Goal: Task Accomplishment & Management: Manage account settings

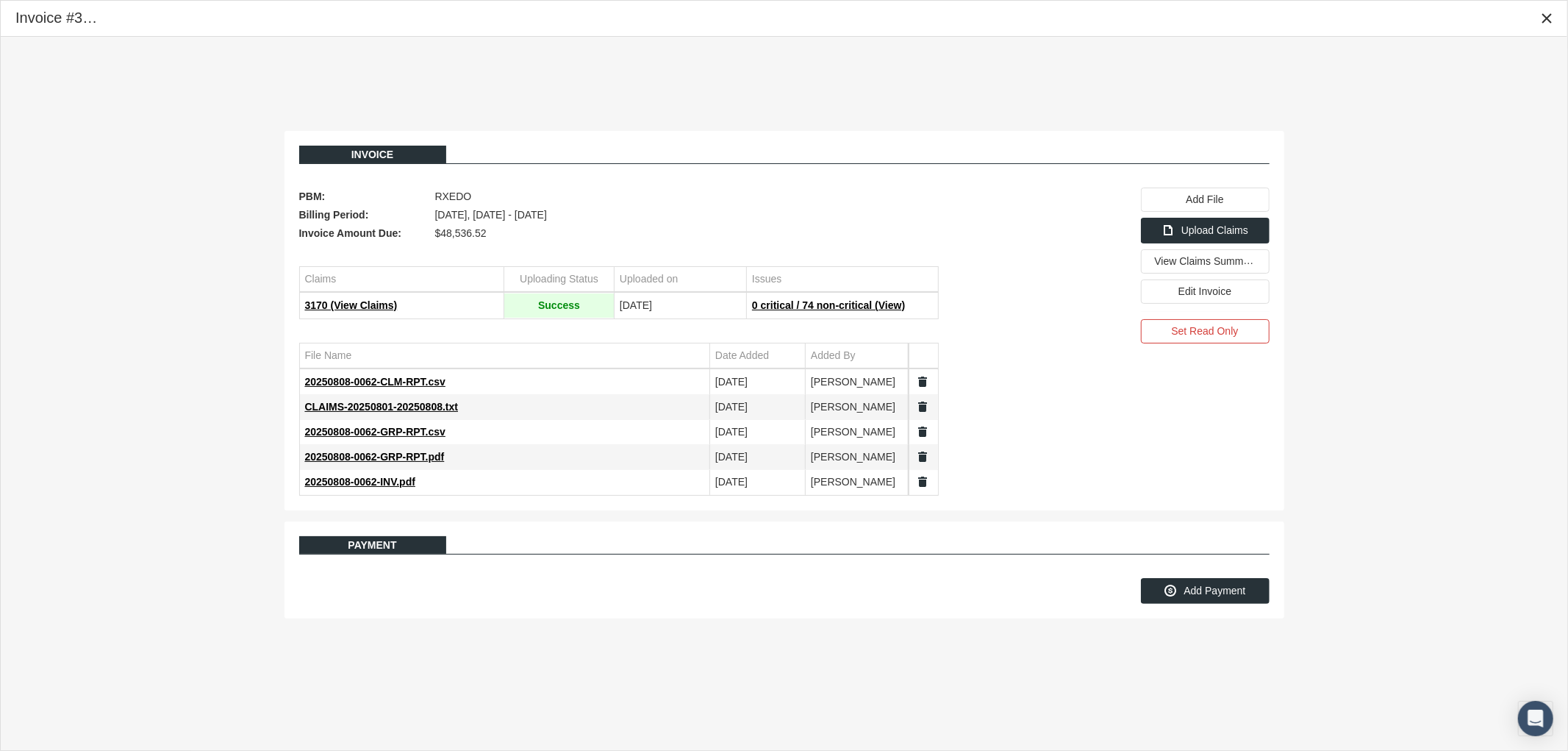
scroll to position [117, 0]
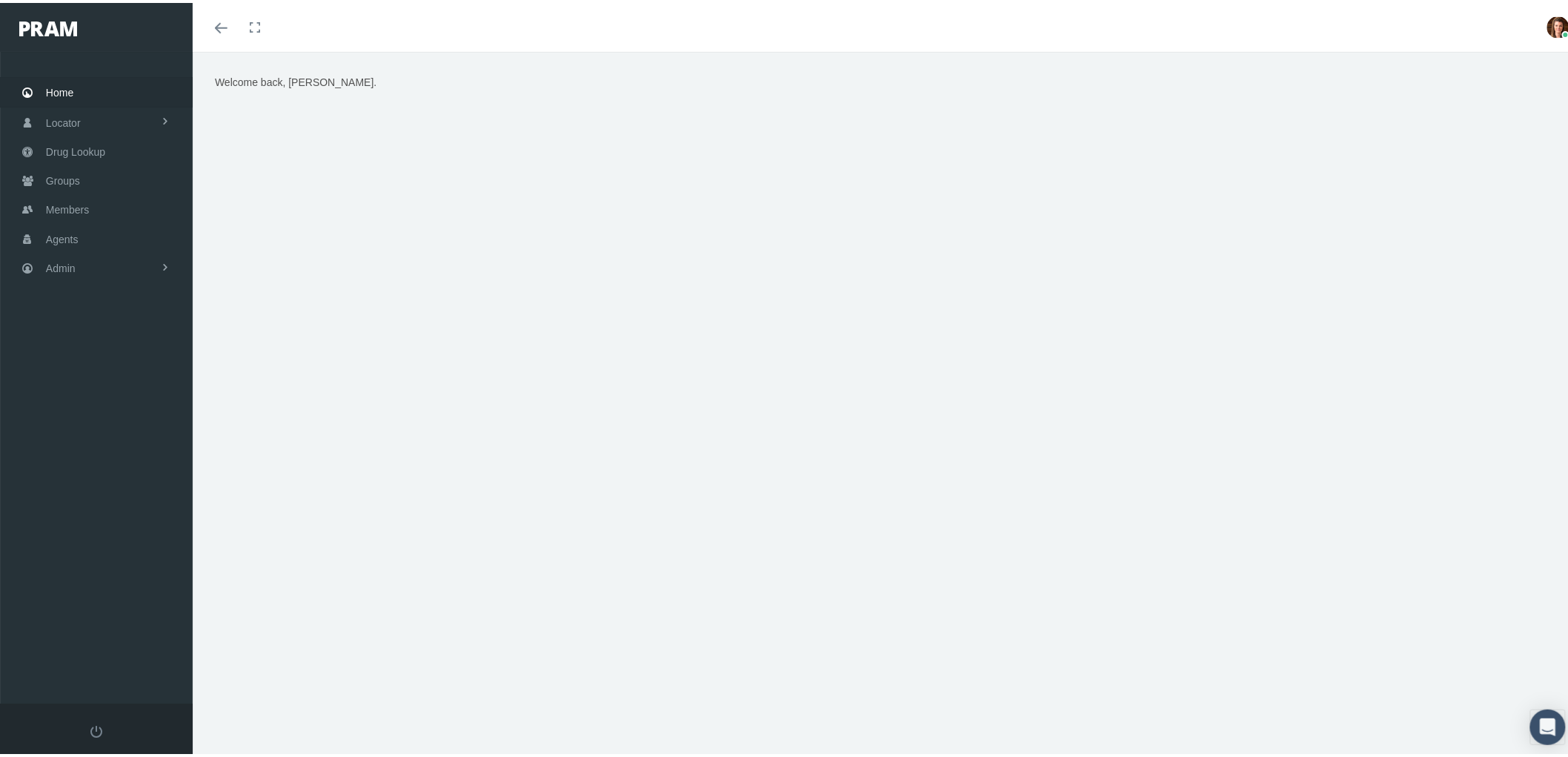
click at [109, 236] on link "Agents" at bounding box center [96, 235] width 193 height 29
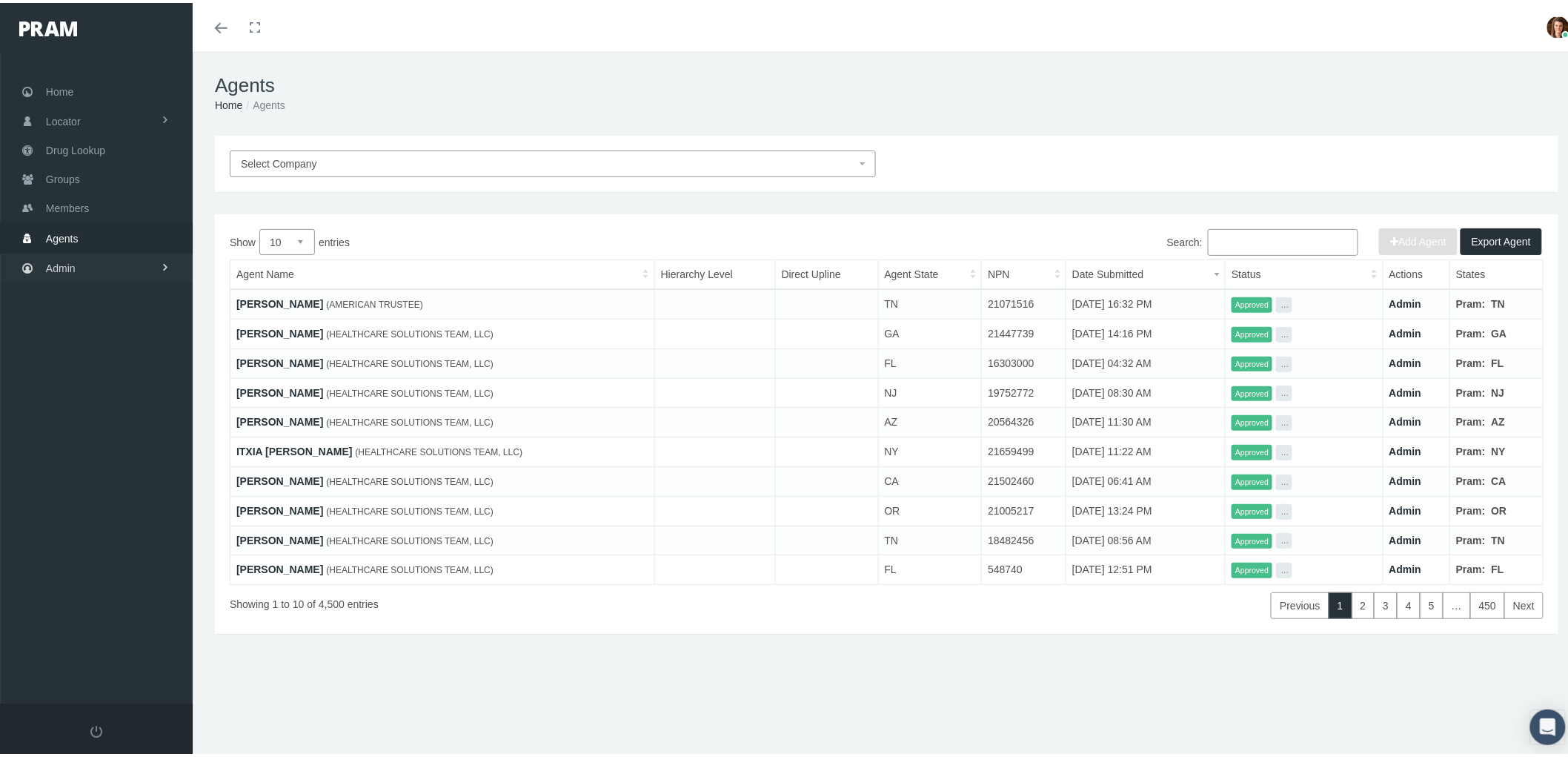
click at [99, 271] on link "Admin" at bounding box center [96, 265] width 193 height 29
click at [112, 432] on span "Compensations" at bounding box center [96, 435] width 72 height 25
click at [122, 460] on span "Compensation Summary" at bounding box center [115, 465] width 114 height 25
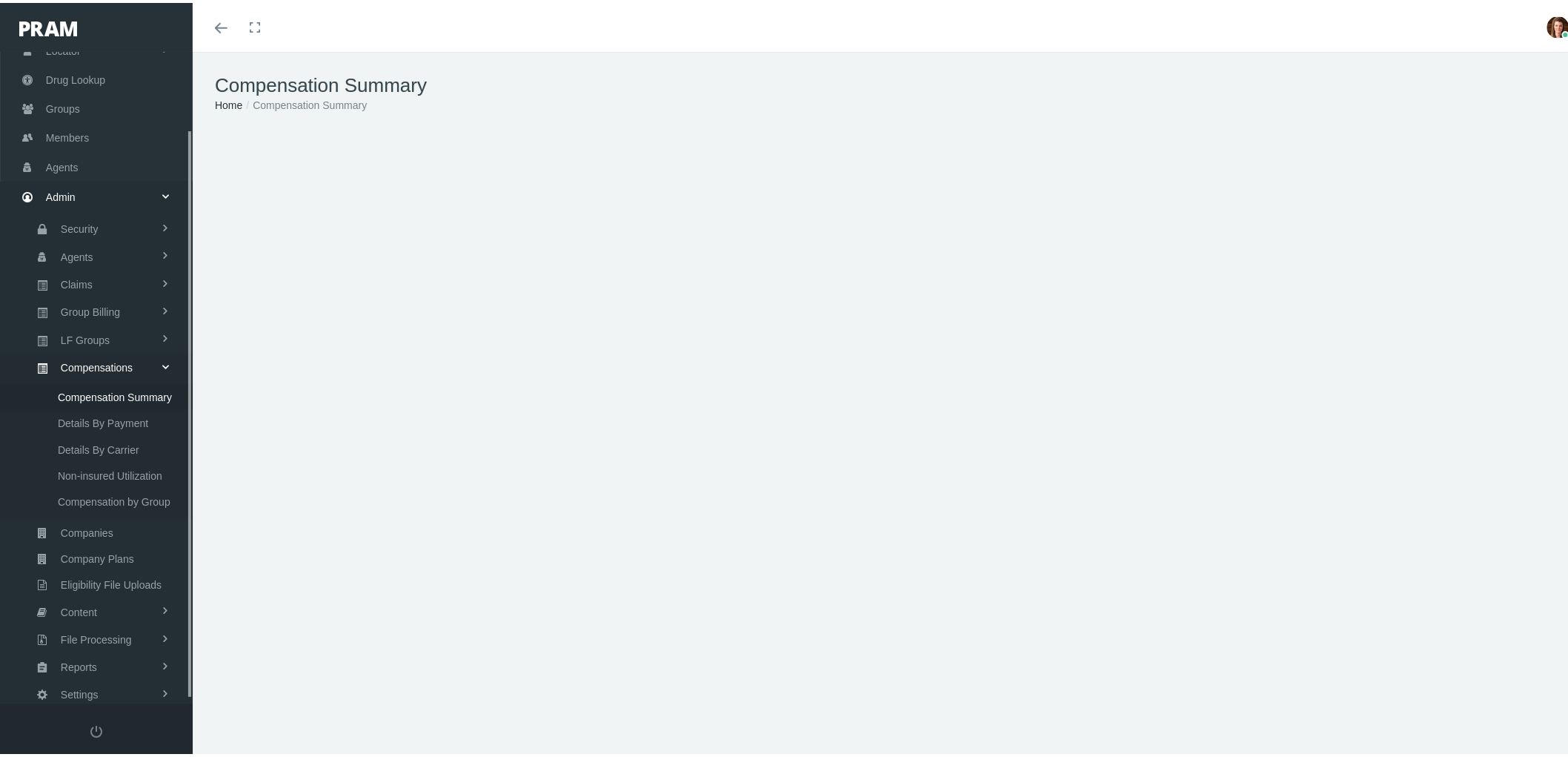
scroll to position [93, 0]
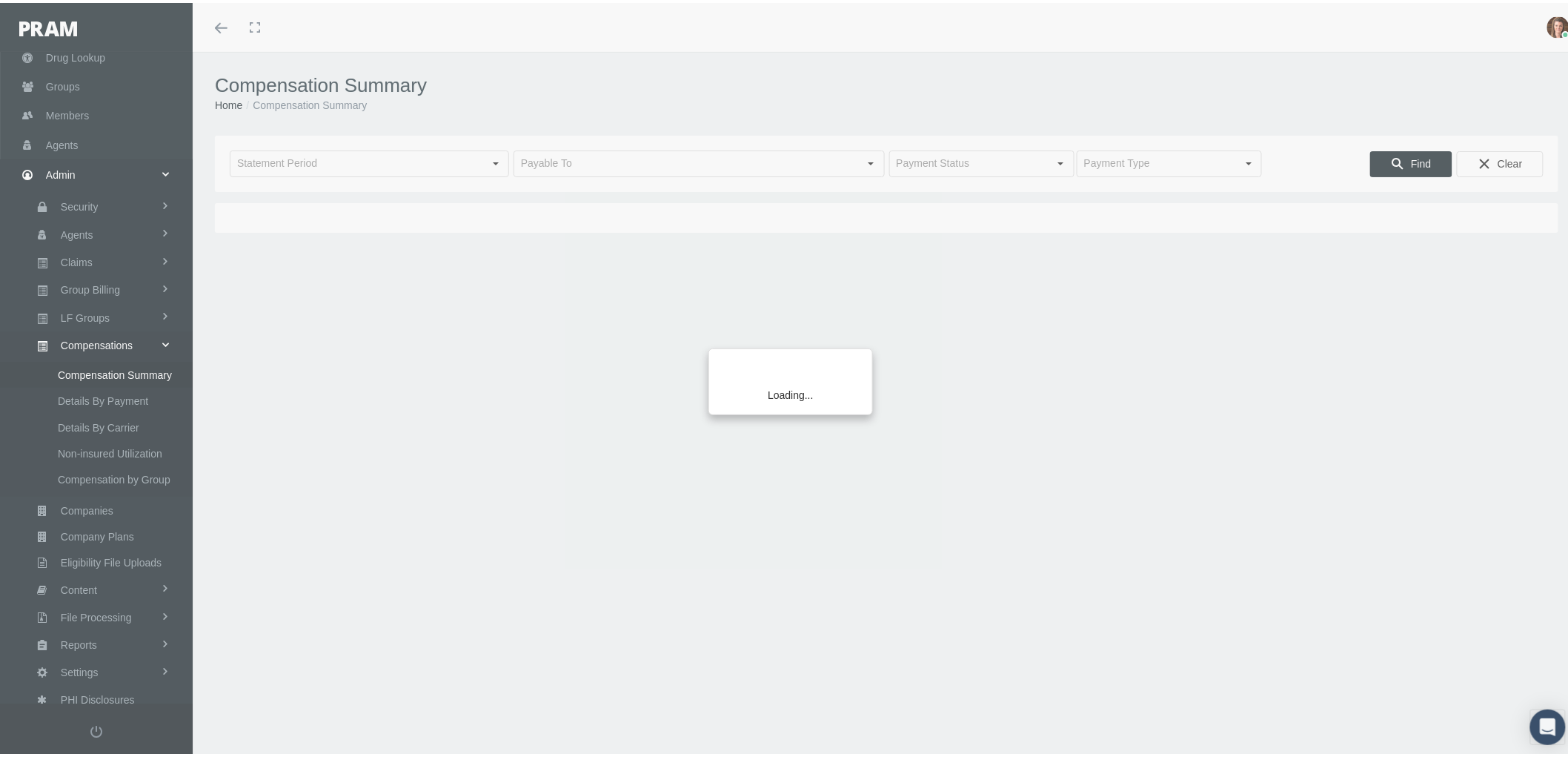
click at [298, 161] on div "Loading..." at bounding box center [784, 378] width 1568 height 757
type input "July 2025"
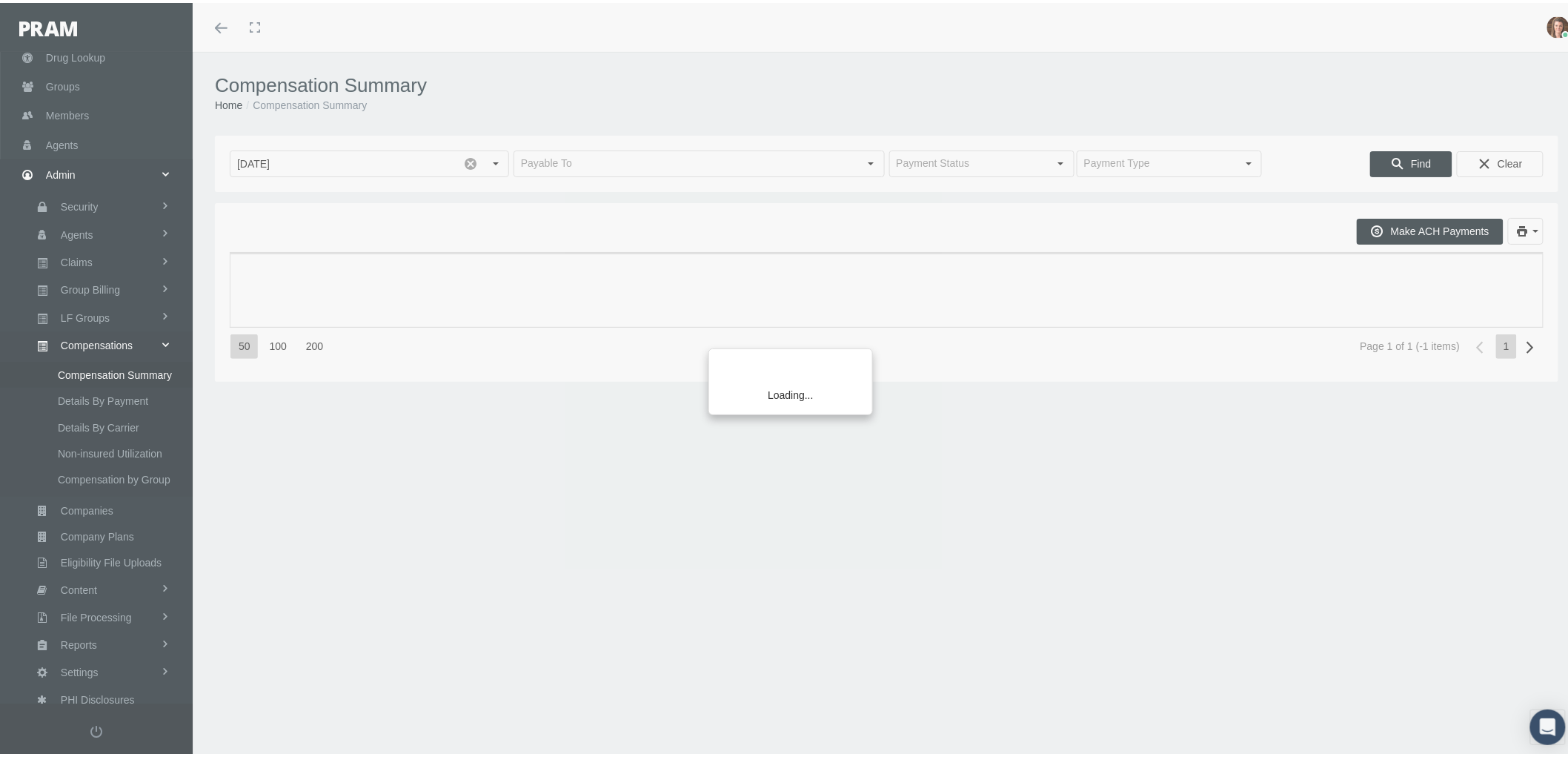
click at [311, 159] on div "Loading..." at bounding box center [784, 378] width 1568 height 757
click at [461, 156] on div "Loading..." at bounding box center [784, 378] width 1568 height 757
click at [466, 157] on div "Loading..." at bounding box center [784, 378] width 1568 height 757
click at [557, 157] on div "Loading..." at bounding box center [784, 378] width 1568 height 757
click at [587, 163] on div "Loading..." at bounding box center [784, 378] width 1568 height 757
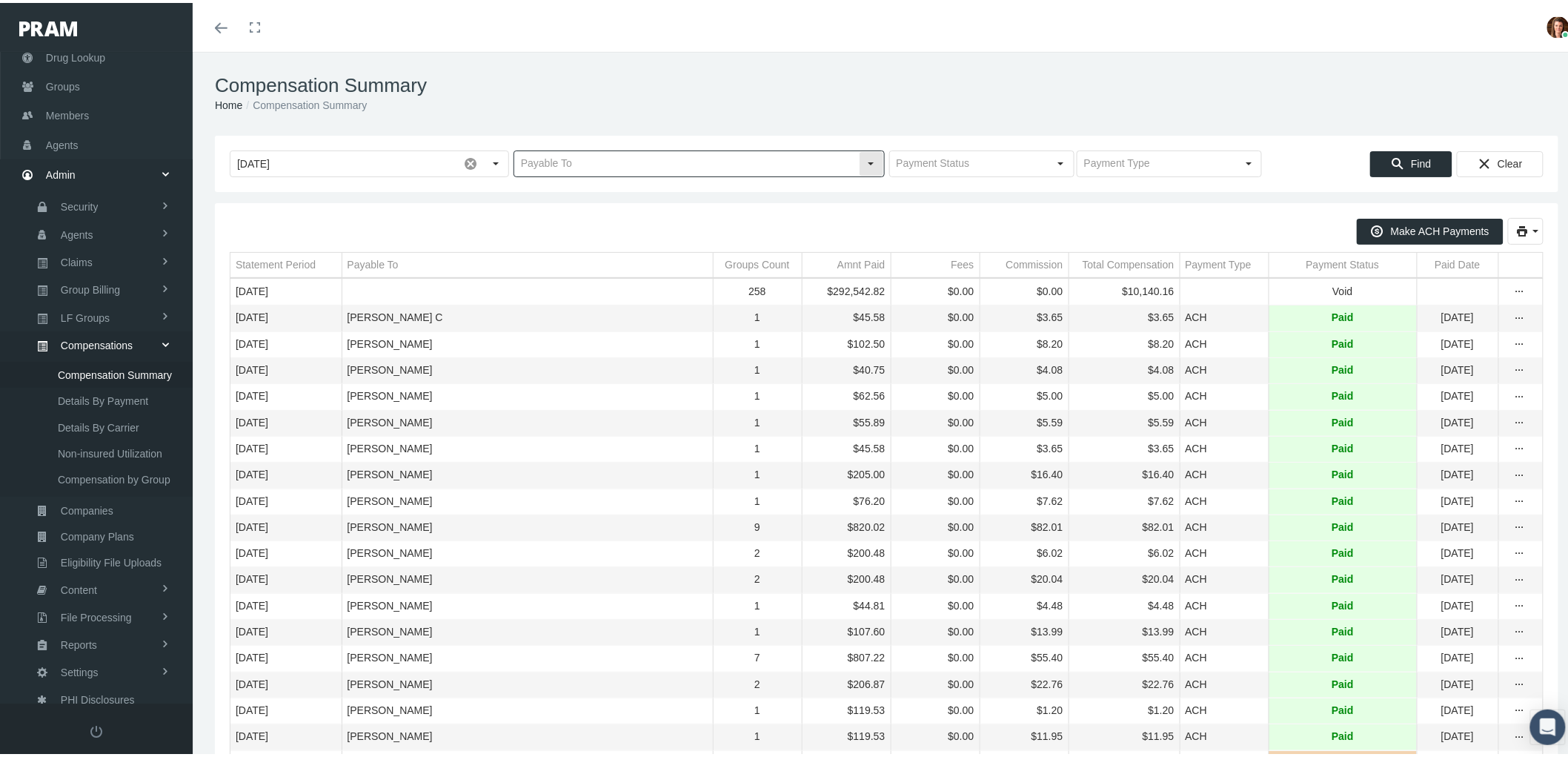
click at [566, 161] on input "text" at bounding box center [686, 161] width 345 height 25
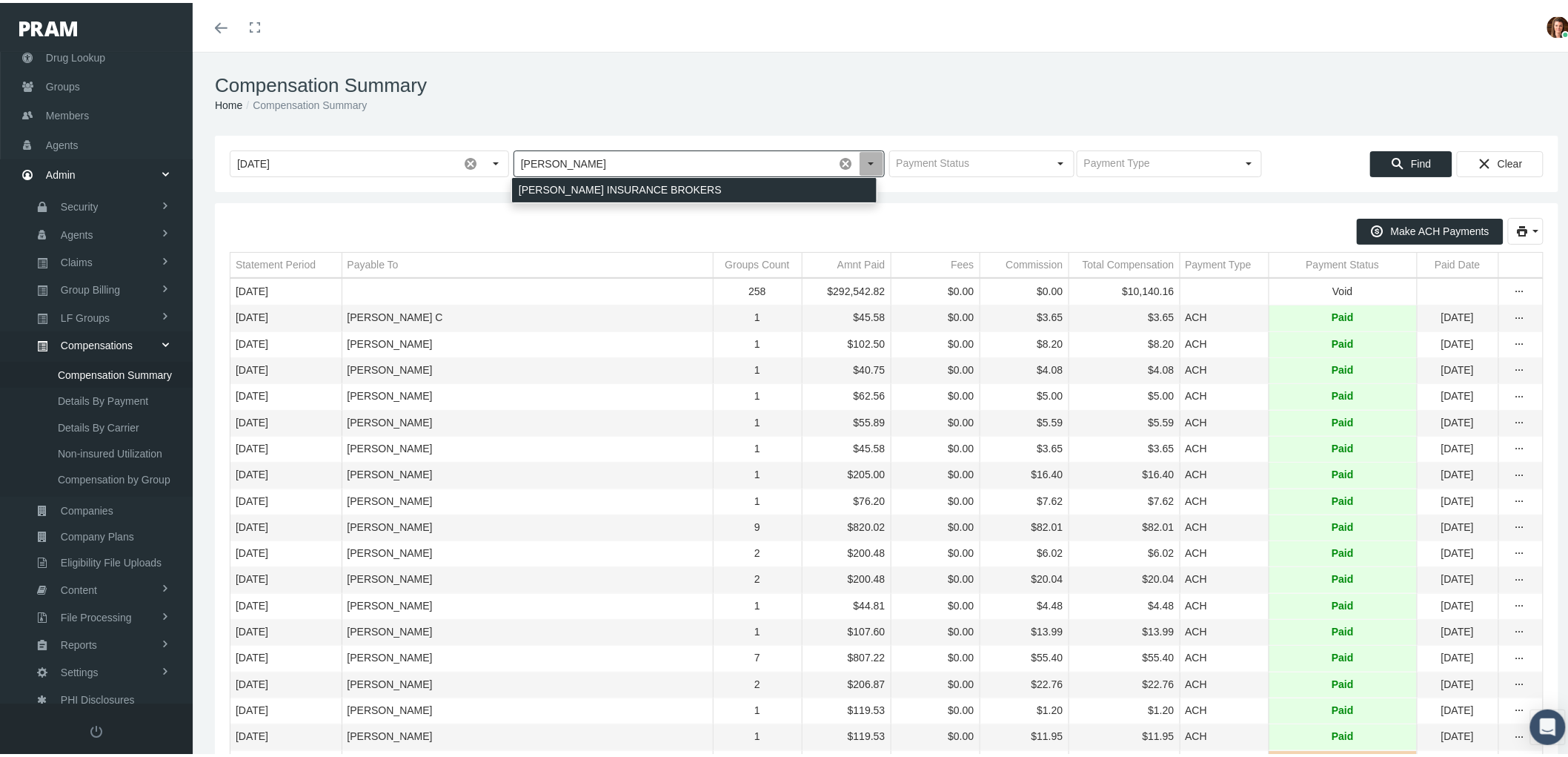
click at [709, 193] on div "HEFFERNAN INSURANCE BROKERS" at bounding box center [695, 187] width 365 height 25
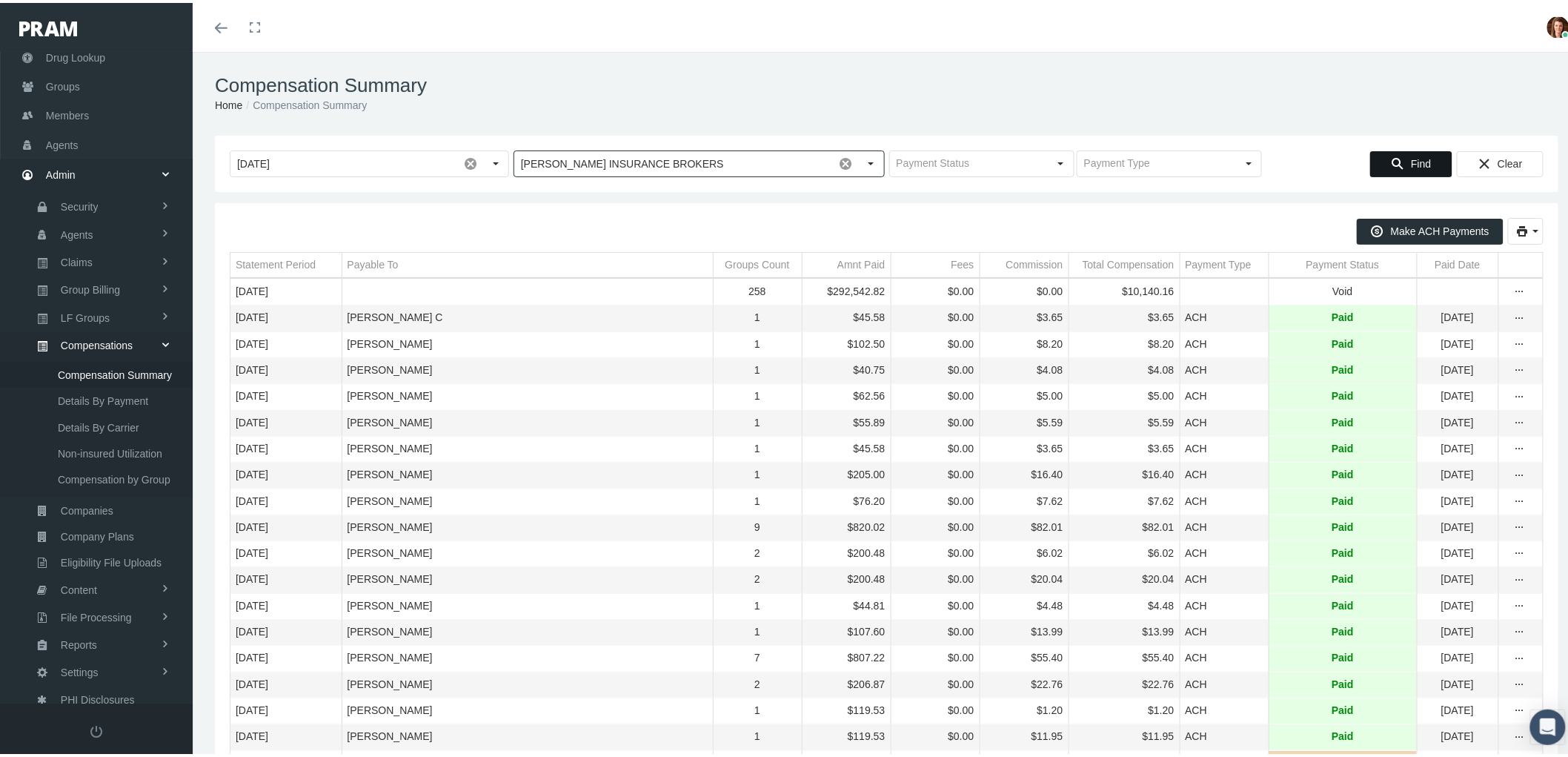
type input "HEFFERNAN INSURANCE BROKERS"
click at [1372, 152] on div "Find" at bounding box center [1411, 161] width 81 height 25
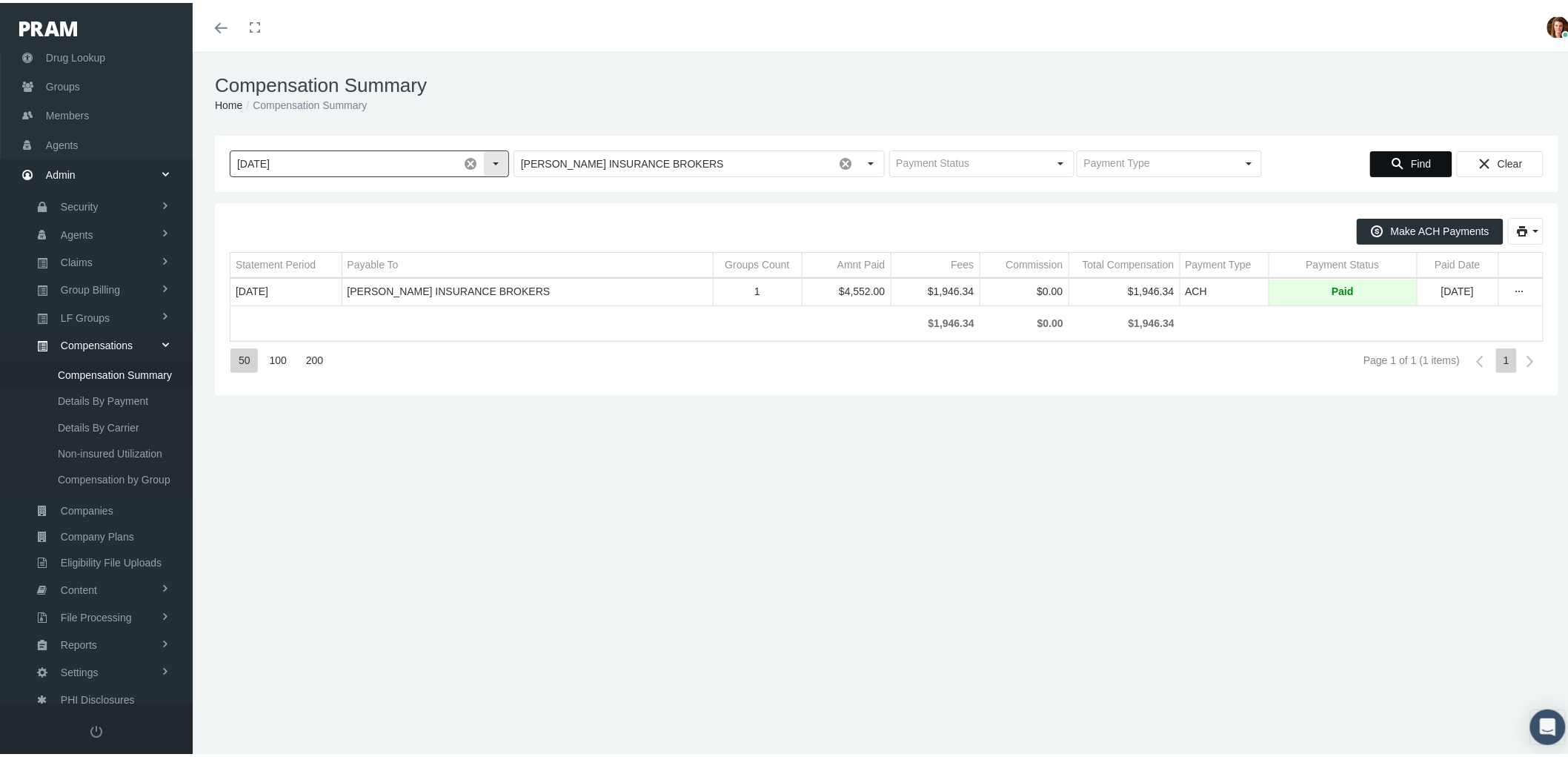
click at [474, 160] on span at bounding box center [470, 161] width 25 height 25
click at [1391, 159] on icon "Find" at bounding box center [1397, 161] width 13 height 13
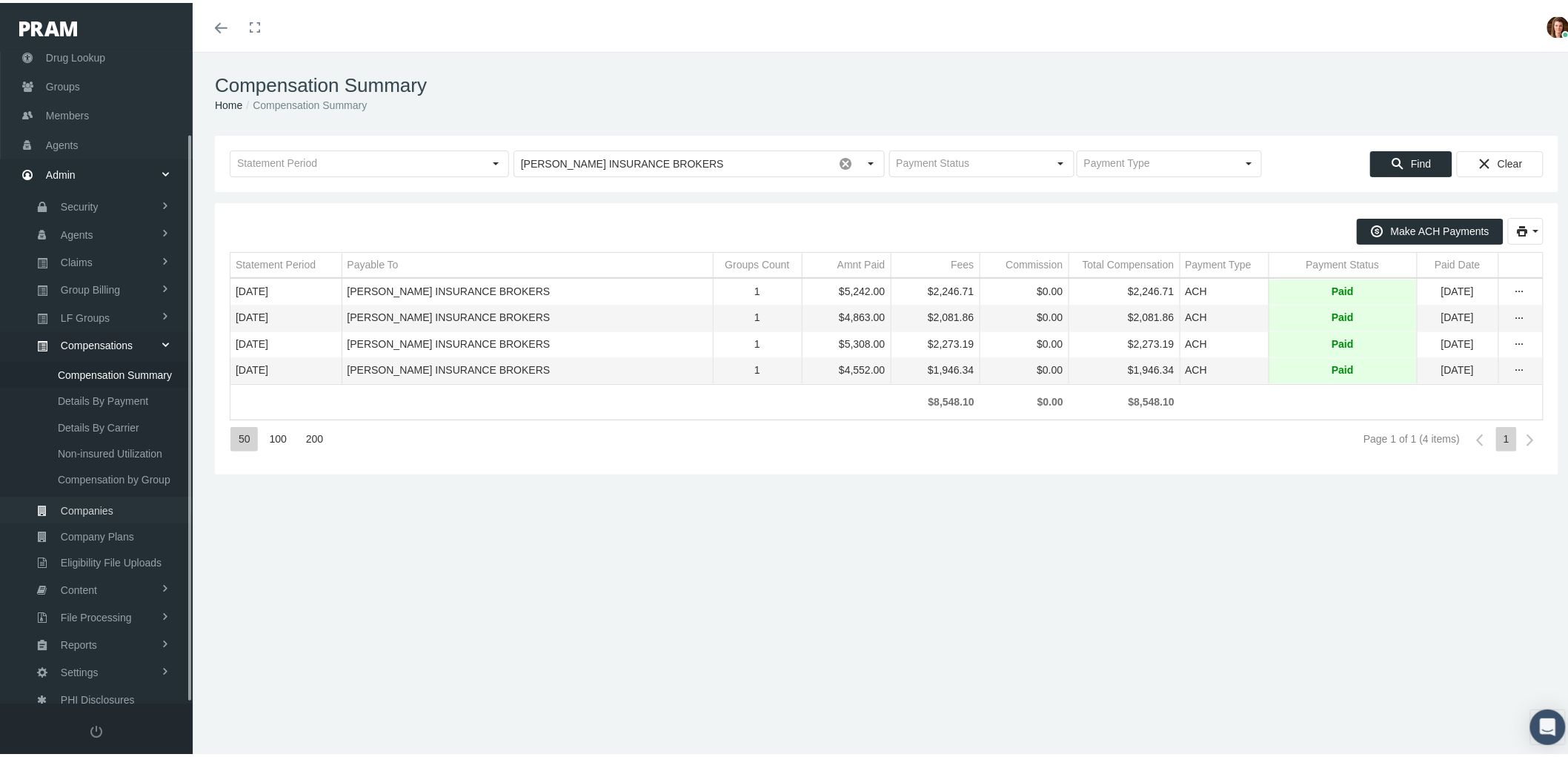
click at [103, 498] on span "Companies" at bounding box center [87, 507] width 53 height 25
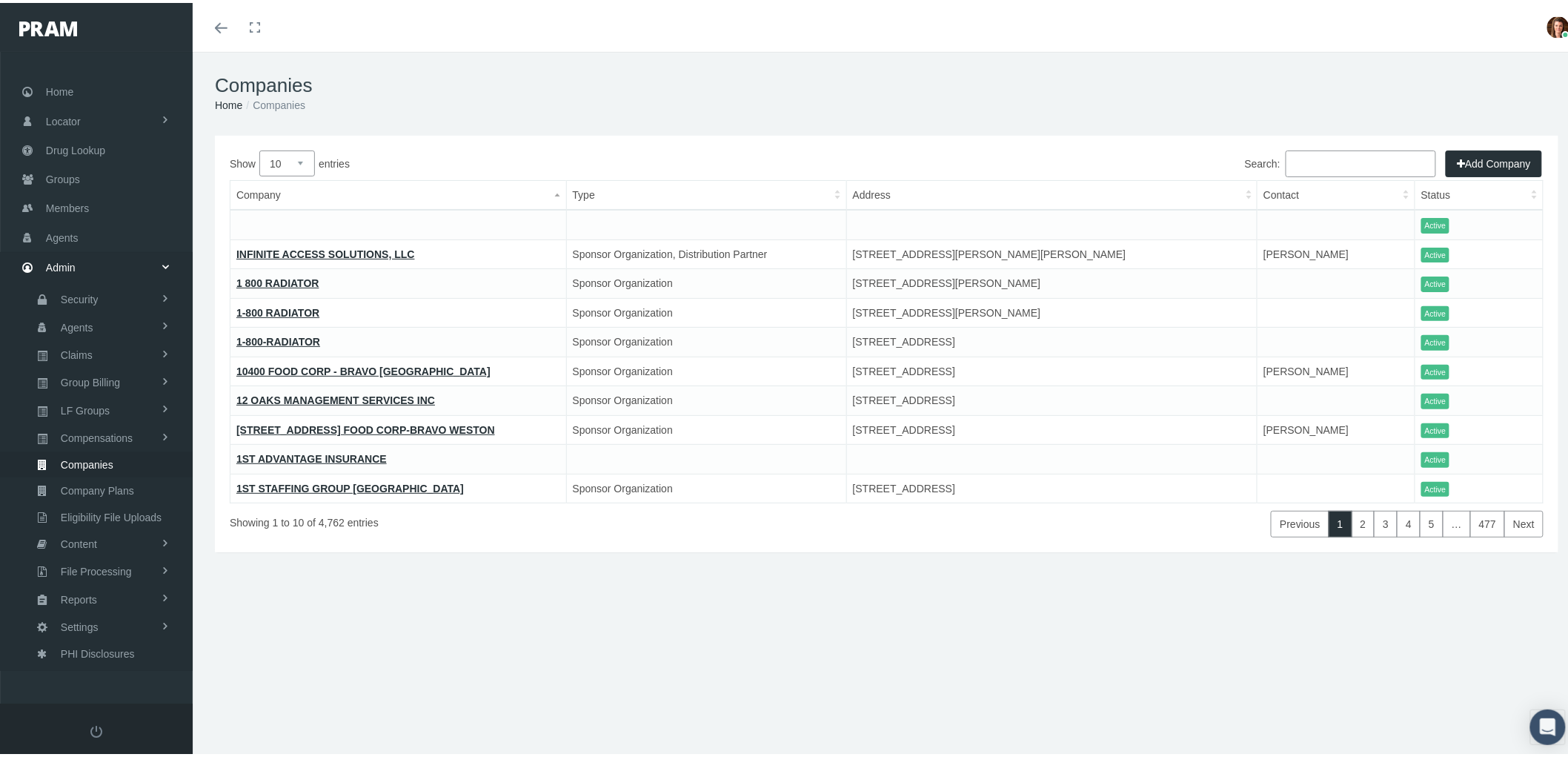
click at [1298, 155] on input "Search:" at bounding box center [1361, 161] width 151 height 26
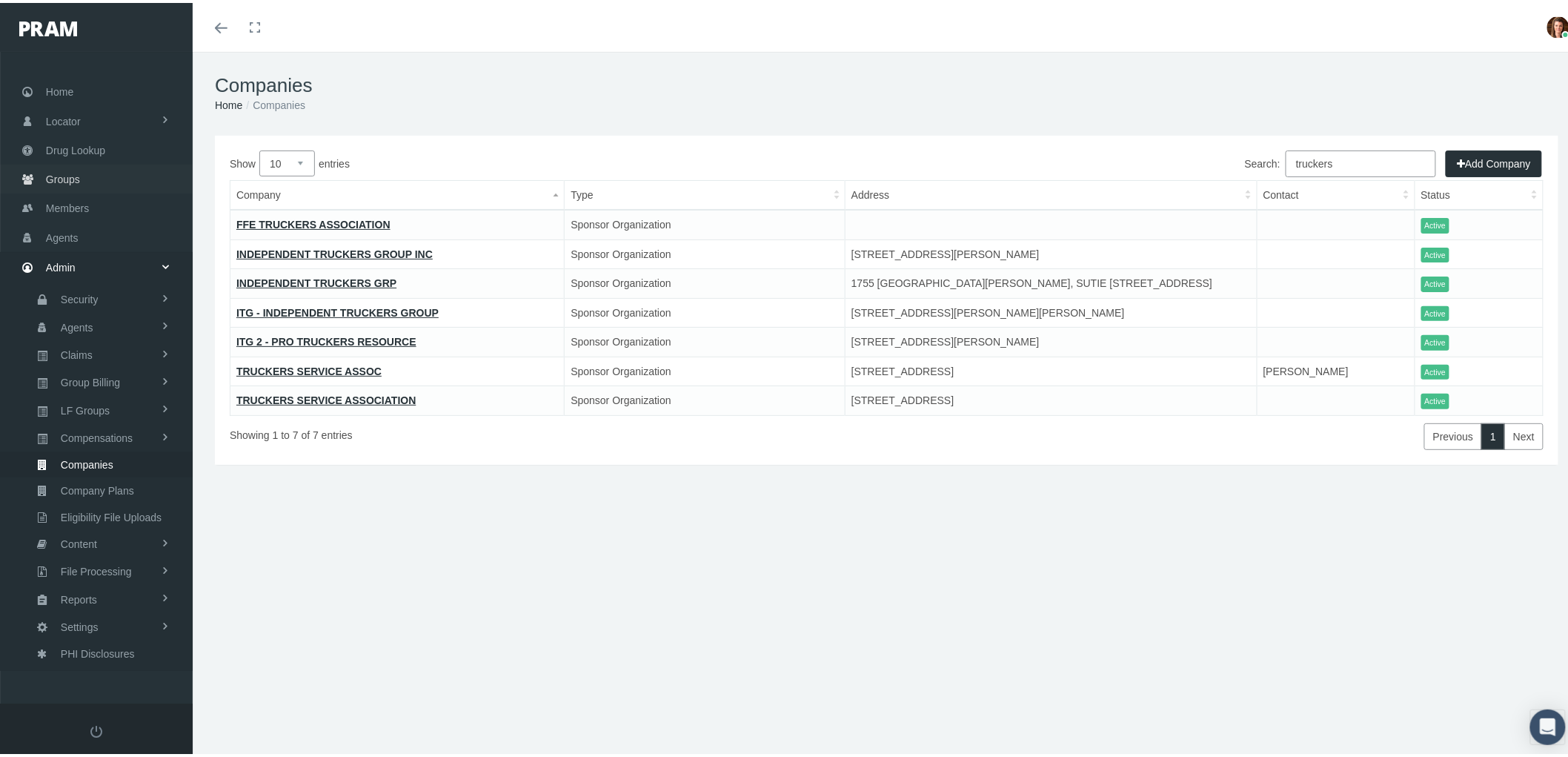
type input "truckers"
click at [63, 171] on span "Groups" at bounding box center [62, 176] width 34 height 28
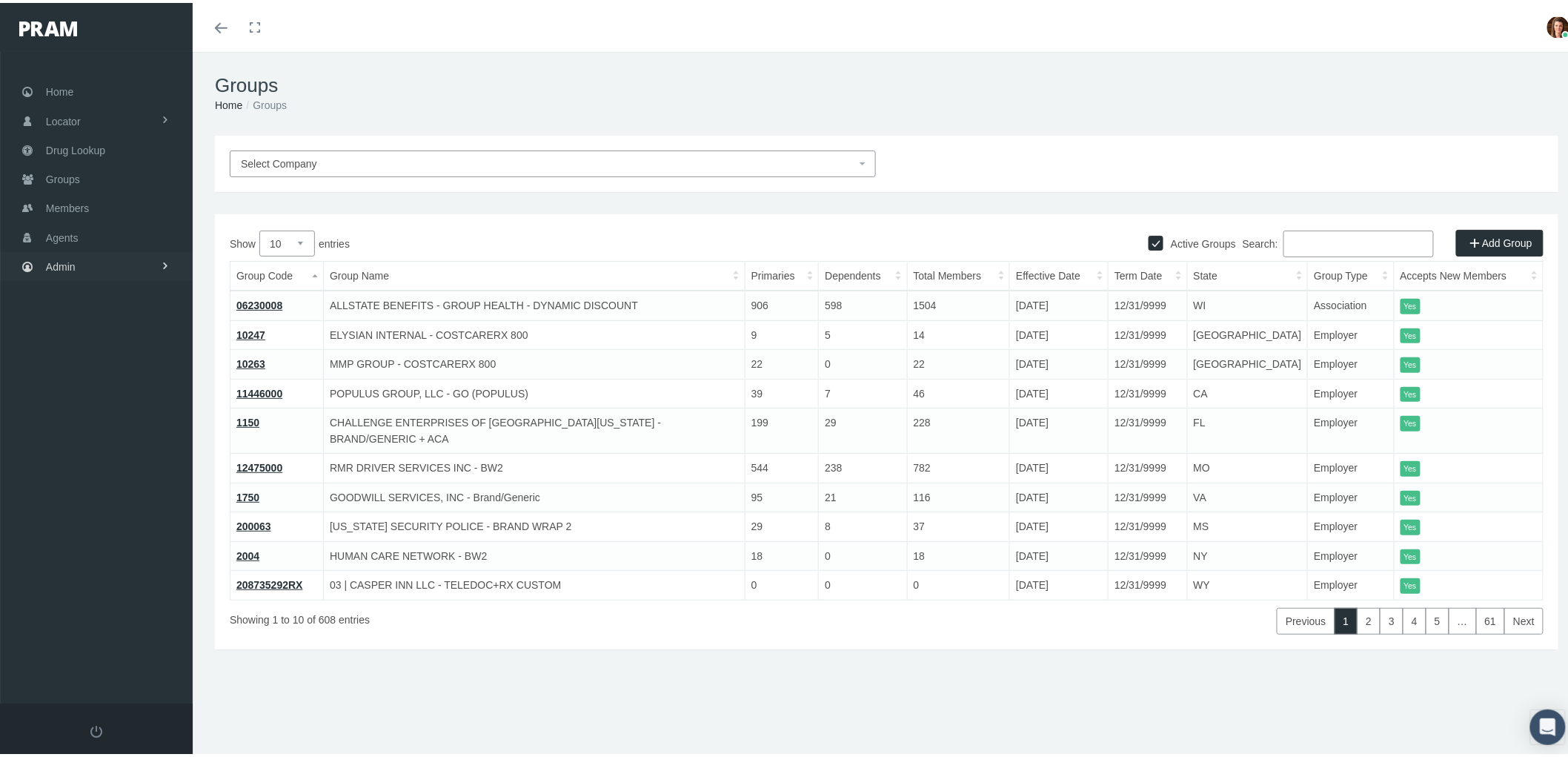
click at [69, 253] on span "Admin" at bounding box center [61, 264] width 30 height 28
drag, startPoint x: 88, startPoint y: 451, endPoint x: 262, endPoint y: 437, distance: 174.6
click at [88, 449] on span "Companies" at bounding box center [87, 461] width 53 height 25
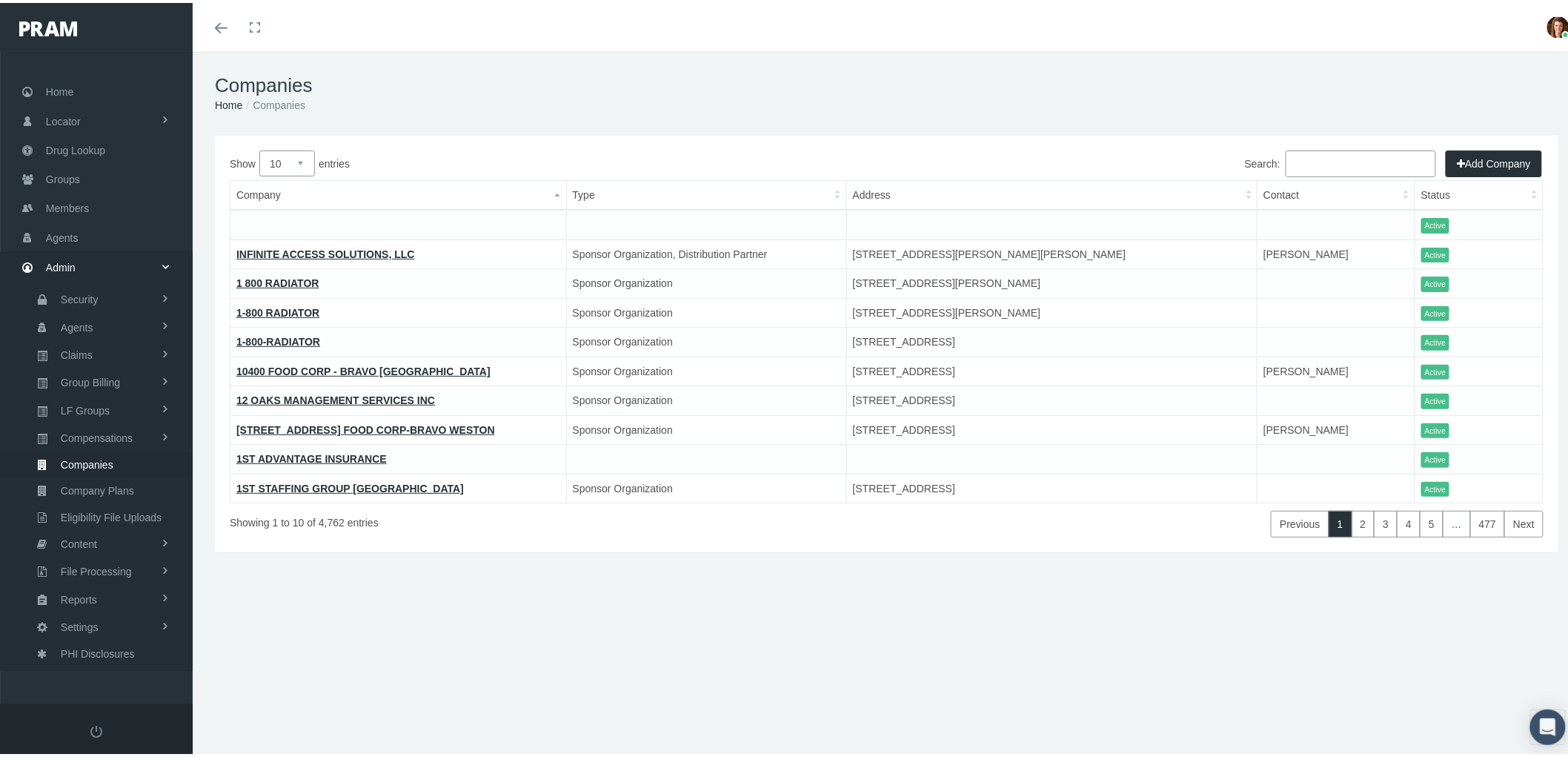
click at [1315, 161] on input "Search:" at bounding box center [1361, 161] width 151 height 26
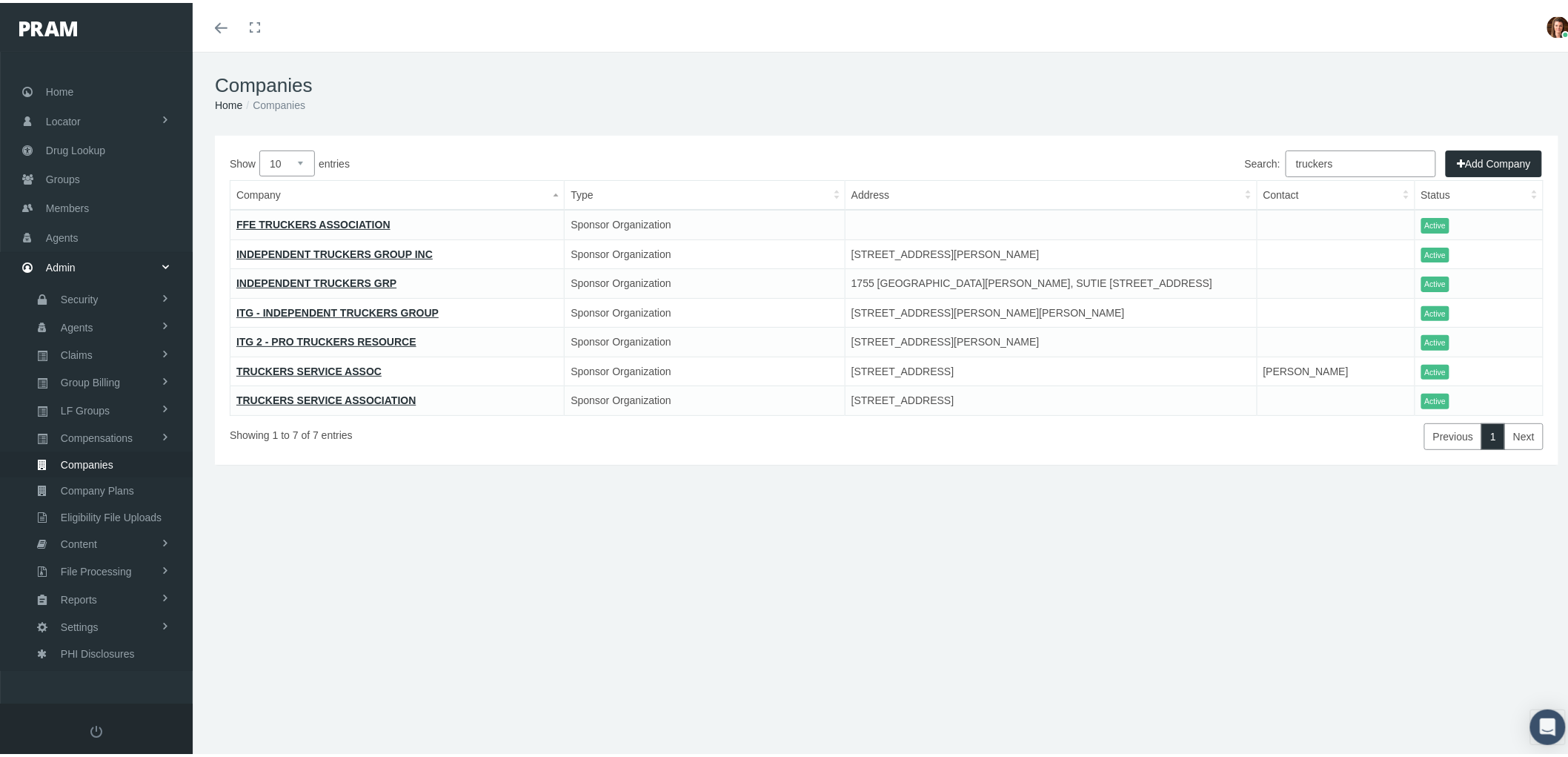
type input "truckers"
drag, startPoint x: 299, startPoint y: 166, endPoint x: 294, endPoint y: 172, distance: 7.8
click at [299, 166] on select "10 25 50 100" at bounding box center [287, 161] width 55 height 26
select select "100"
click at [260, 147] on select "10 25 50 100" at bounding box center [287, 161] width 55 height 26
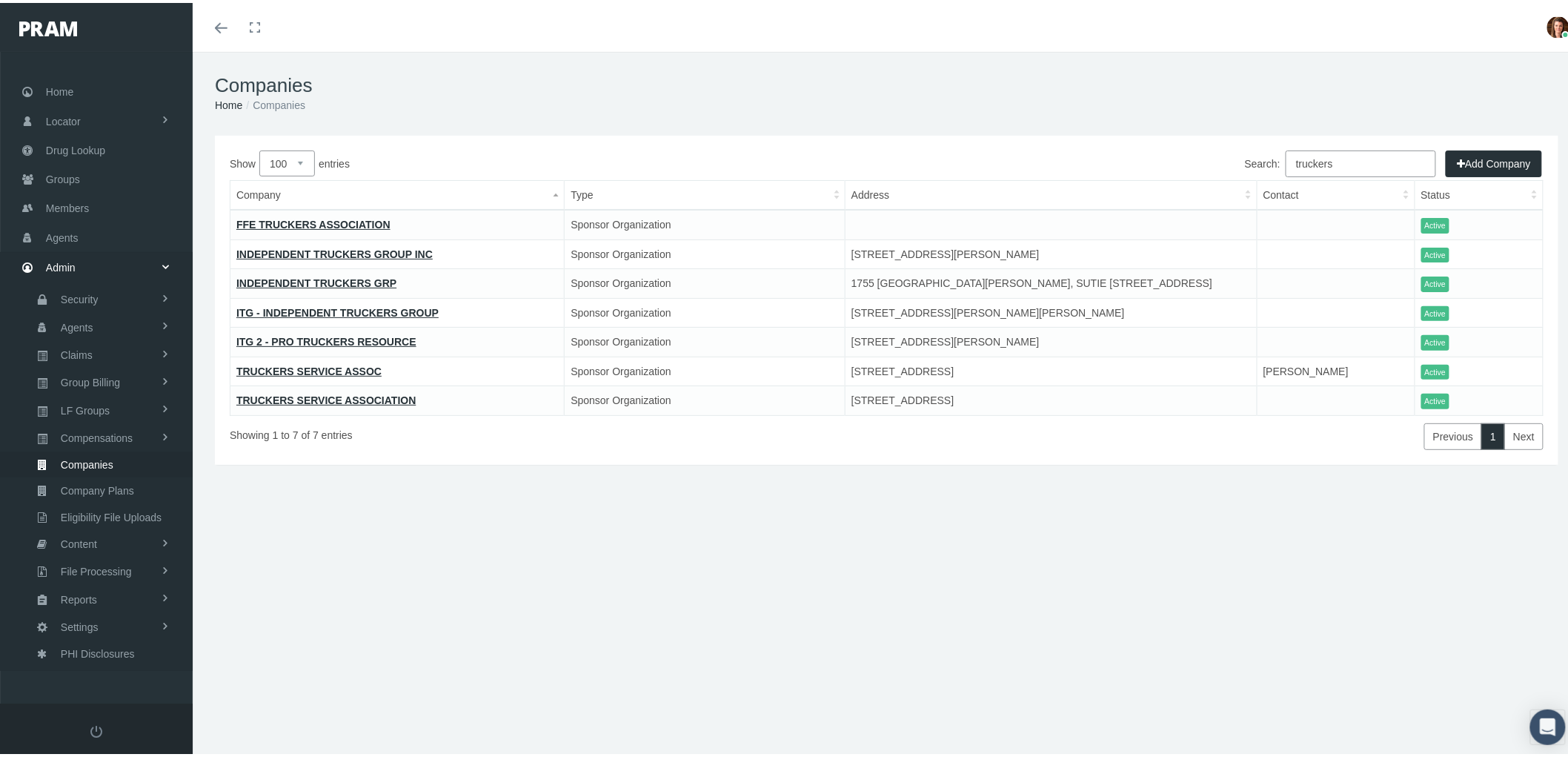
click at [333, 366] on link "TRUCKERS SERVICE ASSOC" at bounding box center [310, 368] width 146 height 12
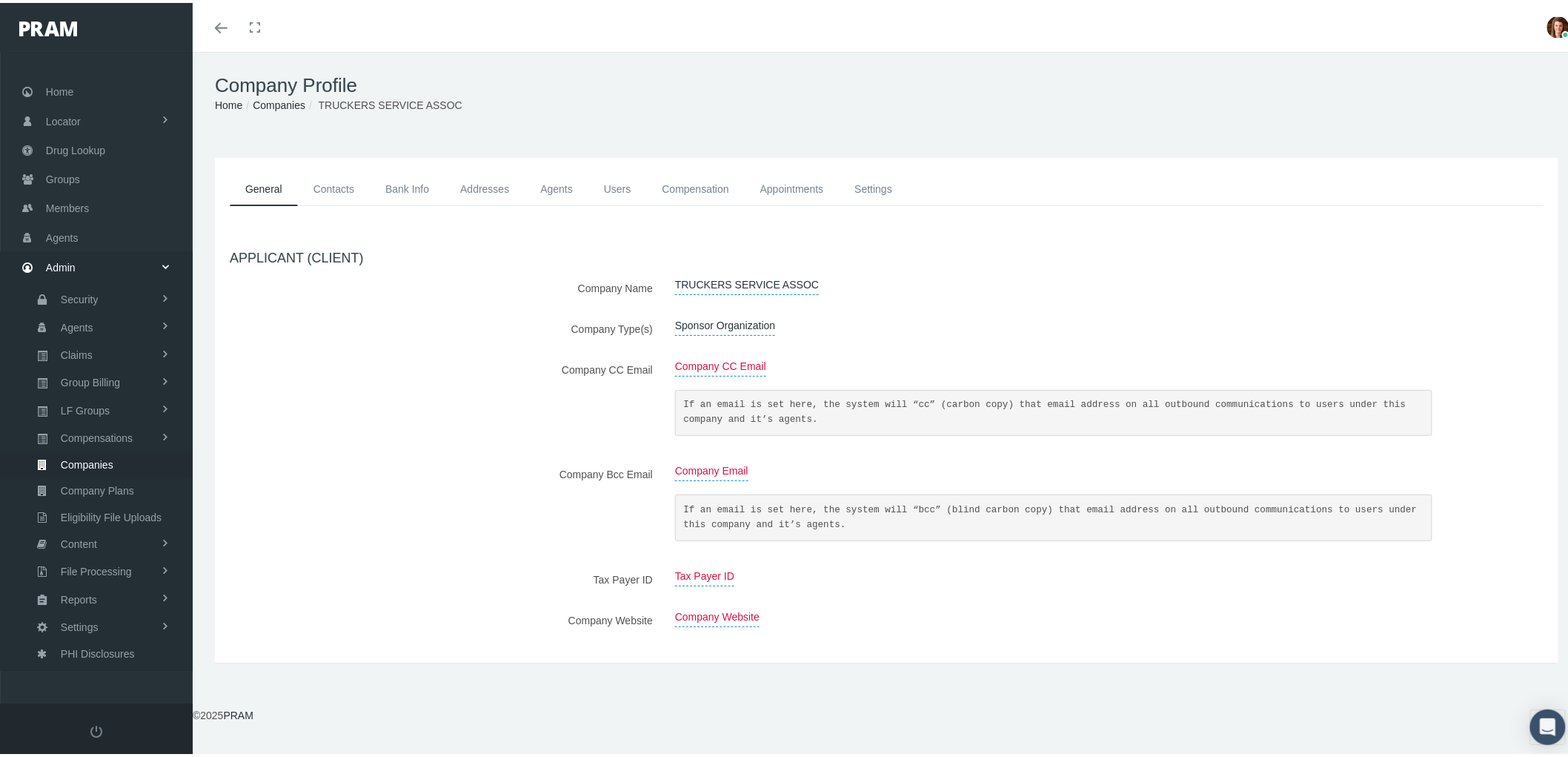
click at [331, 184] on link "Contacts" at bounding box center [334, 186] width 72 height 33
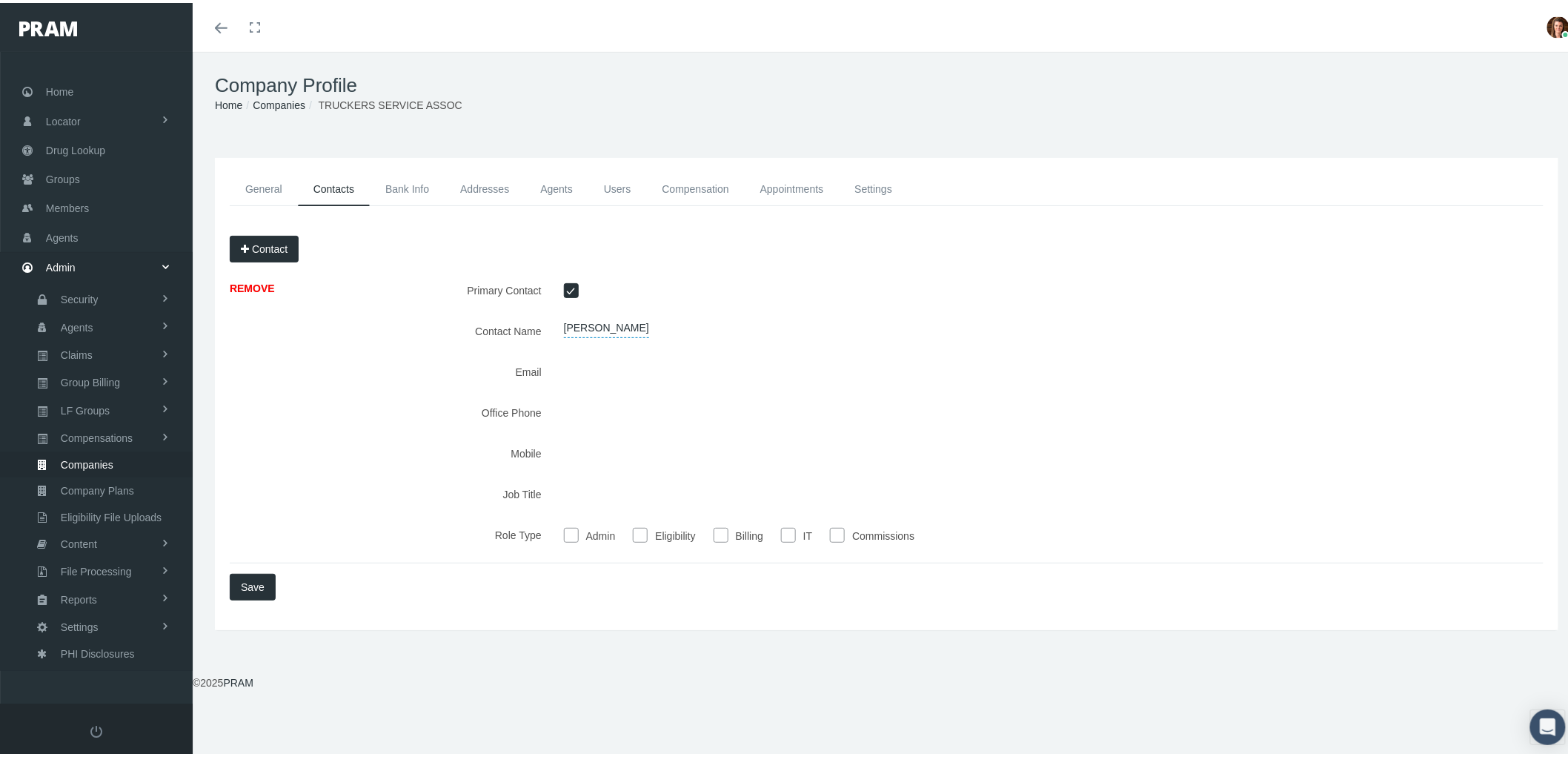
click at [431, 175] on link "Bank Info" at bounding box center [407, 186] width 75 height 33
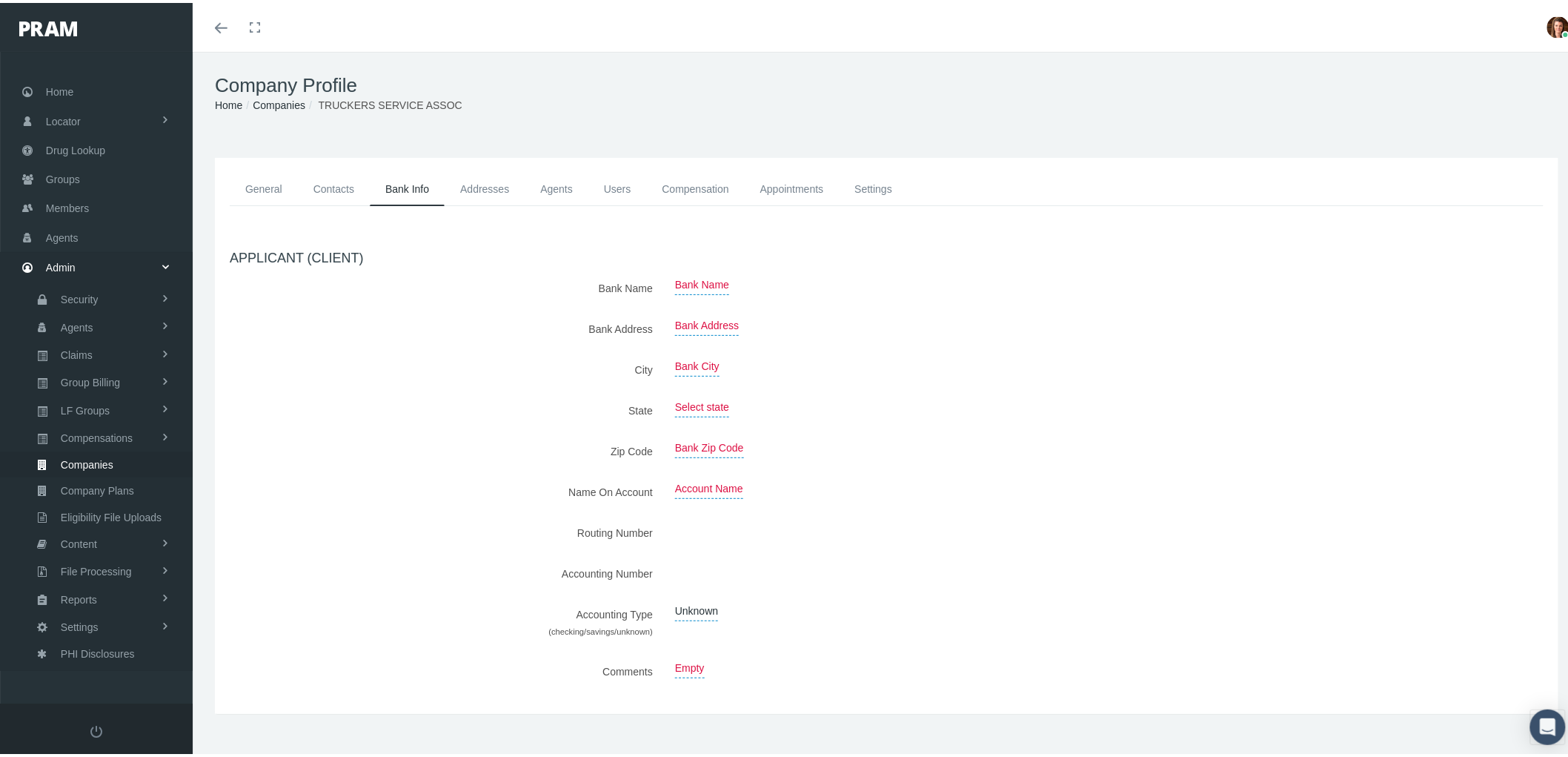
click at [498, 183] on link "Addresses" at bounding box center [484, 186] width 80 height 33
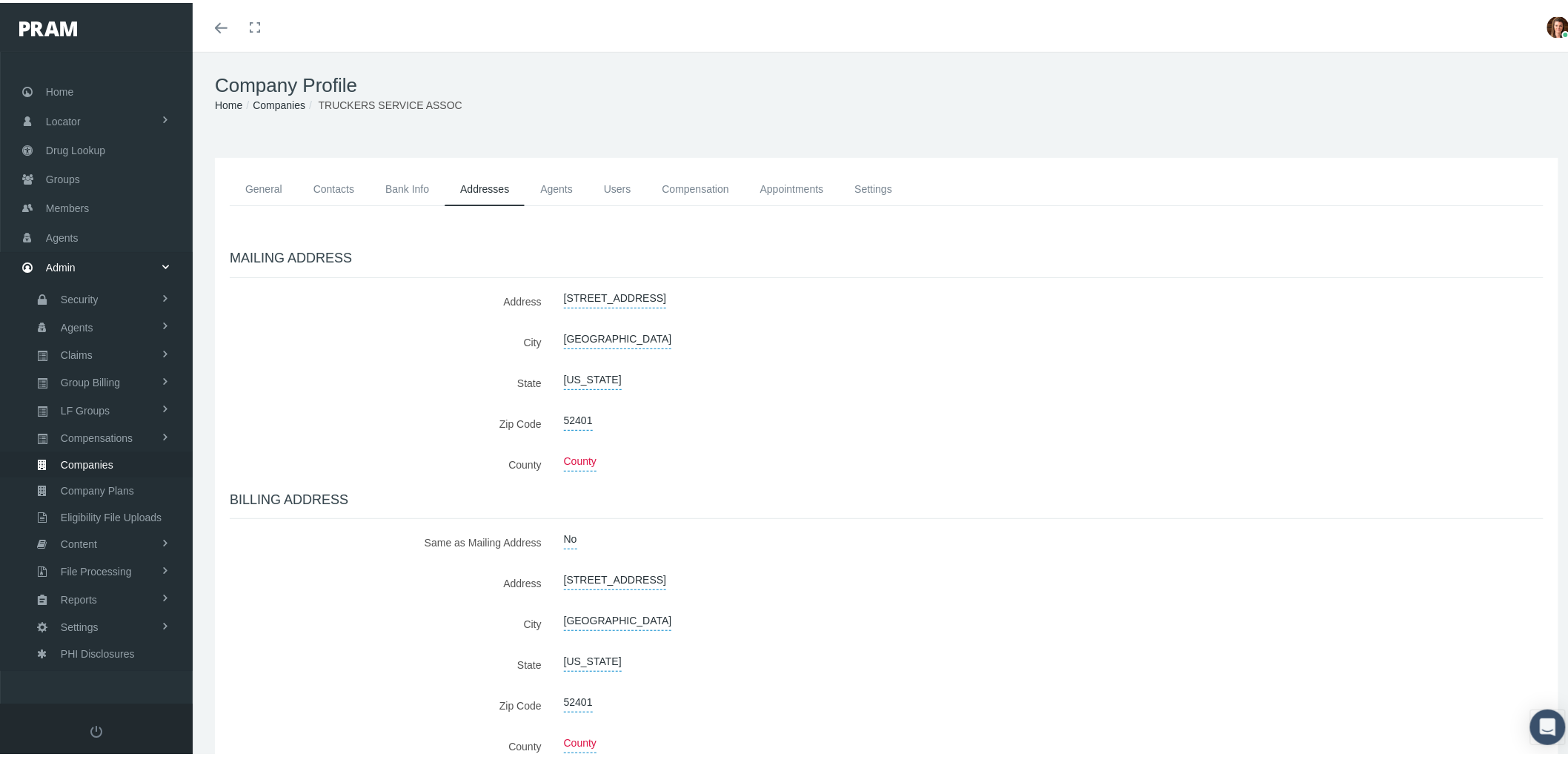
click at [597, 176] on link "Users" at bounding box center [617, 186] width 59 height 33
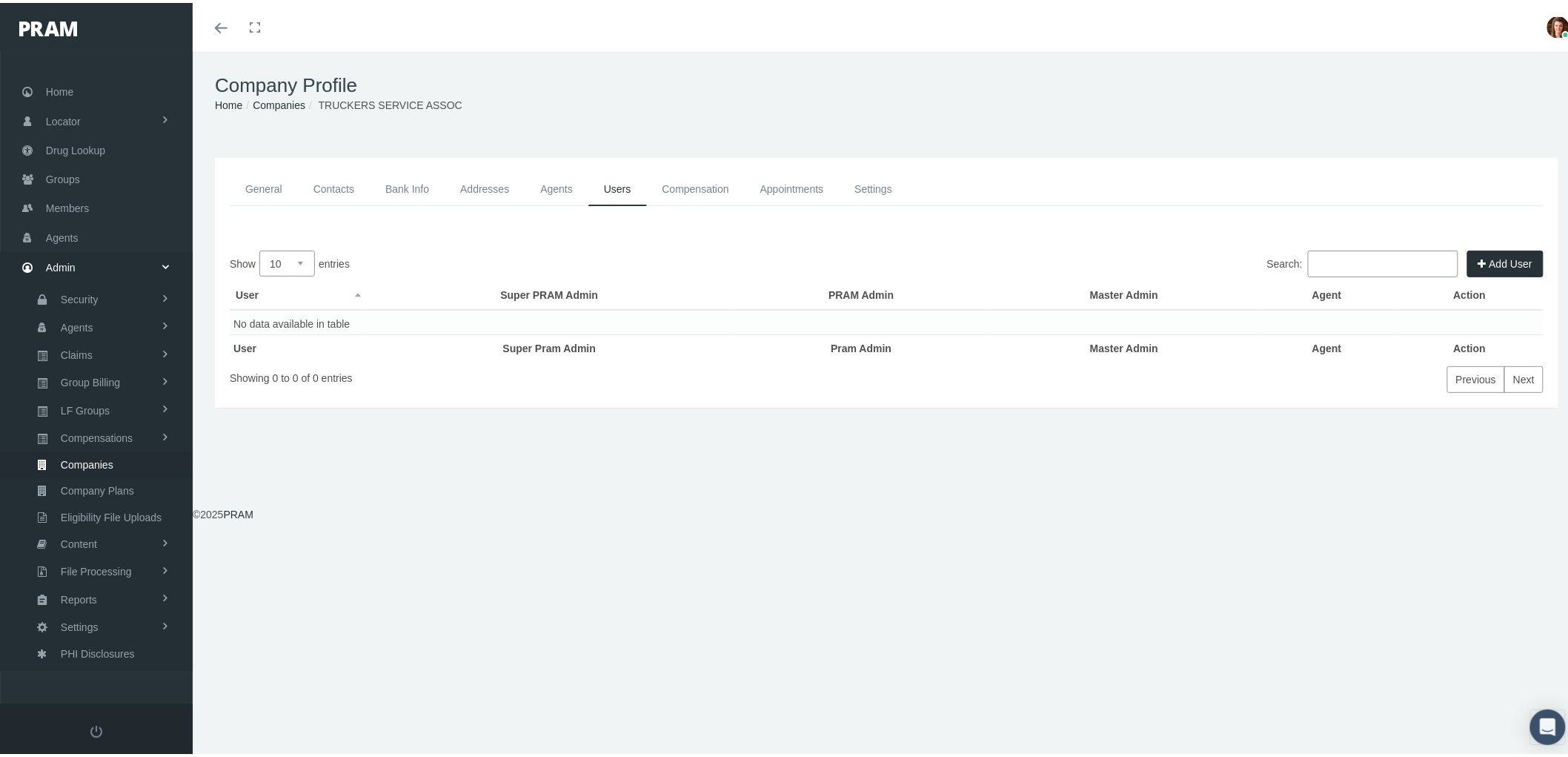
click at [692, 180] on link "Compensation" at bounding box center [696, 186] width 98 height 33
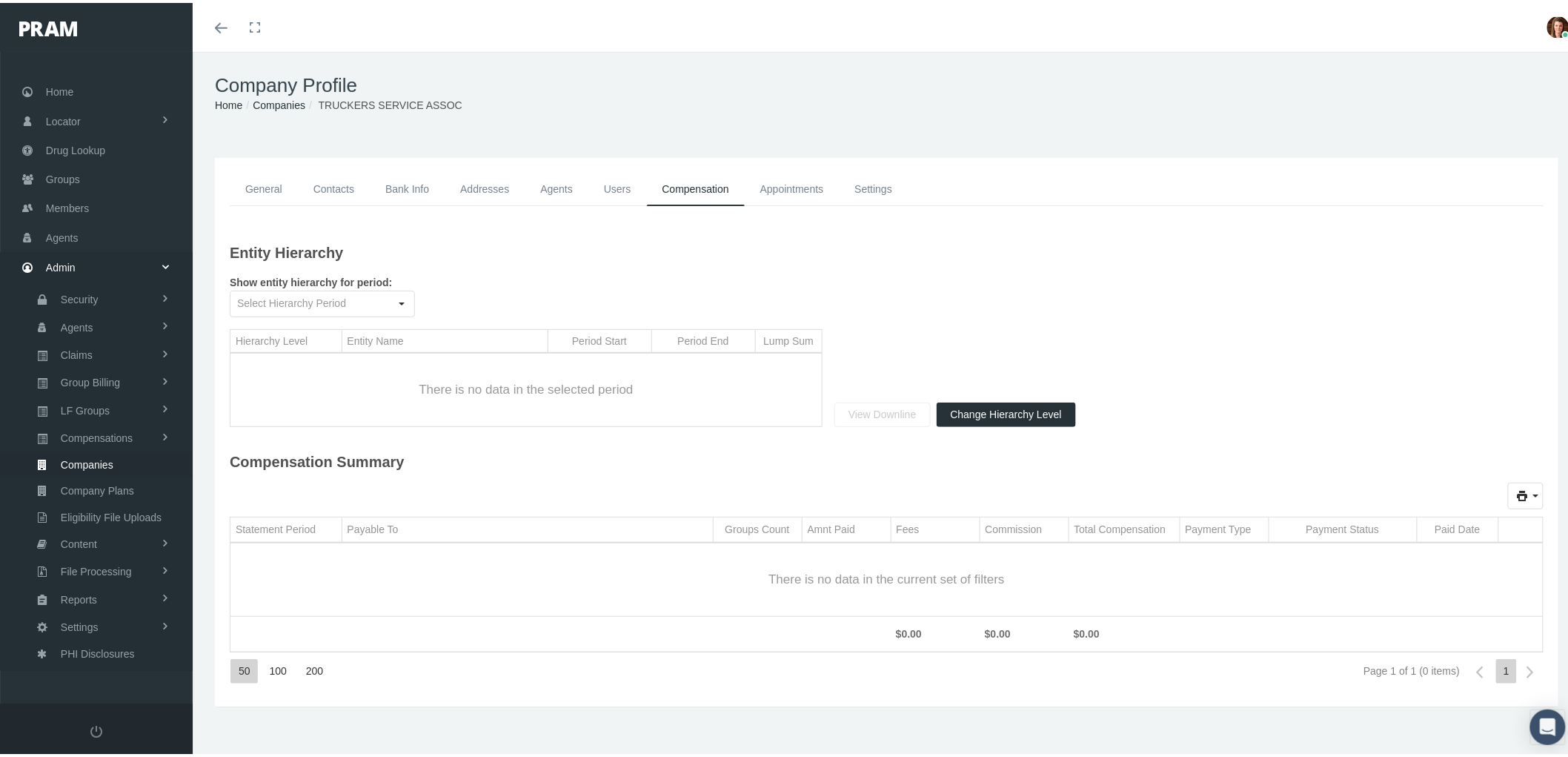
click at [800, 180] on link "Appointments" at bounding box center [792, 186] width 95 height 33
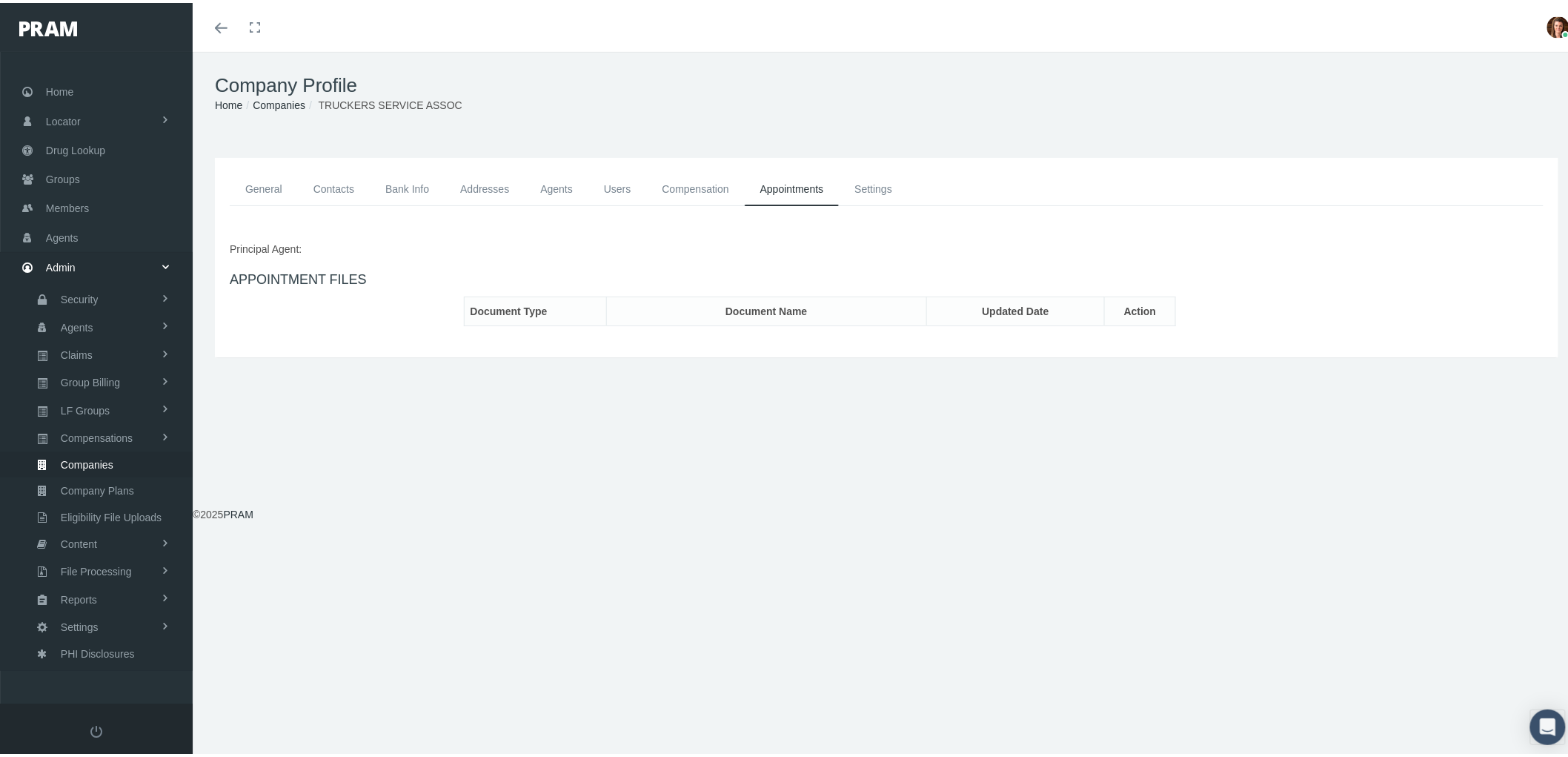
click at [891, 175] on link "Settings" at bounding box center [873, 186] width 69 height 33
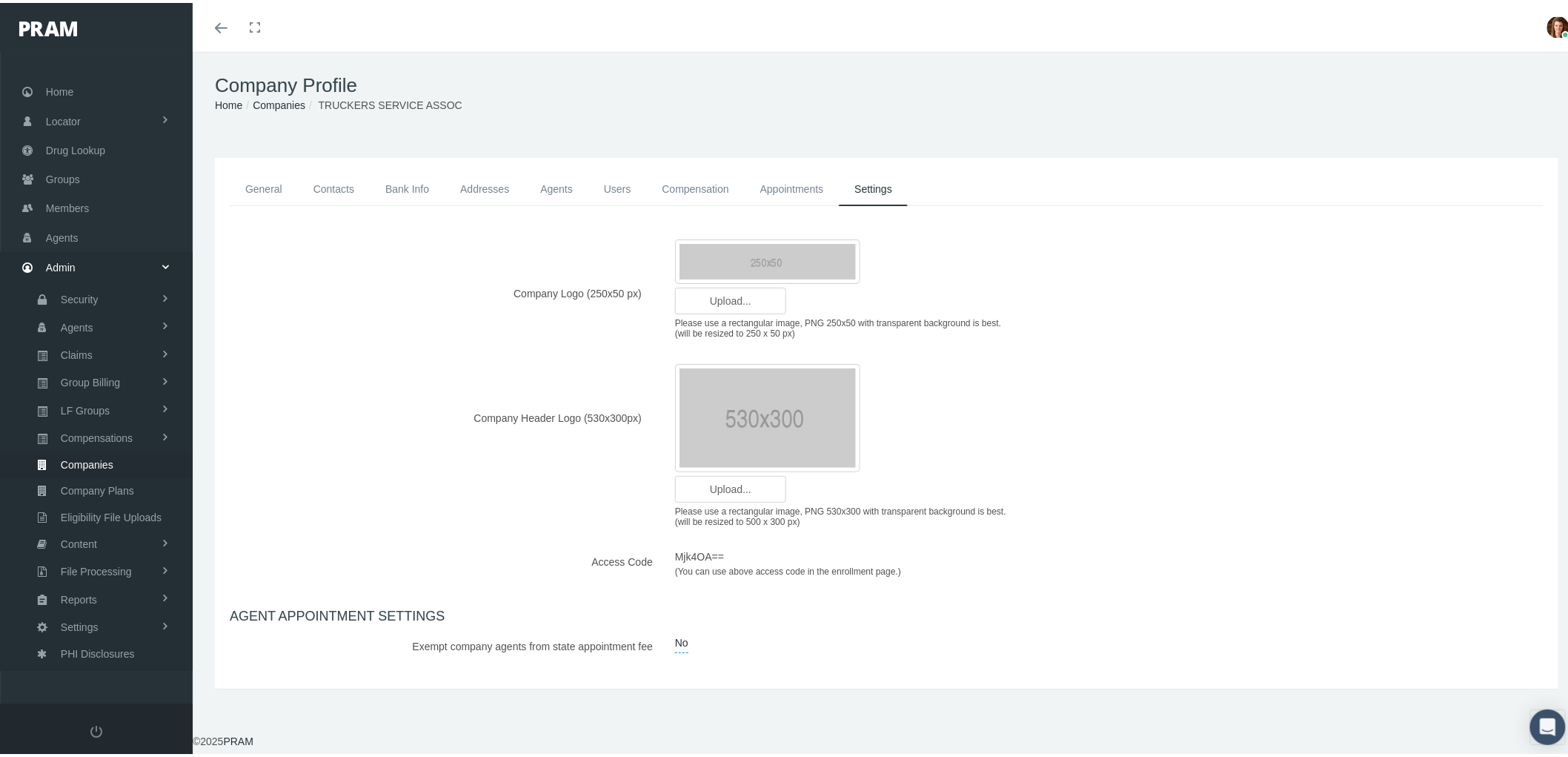
click at [282, 183] on link "General" at bounding box center [264, 186] width 68 height 33
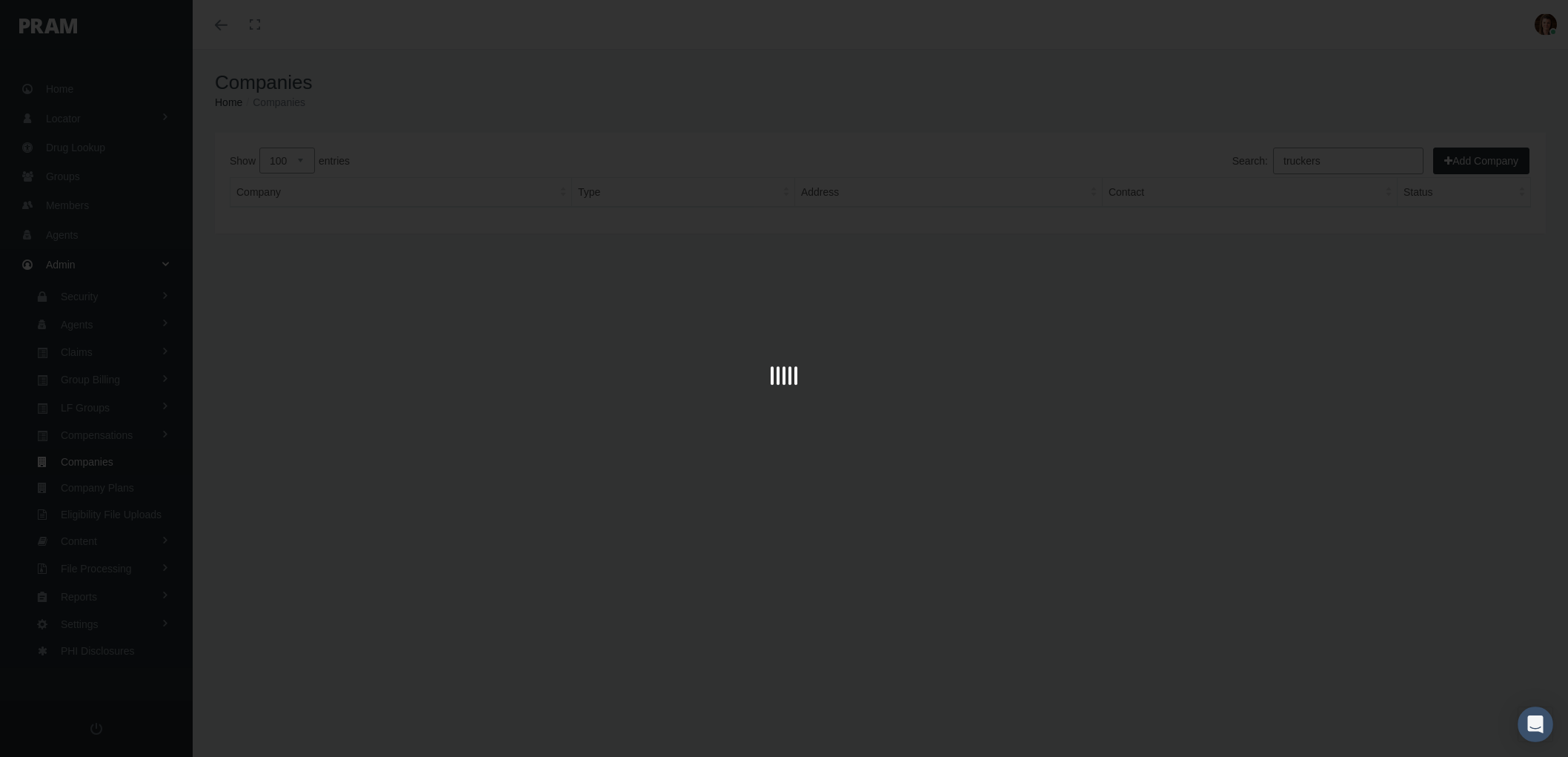
select select "100"
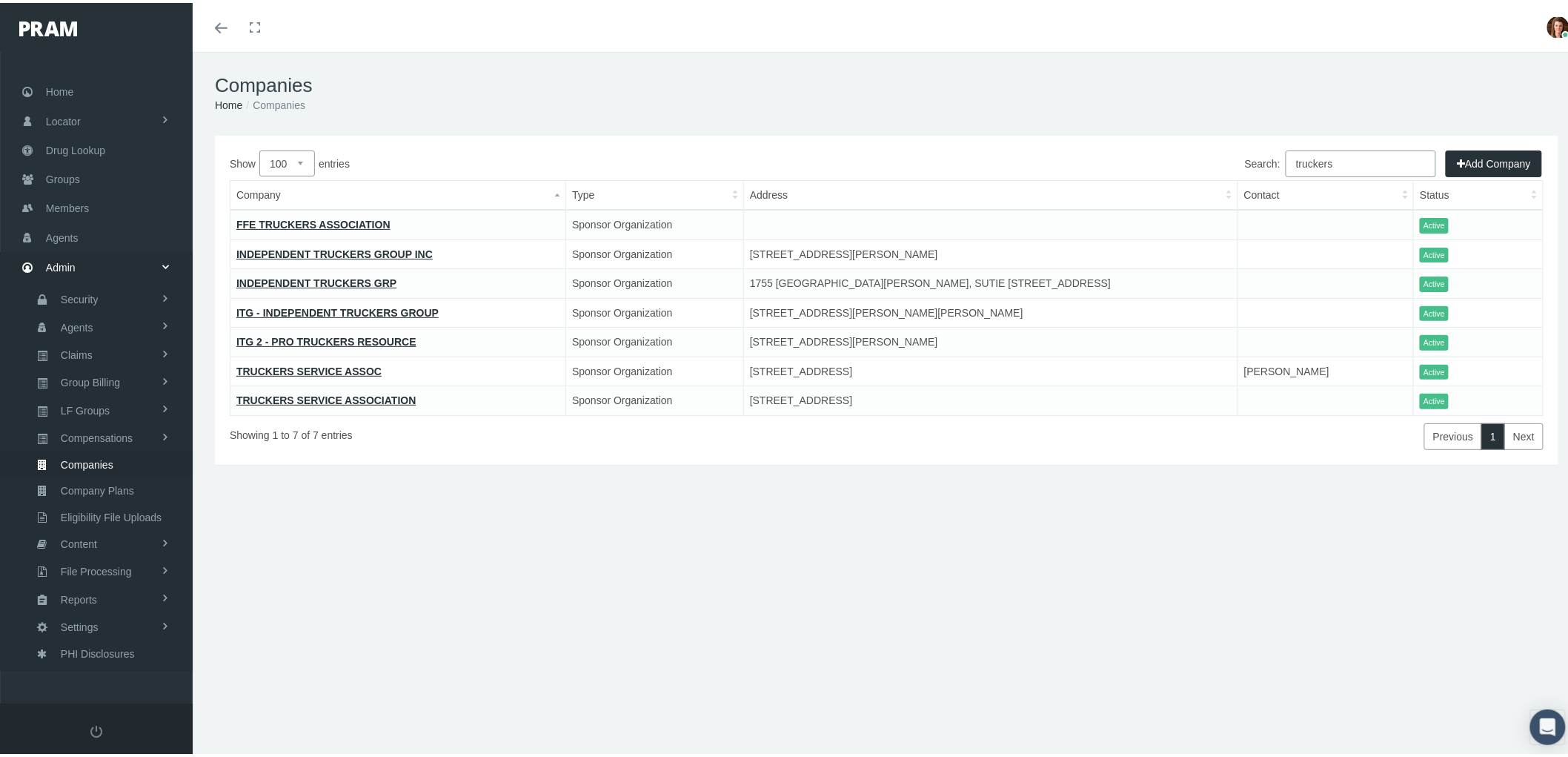
click at [298, 395] on link "TRUCKERS SERVICE ASSOCIATION" at bounding box center [326, 397] width 179 height 12
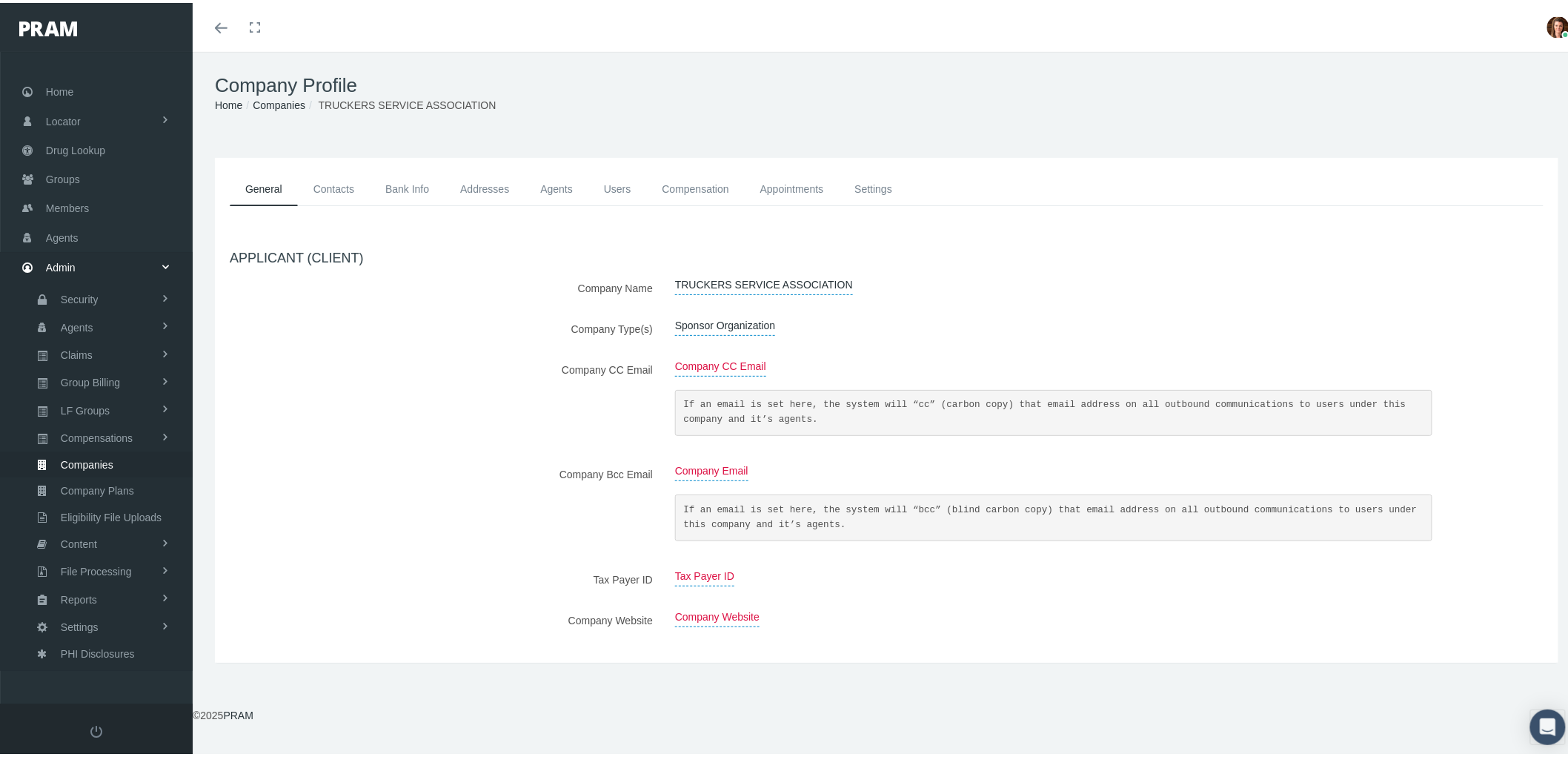
click at [329, 178] on link "Contacts" at bounding box center [334, 186] width 72 height 33
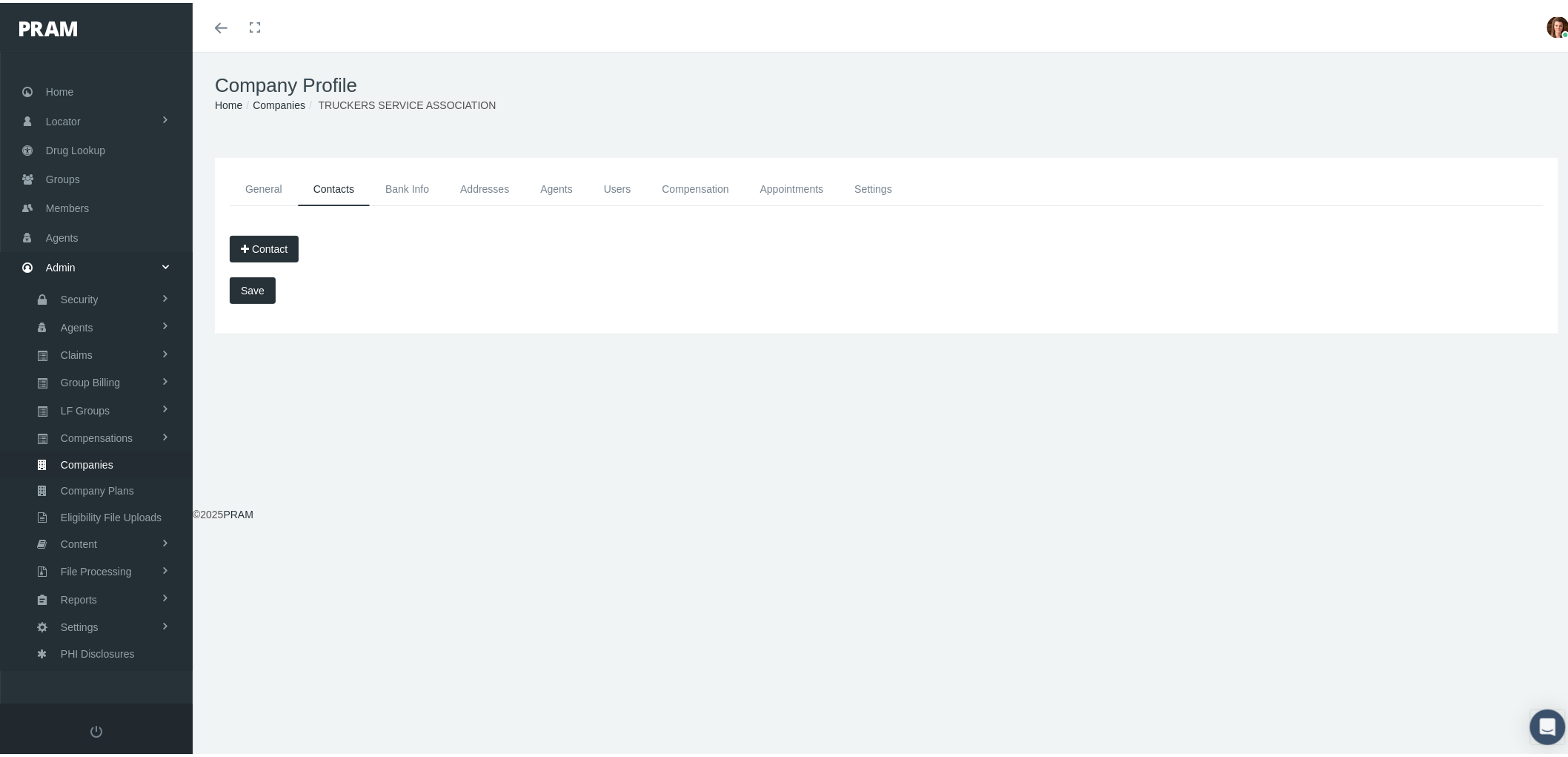
click at [426, 175] on link "Bank Info" at bounding box center [407, 186] width 75 height 33
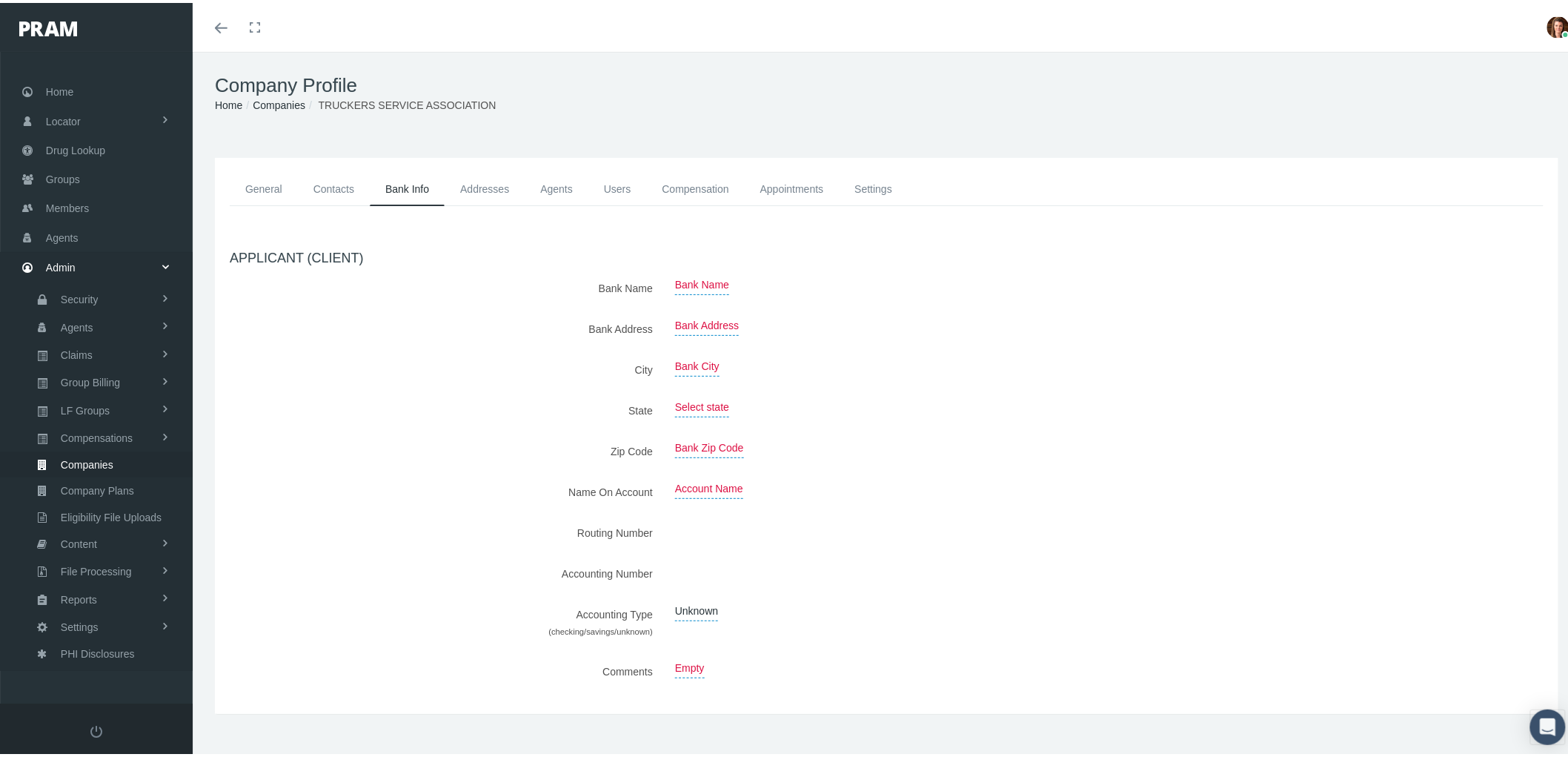
click at [491, 184] on link "Addresses" at bounding box center [484, 186] width 80 height 33
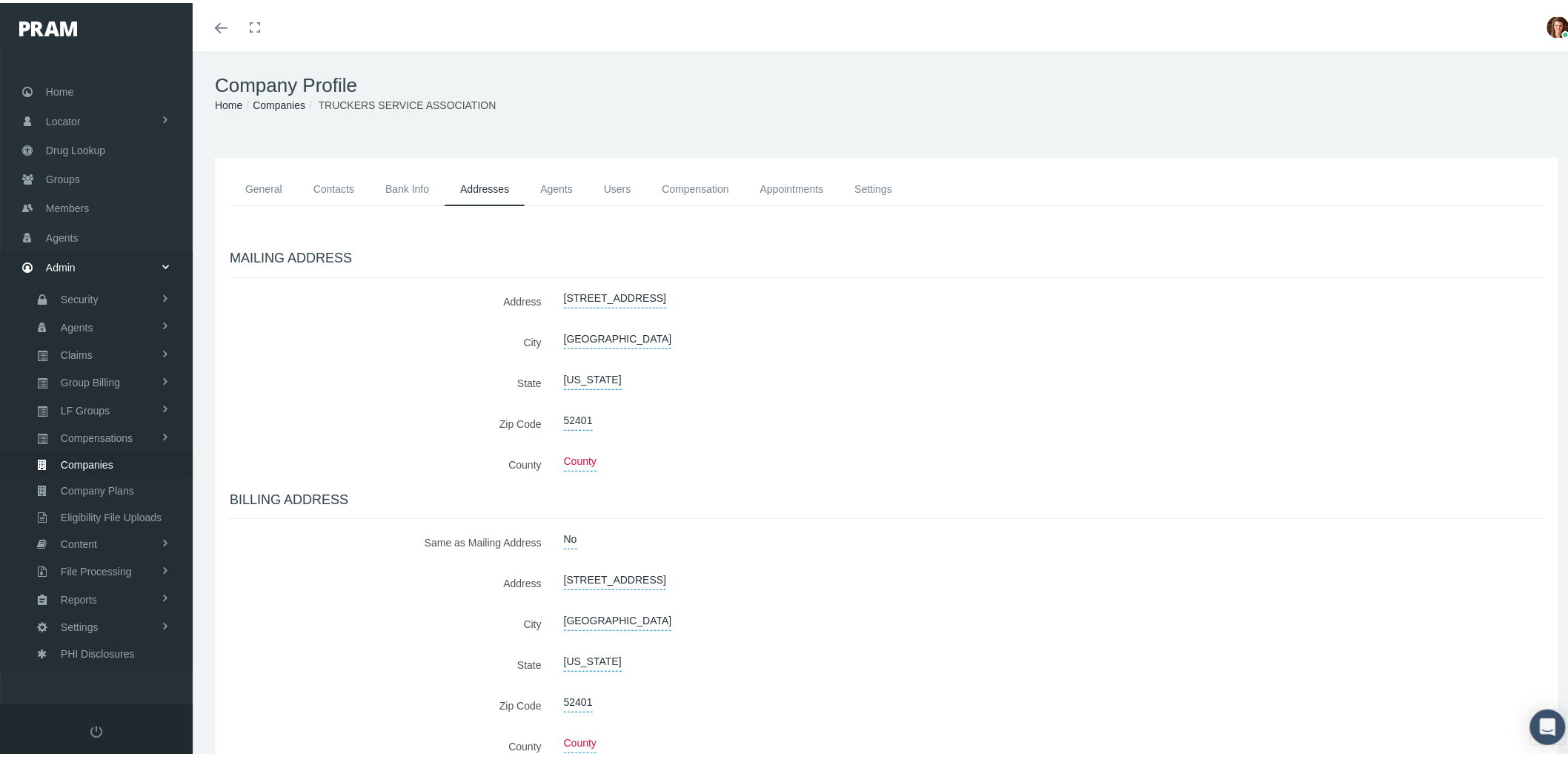
click at [566, 184] on link "Agents" at bounding box center [556, 186] width 64 height 33
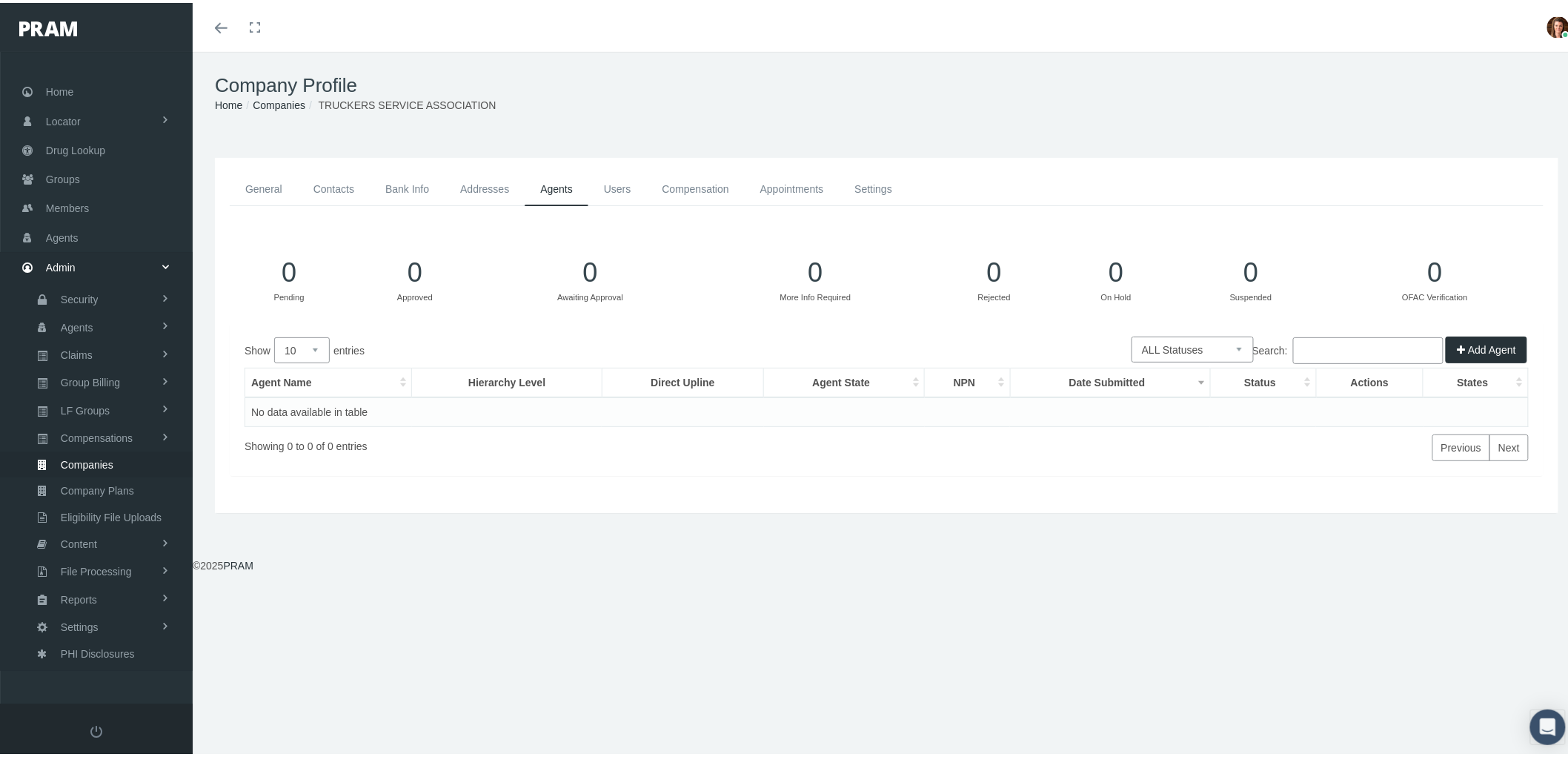
click at [621, 185] on link "Users" at bounding box center [617, 186] width 59 height 33
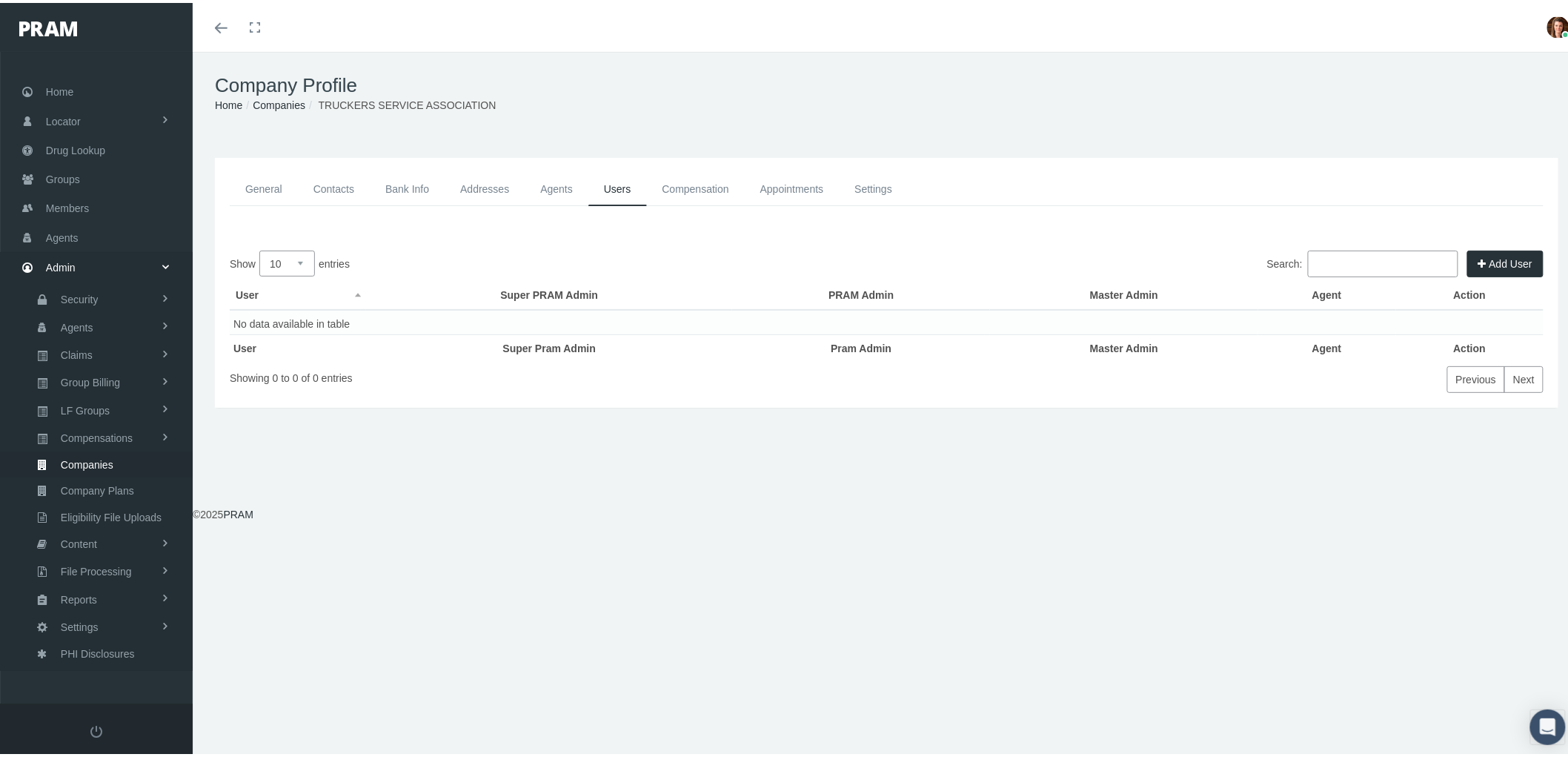
click at [700, 182] on link "Compensation" at bounding box center [696, 186] width 98 height 33
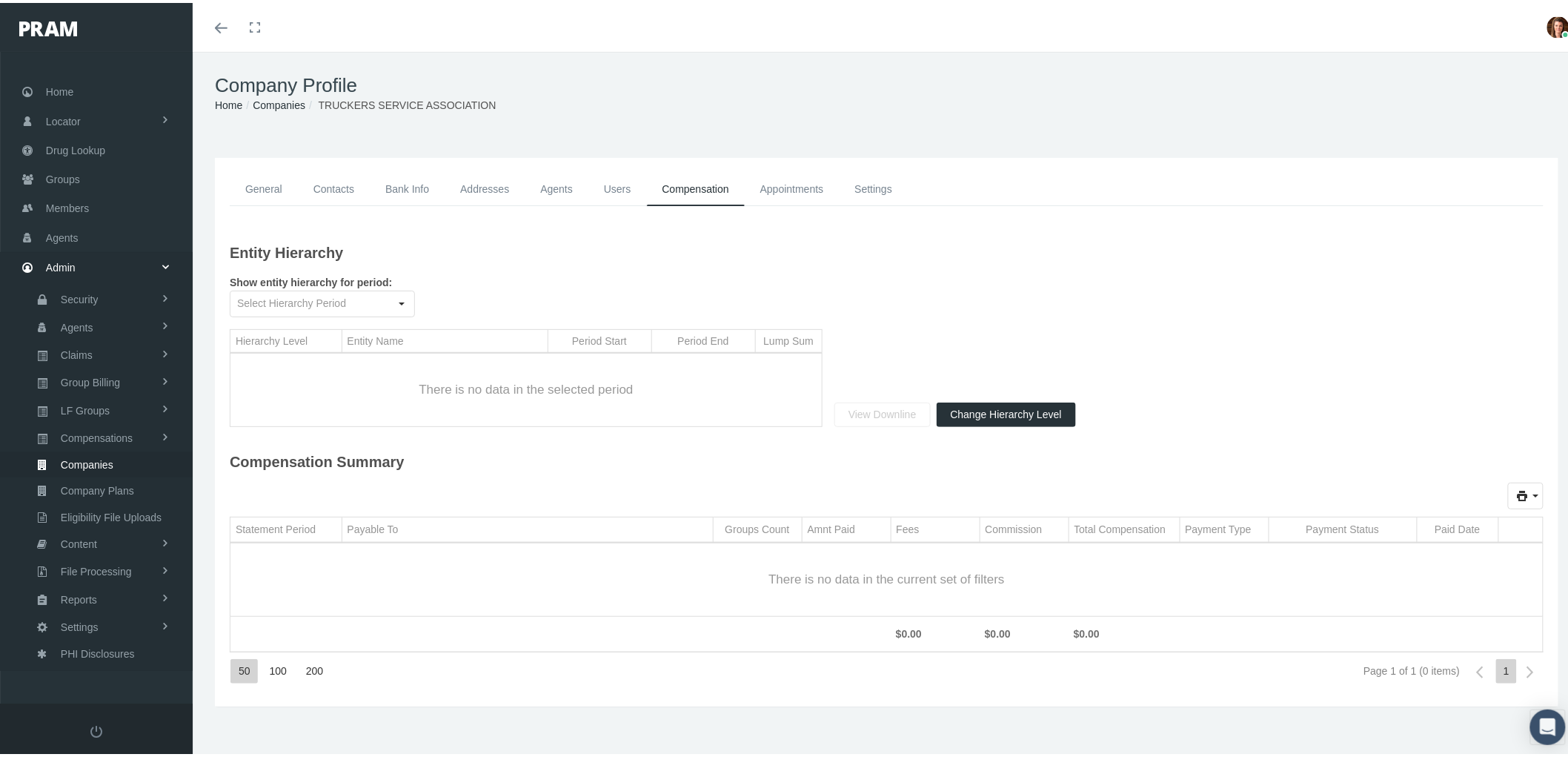
click at [800, 179] on link "Appointments" at bounding box center [792, 186] width 95 height 33
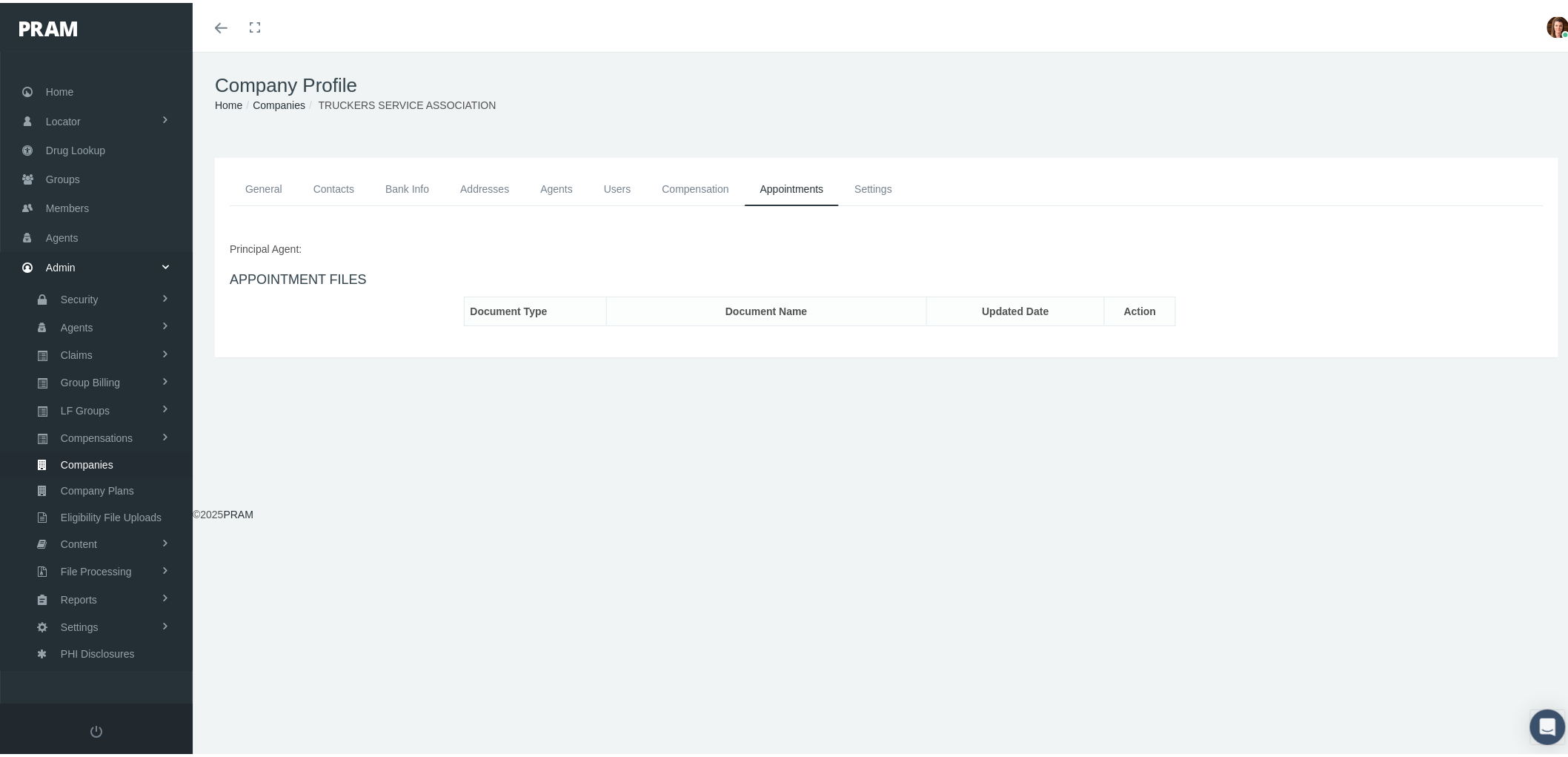
click at [884, 181] on link "Settings" at bounding box center [873, 186] width 69 height 33
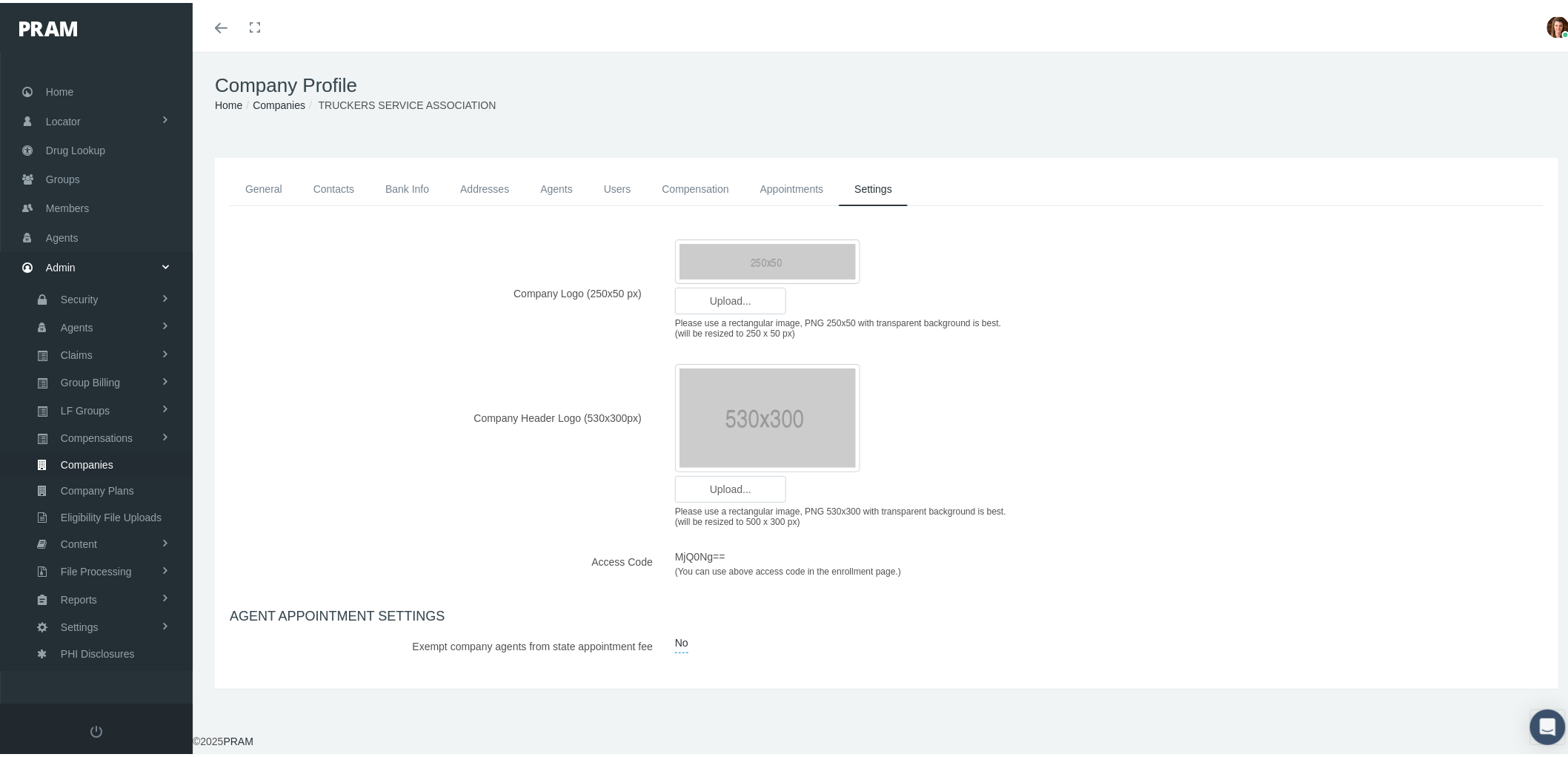
click at [273, 180] on link "General" at bounding box center [264, 186] width 68 height 33
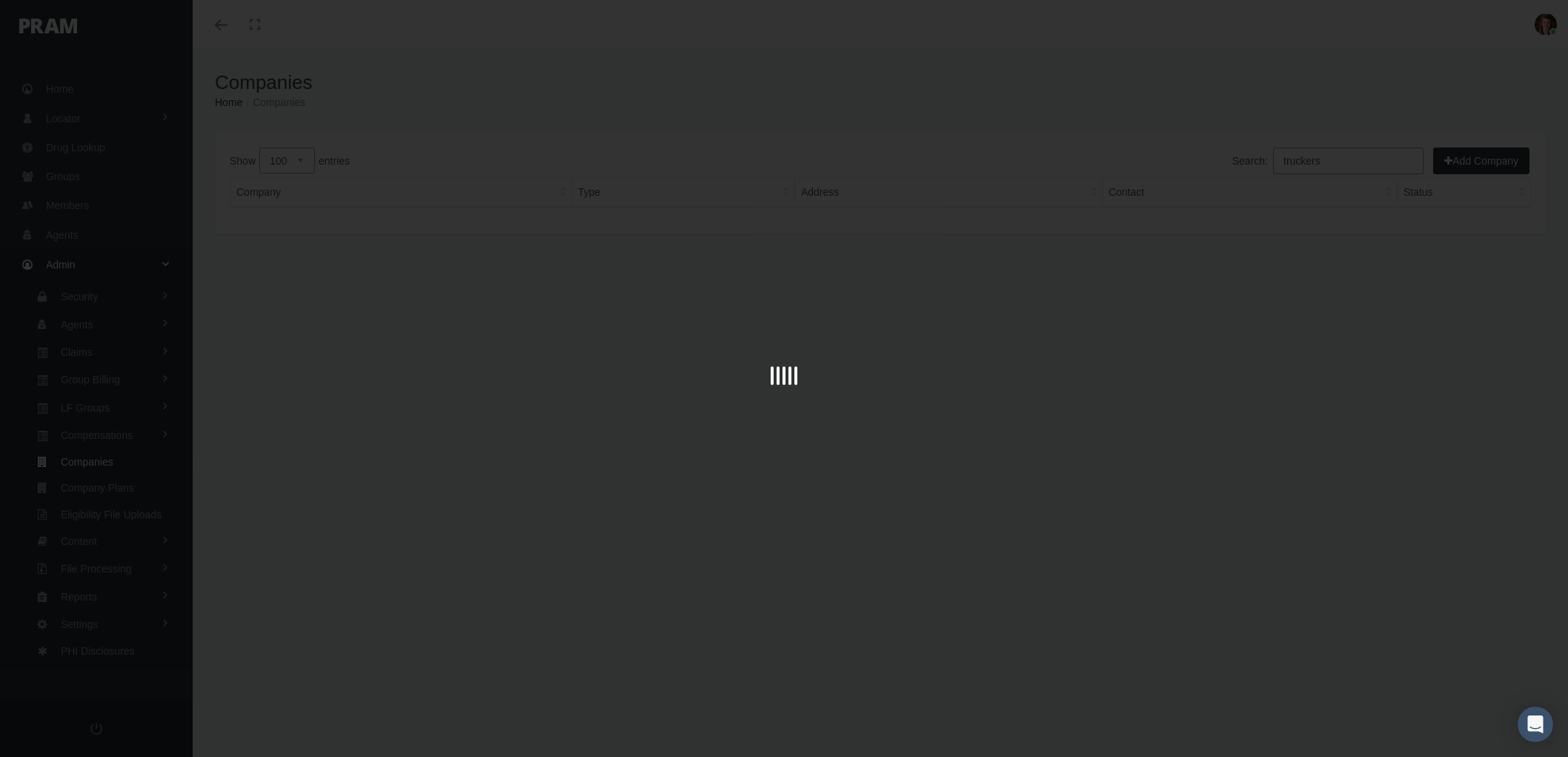
select select "100"
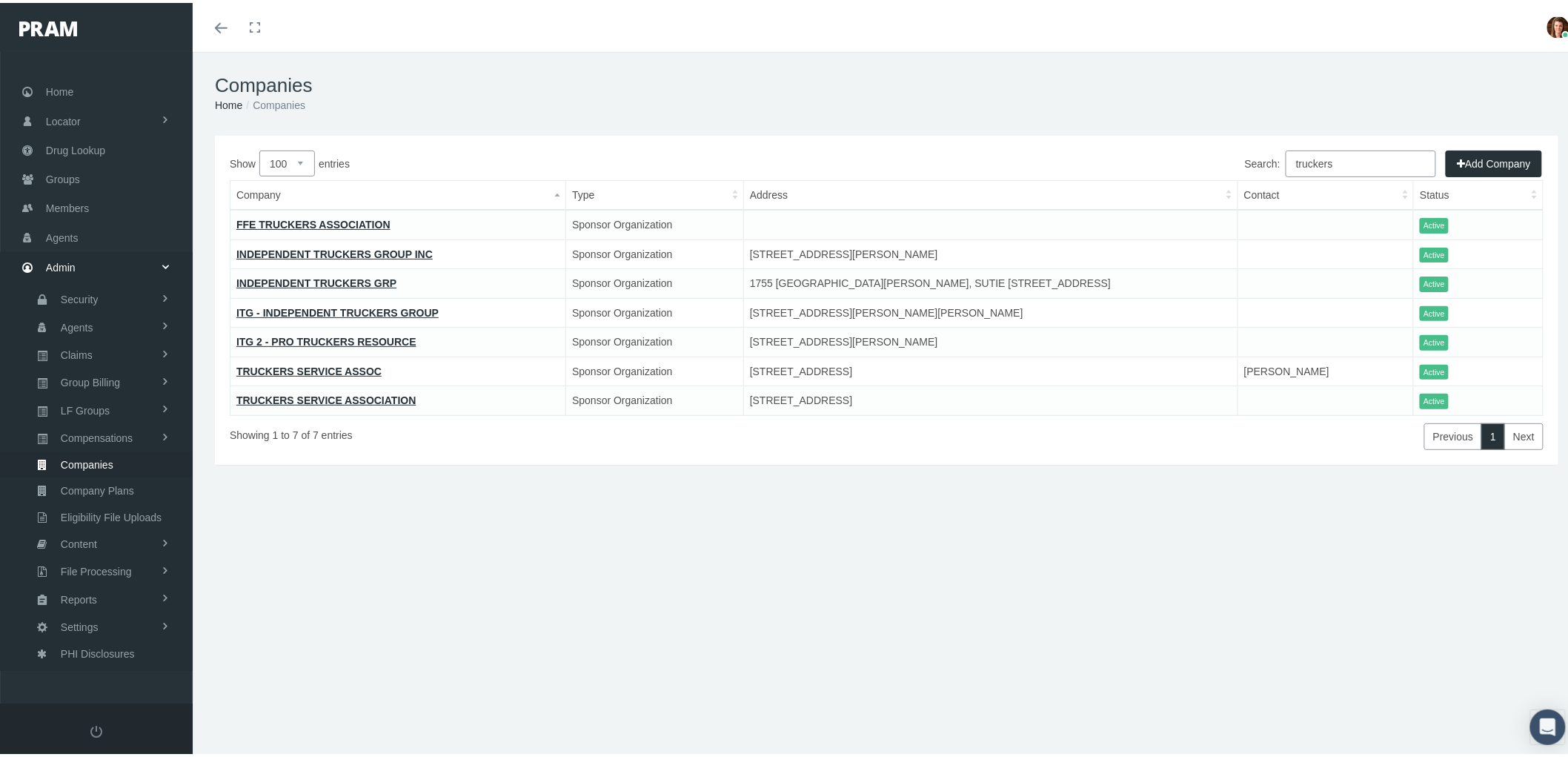
drag, startPoint x: 1314, startPoint y: 158, endPoint x: 1240, endPoint y: 160, distance: 74.0
click at [1244, 160] on label "Search: truckers" at bounding box center [1340, 161] width 191 height 26
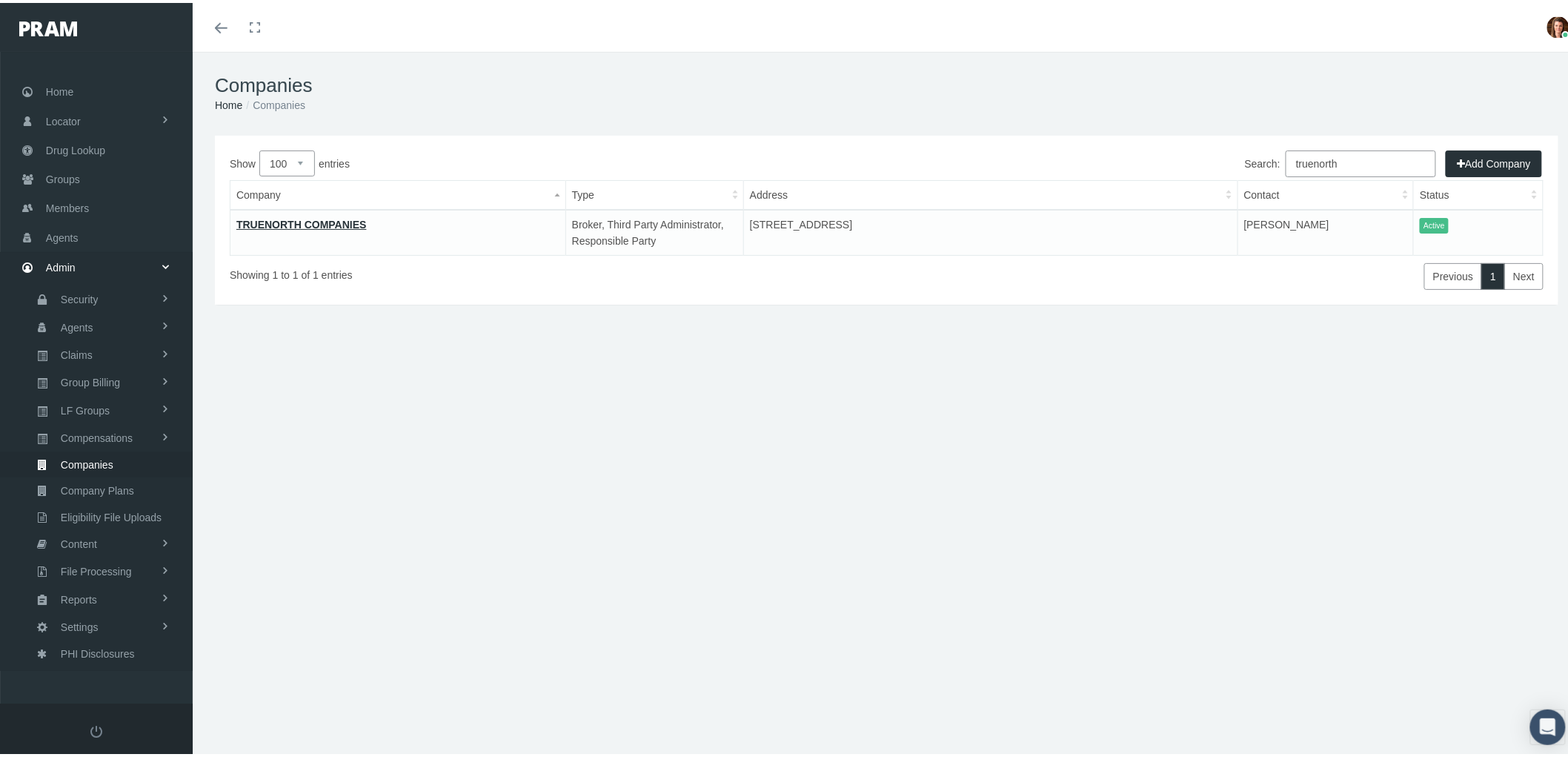
type input "truenorth"
click at [280, 210] on td "TRUENORTH COMPANIES" at bounding box center [398, 230] width 336 height 46
click at [274, 219] on link "TRUENORTH COMPANIES" at bounding box center [302, 222] width 131 height 12
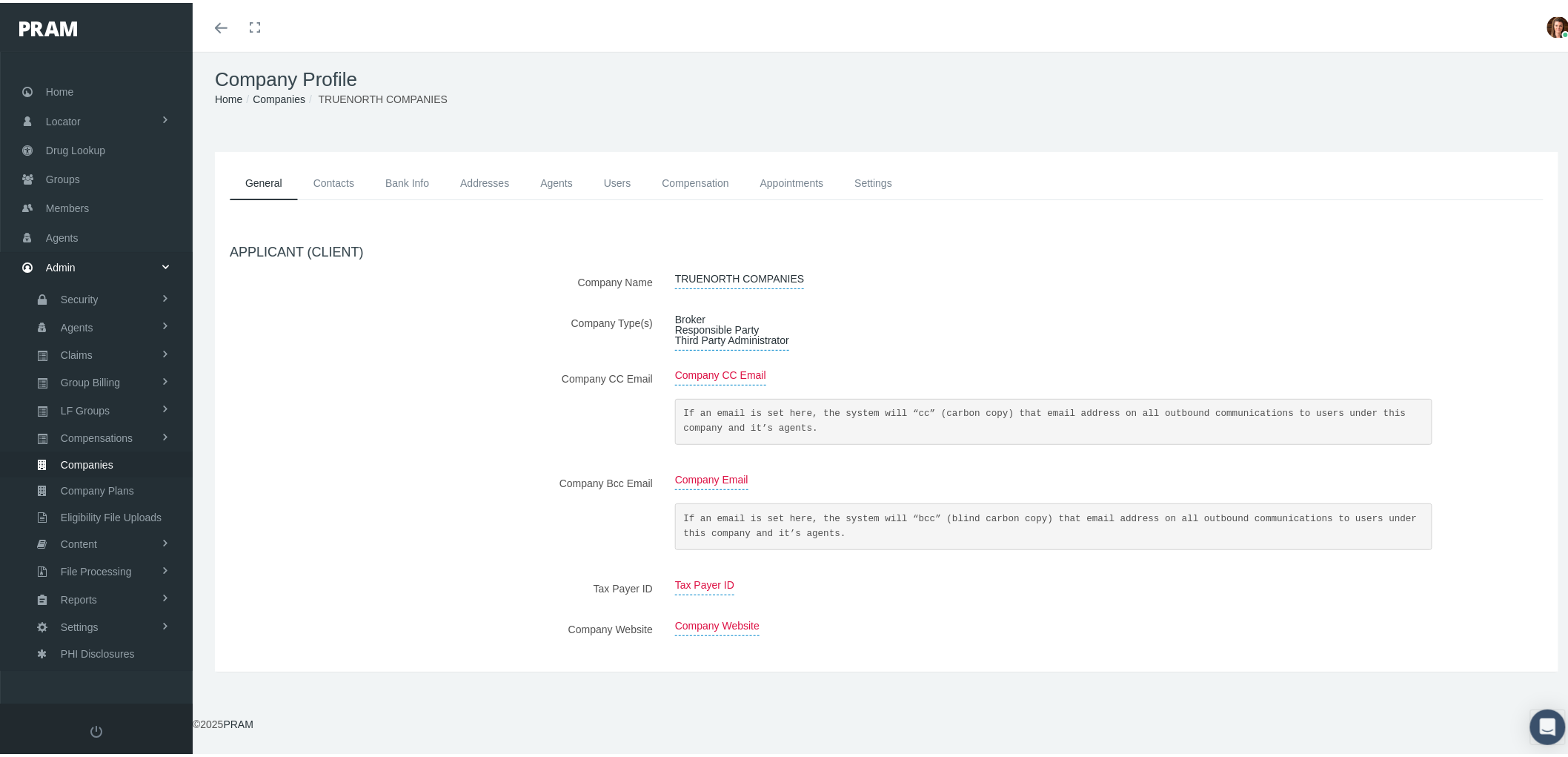
scroll to position [17, 0]
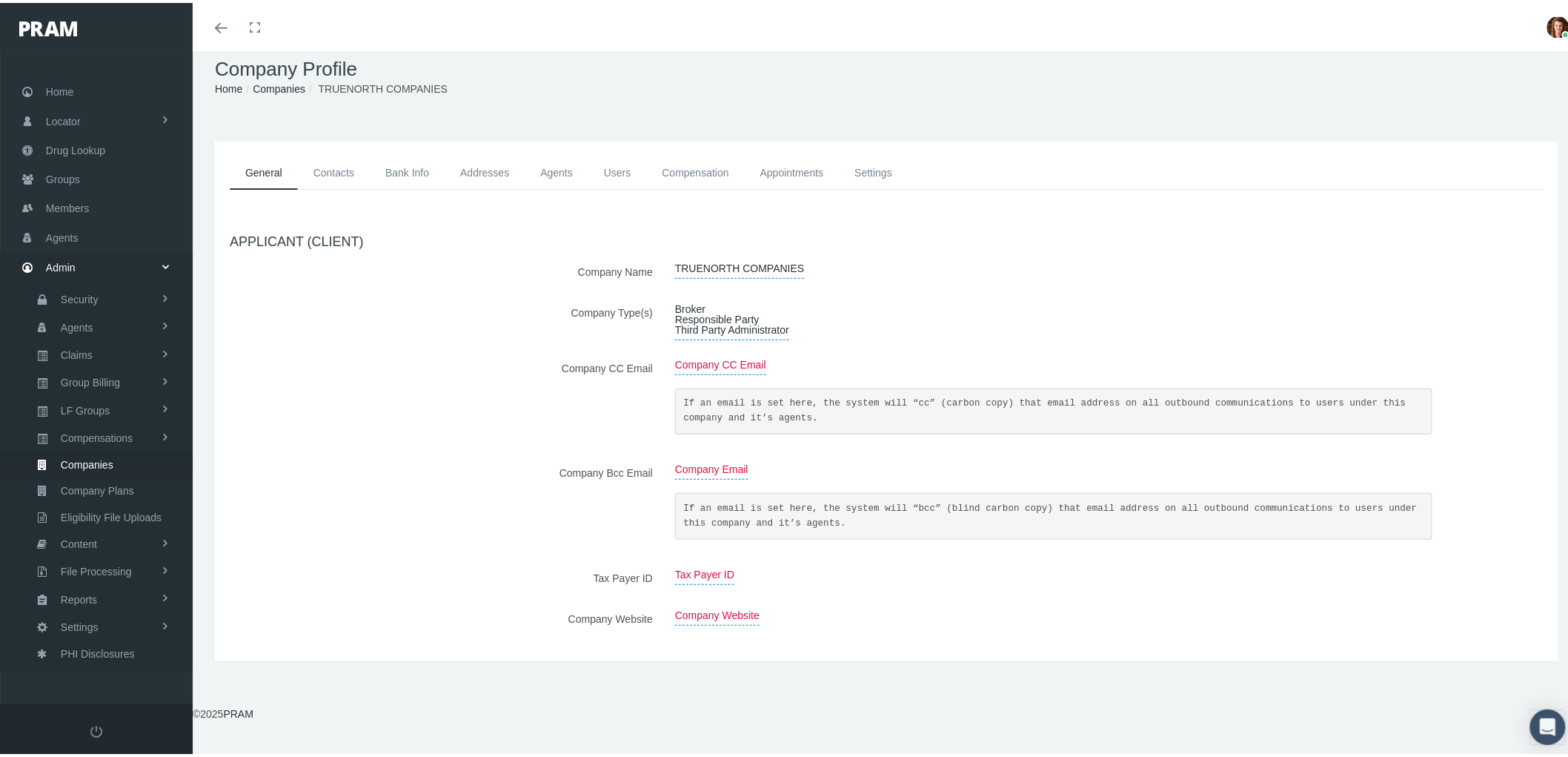
click at [327, 173] on link "Contacts" at bounding box center [334, 170] width 72 height 33
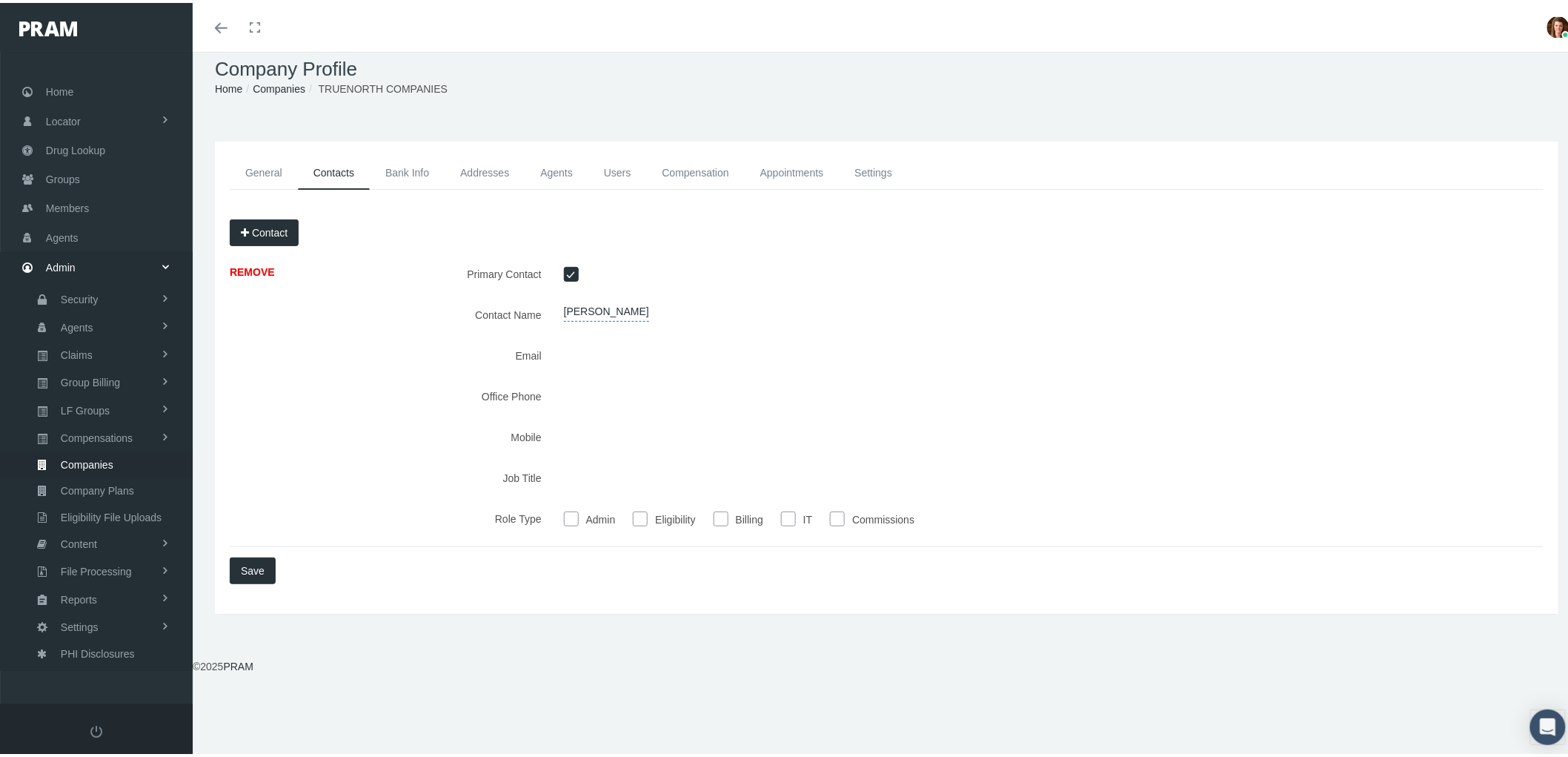
click at [405, 163] on link "Bank Info" at bounding box center [407, 170] width 75 height 33
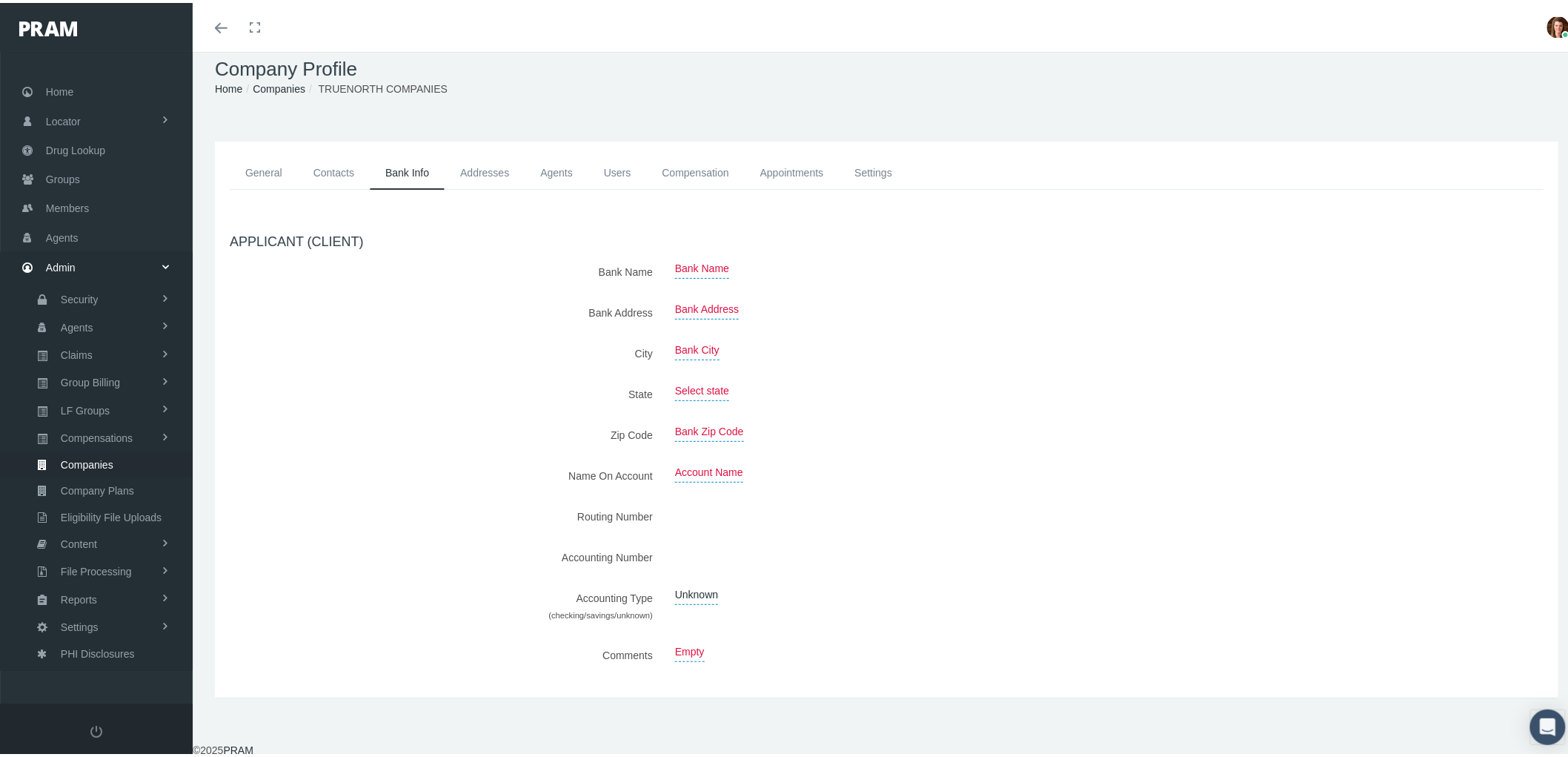
click at [476, 165] on link "Addresses" at bounding box center [484, 170] width 80 height 33
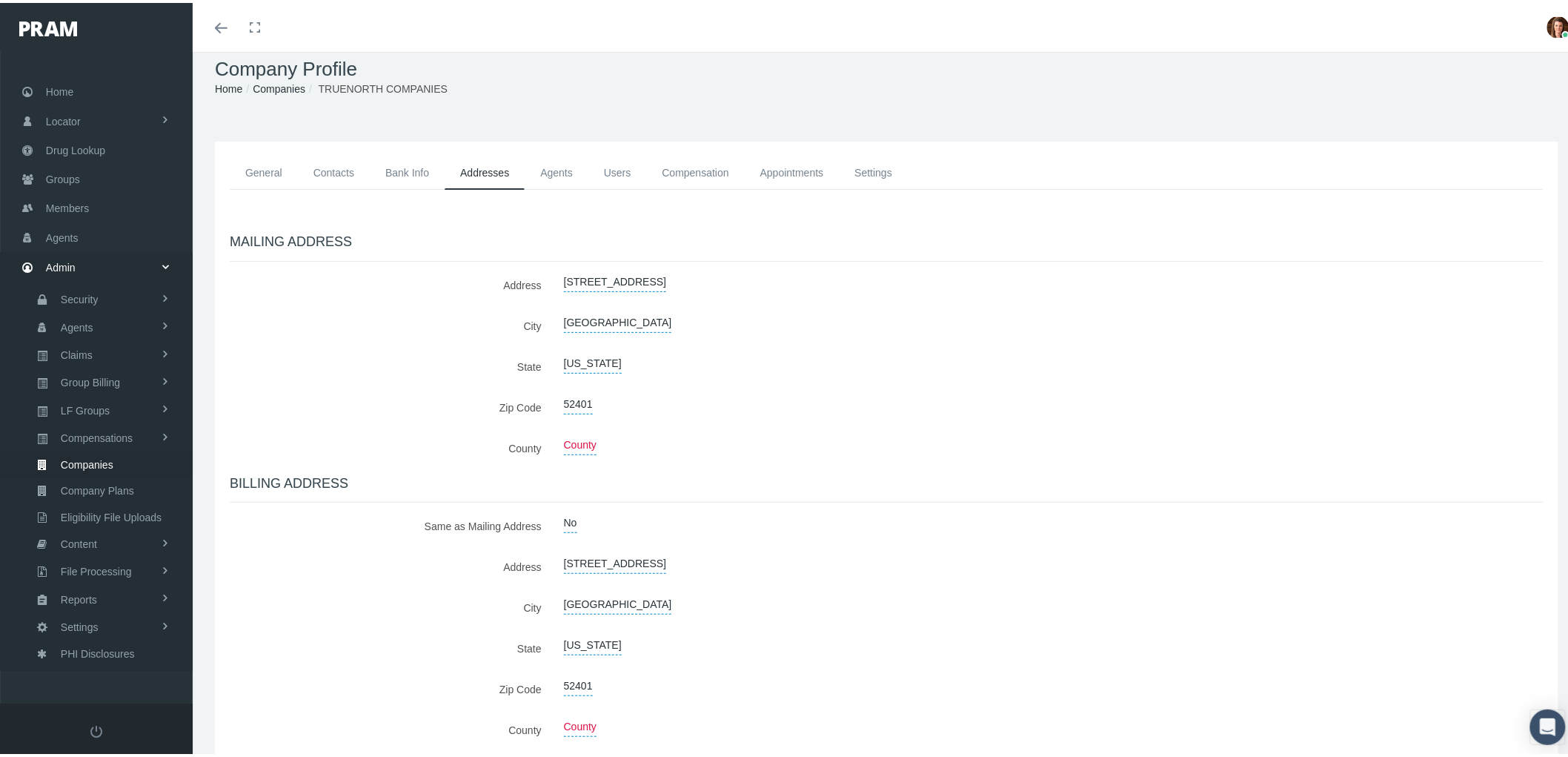
click at [580, 168] on link "Agents" at bounding box center [556, 170] width 64 height 33
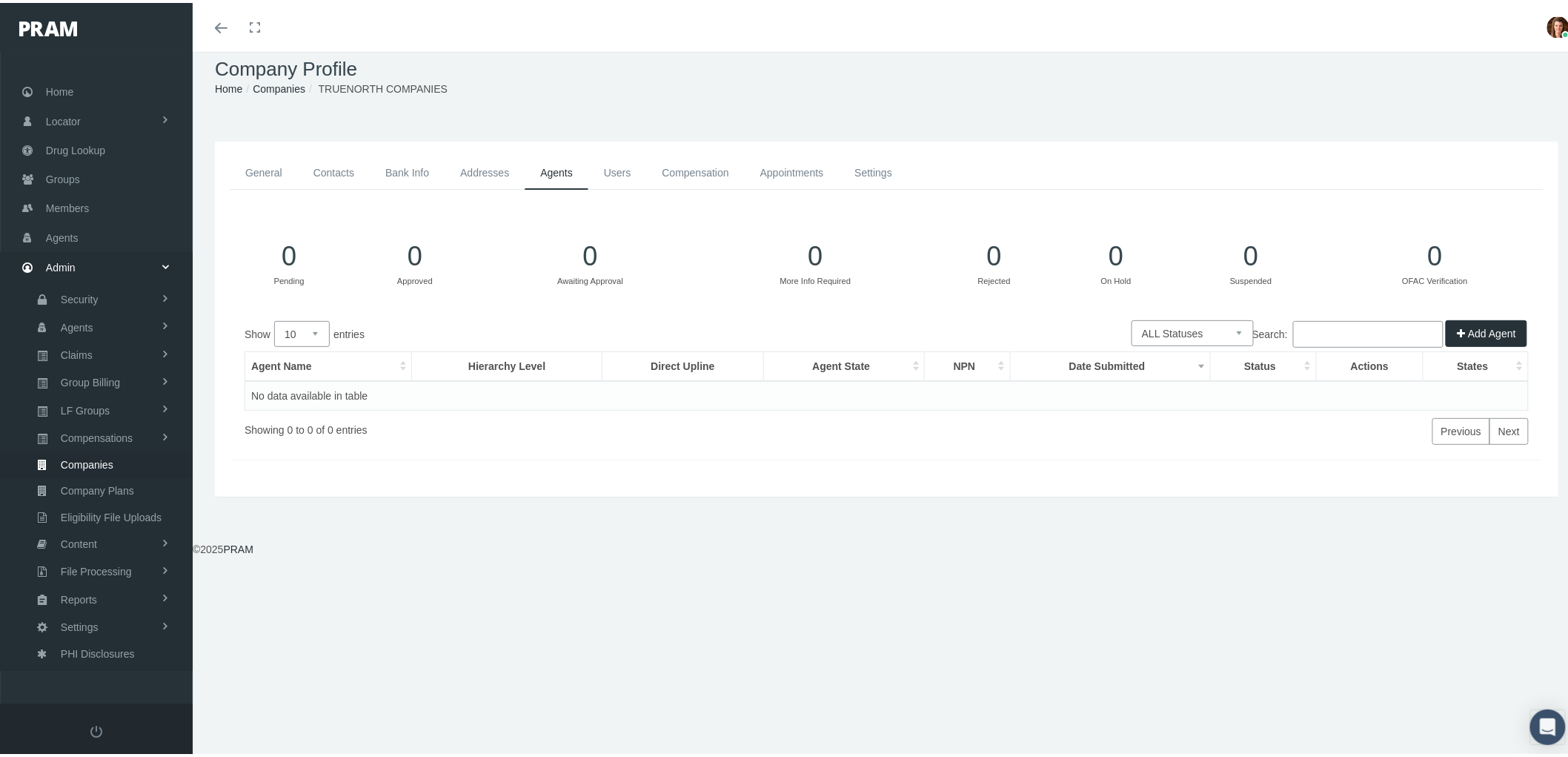
click at [631, 166] on link "Users" at bounding box center [617, 170] width 59 height 33
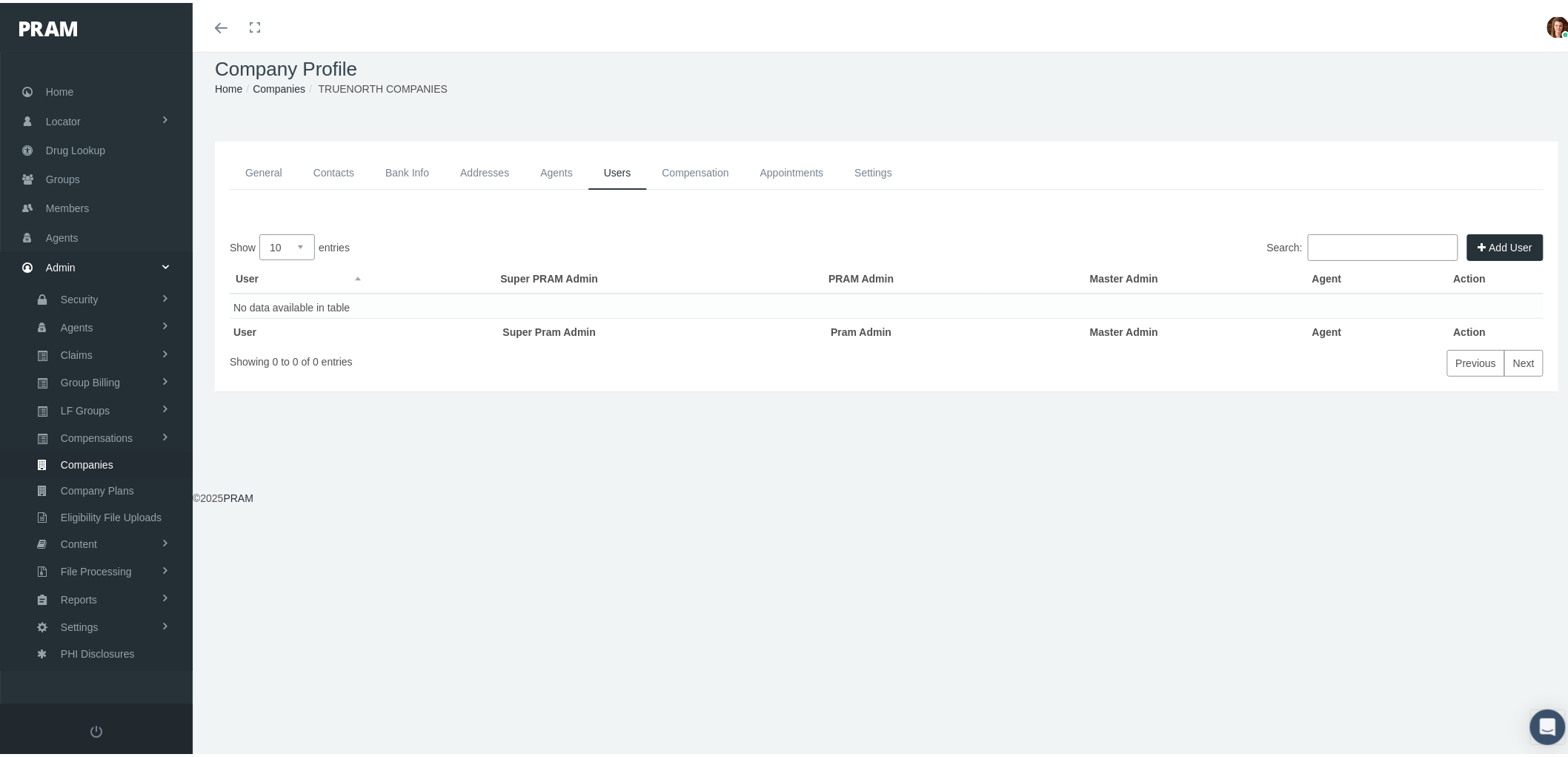
click at [679, 169] on link "Compensation" at bounding box center [696, 170] width 98 height 33
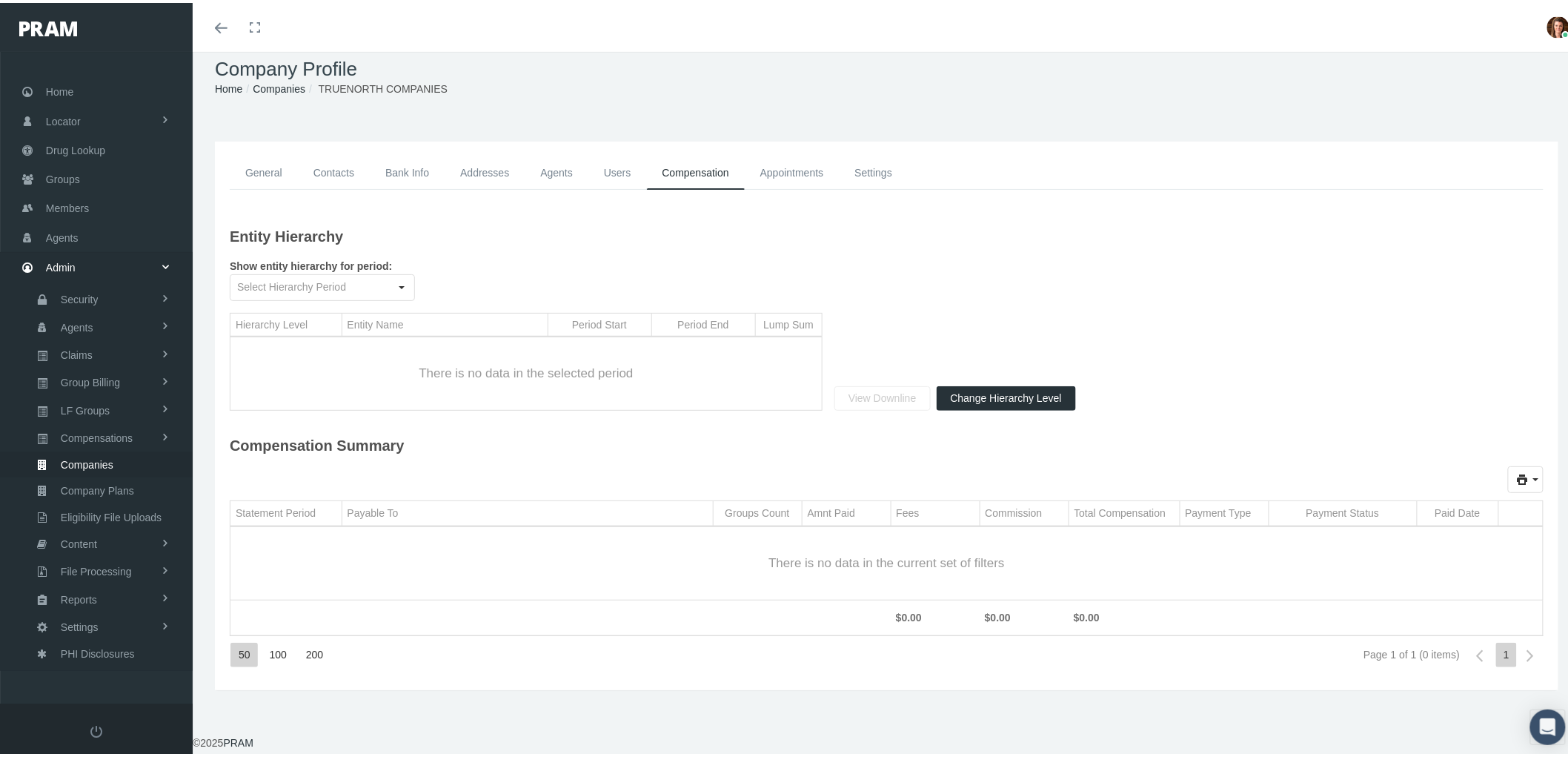
click at [790, 165] on link "Appointments" at bounding box center [792, 170] width 95 height 33
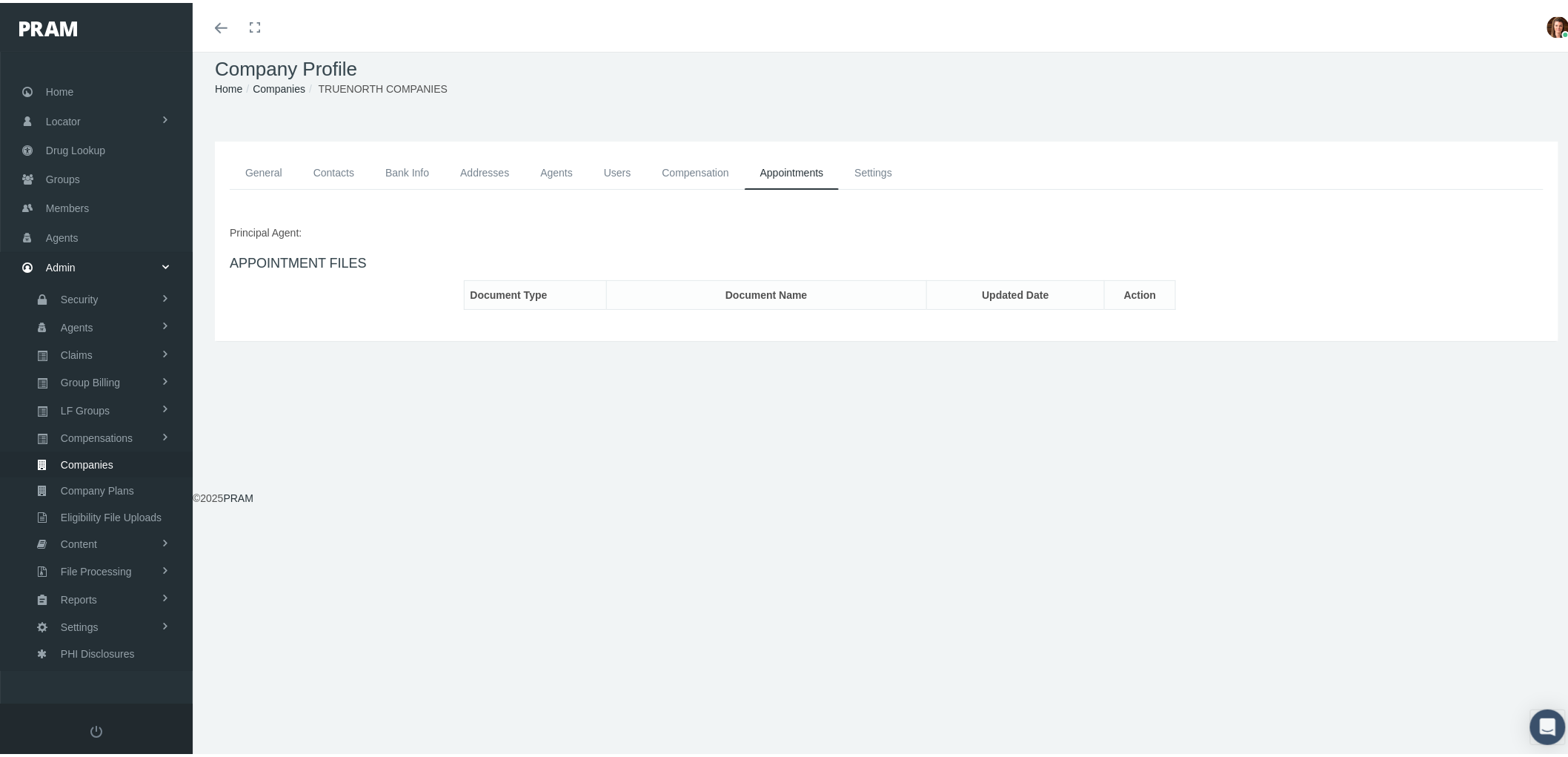
click at [854, 169] on link "Settings" at bounding box center [873, 170] width 69 height 33
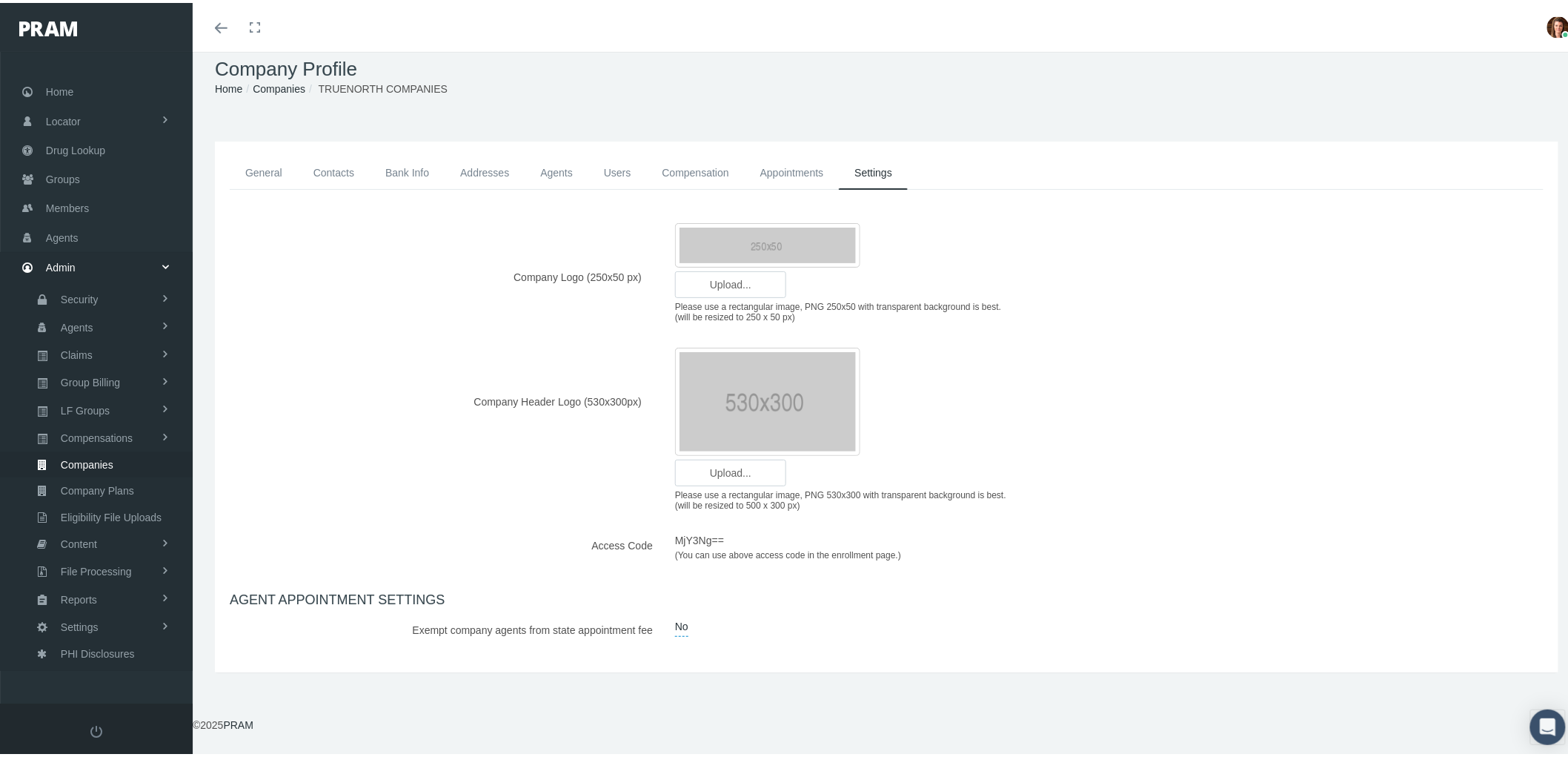
click at [280, 168] on link "General" at bounding box center [264, 170] width 68 height 33
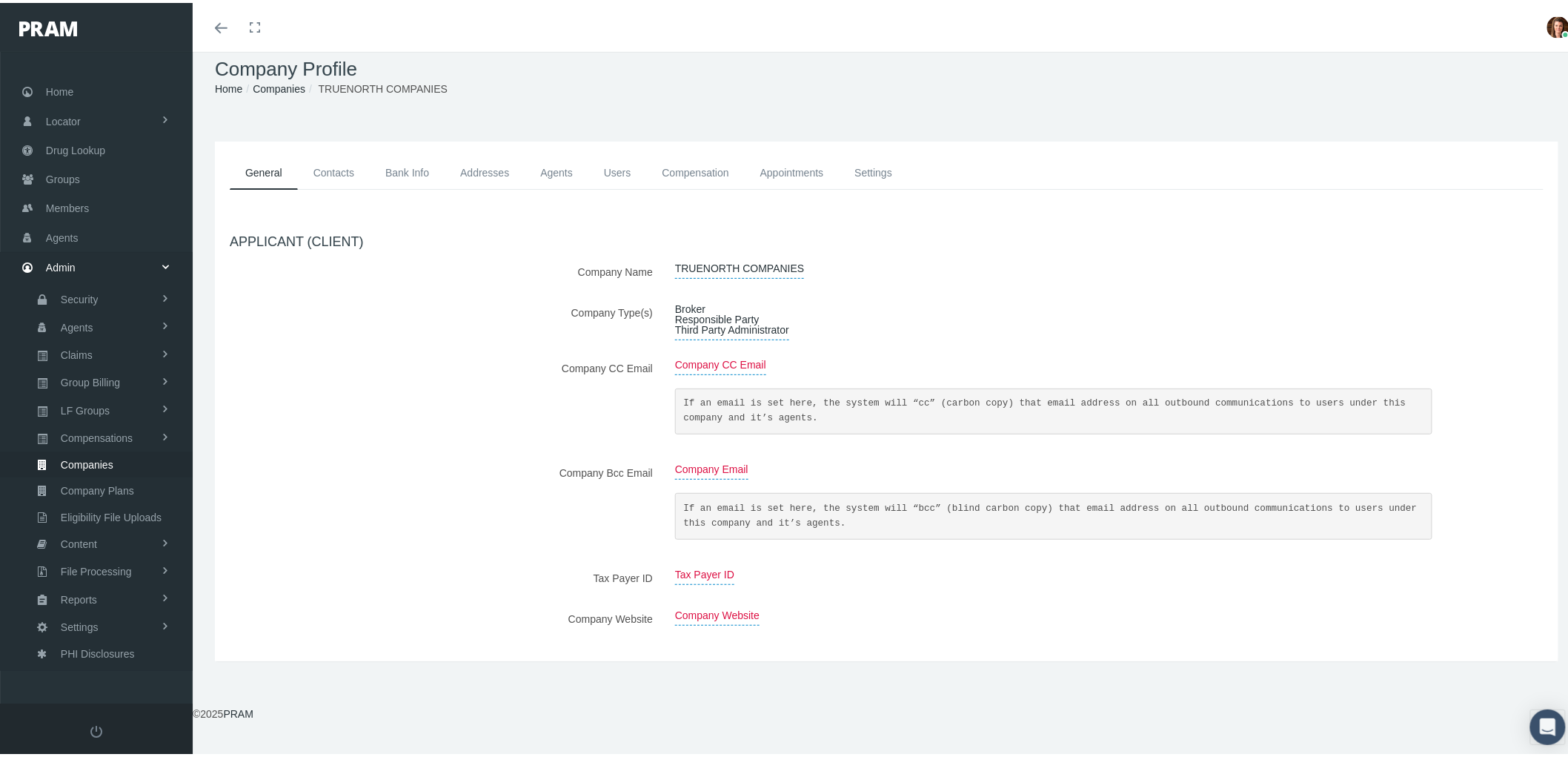
click at [333, 175] on link "Contacts" at bounding box center [334, 170] width 72 height 33
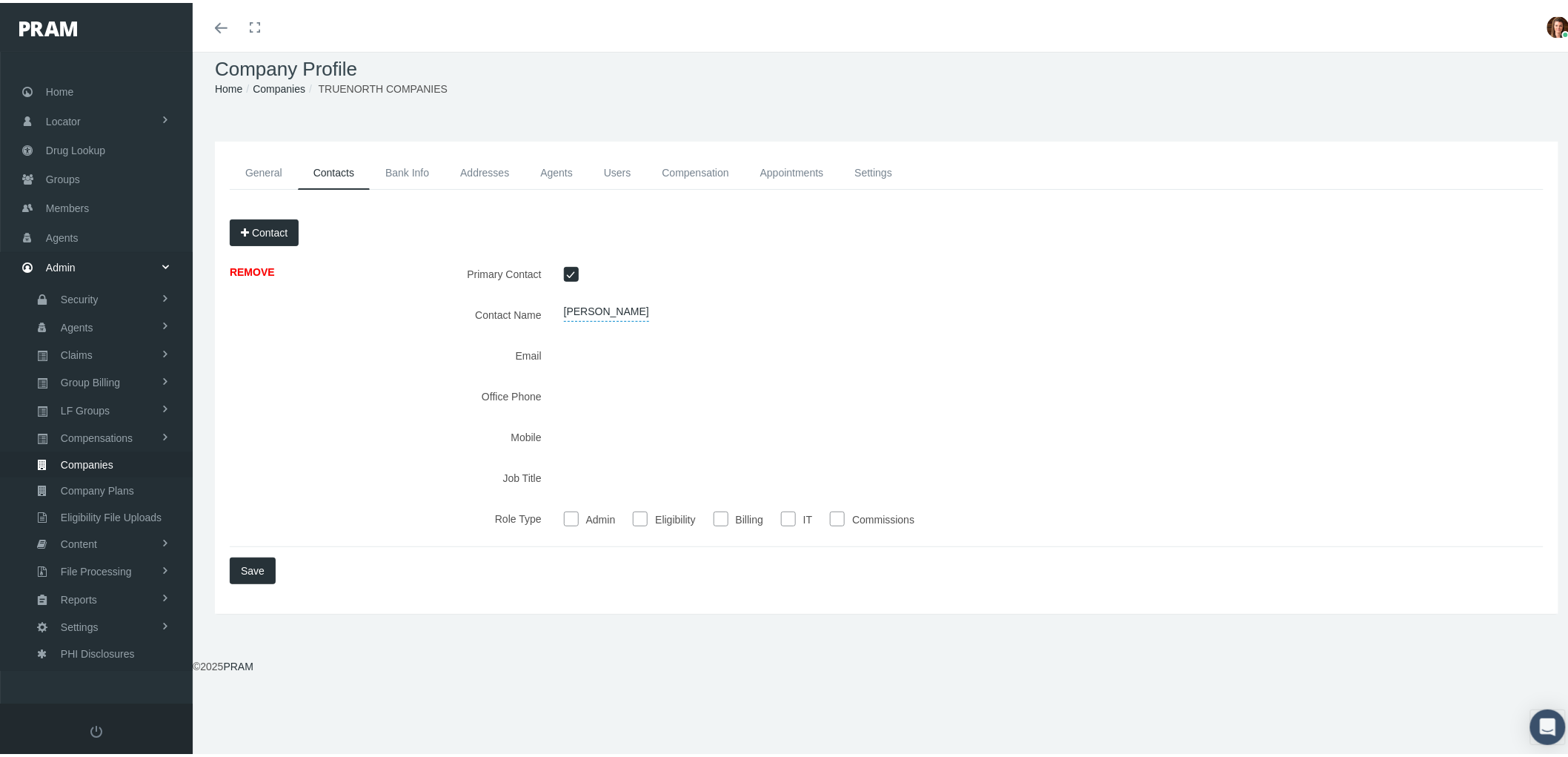
click at [263, 175] on link "General" at bounding box center [264, 170] width 68 height 33
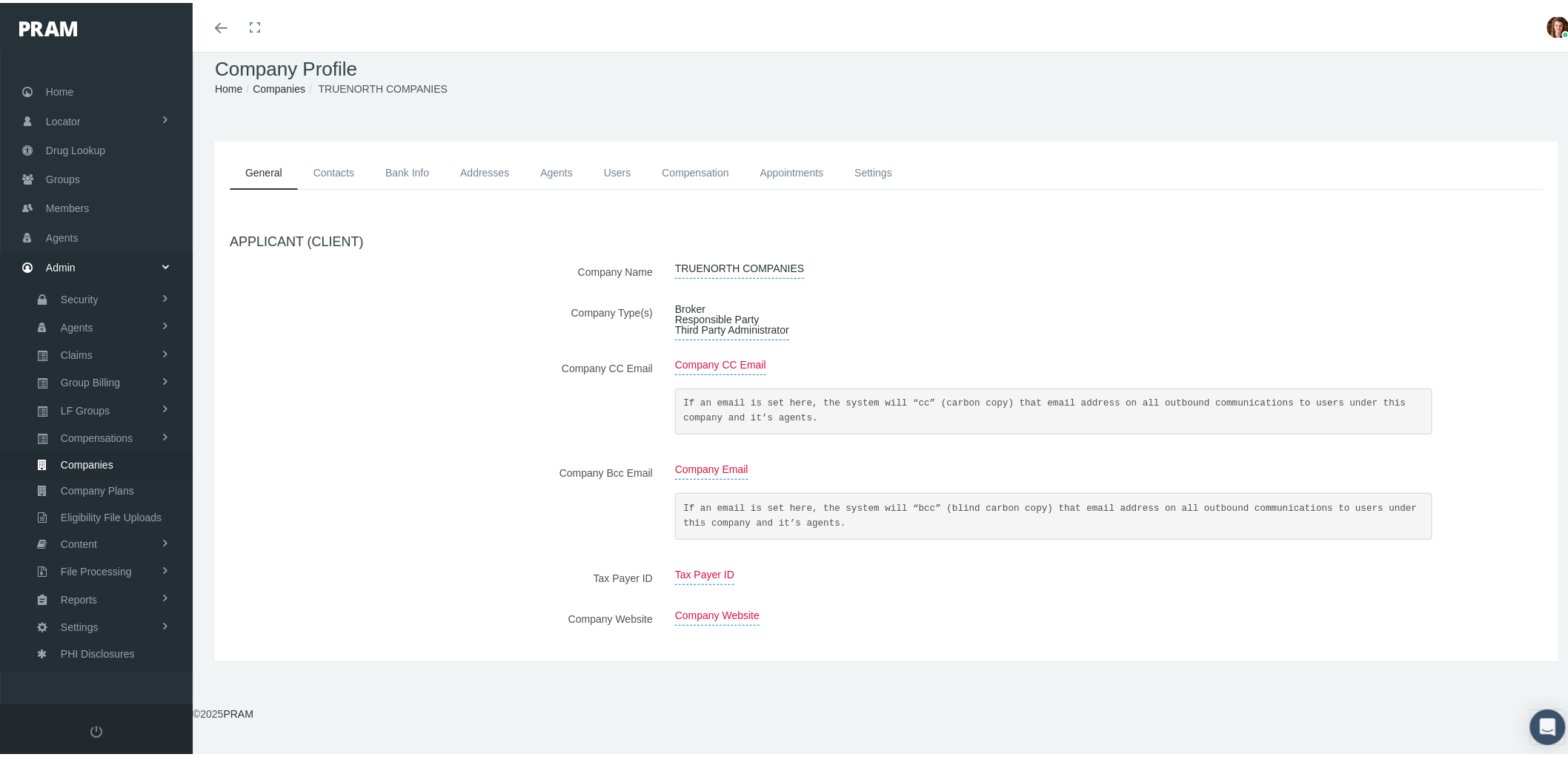
scroll to position [0, 0]
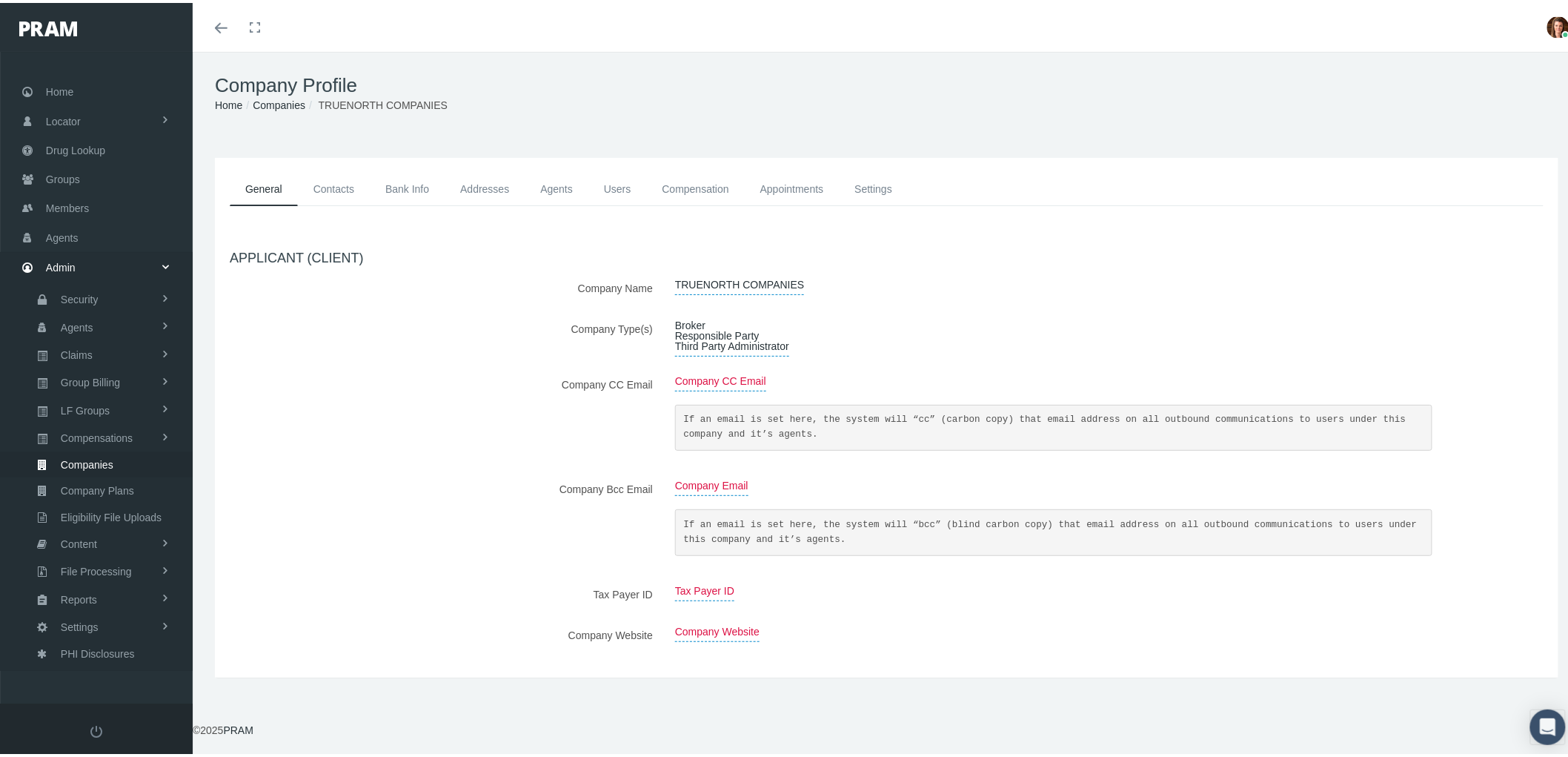
click at [352, 182] on link "Contacts" at bounding box center [334, 186] width 72 height 33
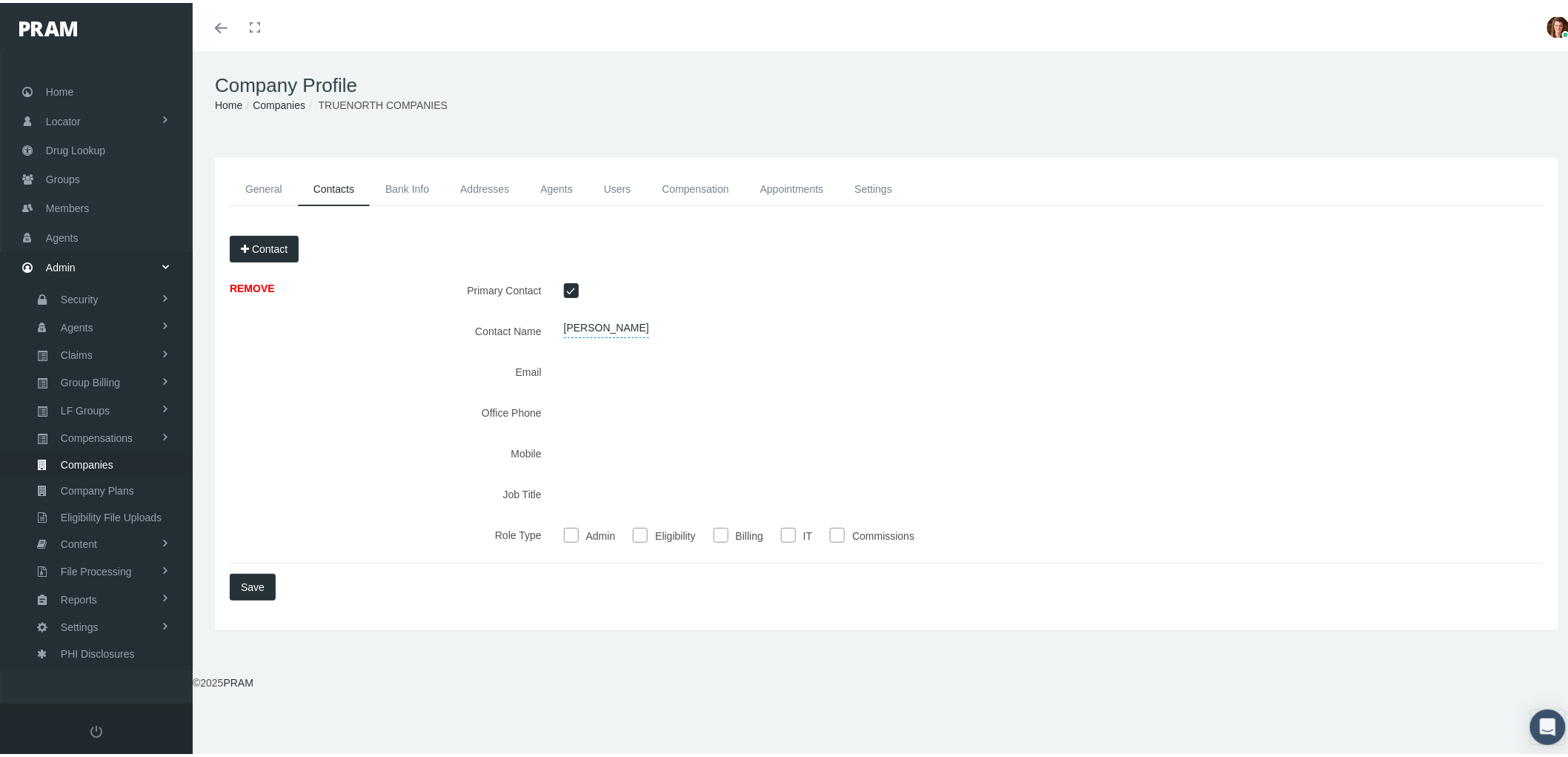
click at [416, 184] on link "Bank Info" at bounding box center [407, 186] width 75 height 33
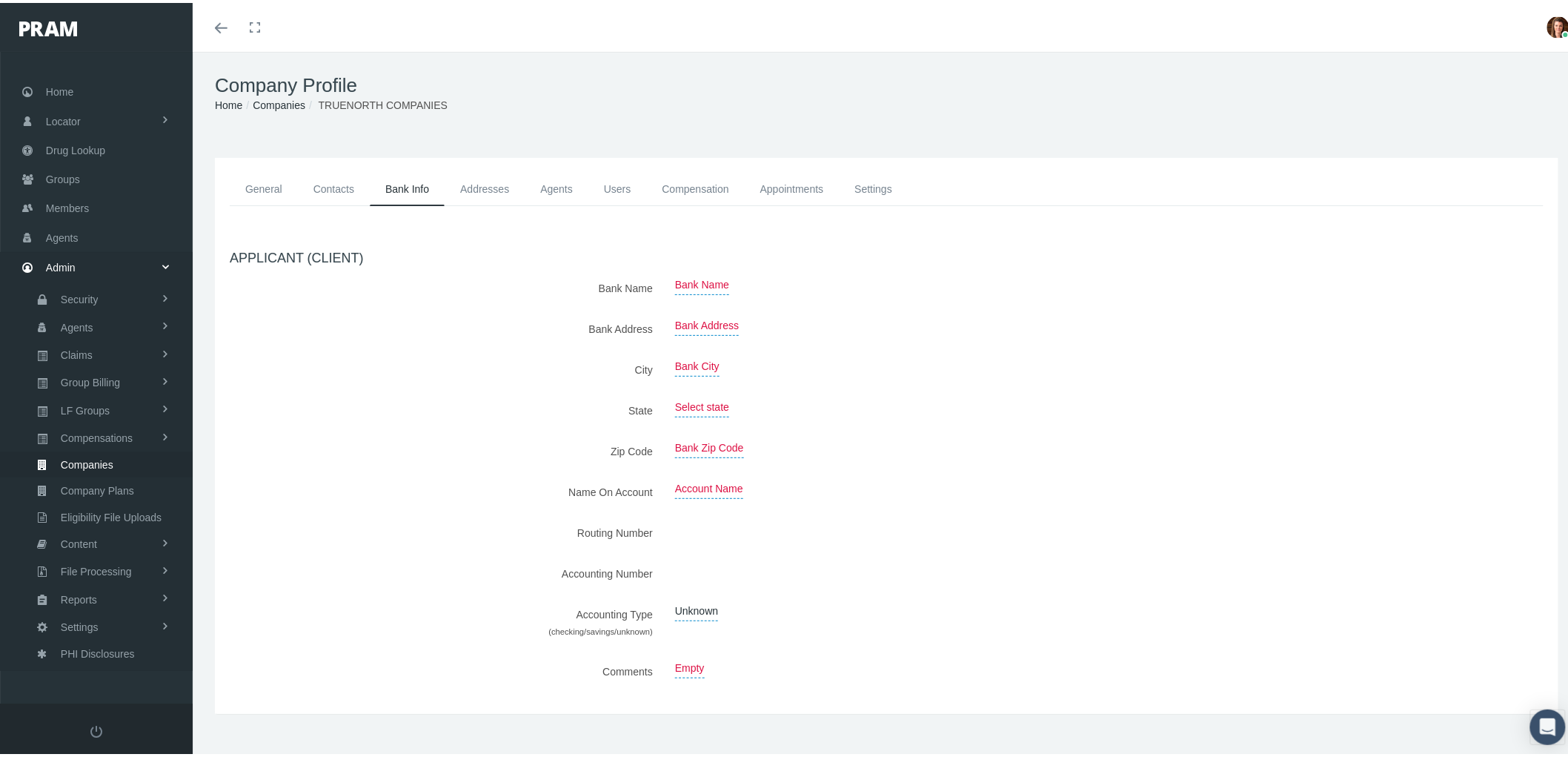
click at [481, 181] on link "Addresses" at bounding box center [484, 186] width 80 height 33
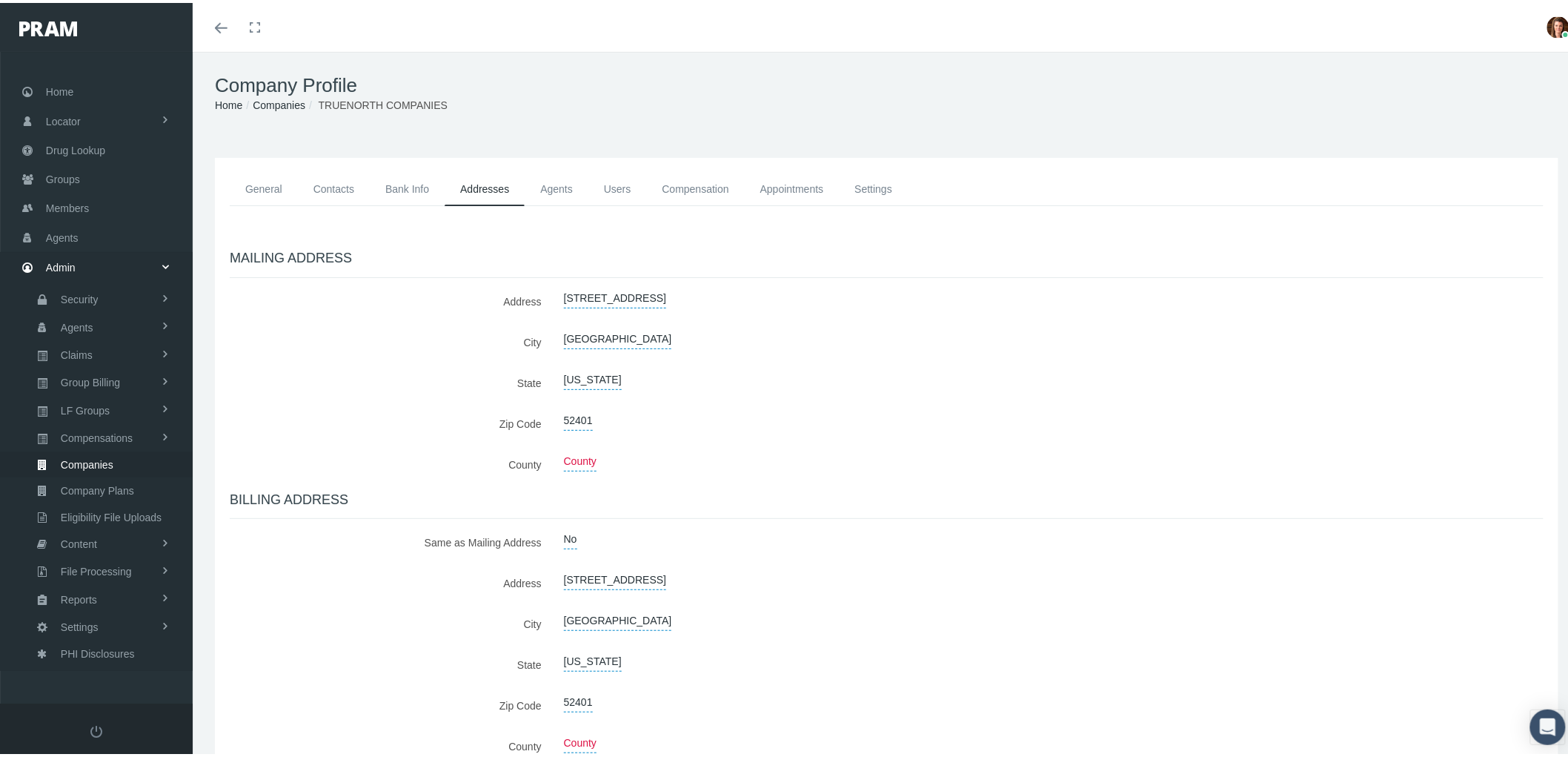
click at [574, 186] on link "Agents" at bounding box center [556, 186] width 64 height 33
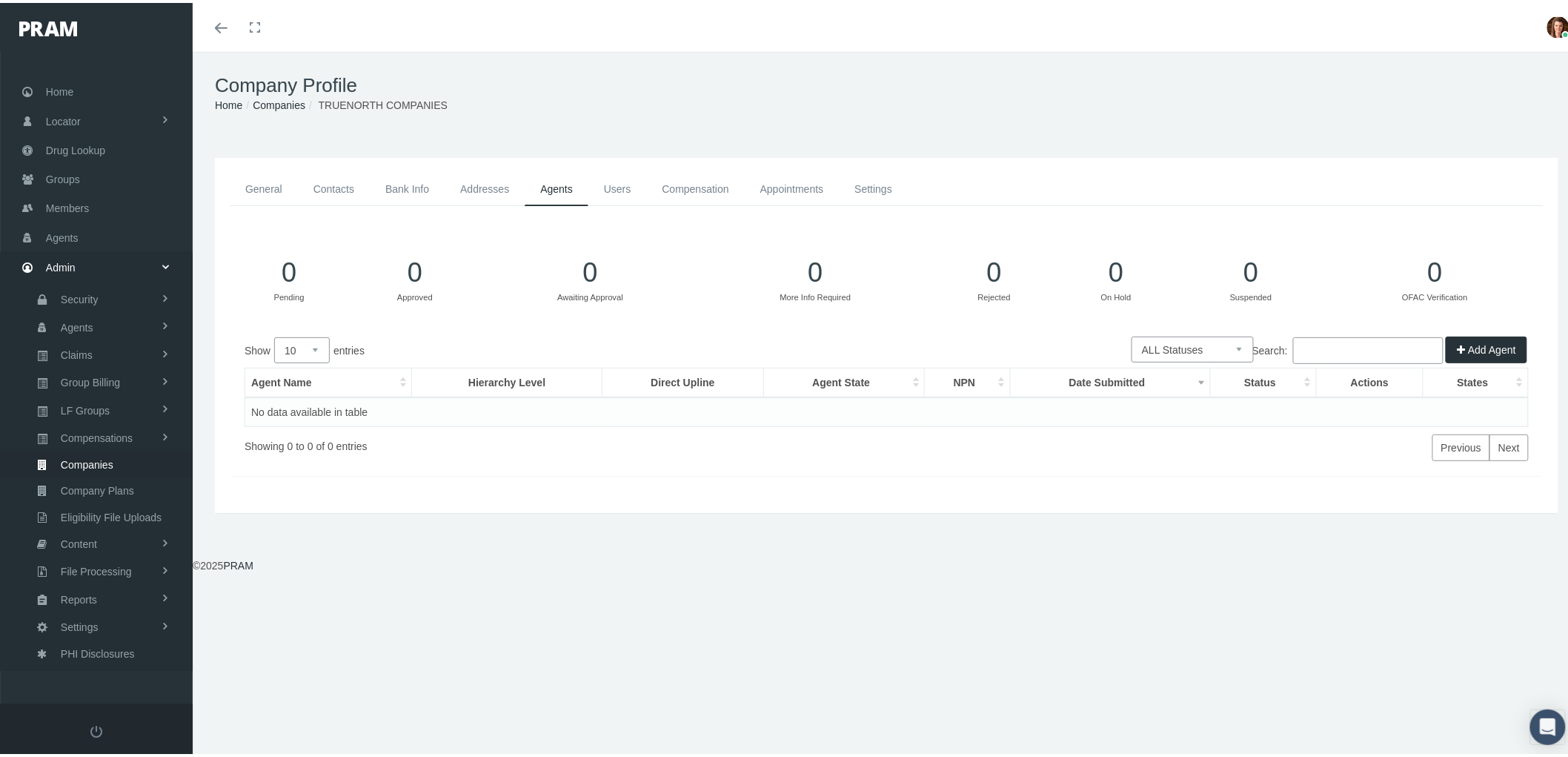
click at [626, 180] on link "Users" at bounding box center [617, 186] width 59 height 33
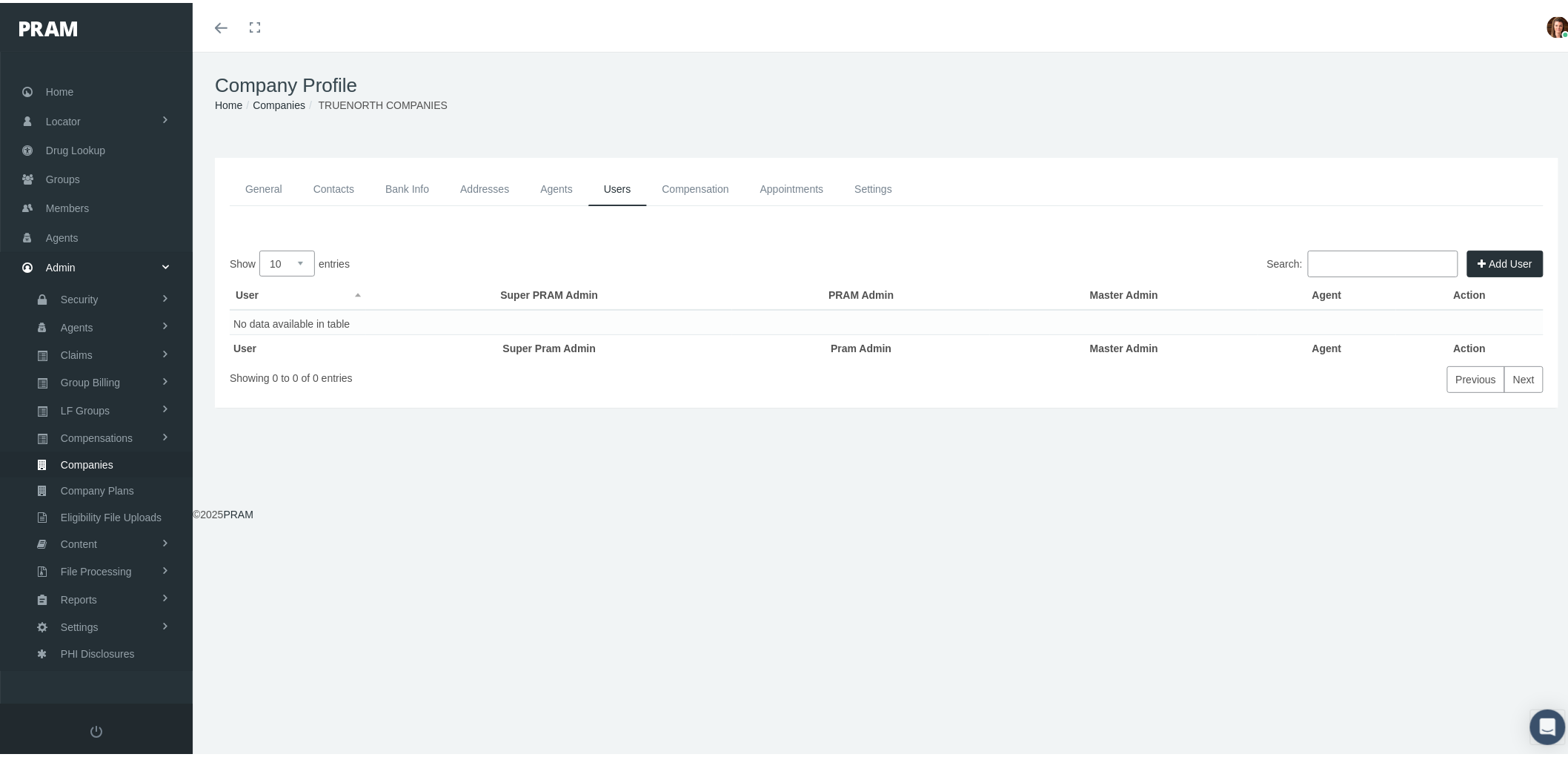
click at [679, 182] on link "Compensation" at bounding box center [696, 186] width 98 height 33
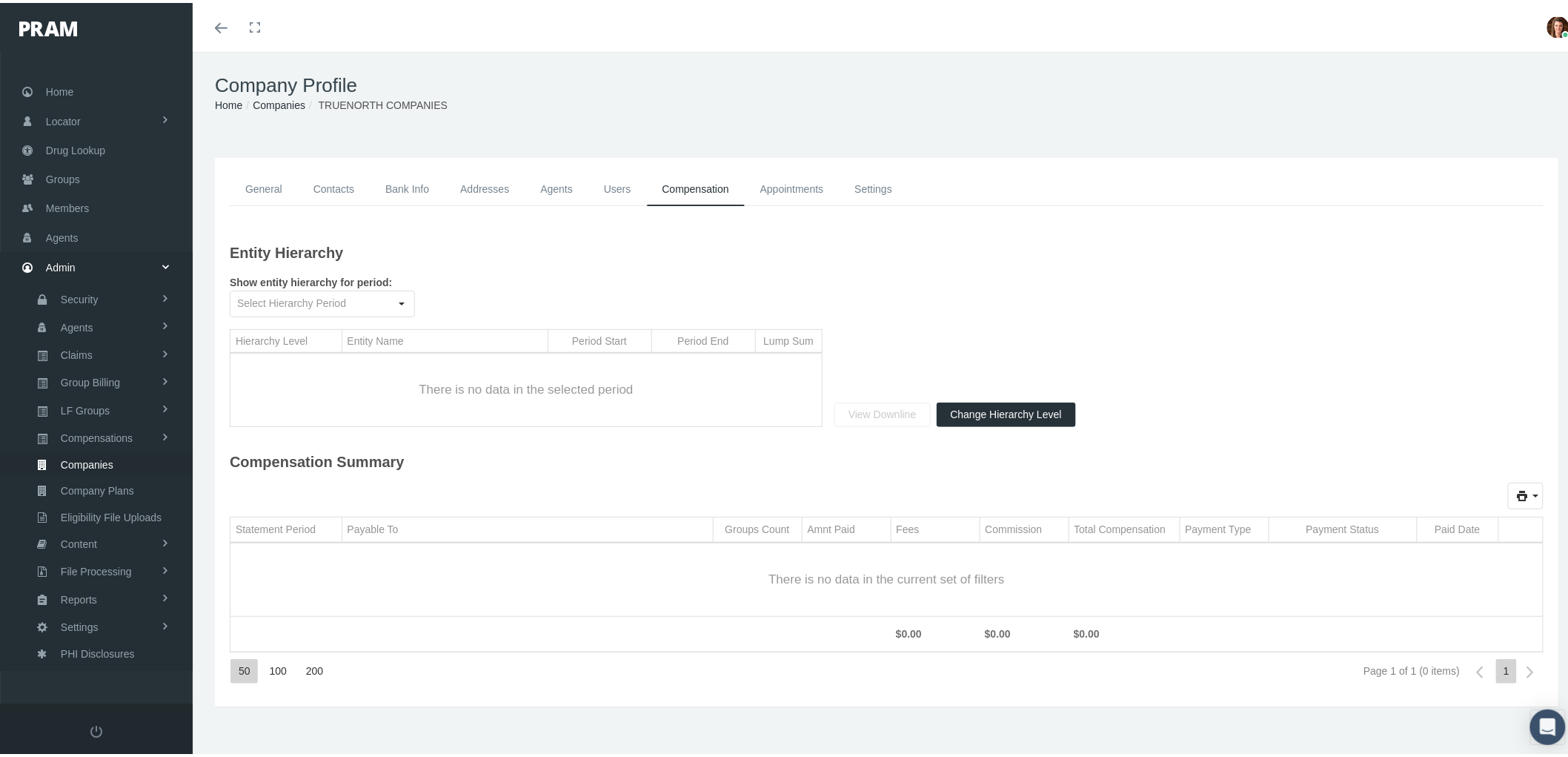
click at [799, 179] on link "Appointments" at bounding box center [792, 186] width 95 height 33
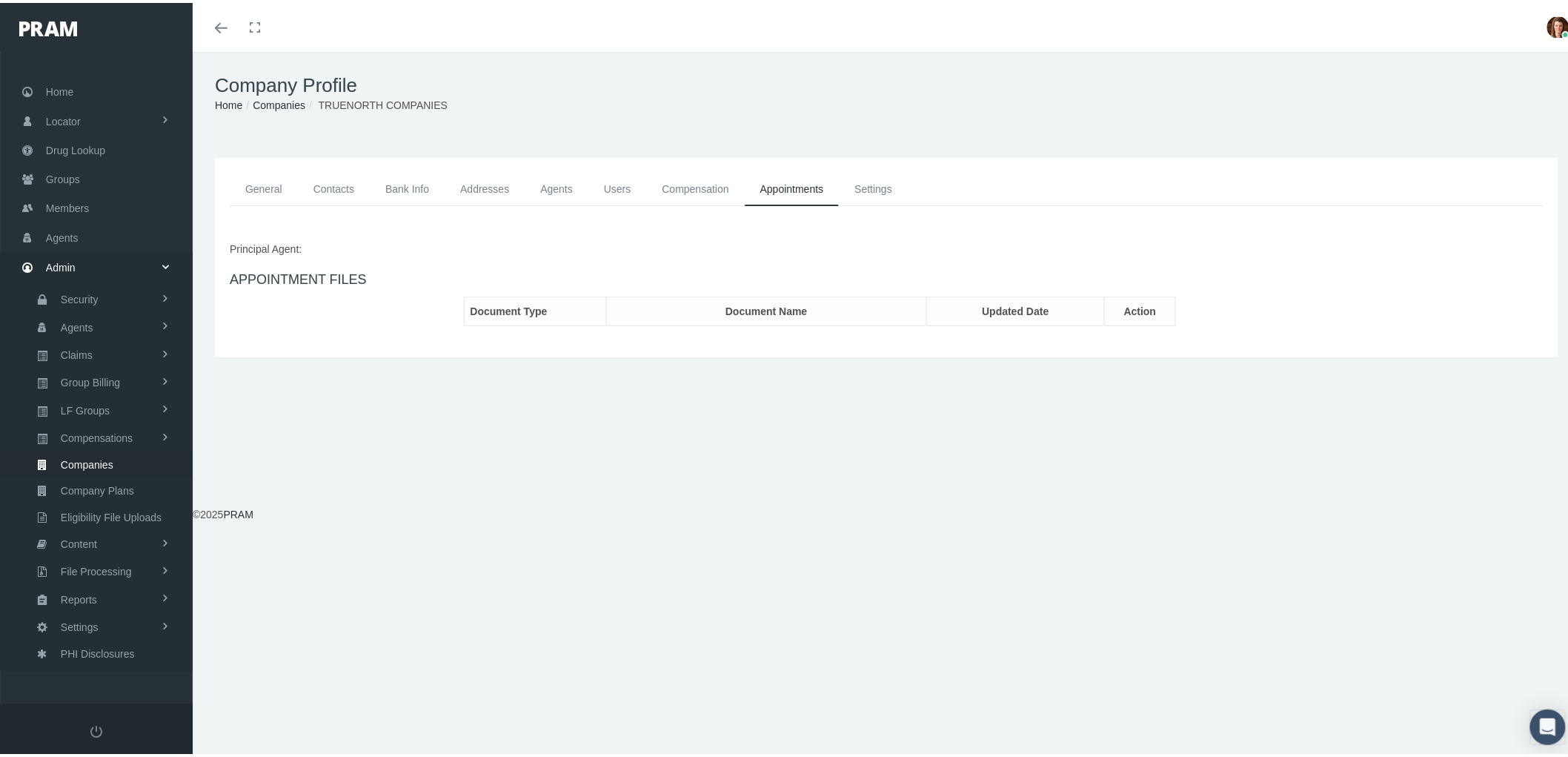
click at [881, 179] on link "Settings" at bounding box center [873, 186] width 69 height 33
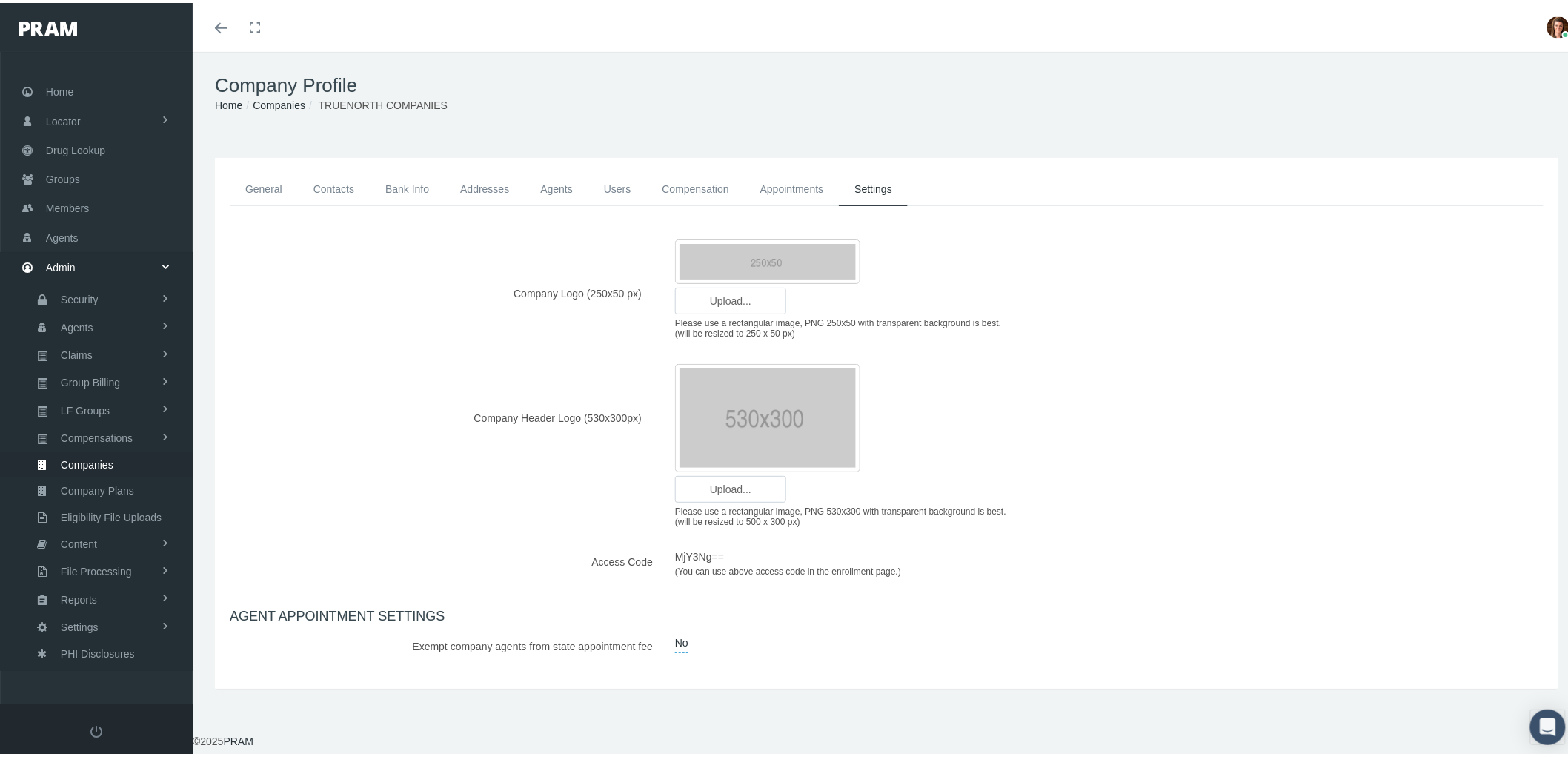
click at [250, 182] on link "General" at bounding box center [264, 186] width 68 height 33
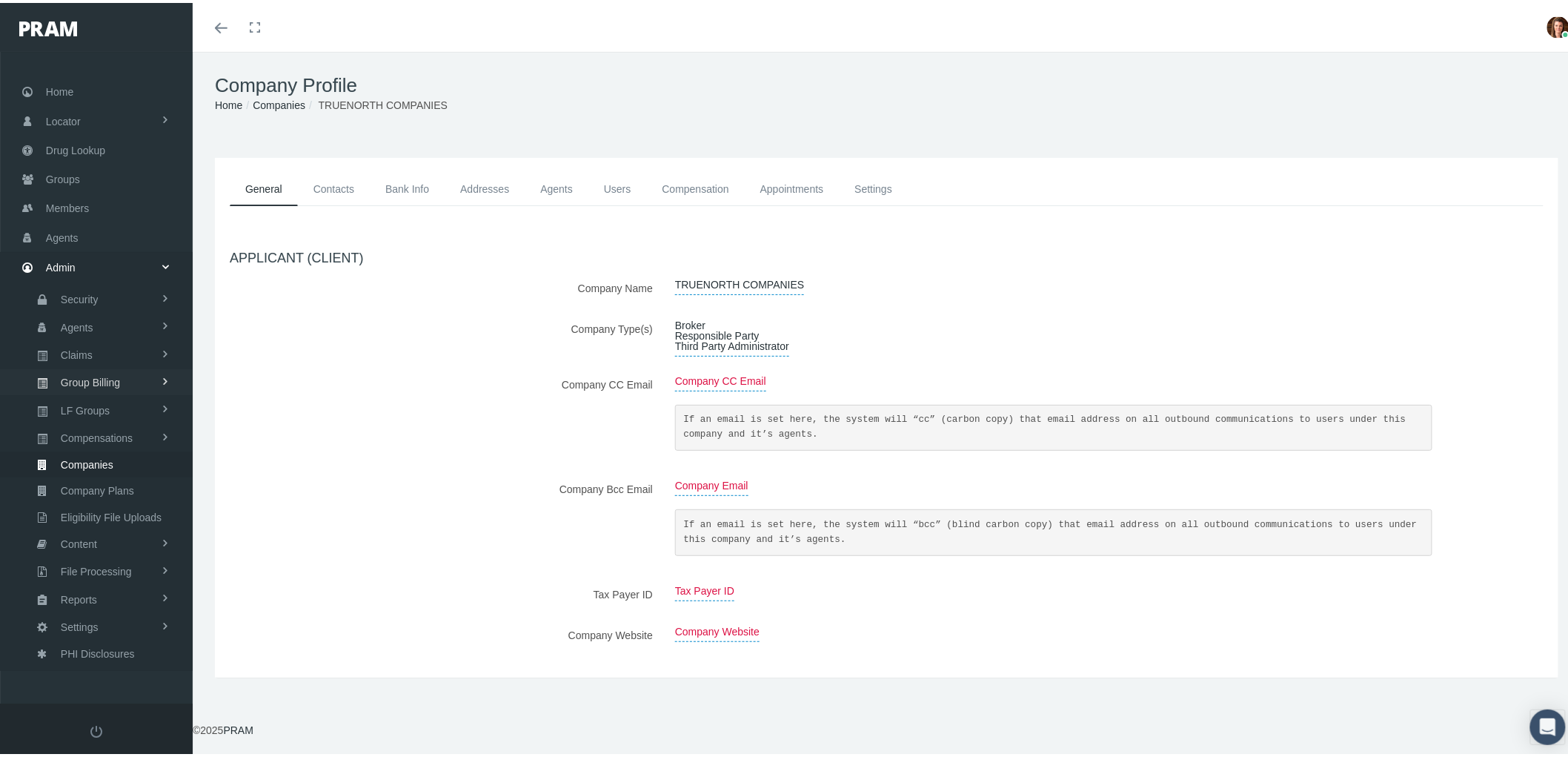
click at [98, 369] on span "Group Billing" at bounding box center [90, 379] width 60 height 25
click at [126, 409] on span "Billing Activity By Group" at bounding box center [112, 410] width 110 height 25
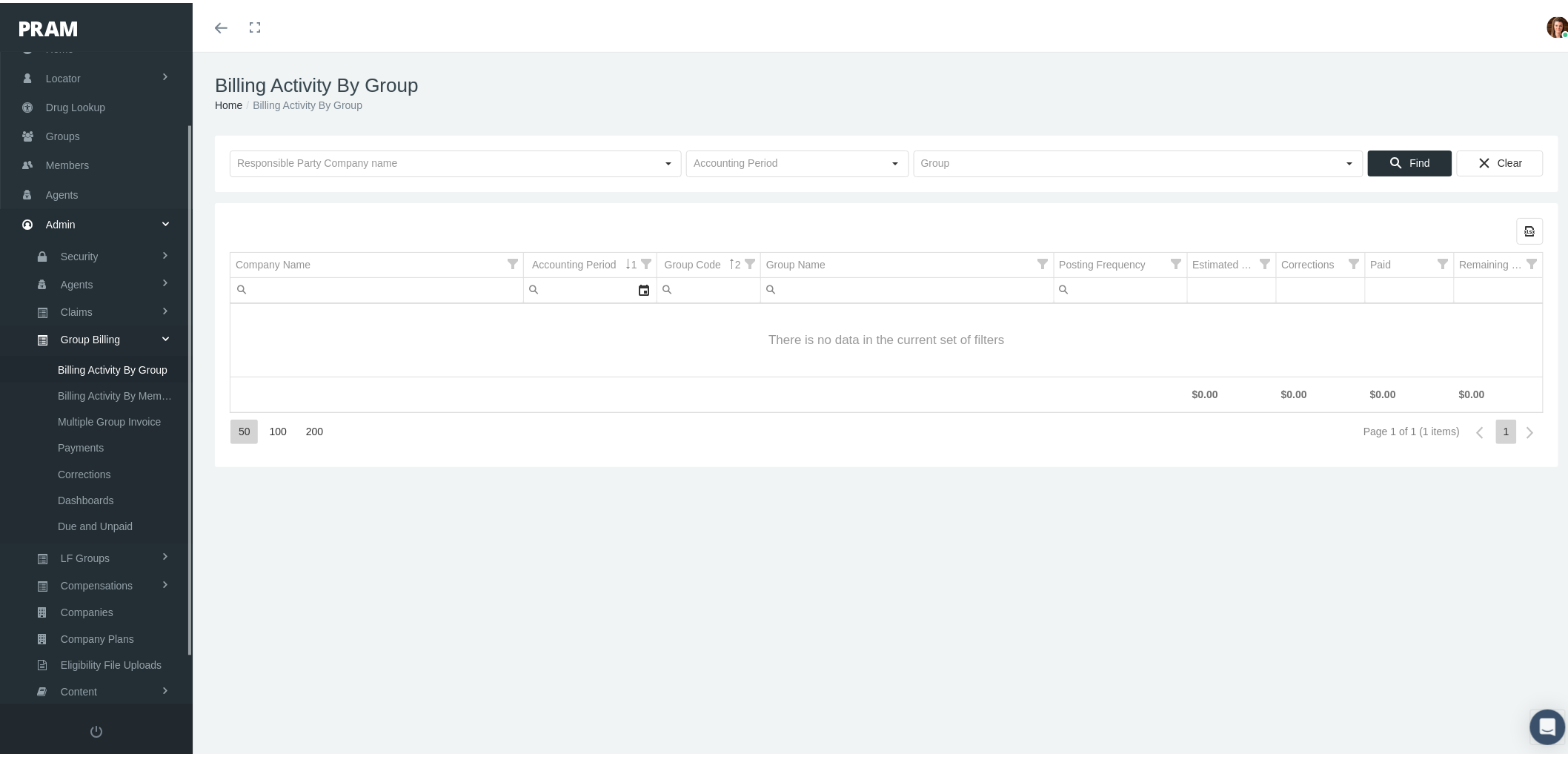
scroll to position [144, 0]
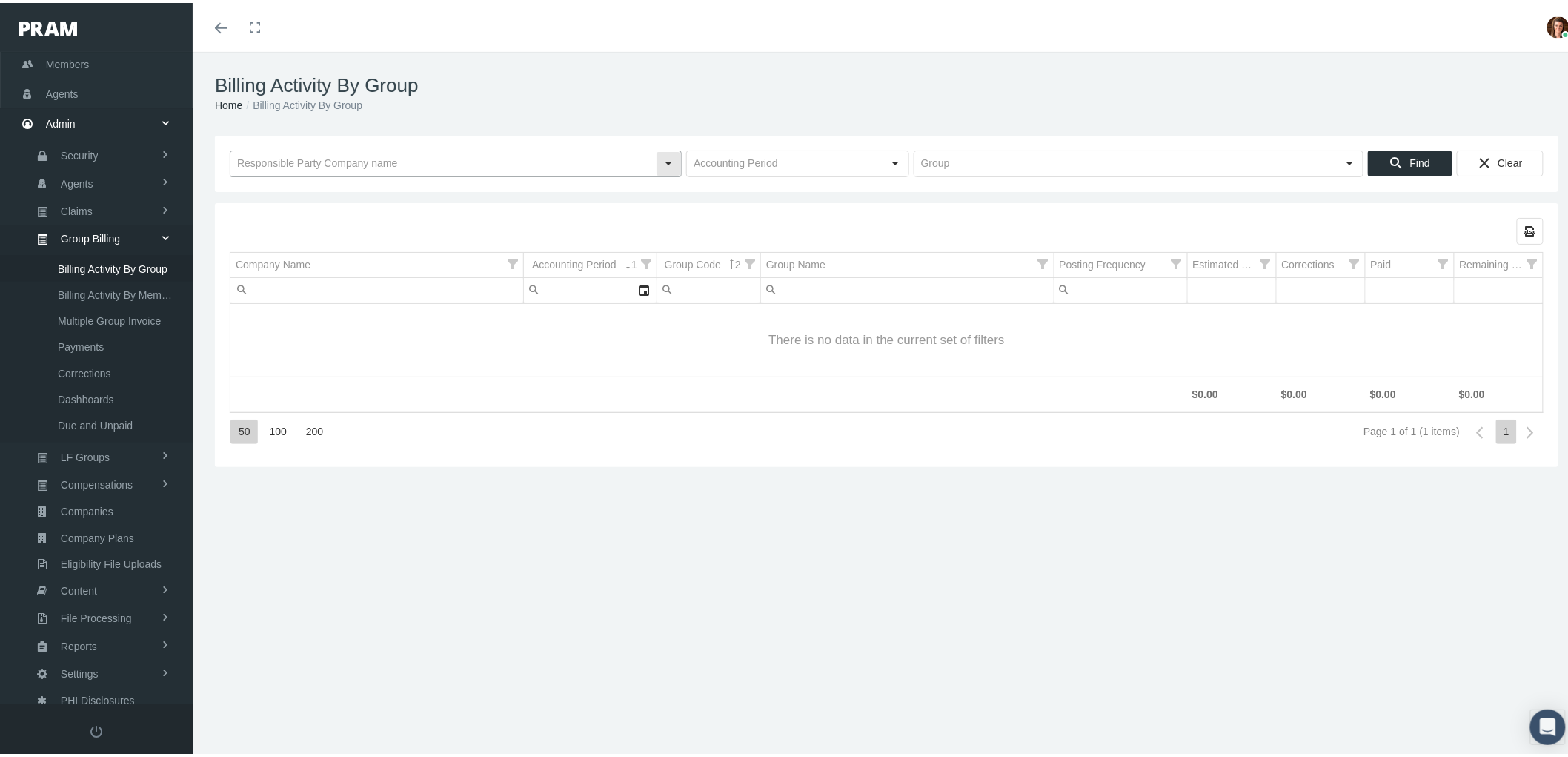
click at [349, 163] on input "text" at bounding box center [443, 161] width 425 height 25
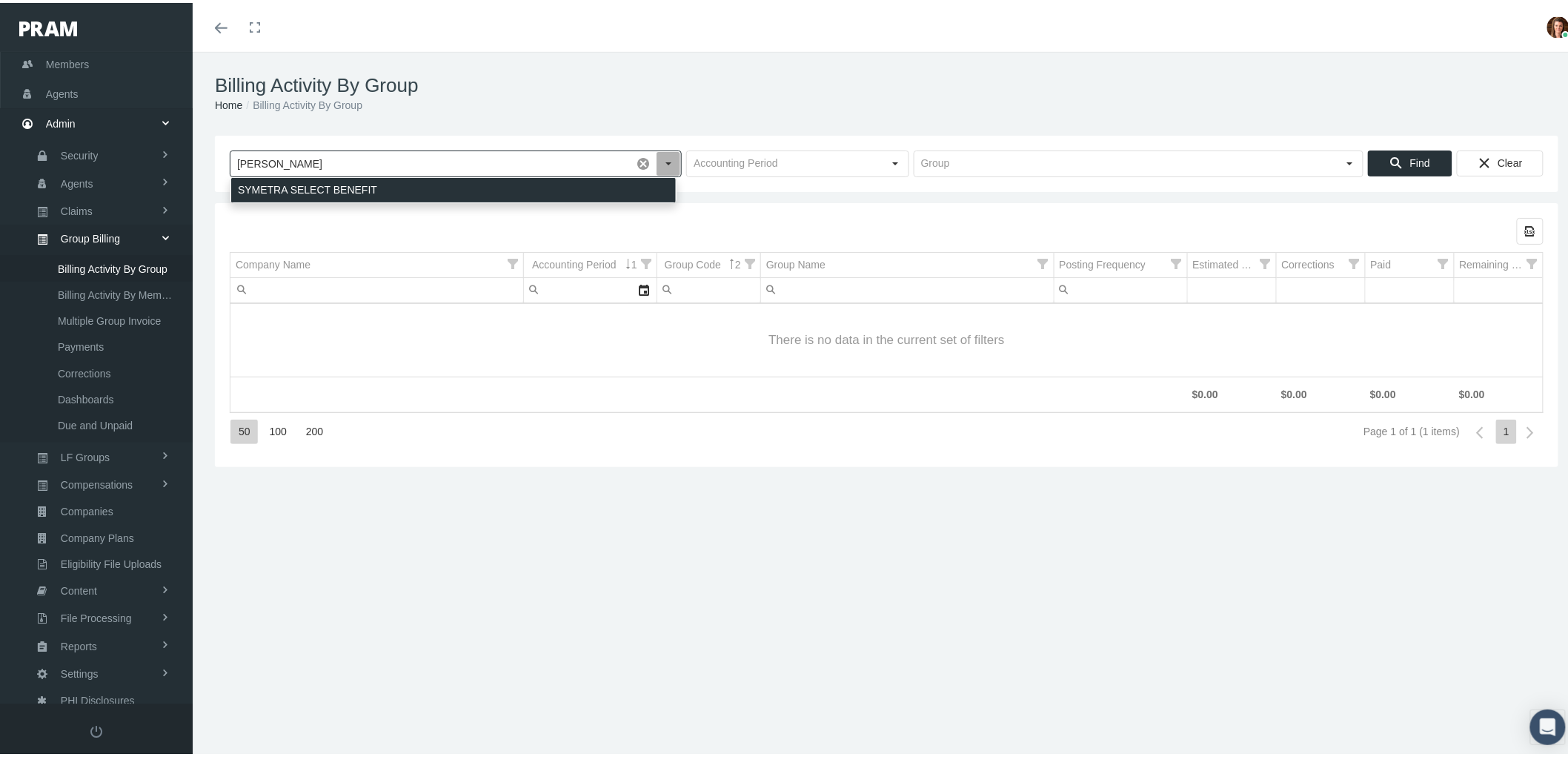
click at [357, 189] on div "SYMETRA SELECT BENEFIT" at bounding box center [453, 187] width 445 height 25
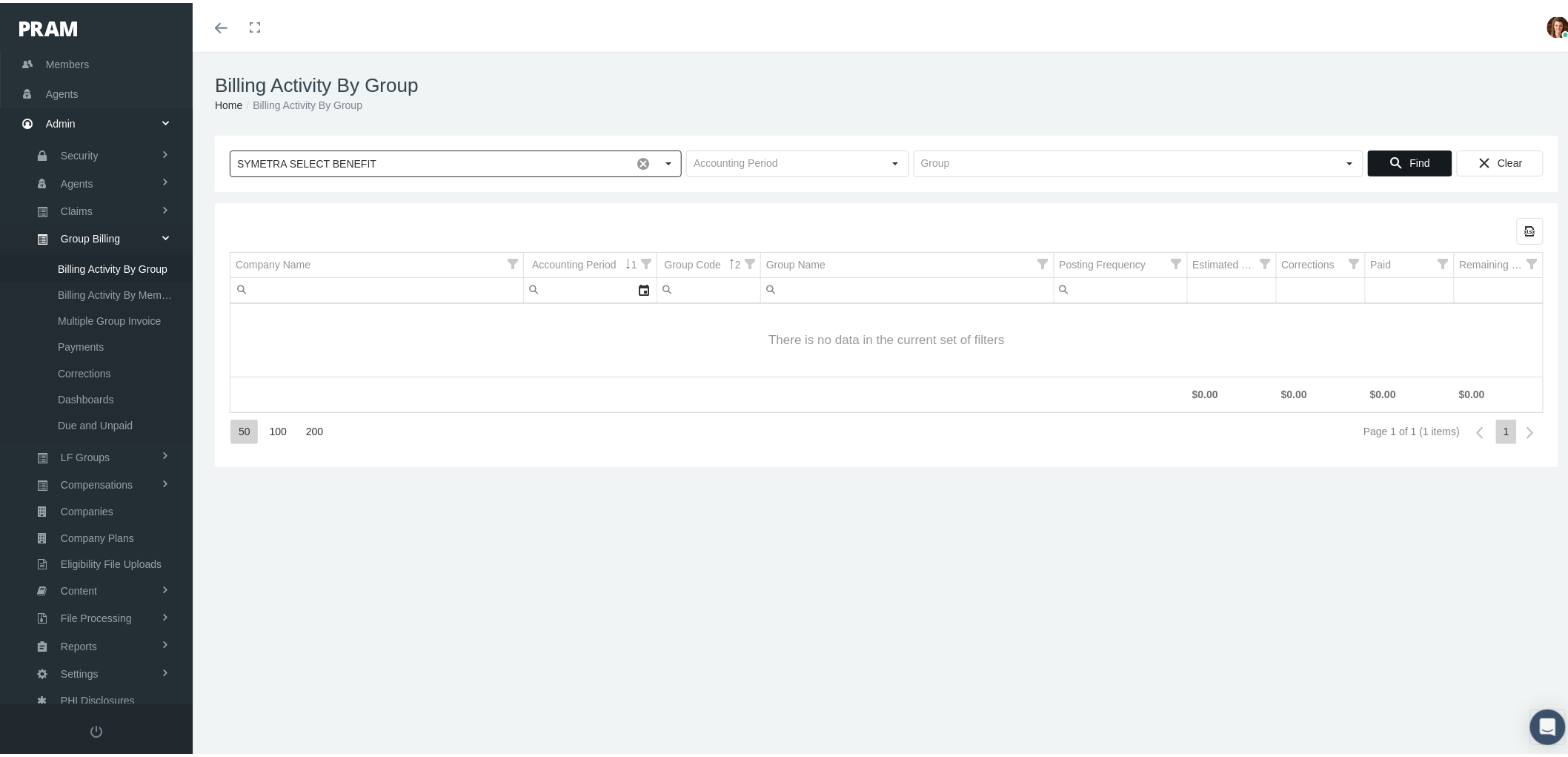
type input "SYMETRA SELECT BENEFIT"
click at [1414, 160] on span "Find" at bounding box center [1420, 161] width 20 height 12
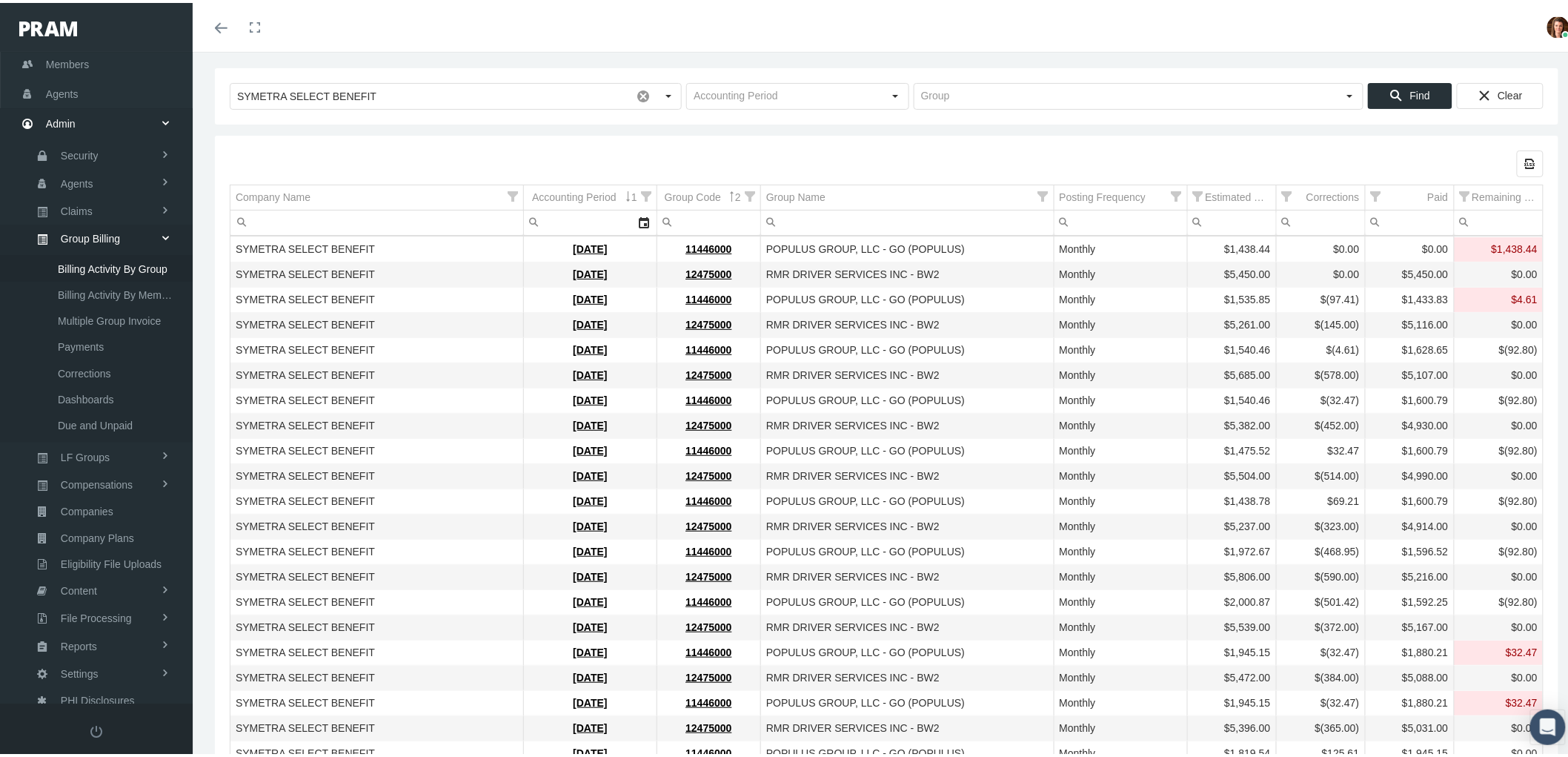
scroll to position [0, 0]
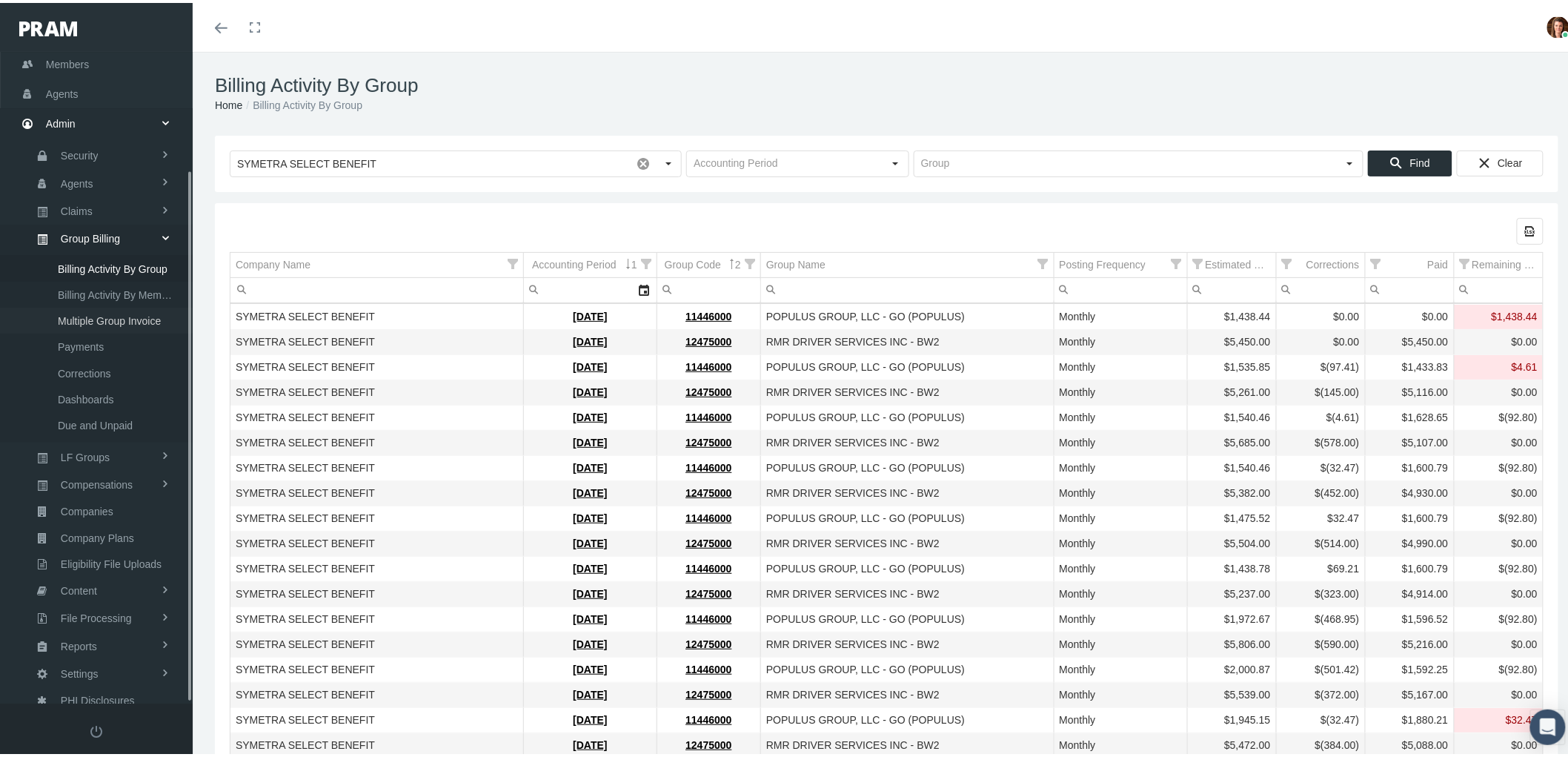
click at [108, 308] on span "Multiple Group Invoice" at bounding box center [109, 318] width 103 height 25
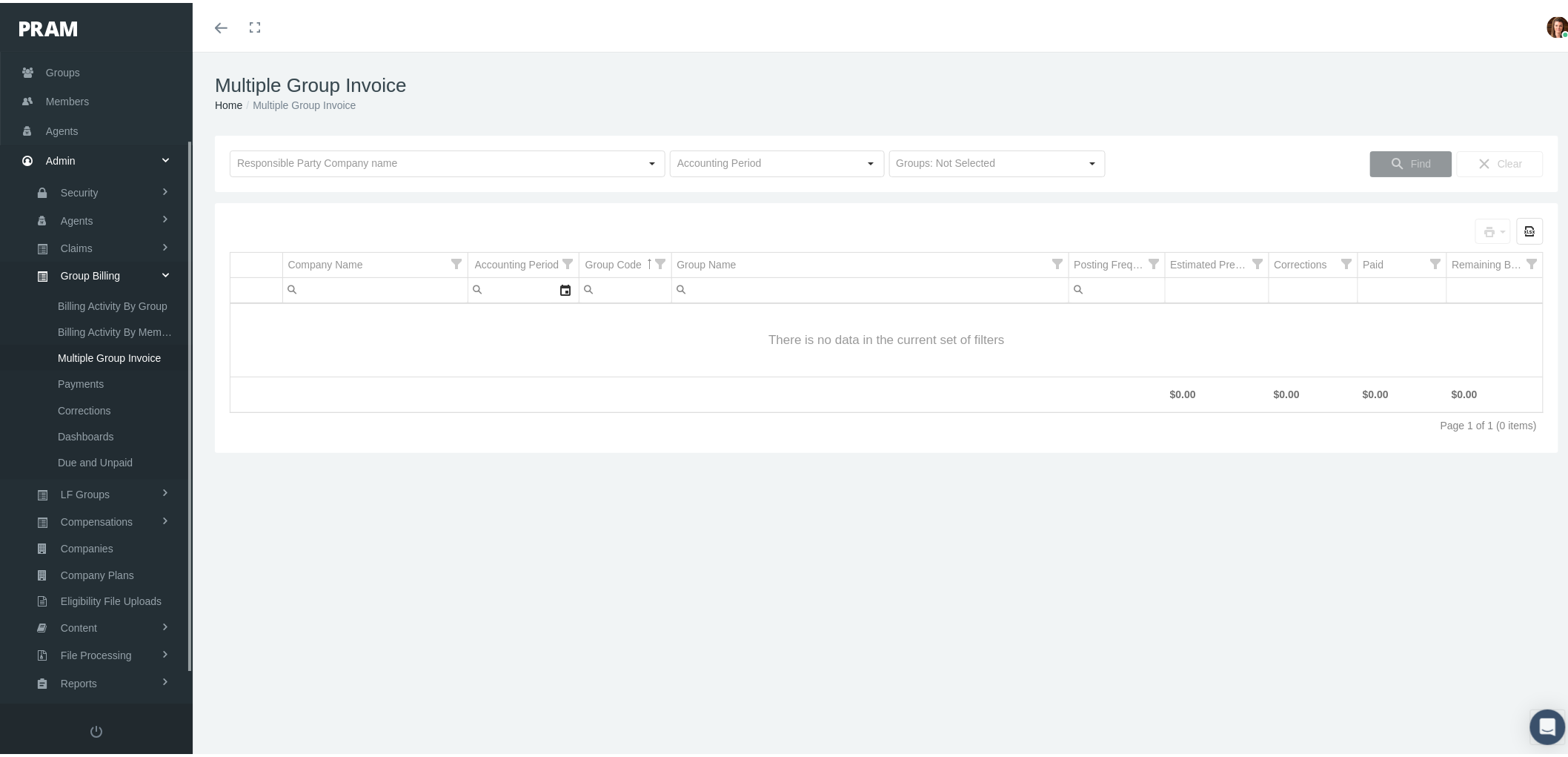
scroll to position [144, 0]
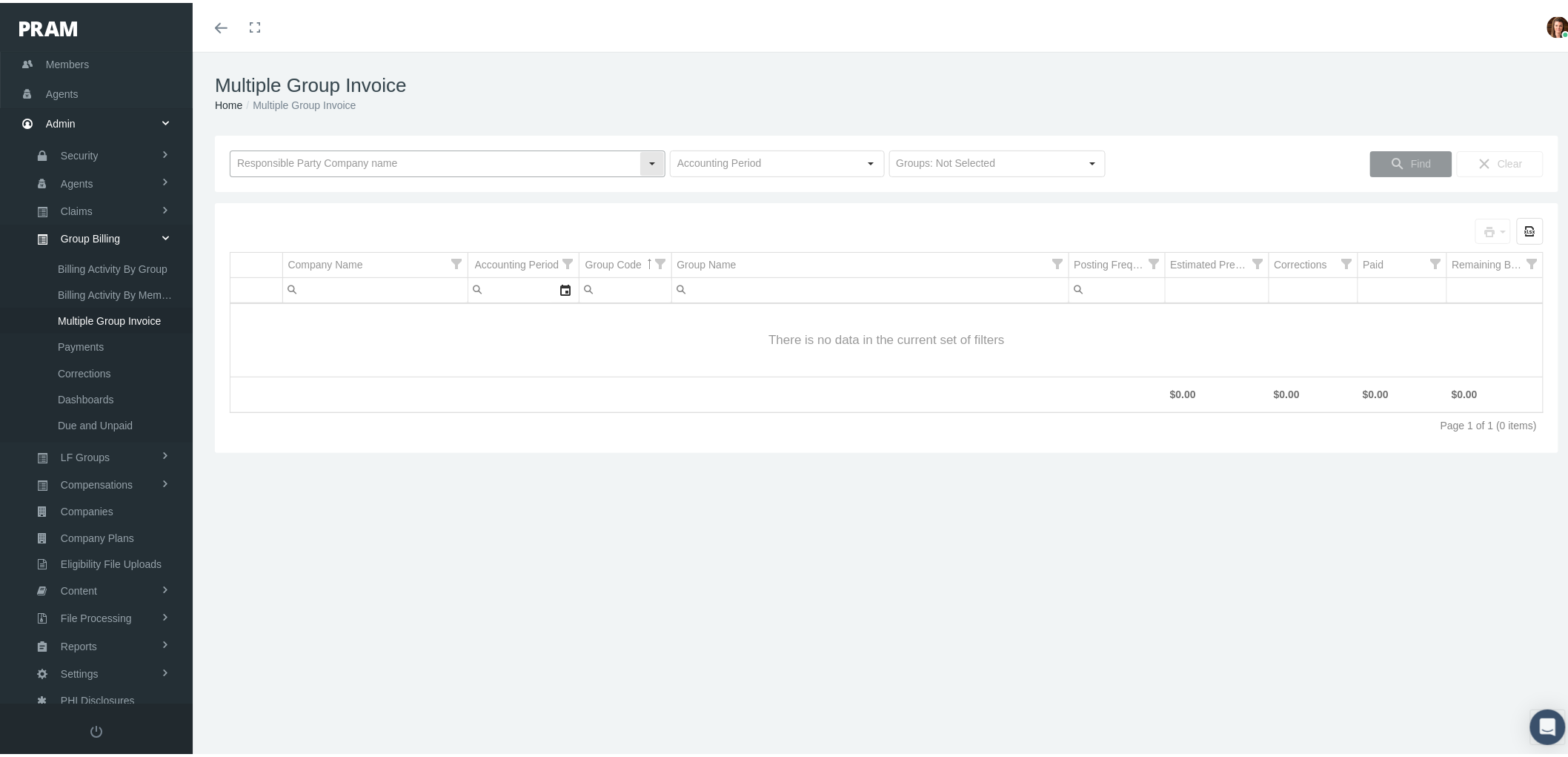
click at [328, 165] on input "text" at bounding box center [435, 161] width 409 height 25
type input "rmr"
click at [944, 225] on div "Selected groups for printing: 0 Export all data to Excel" at bounding box center [887, 228] width 1314 height 26
click at [79, 204] on span "Claims" at bounding box center [76, 208] width 32 height 25
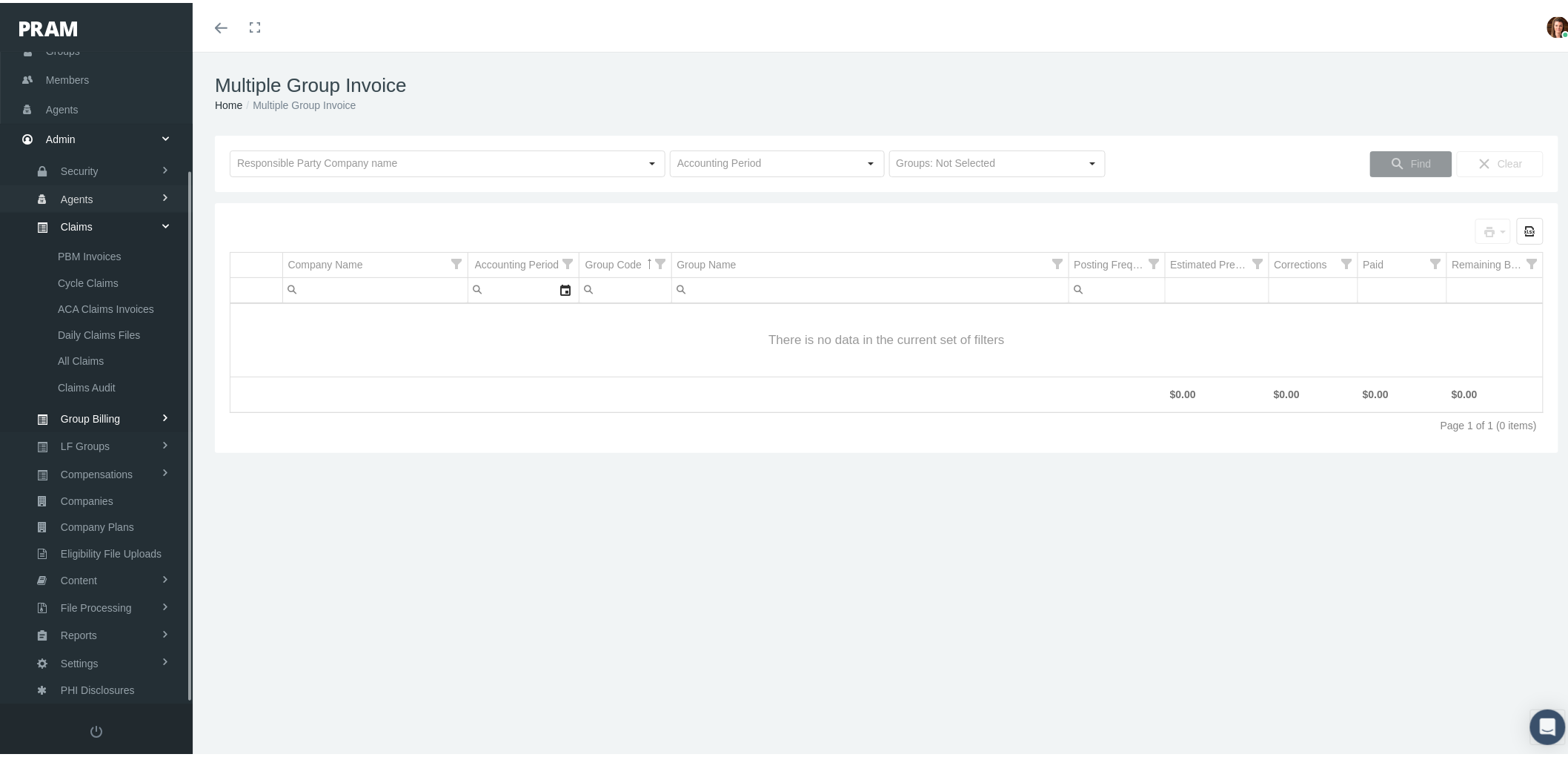
scroll to position [118, 0]
click at [88, 257] on span "PBM Invoices" at bounding box center [89, 263] width 64 height 25
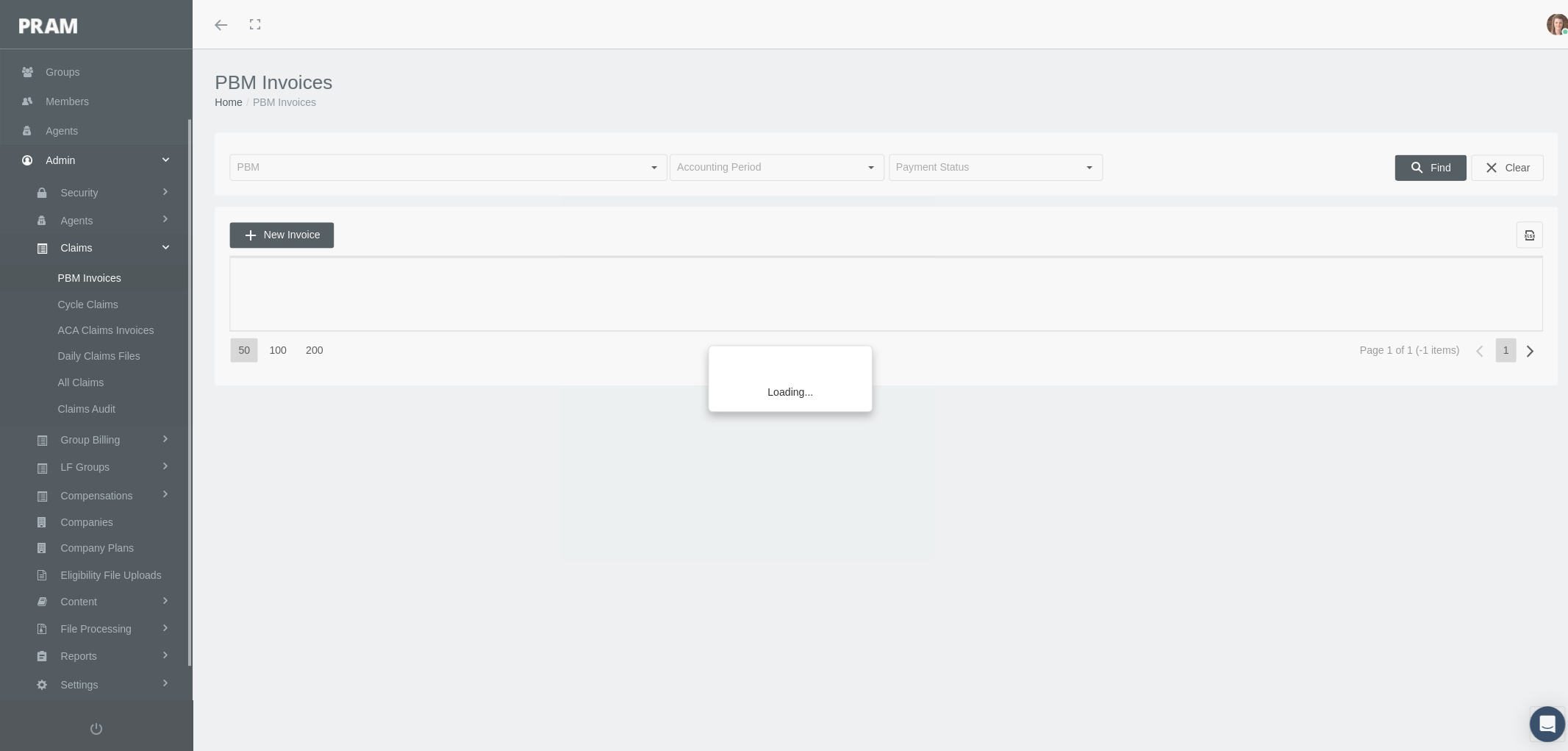
scroll to position [117, 0]
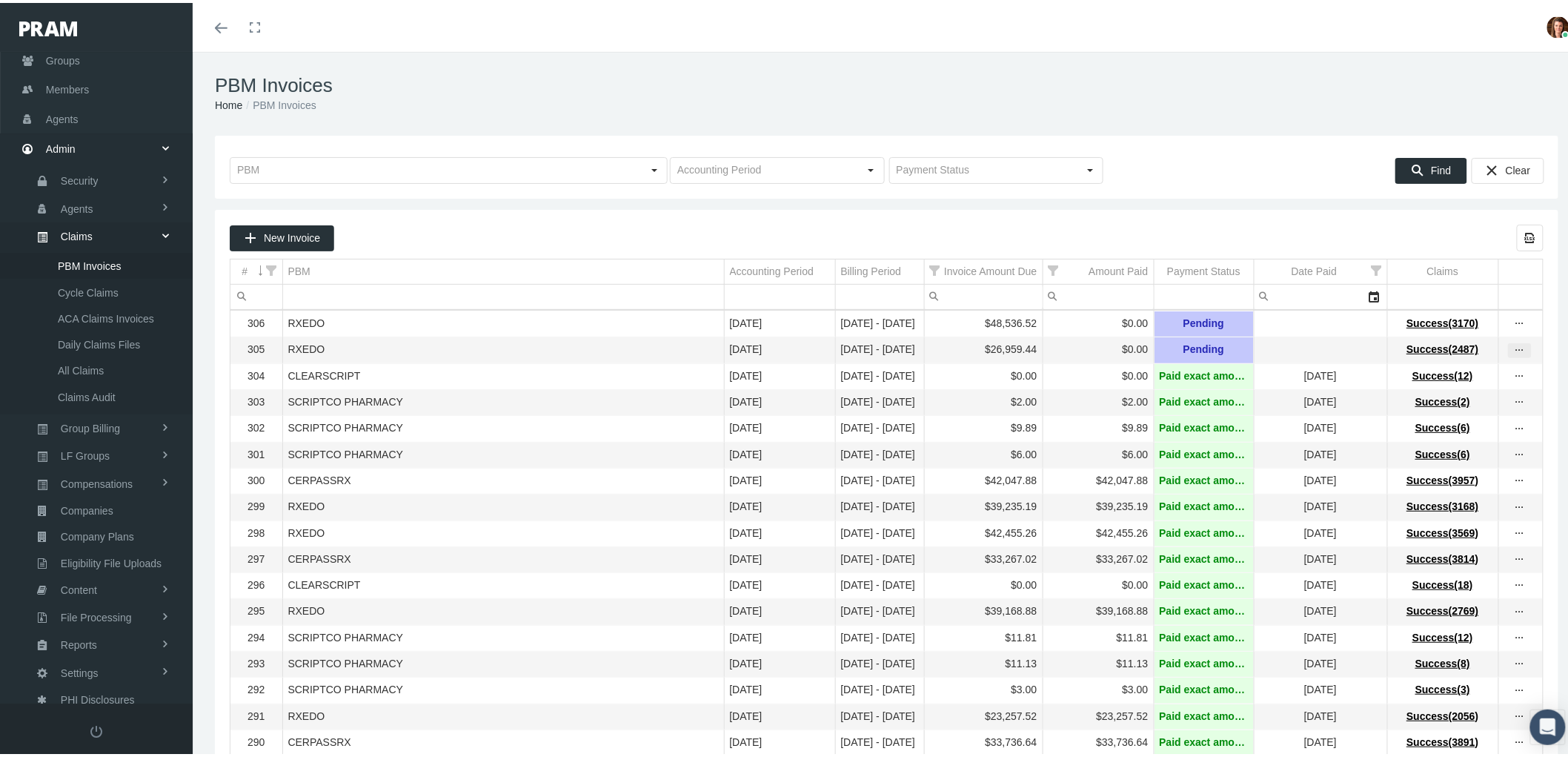
click at [1513, 348] on icon "more" at bounding box center [1519, 347] width 13 height 13
click at [1493, 367] on div "View Invoice" at bounding box center [1445, 375] width 146 height 31
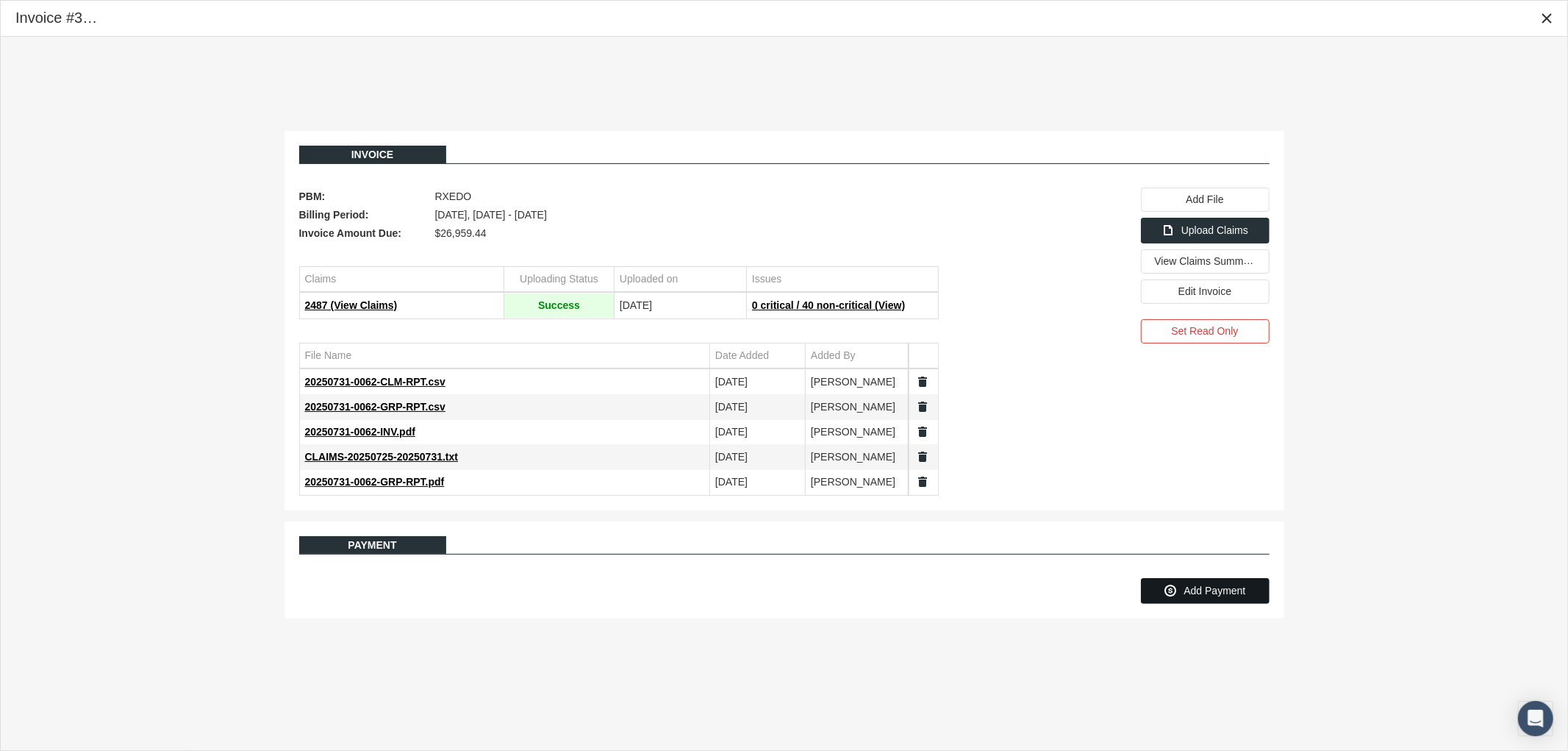
click at [1236, 596] on span "Add Payment" at bounding box center [1214, 591] width 62 height 12
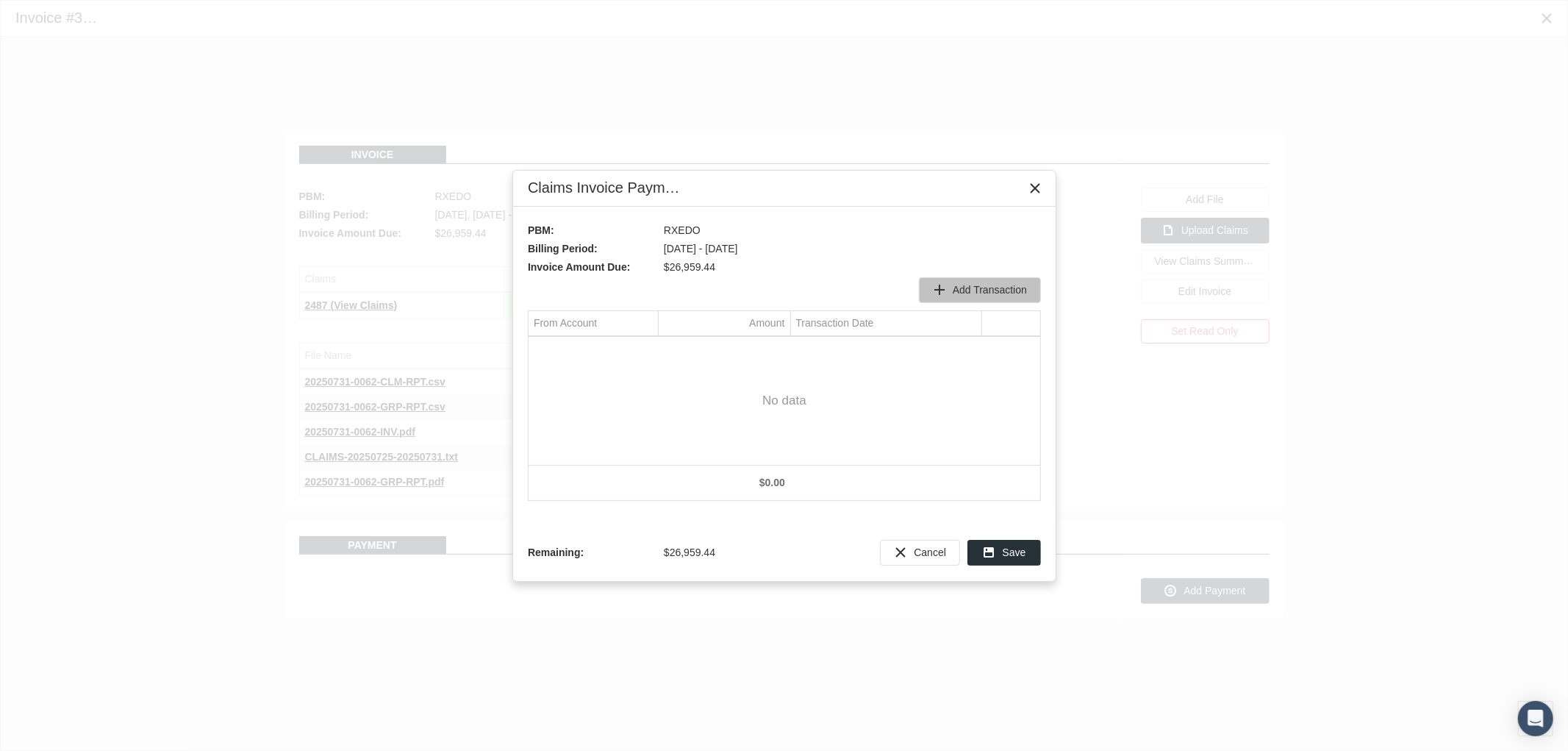
click at [976, 287] on span "Add Transaction" at bounding box center [989, 290] width 74 height 12
type input "525.37"
click at [784, 415] on div "Data grid" at bounding box center [784, 400] width 512 height 128
click at [645, 348] on div "Select" at bounding box center [645, 350] width 23 height 23
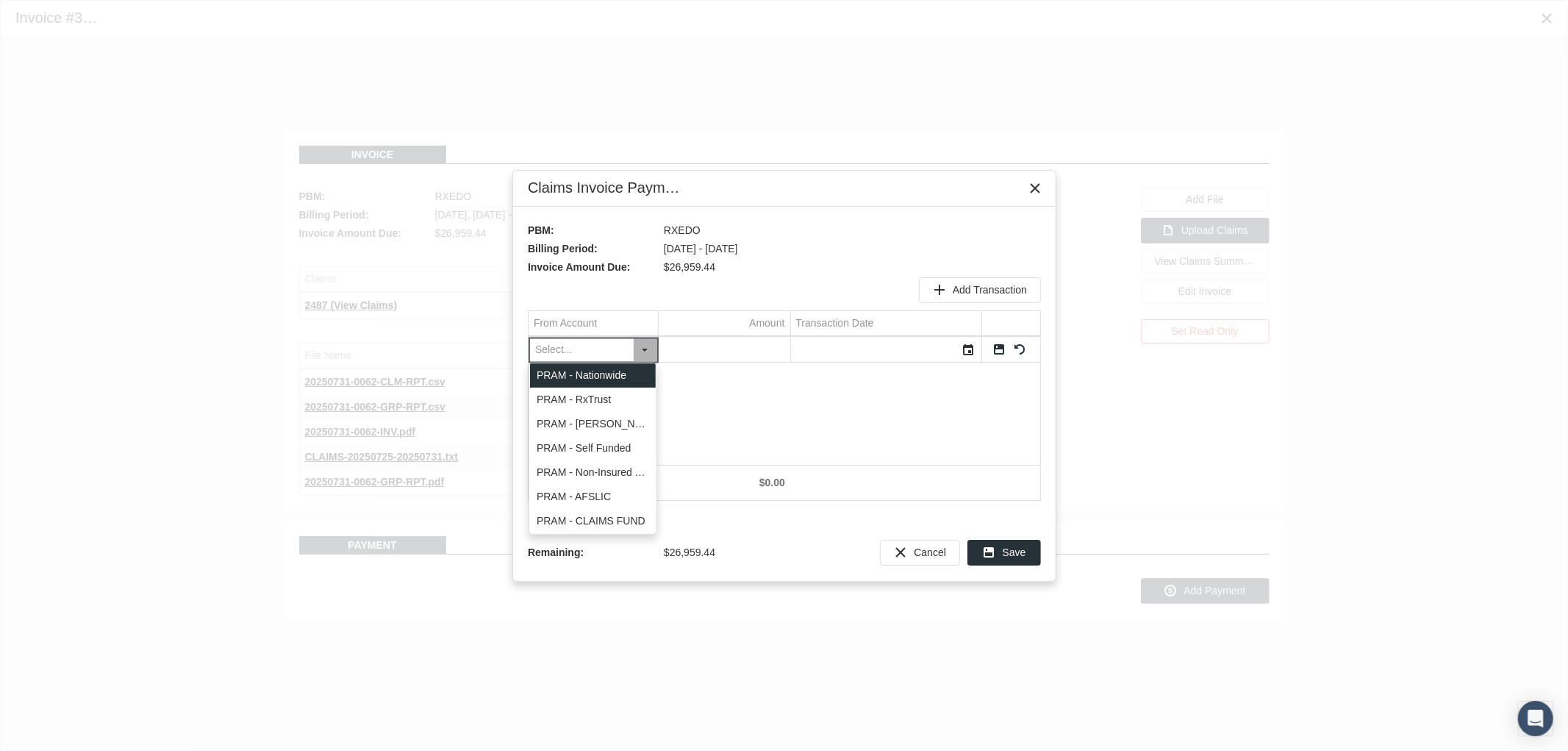
click at [609, 377] on div "PRAM - Nationwide" at bounding box center [593, 375] width 125 height 24
type input "PRAM - Nationwide"
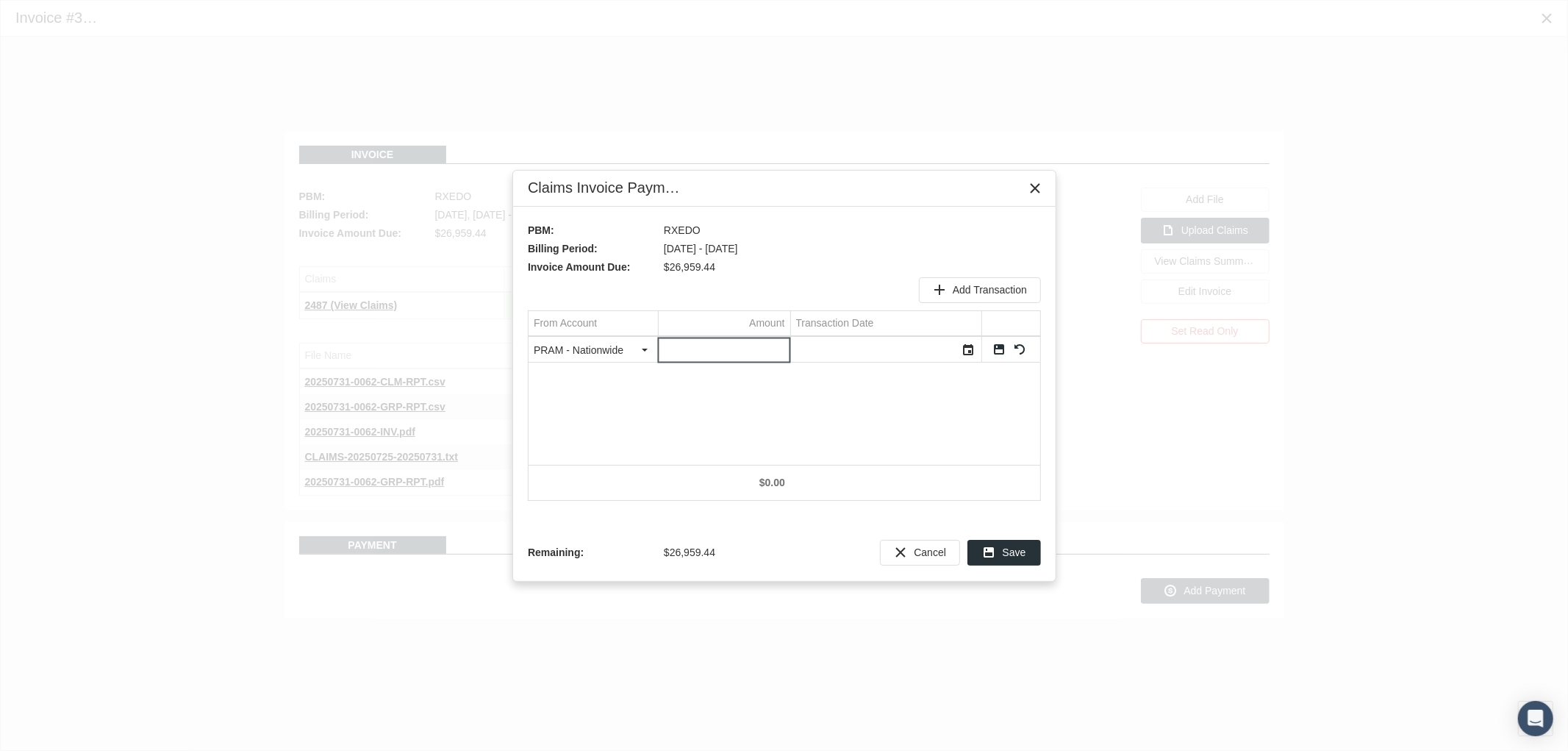
click at [727, 353] on input "Data grid" at bounding box center [724, 350] width 131 height 24
type input "525.37"
click at [974, 355] on div "Select" at bounding box center [968, 350] width 23 height 23
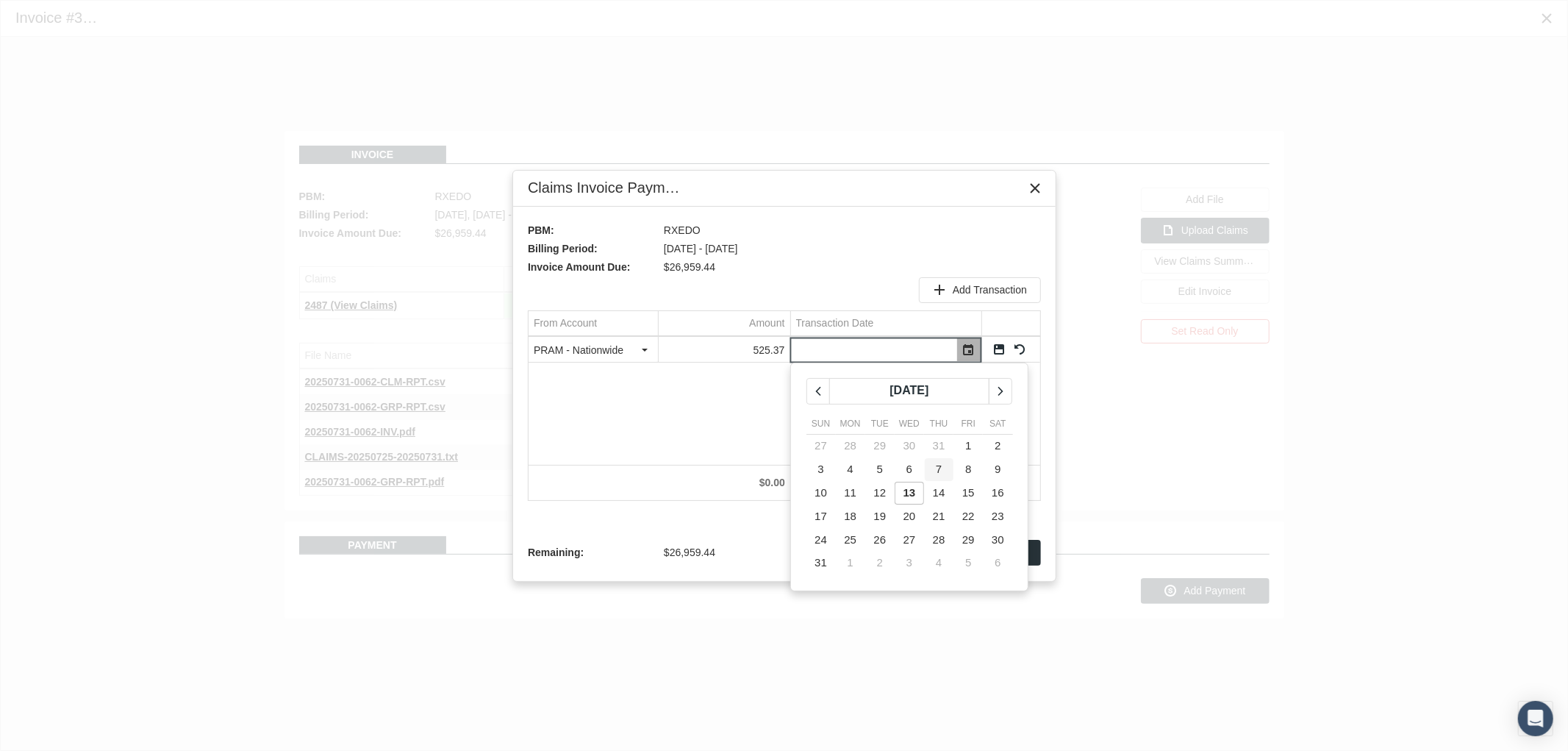
click at [941, 476] on td "7" at bounding box center [939, 469] width 30 height 23
type input "[DATE]"
click at [996, 352] on link "Save" at bounding box center [999, 349] width 13 height 13
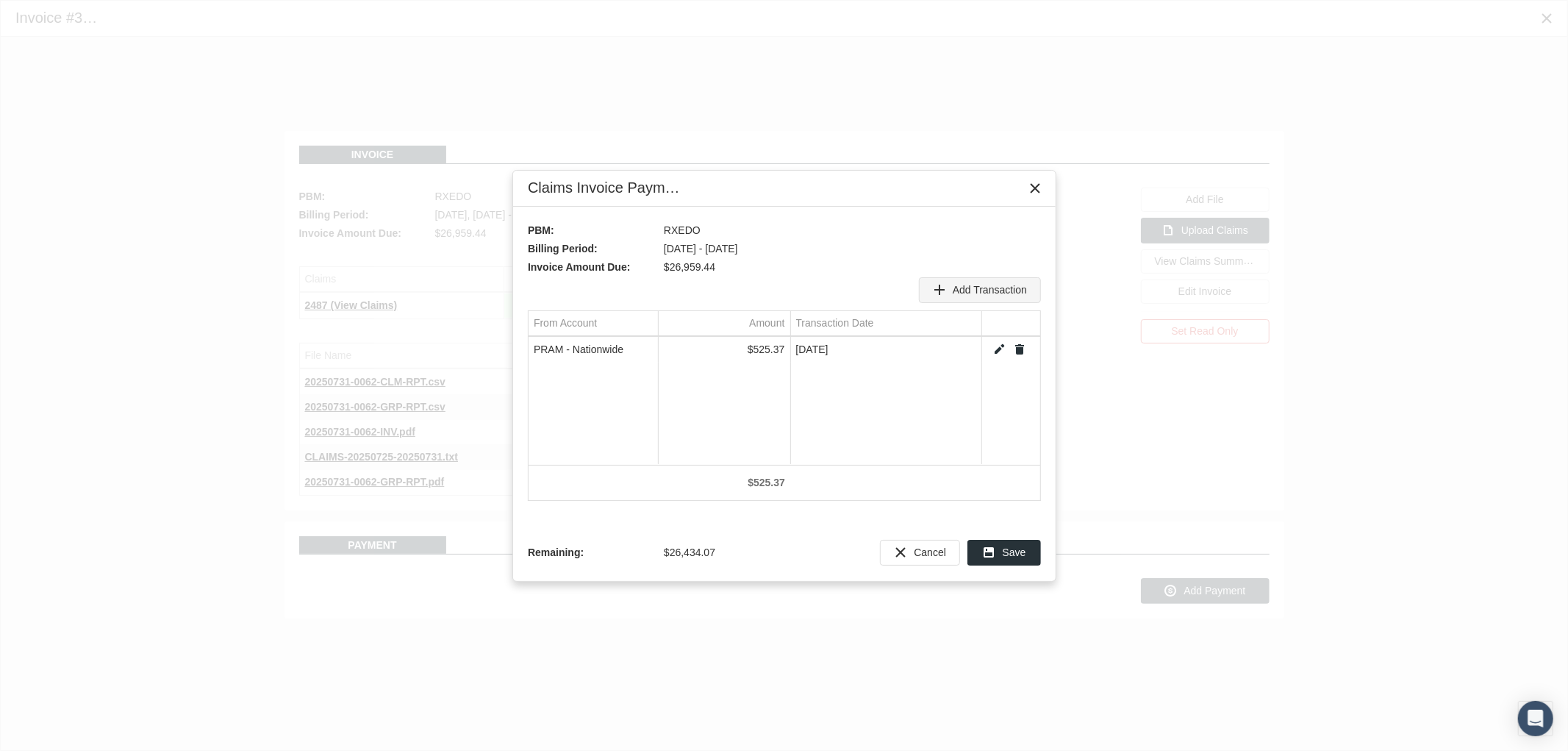
click at [982, 292] on span "Add Transaction" at bounding box center [989, 290] width 74 height 12
click at [648, 353] on div "Select" at bounding box center [645, 350] width 23 height 23
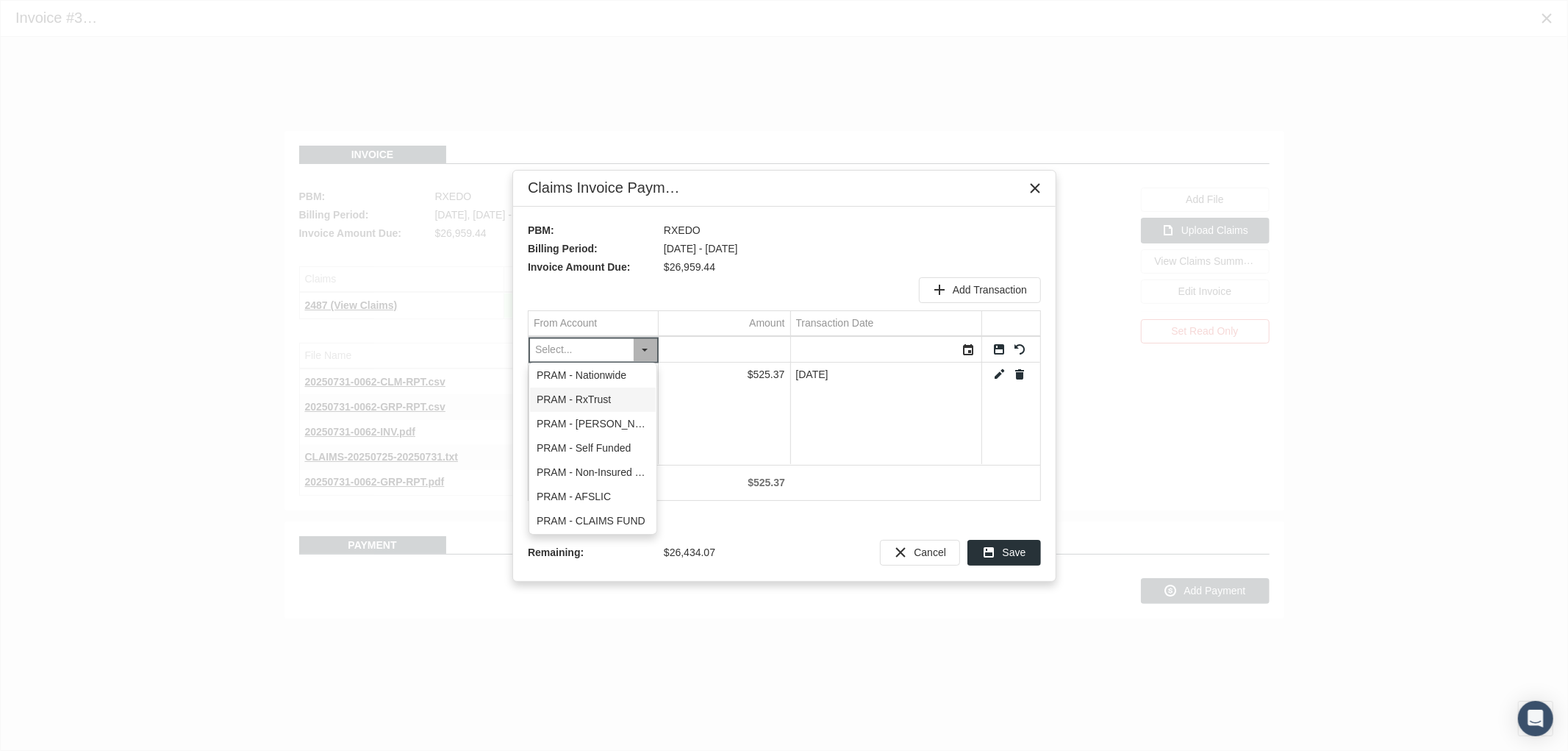
click at [628, 396] on div "PRAM - RxTrust" at bounding box center [593, 399] width 125 height 24
type input "PRAM - RxTrust"
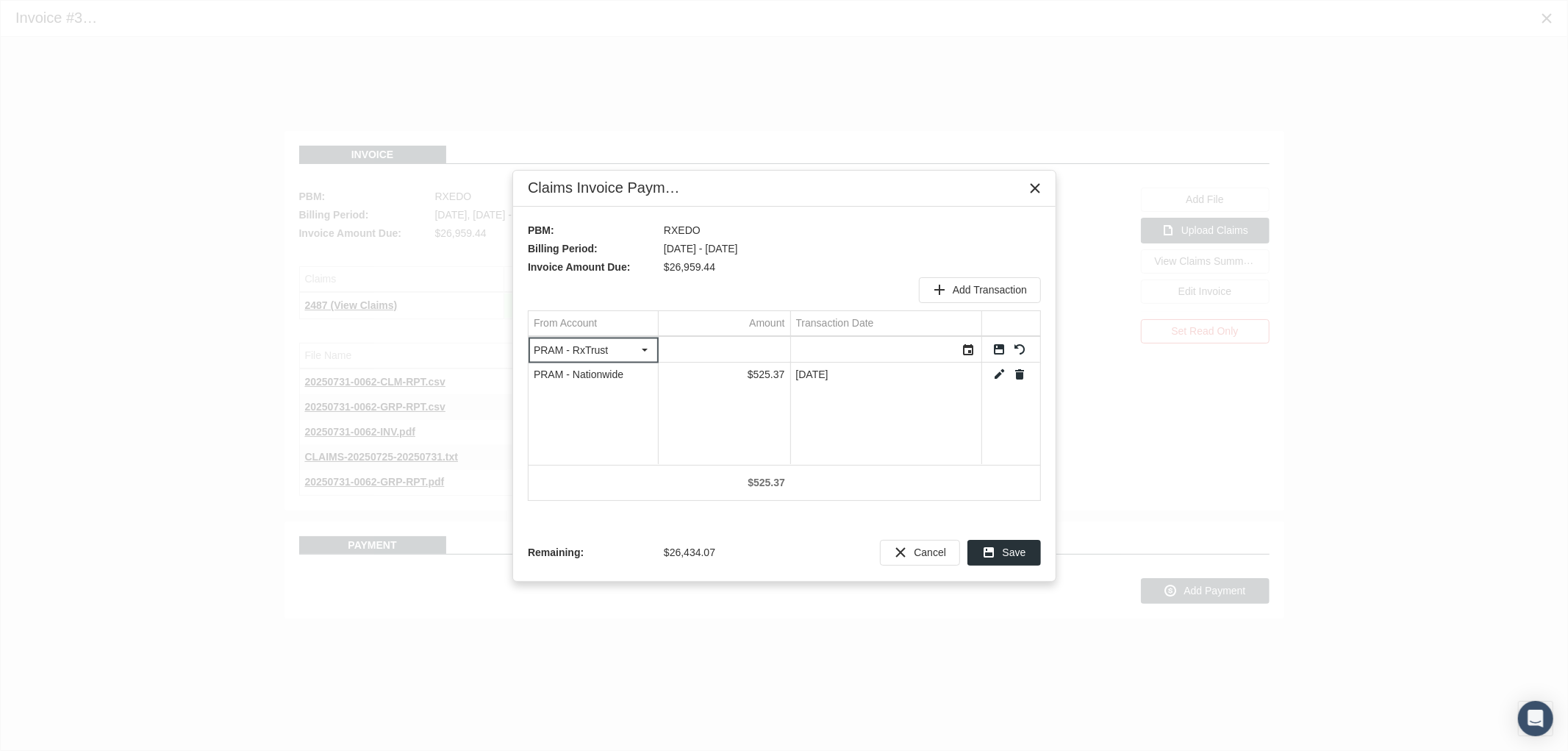
click at [730, 358] on input "Data grid" at bounding box center [724, 350] width 131 height 24
type input "8810.75"
click at [976, 353] on div "Select" at bounding box center [968, 350] width 23 height 23
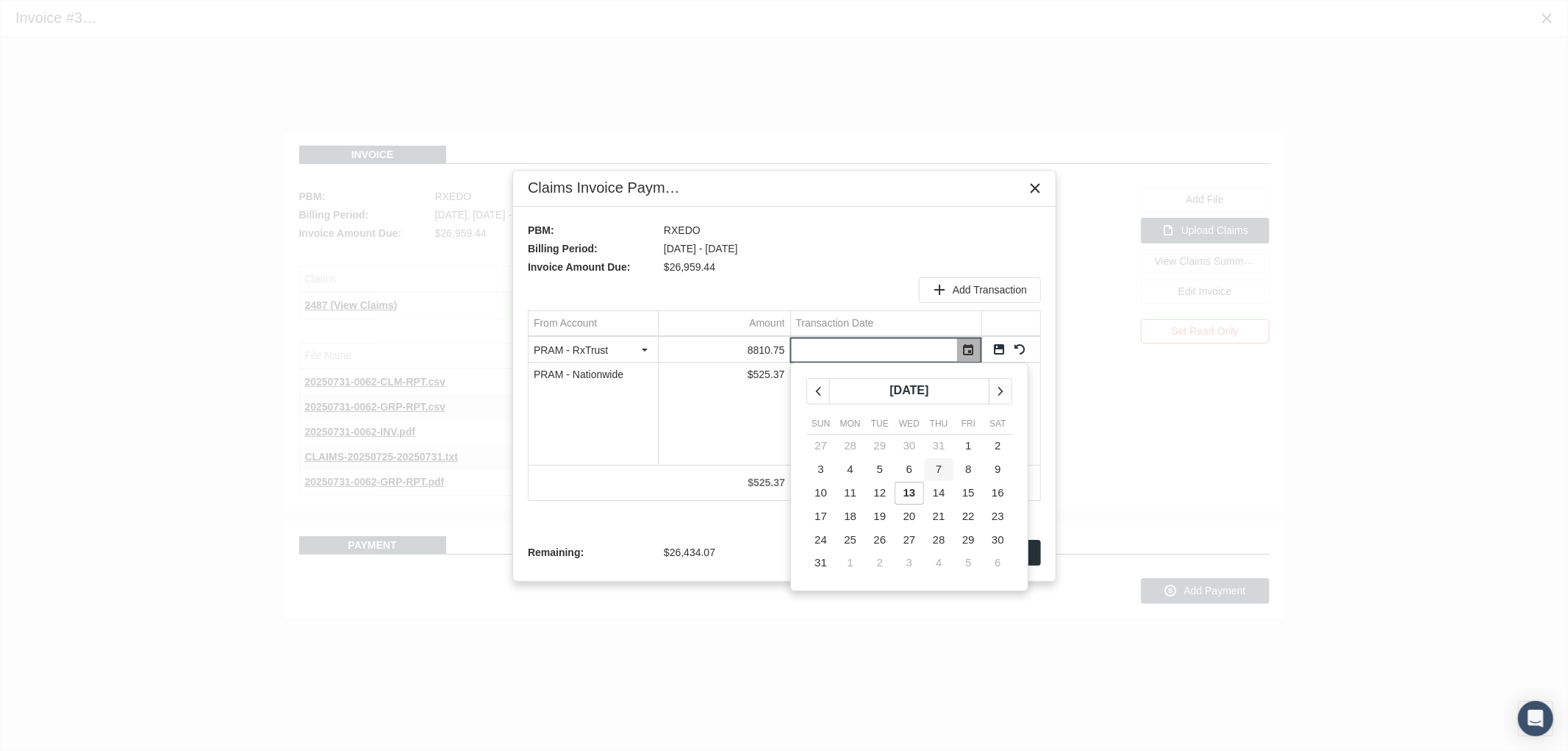
click at [939, 467] on span "7" at bounding box center [939, 468] width 6 height 12
type input "[DATE]"
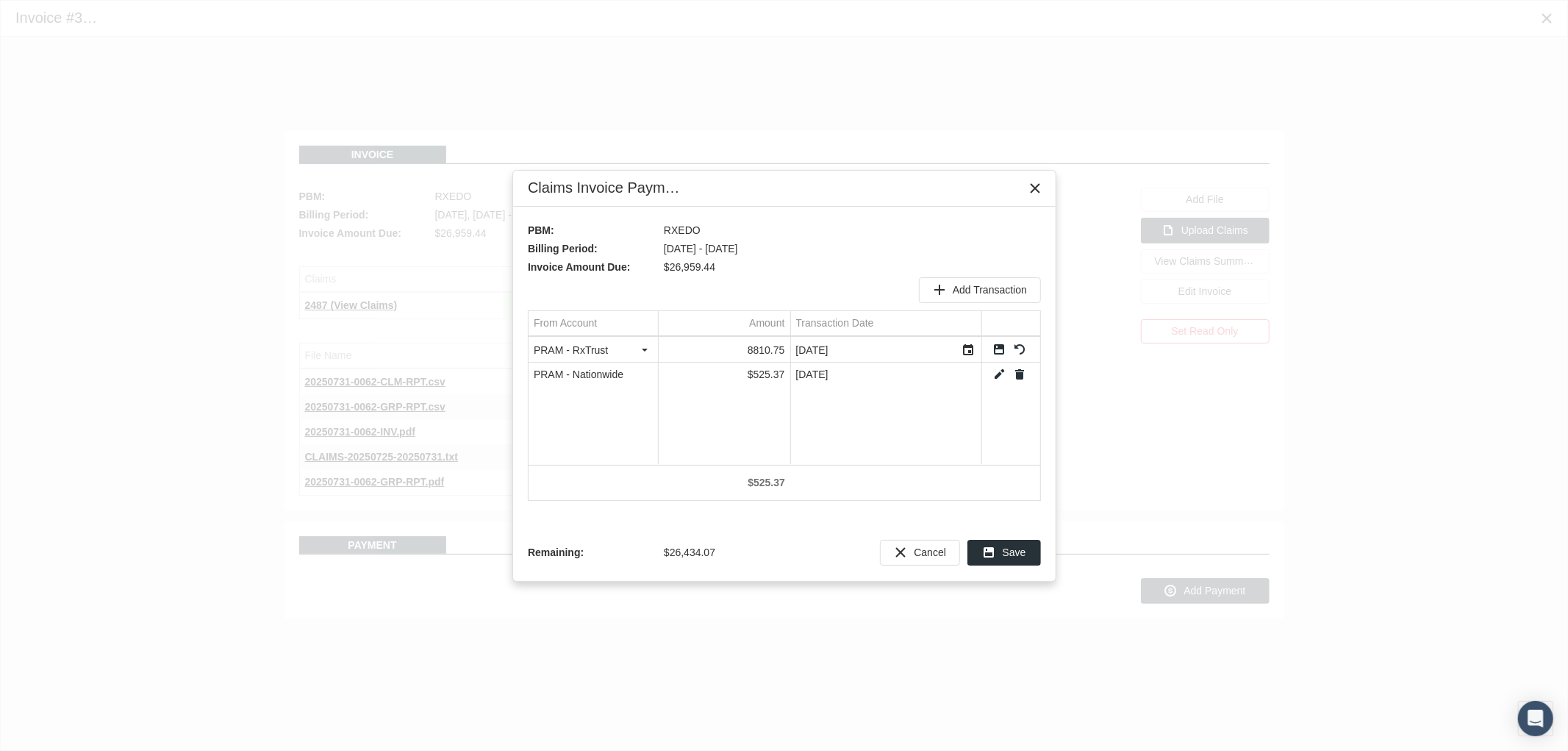
click at [1000, 345] on link "Save" at bounding box center [999, 349] width 13 height 13
click at [979, 289] on span "Add Transaction" at bounding box center [989, 290] width 74 height 12
click at [638, 344] on div "Select" at bounding box center [645, 350] width 23 height 23
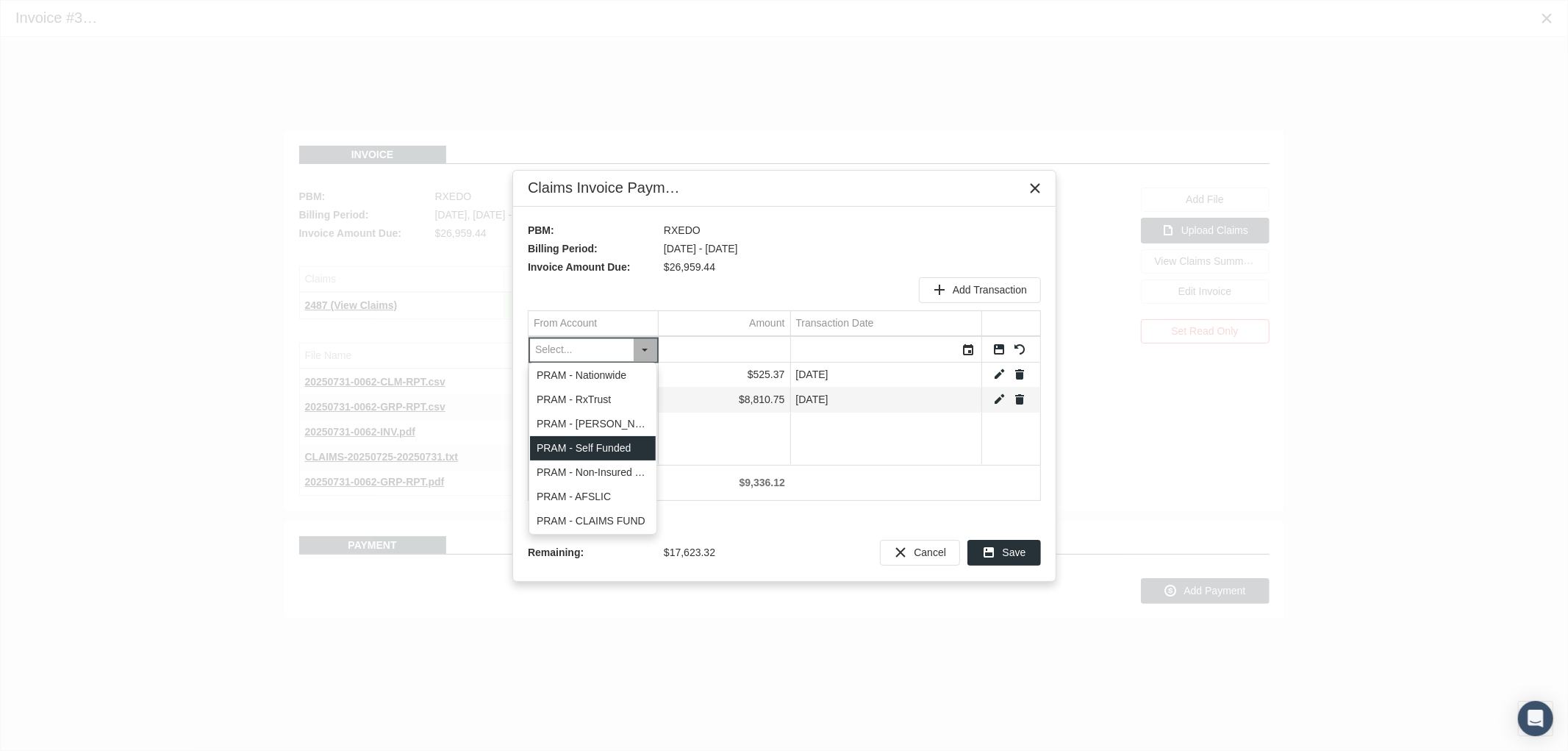
click at [623, 442] on div "PRAM - Self Funded" at bounding box center [593, 448] width 125 height 24
type input "PRAM - Self Funded"
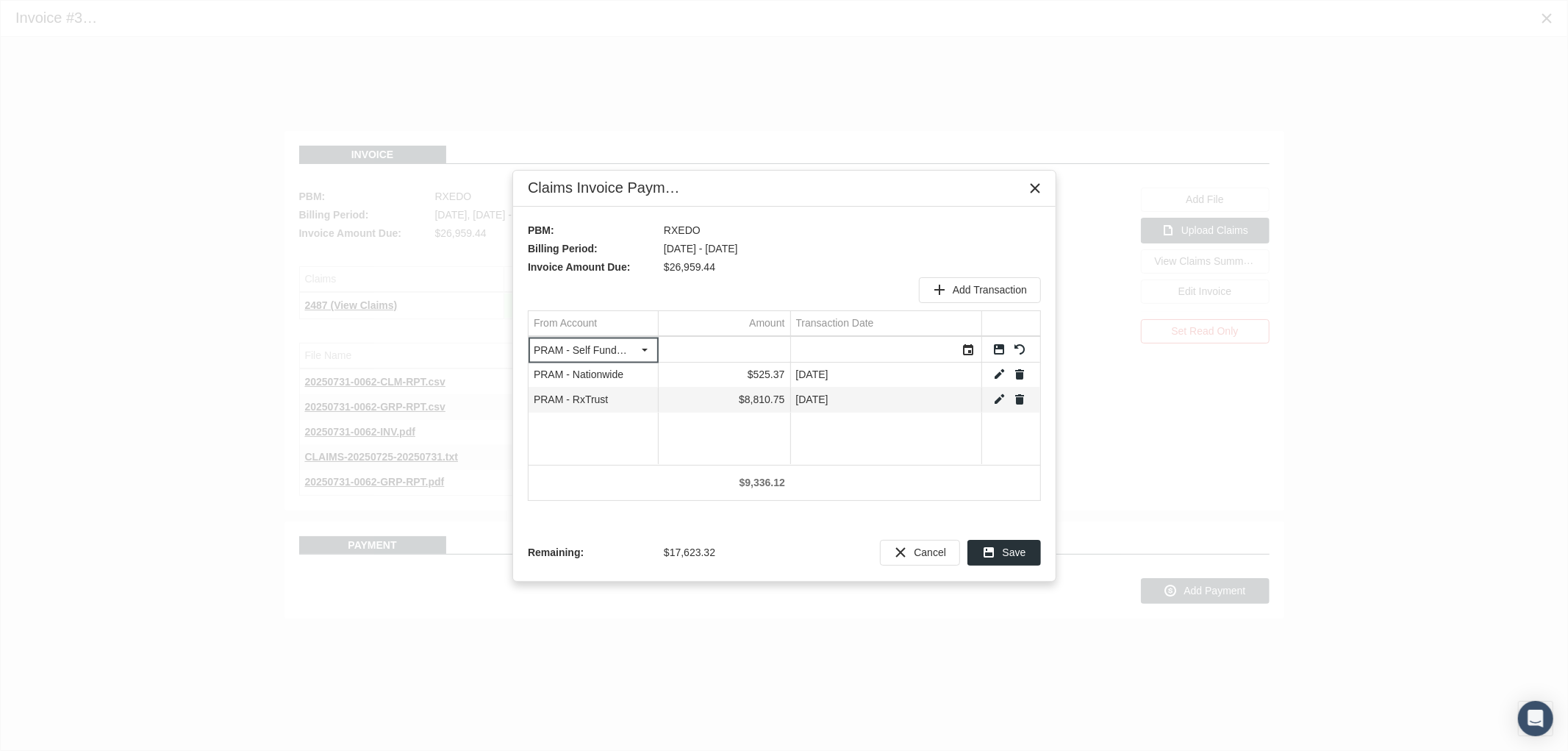
click at [723, 345] on input "Data grid" at bounding box center [724, 350] width 131 height 24
type input "4479.47"
click at [967, 351] on div "Select" at bounding box center [968, 350] width 23 height 23
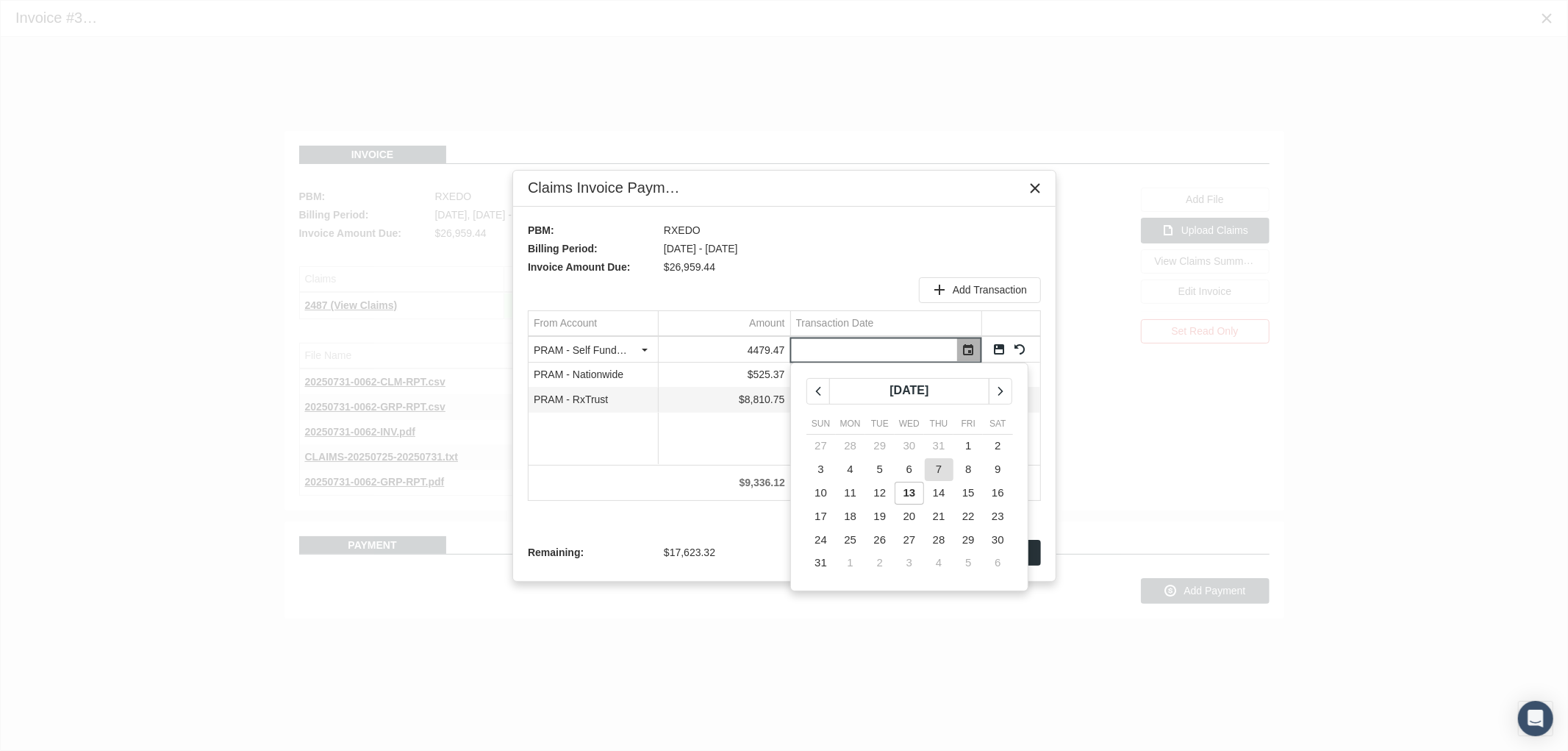
click at [942, 475] on td "7" at bounding box center [939, 469] width 30 height 23
type input "[DATE]"
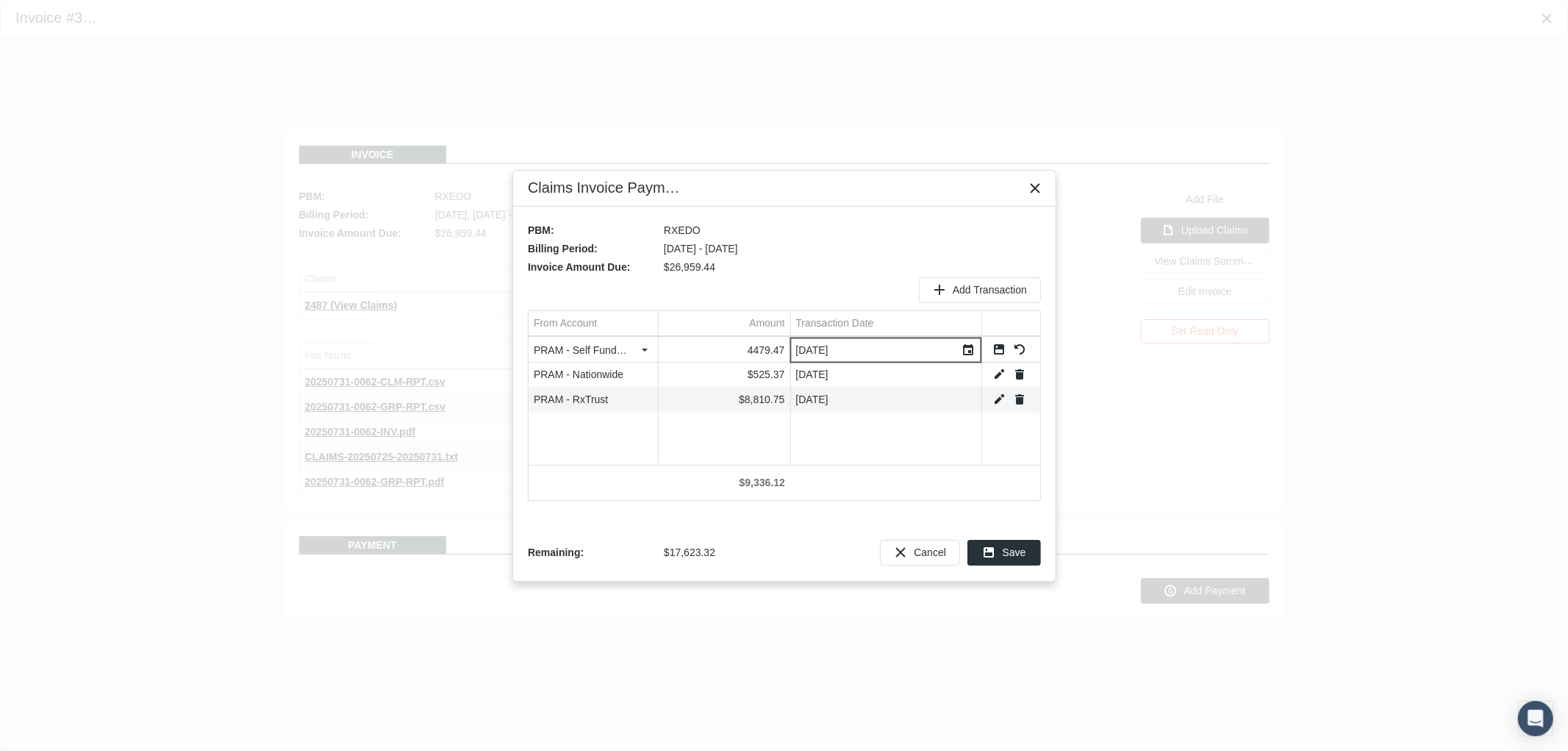
click at [998, 344] on link "Save" at bounding box center [999, 349] width 13 height 13
click at [974, 279] on div "Add Transaction" at bounding box center [980, 290] width 121 height 24
click at [638, 357] on div "Select" at bounding box center [645, 350] width 23 height 23
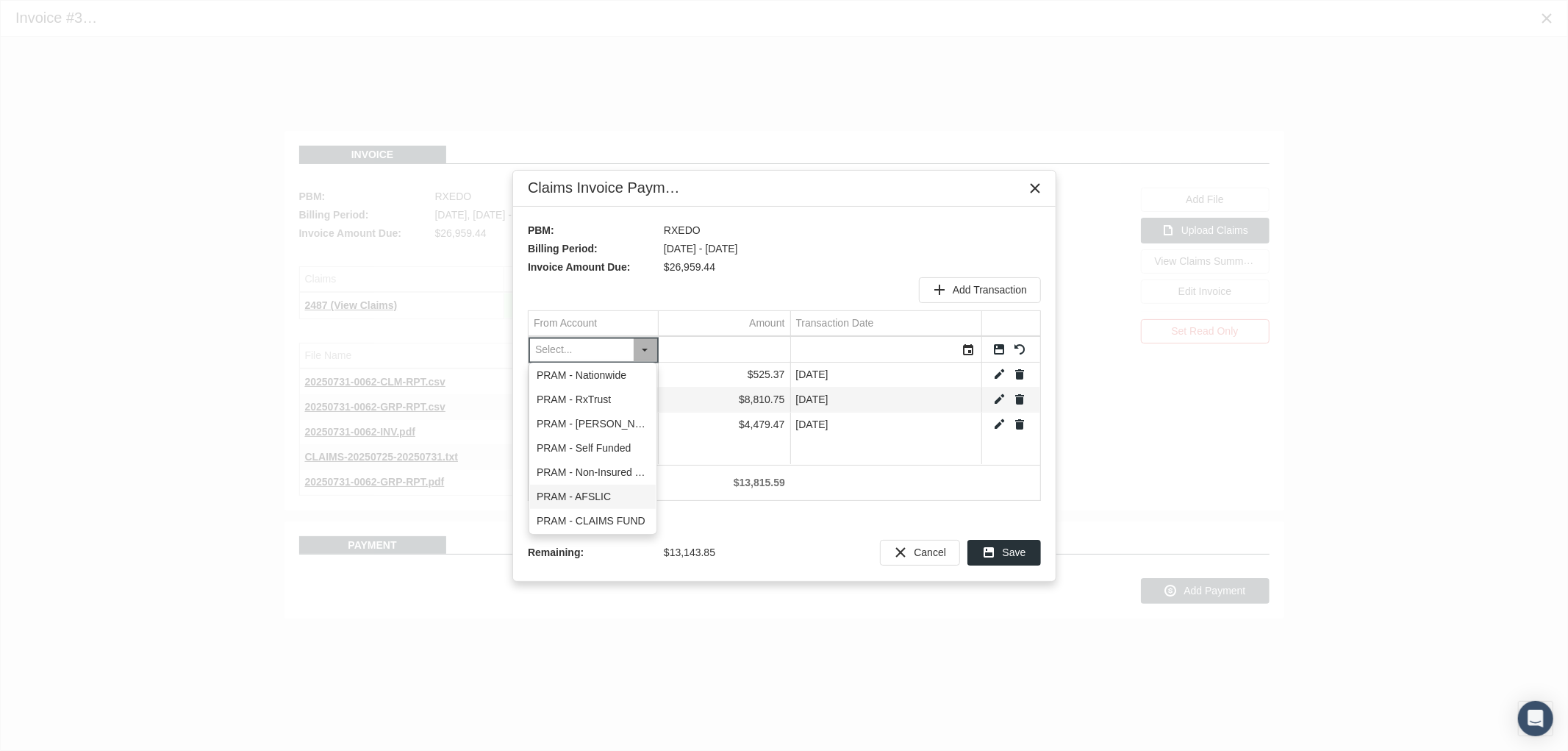
click at [625, 497] on div "PRAM - AFSLIC" at bounding box center [593, 497] width 125 height 24
type input "PRAM - AFSLIC"
click at [700, 348] on input "Data grid" at bounding box center [724, 350] width 131 height 24
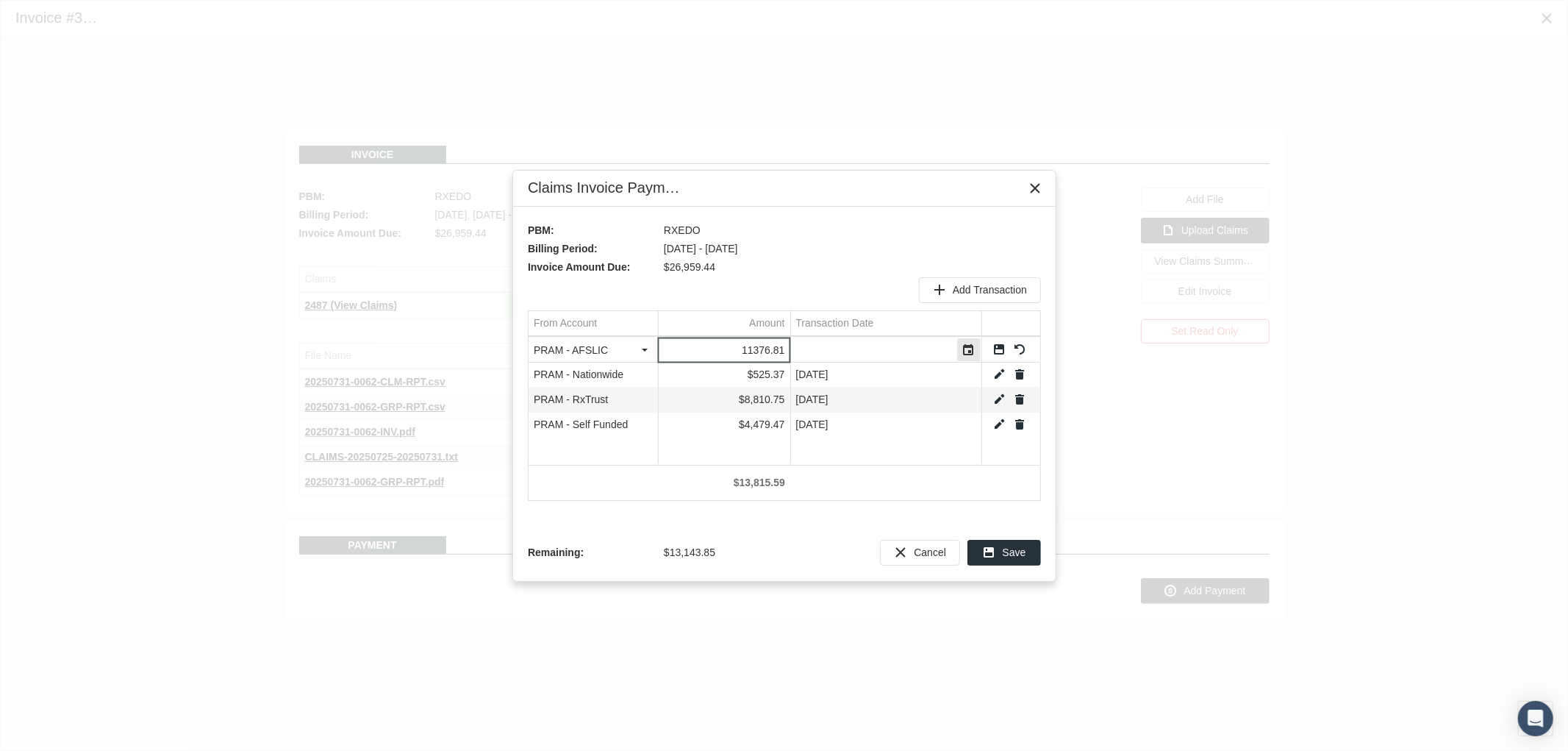
type input "11376.81"
click at [965, 354] on div "Select" at bounding box center [968, 350] width 23 height 23
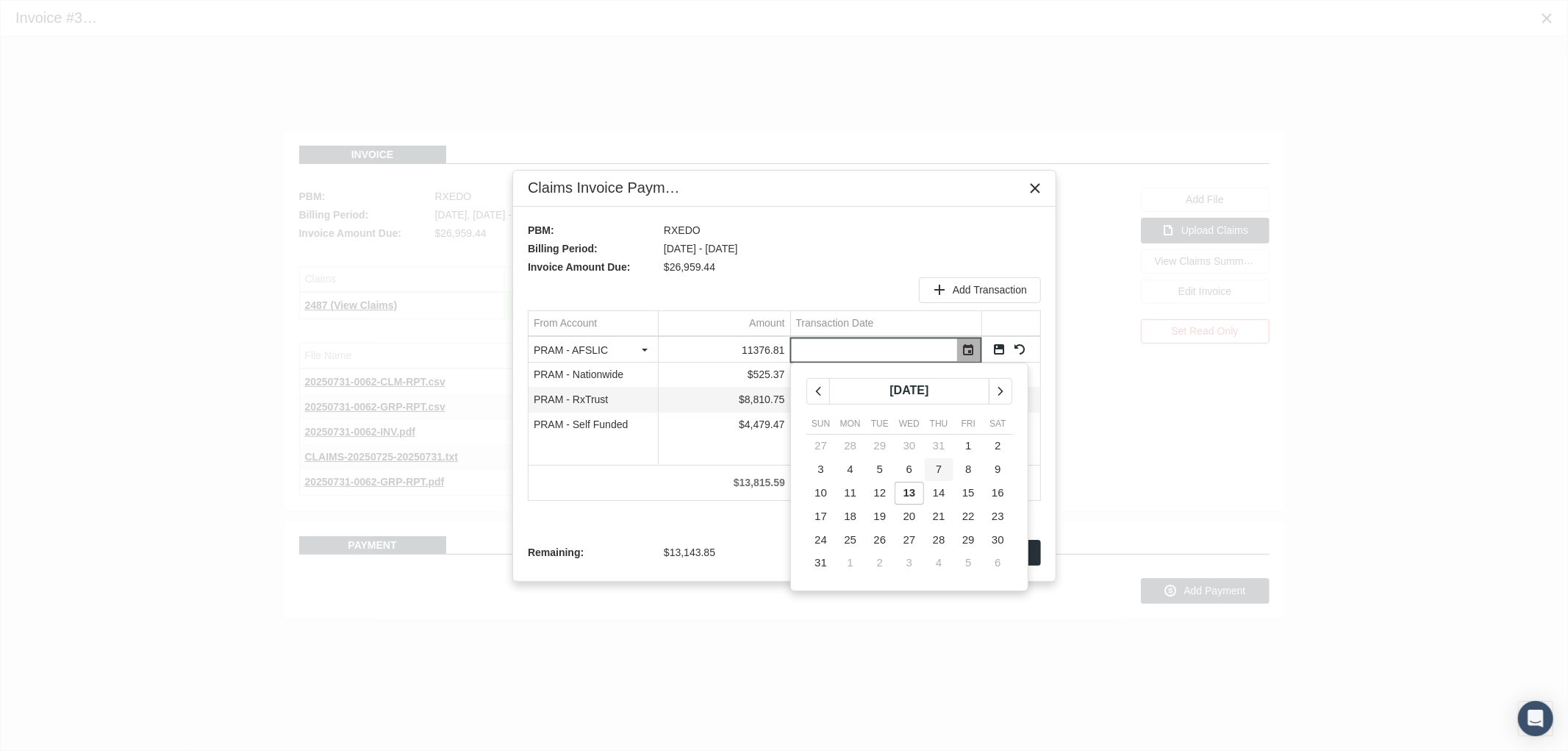
click at [940, 467] on span "7" at bounding box center [939, 468] width 6 height 12
type input "[DATE]"
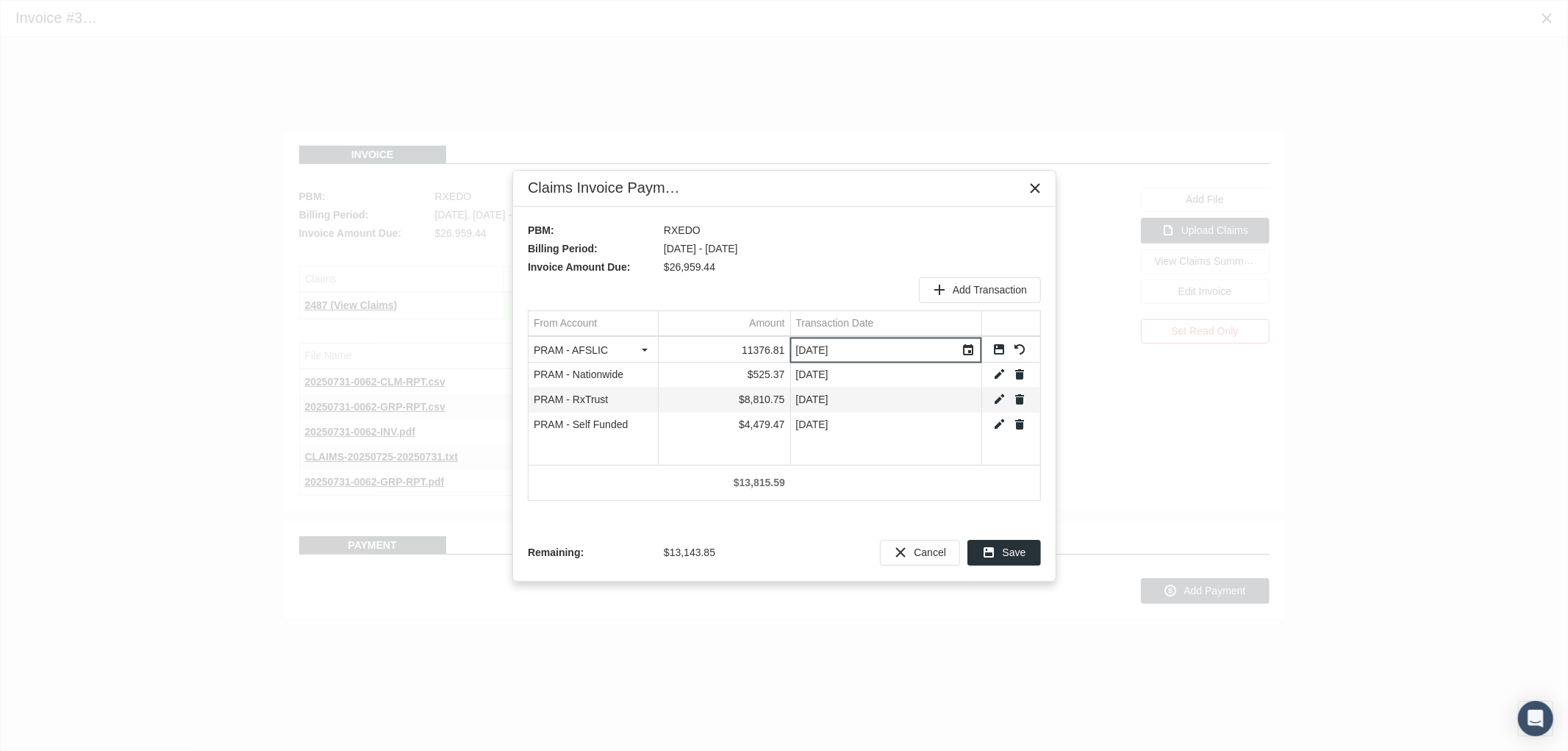
click at [995, 353] on link "Save" at bounding box center [999, 349] width 13 height 13
click at [982, 296] on div "Add Transaction" at bounding box center [980, 290] width 121 height 24
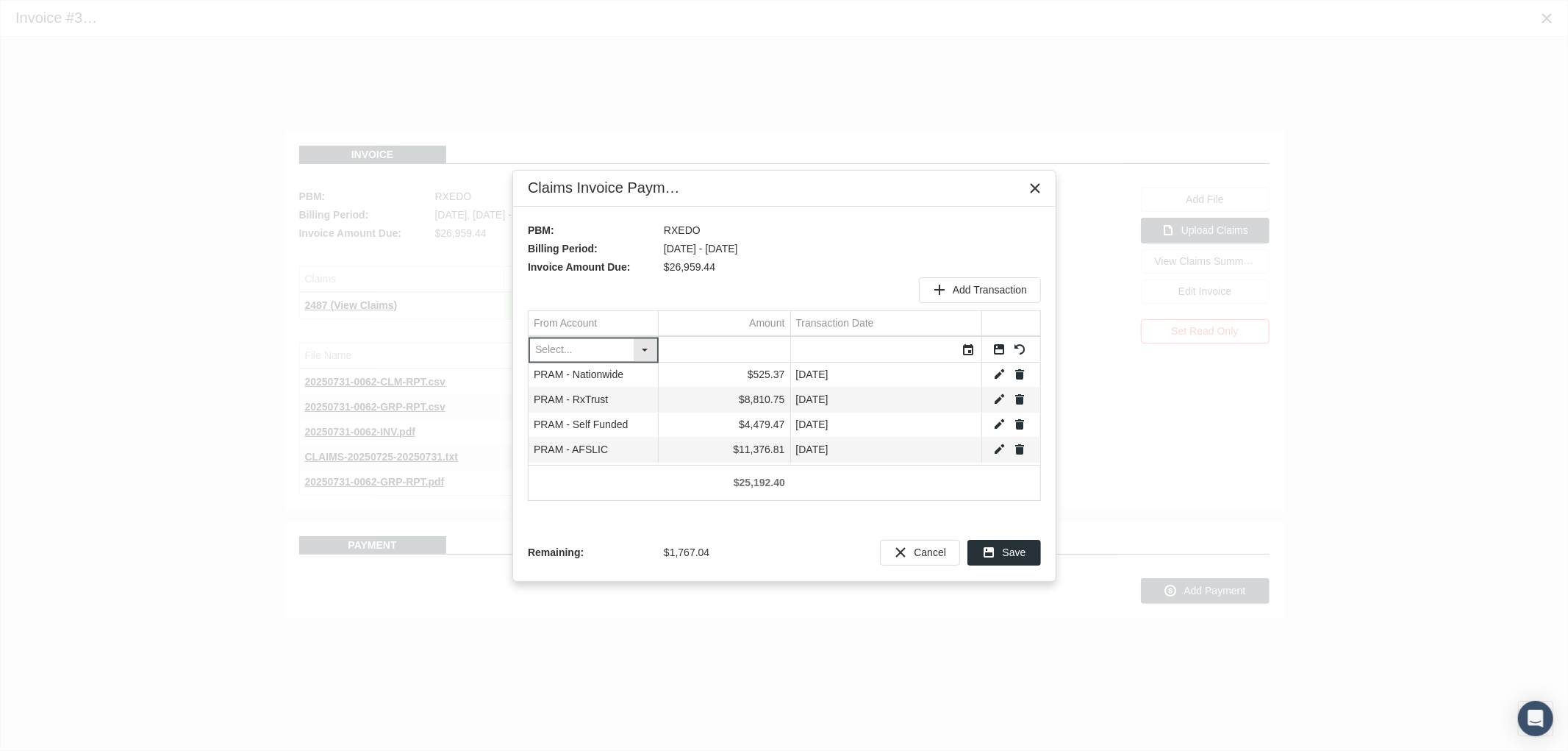
click at [646, 349] on div "Select" at bounding box center [645, 350] width 23 height 23
click at [636, 513] on div "PRAM - CLAIMS FUND" at bounding box center [593, 521] width 125 height 24
type input "PRAM - CLAIMS FUND"
click at [740, 354] on input "Data grid" at bounding box center [724, 350] width 131 height 24
type input "470.75"
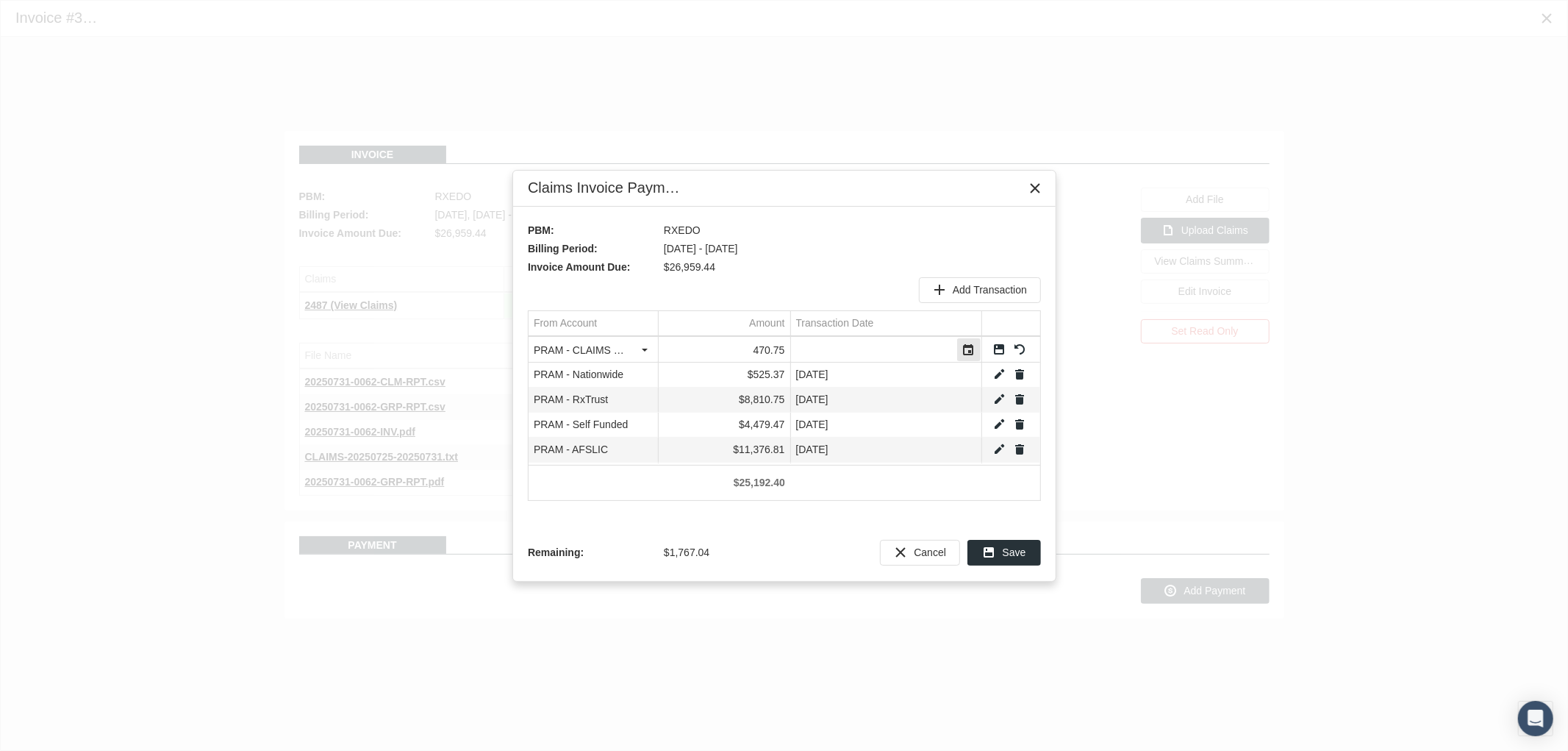
click at [960, 350] on div "Select" at bounding box center [968, 350] width 23 height 23
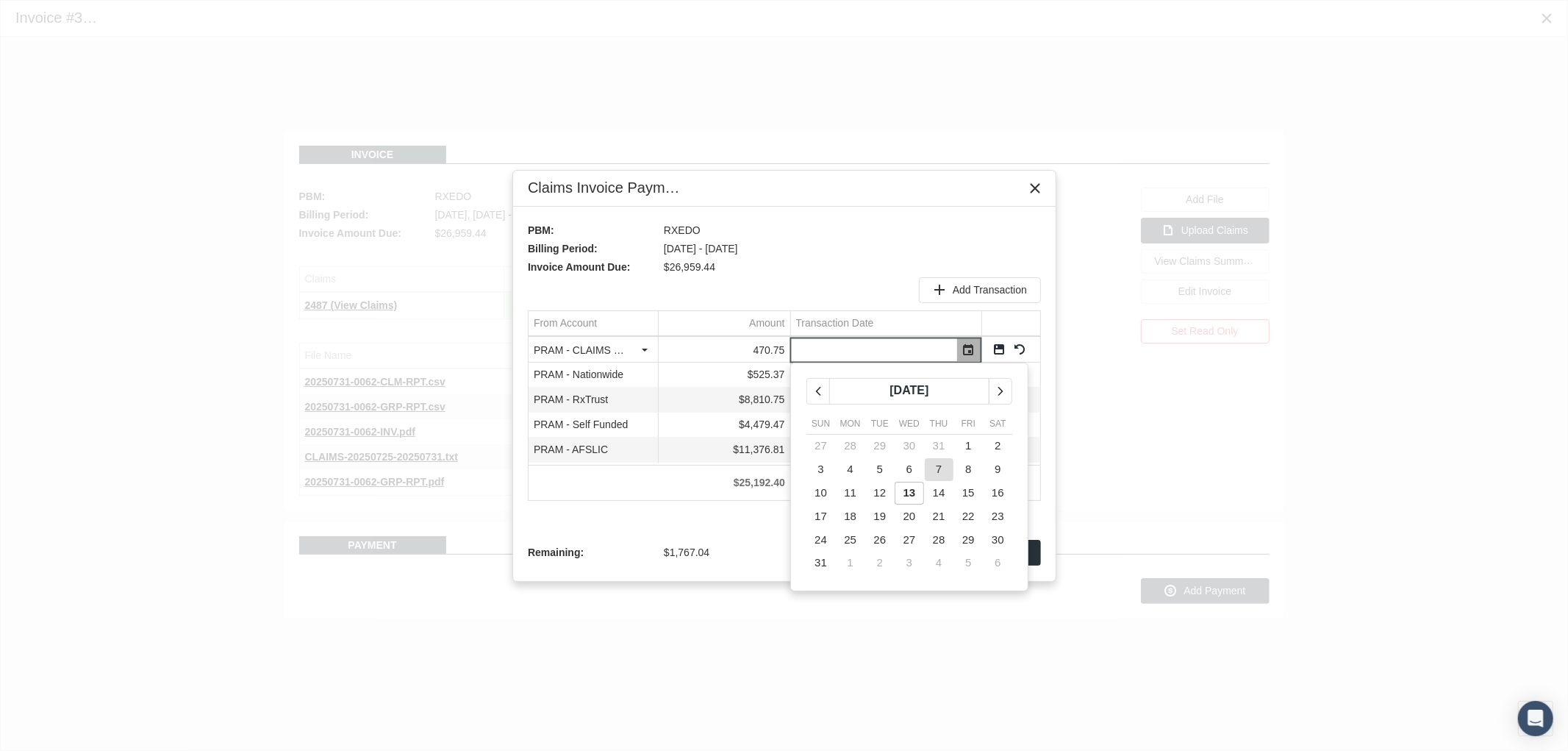
click at [940, 468] on span "7" at bounding box center [939, 468] width 6 height 12
type input "[DATE]"
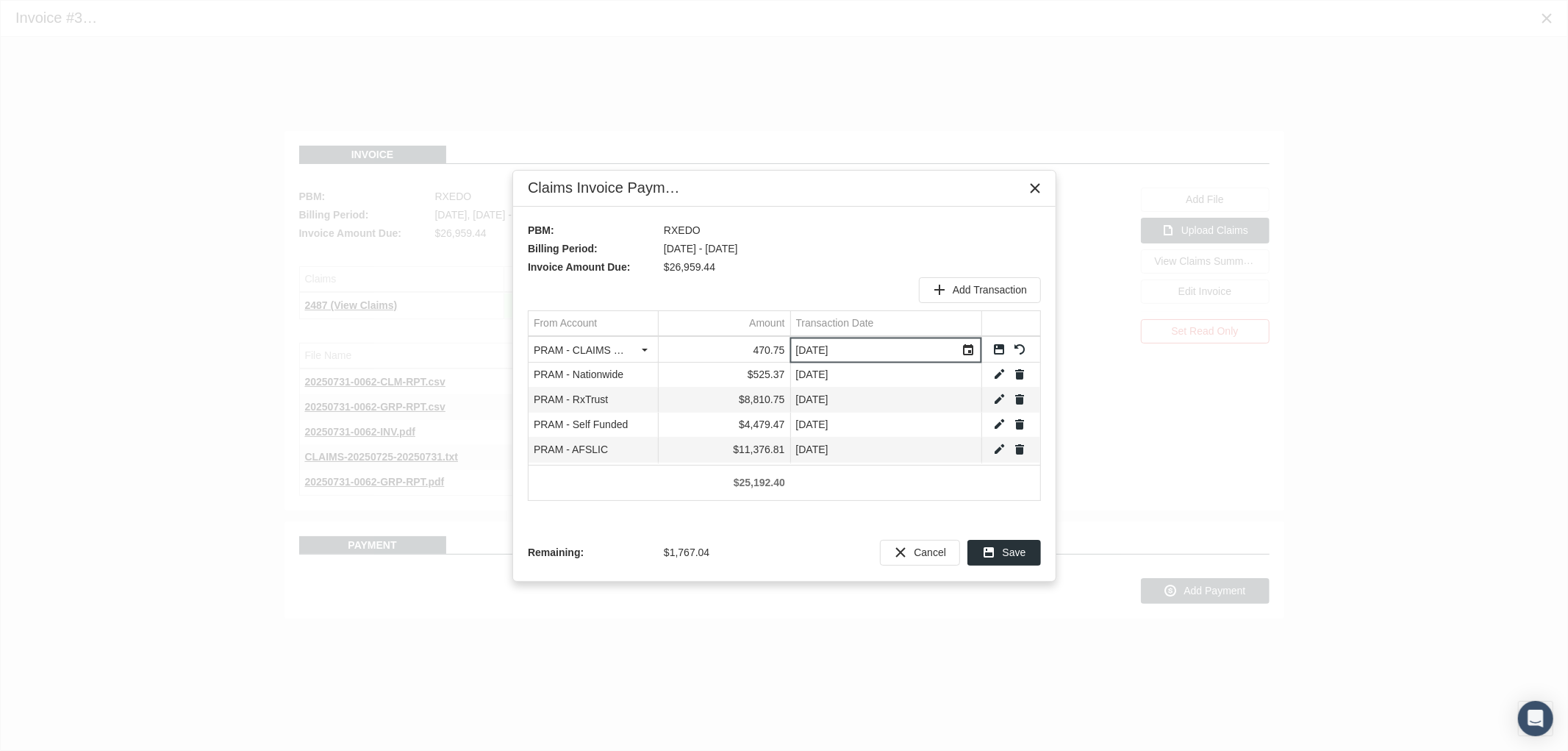
click at [995, 348] on link "Save" at bounding box center [999, 349] width 13 height 13
click at [988, 294] on span "Add Transaction" at bounding box center [989, 290] width 74 height 12
click at [641, 351] on div "Select" at bounding box center [645, 350] width 23 height 23
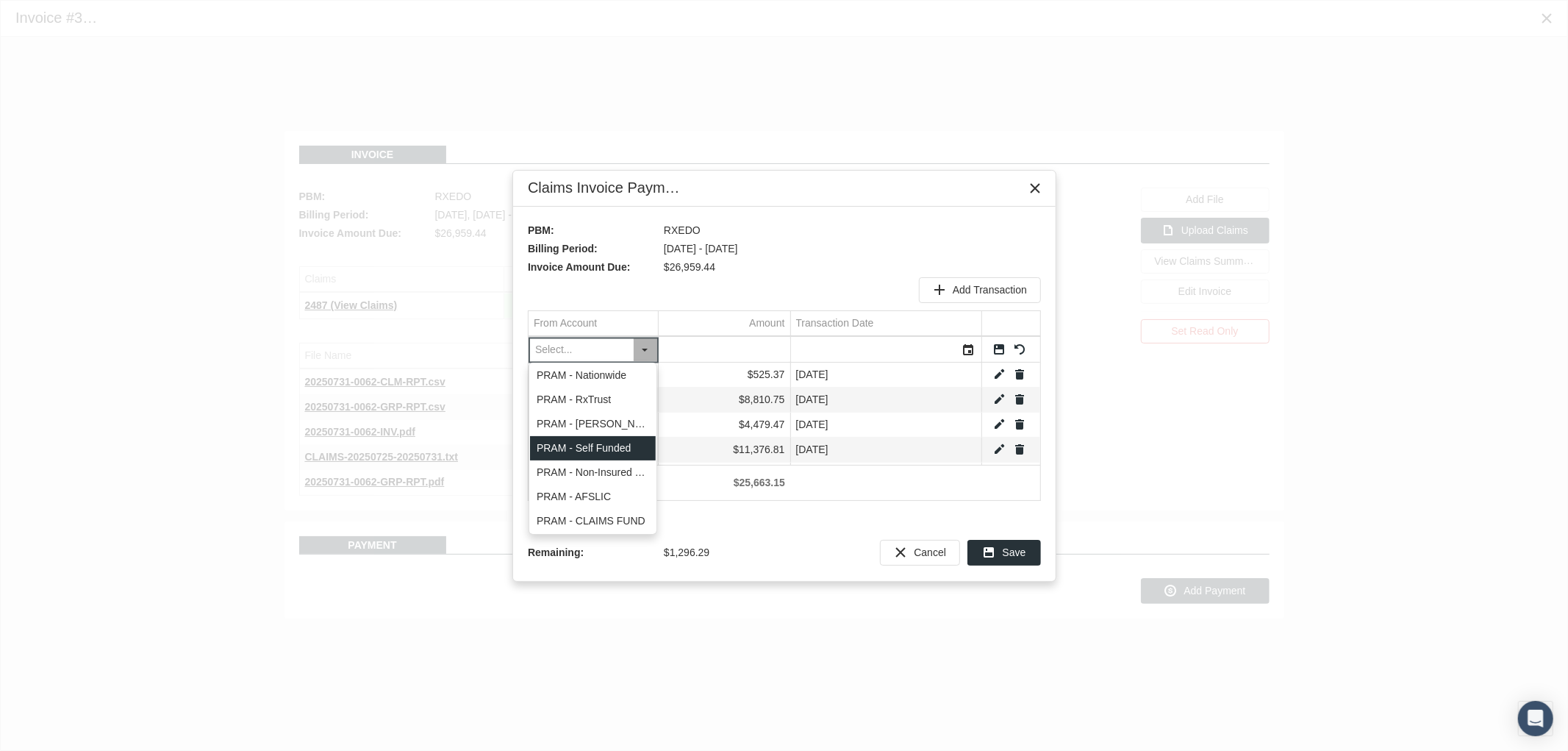
click at [613, 442] on div "PRAM - Self Funded" at bounding box center [593, 448] width 125 height 24
type input "PRAM - Self Funded"
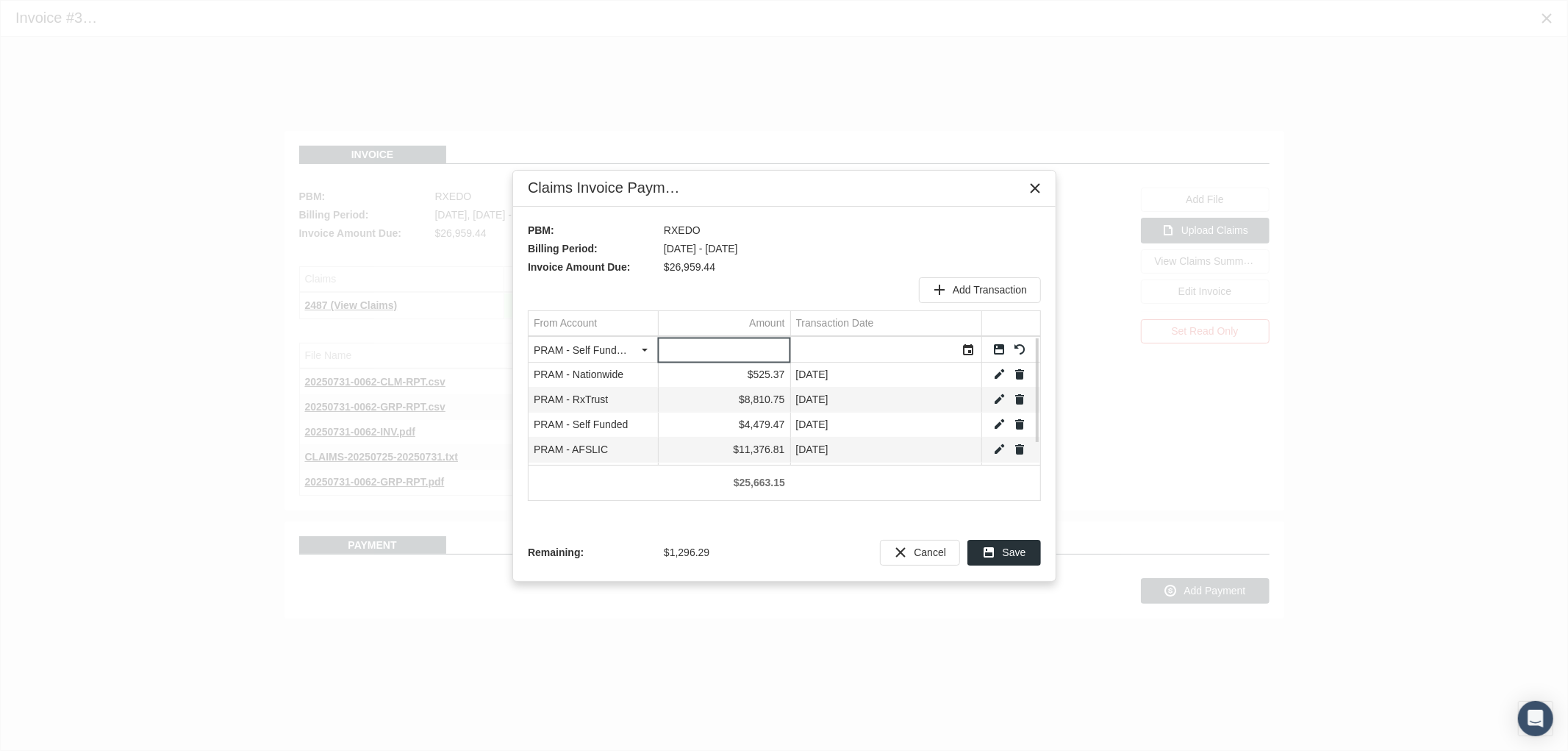
click at [754, 344] on input "Data grid" at bounding box center [724, 350] width 131 height 24
type input "1296.29"
click at [971, 353] on div "Select" at bounding box center [968, 350] width 23 height 23
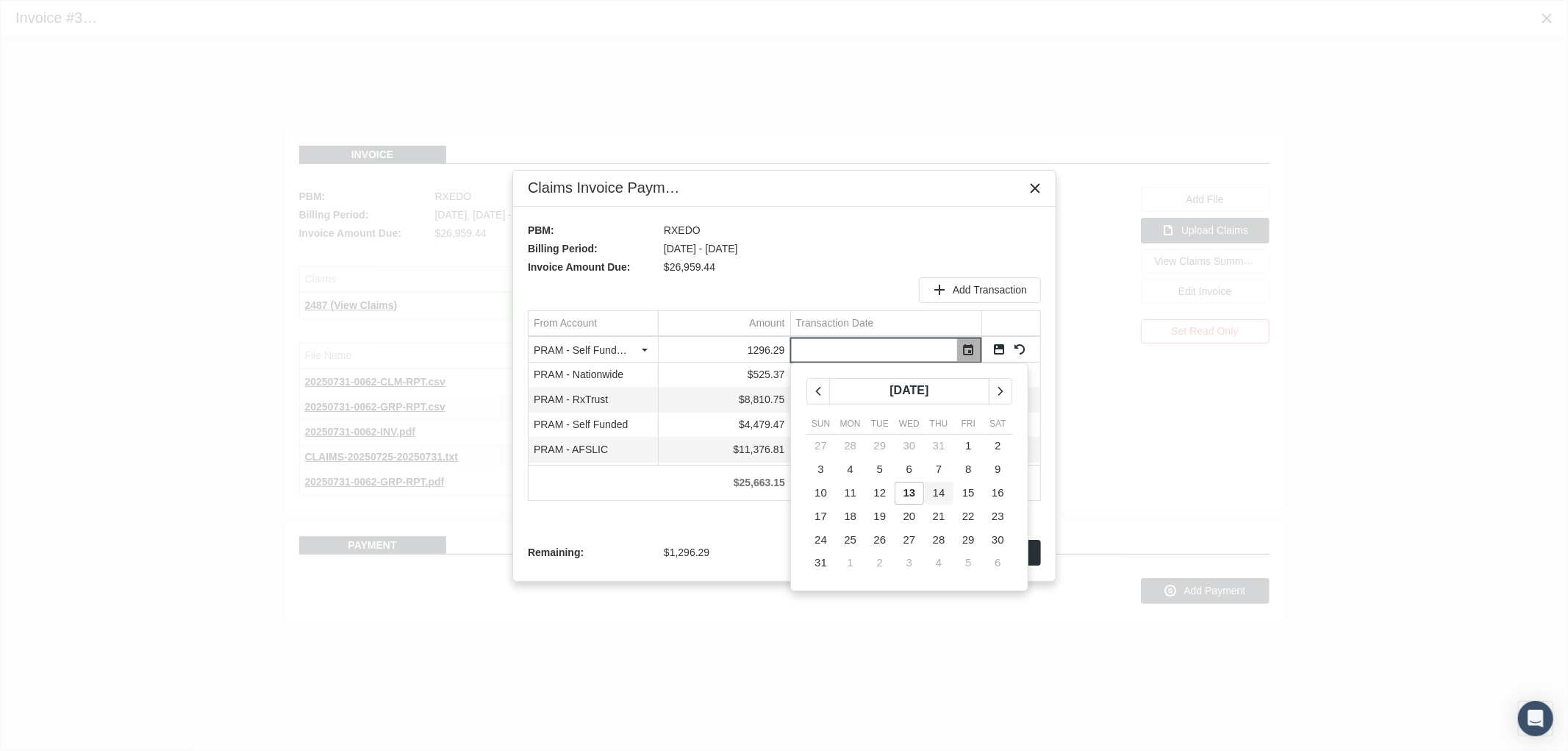
click at [940, 487] on span "14" at bounding box center [939, 492] width 12 height 12
type input "08/14/2025"
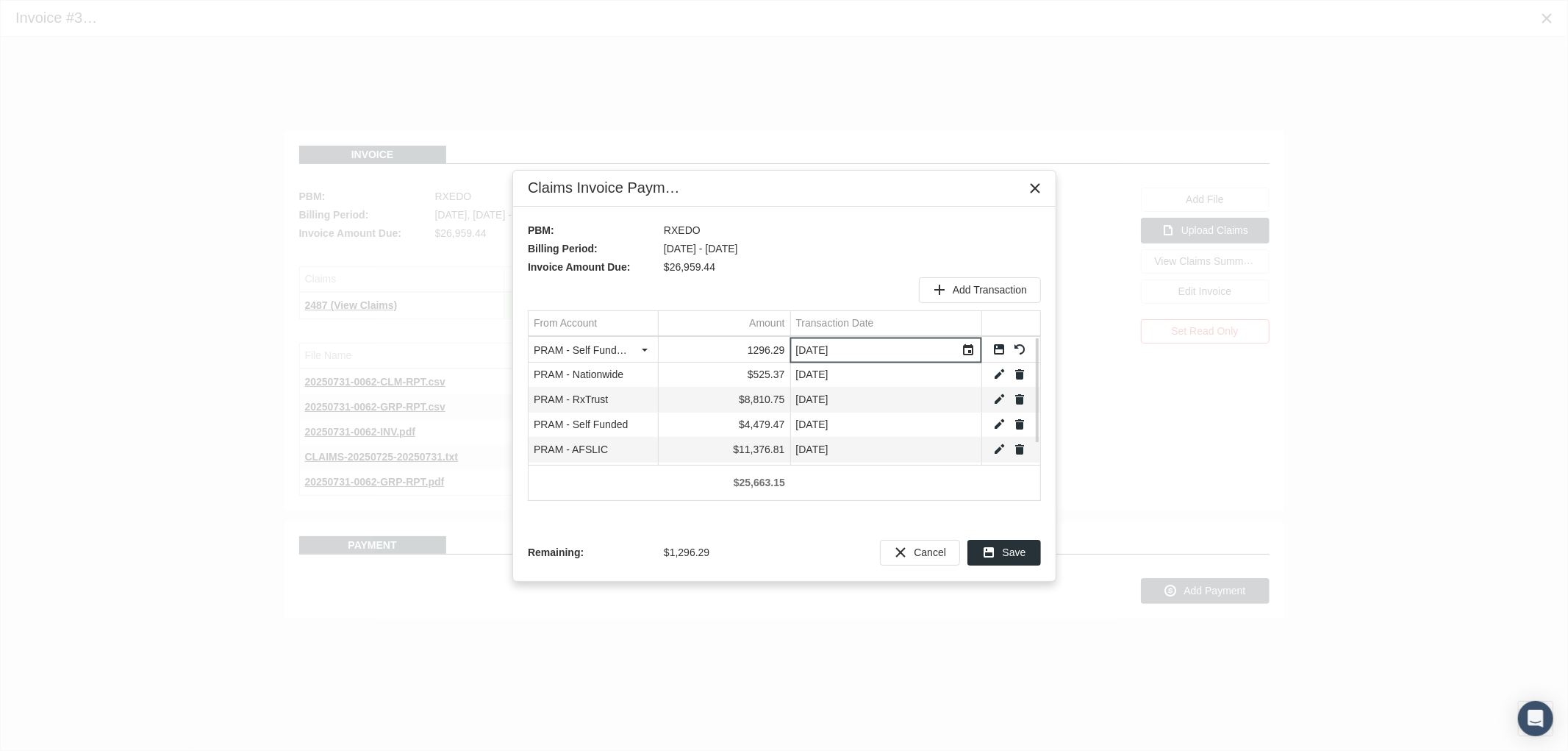
click at [1002, 347] on link "Save" at bounding box center [999, 349] width 13 height 13
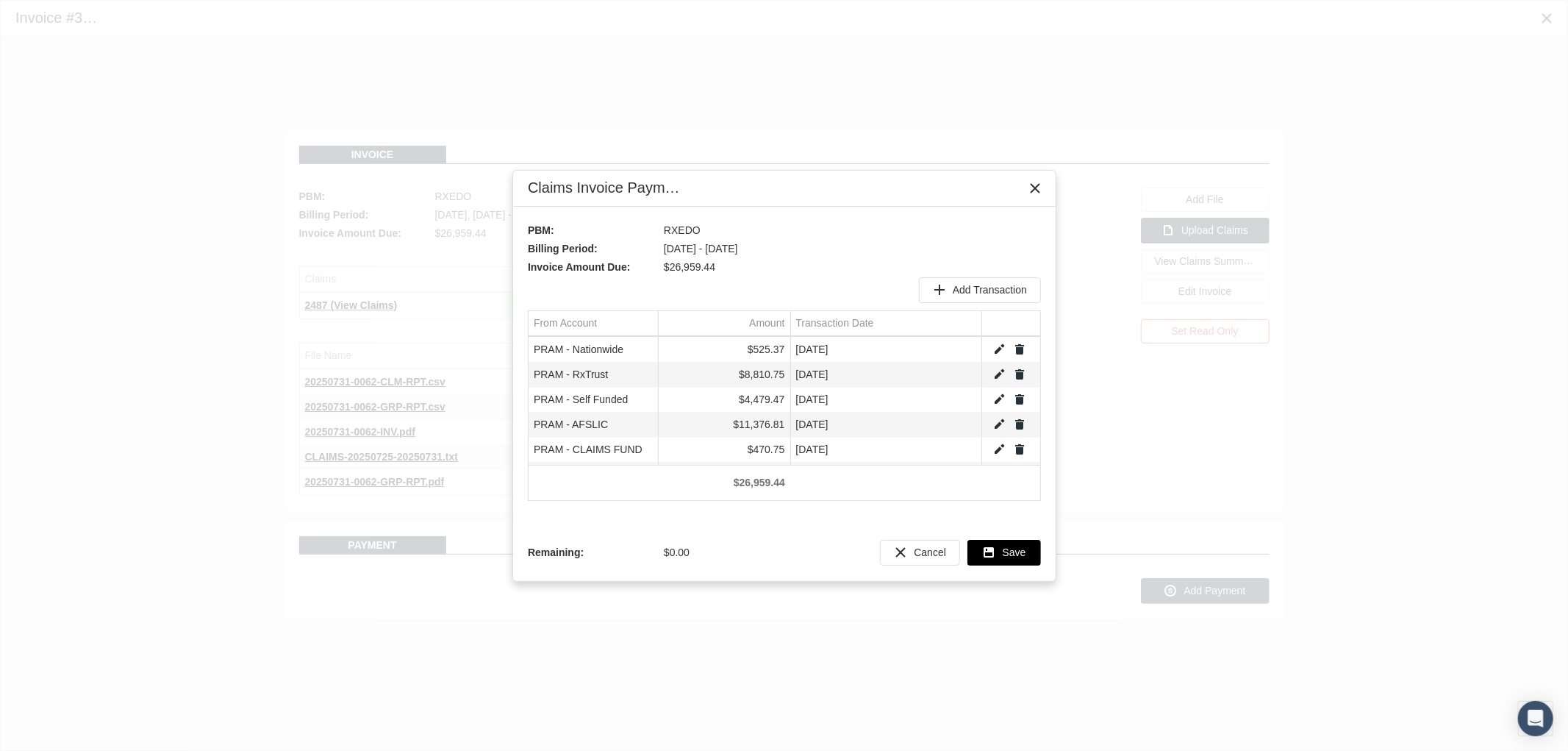
click at [1003, 552] on span "Save" at bounding box center [1014, 553] width 23 height 12
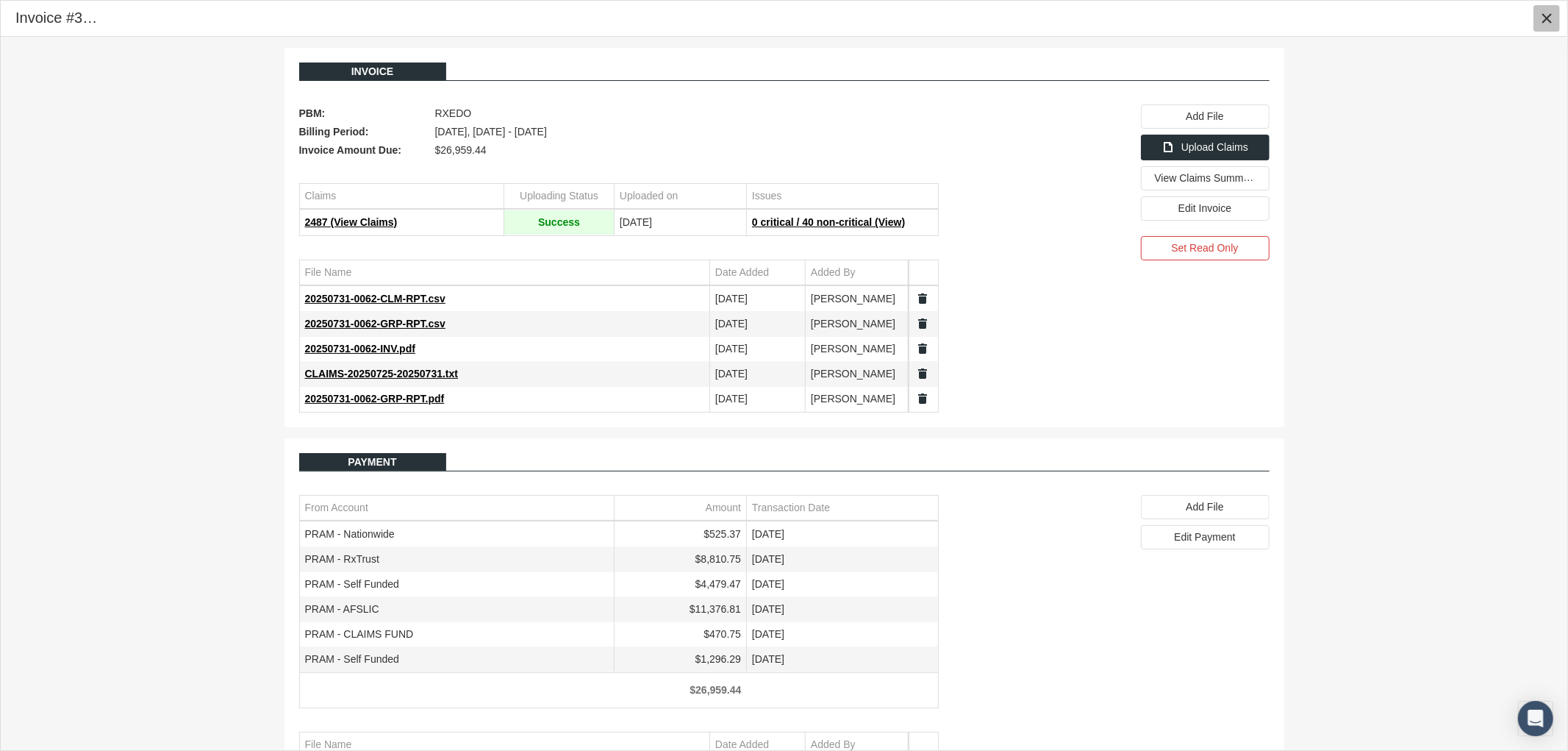
click at [1546, 19] on icon "Close" at bounding box center [1546, 18] width 13 height 13
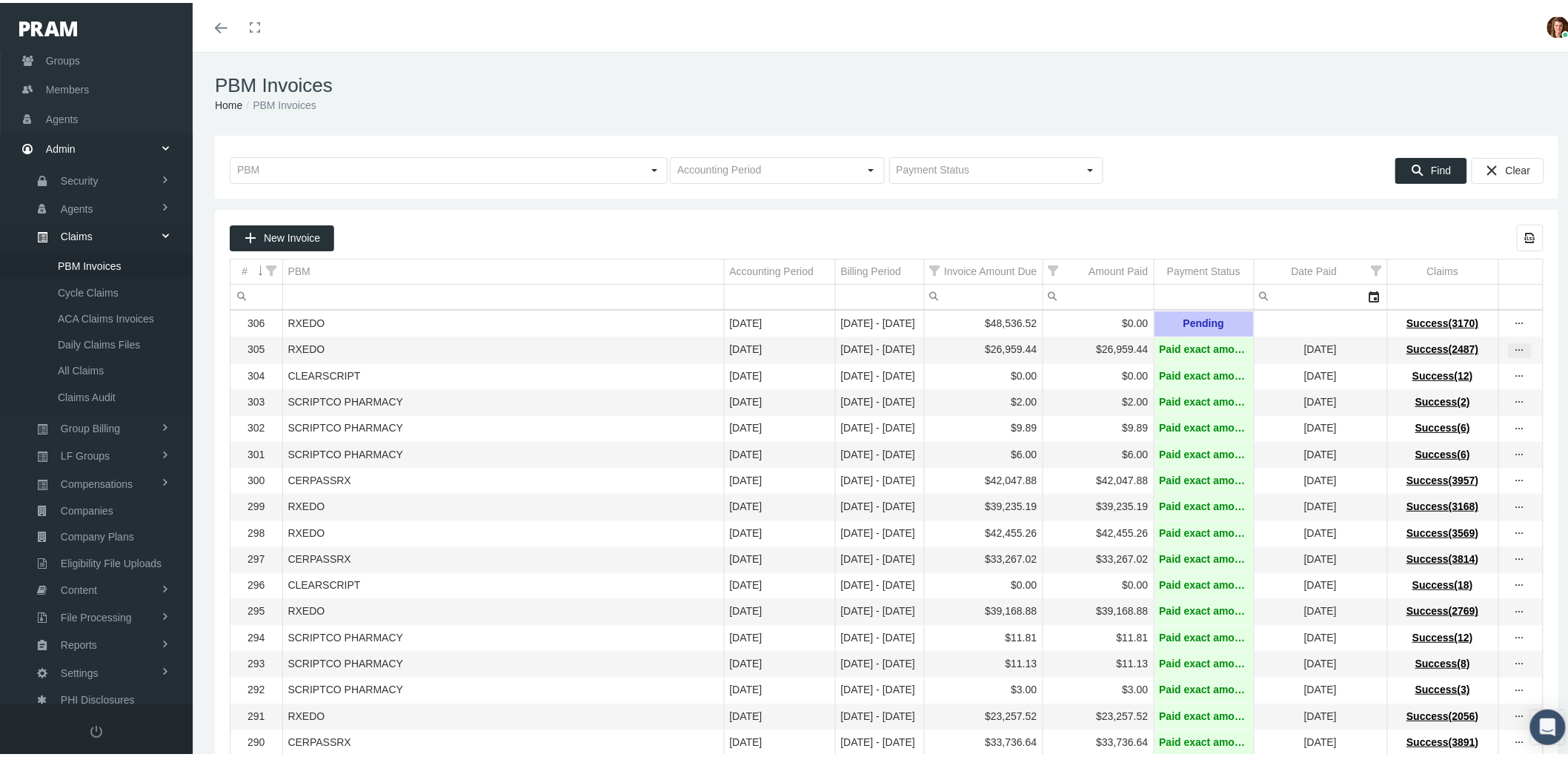
click at [1513, 351] on icon "more" at bounding box center [1519, 347] width 13 height 13
click at [1458, 385] on div "View Invoice" at bounding box center [1445, 375] width 146 height 31
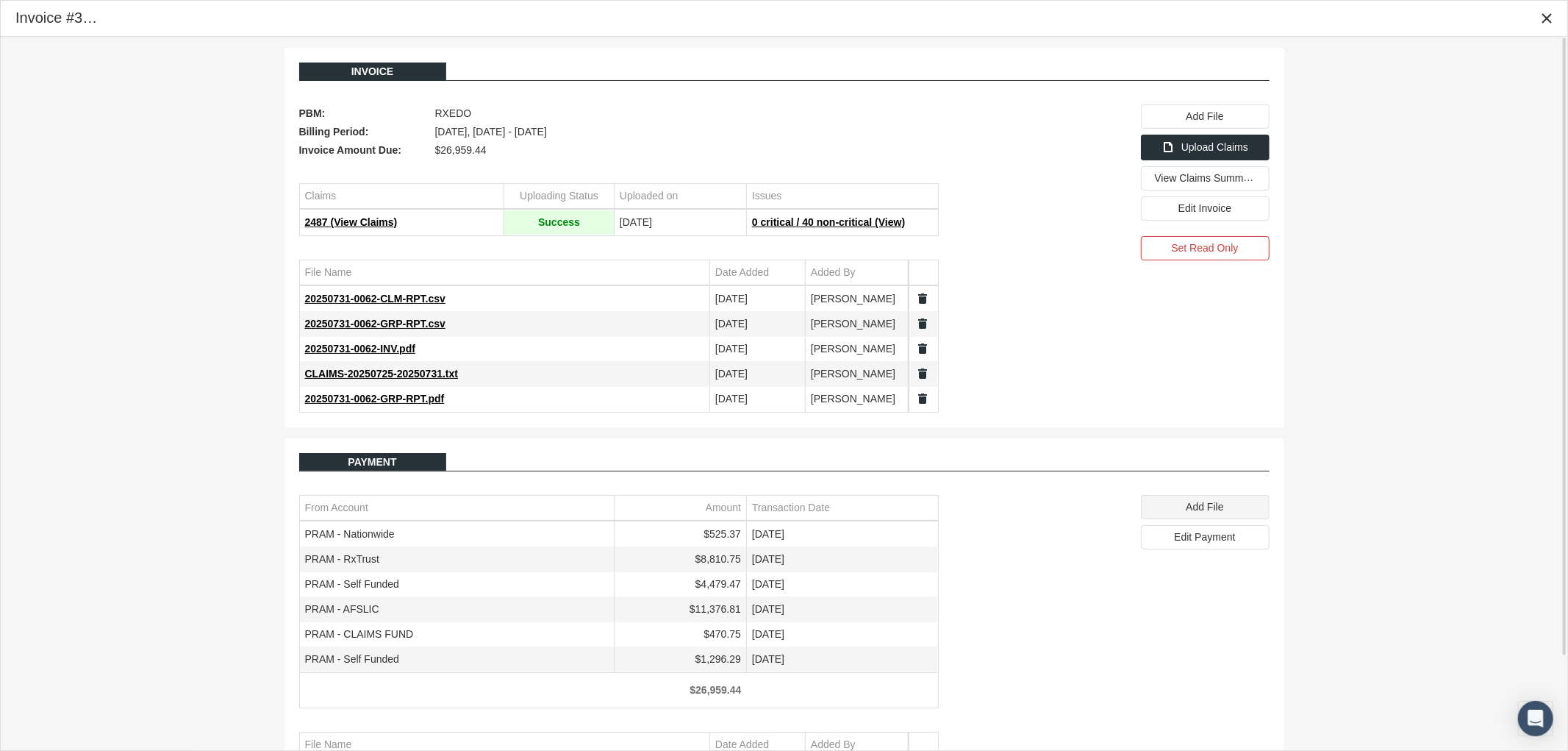
click at [1216, 508] on span "Add File" at bounding box center [1204, 506] width 37 height 12
click at [1192, 513] on span "Add File" at bounding box center [1204, 506] width 37 height 12
click at [1549, 18] on icon "Close" at bounding box center [1546, 18] width 13 height 13
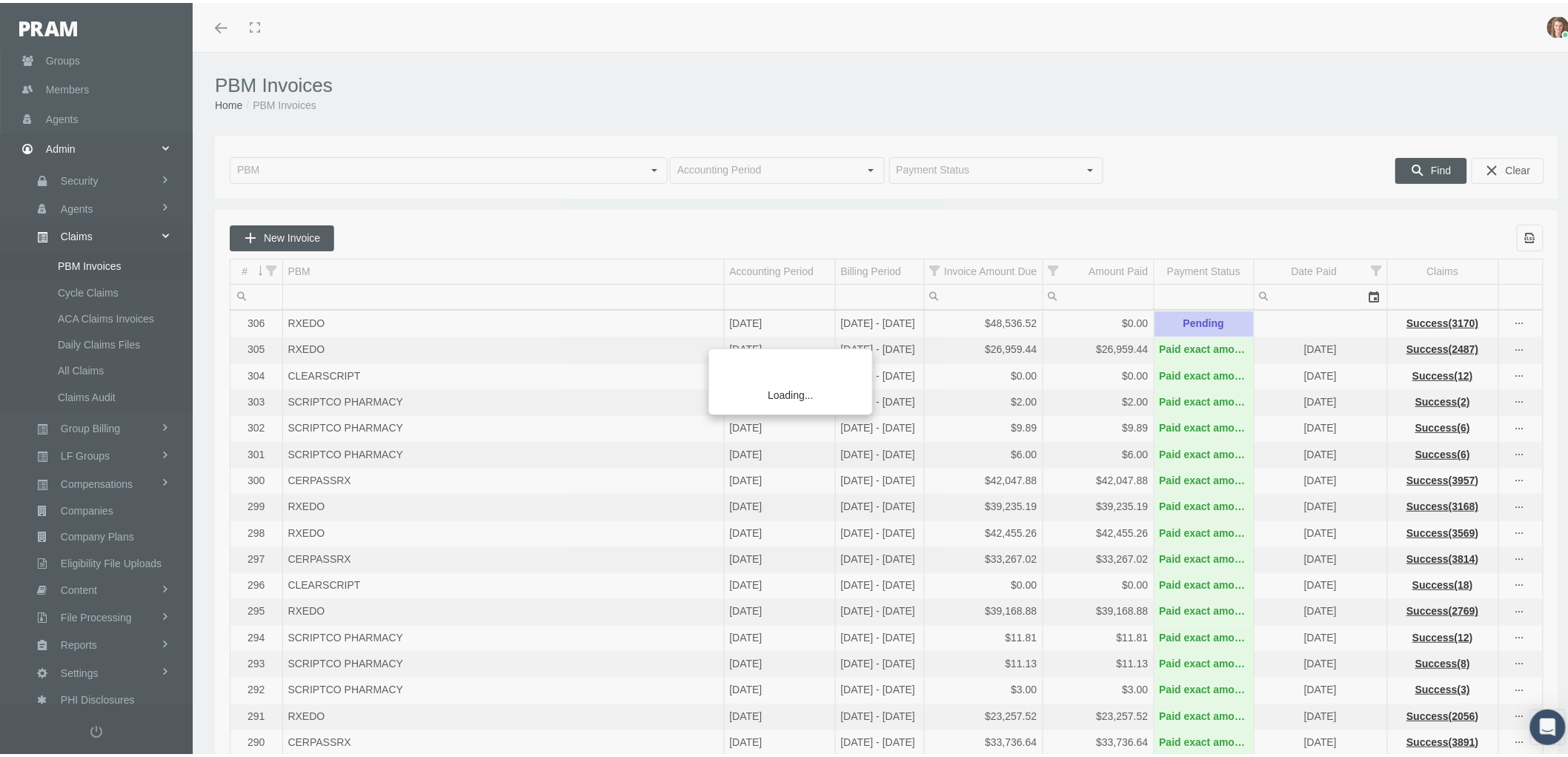
click at [298, 164] on input "text" at bounding box center [436, 168] width 411 height 25
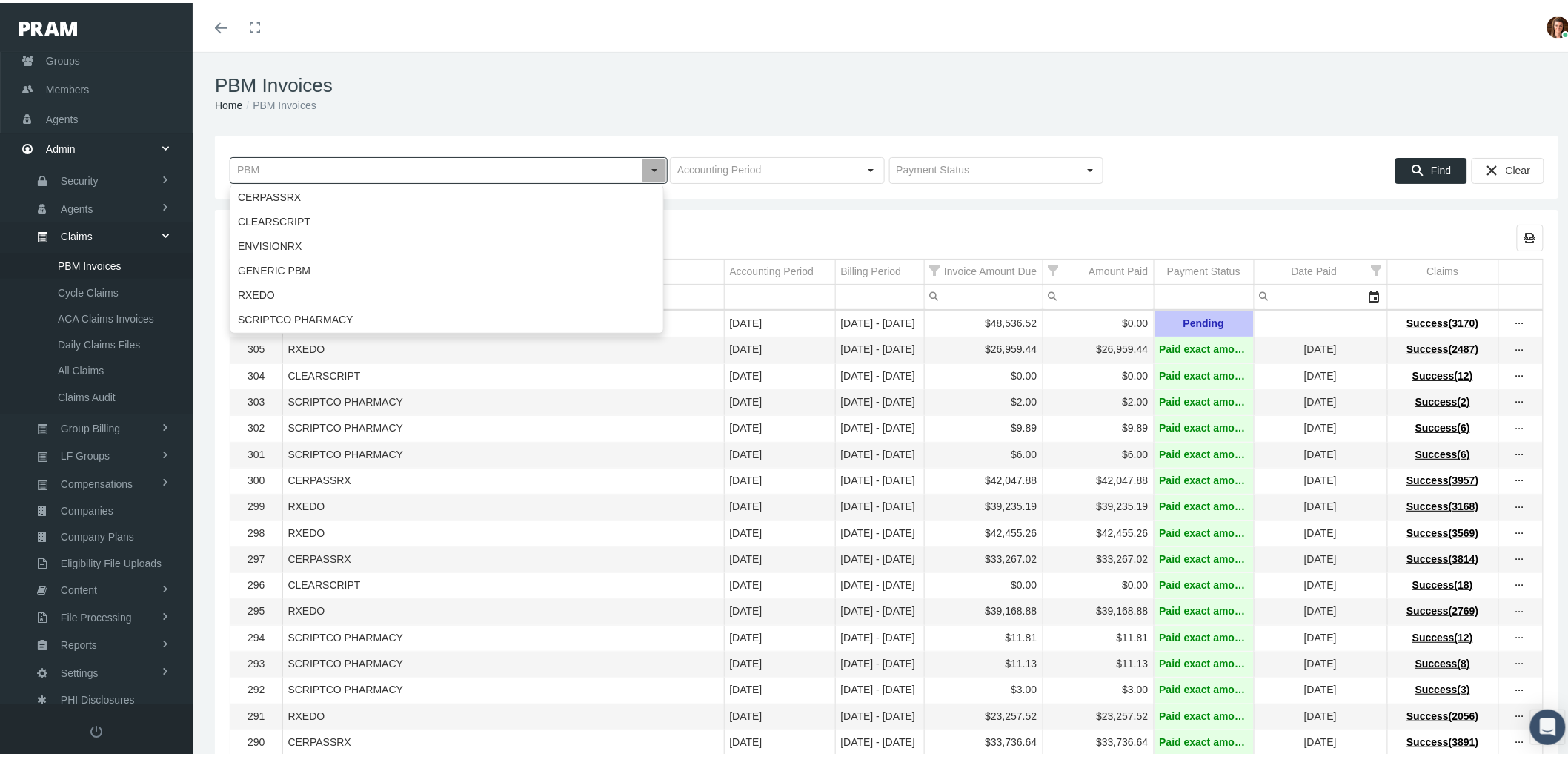
click at [298, 164] on input "text" at bounding box center [436, 168] width 411 height 25
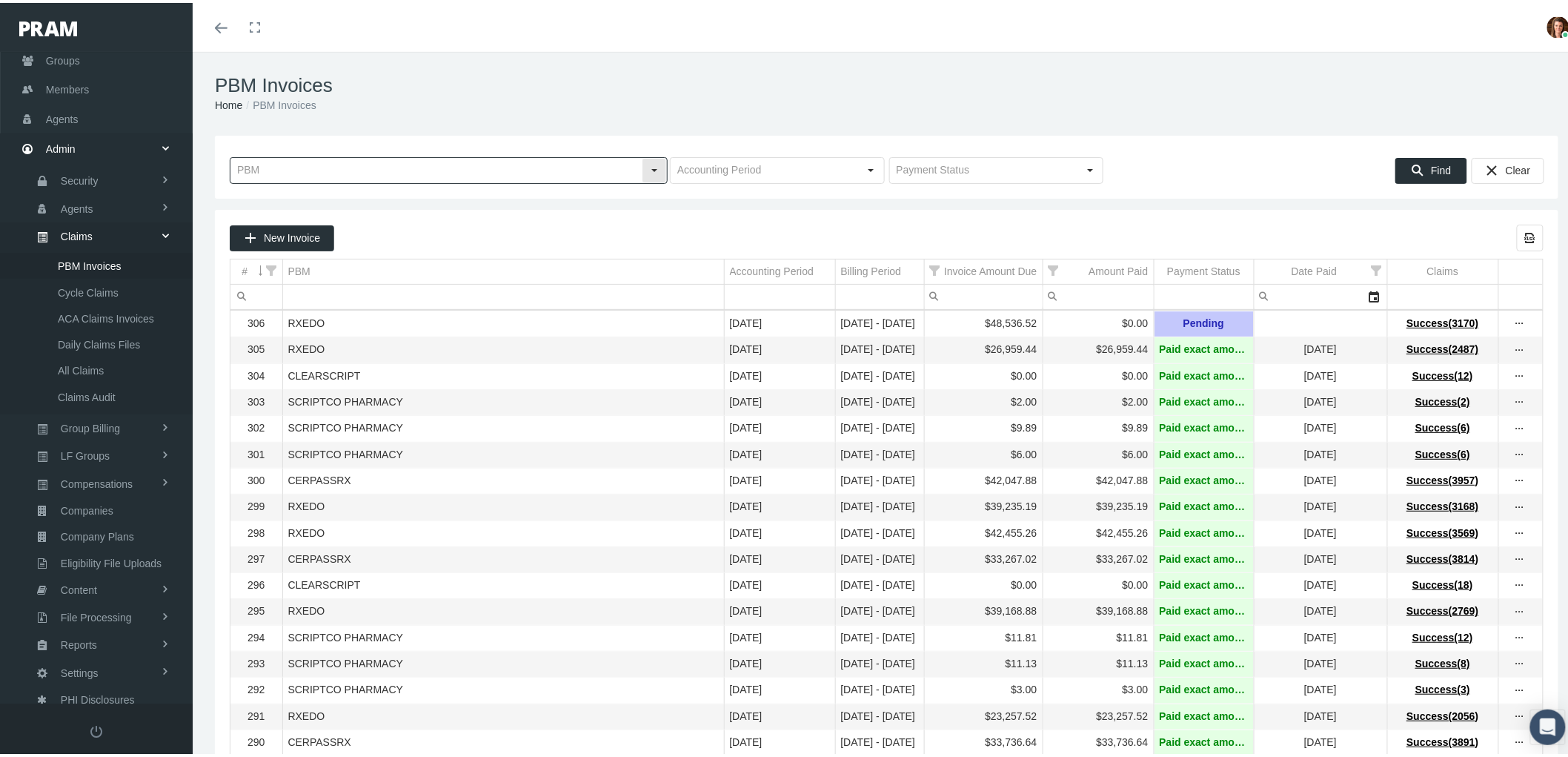
click at [298, 164] on input "text" at bounding box center [436, 168] width 411 height 25
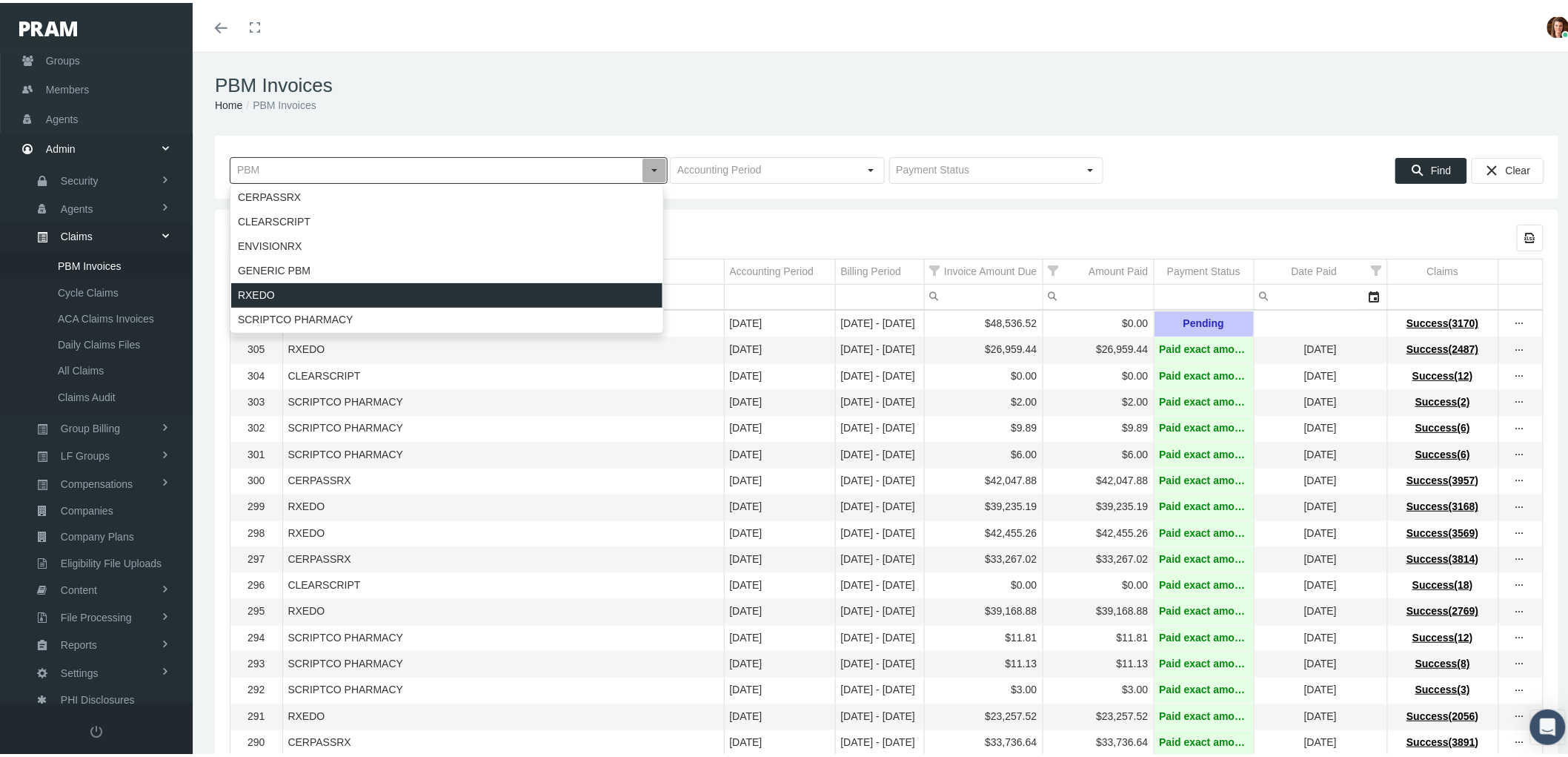
click at [269, 284] on div "RXEDO" at bounding box center [447, 292] width 431 height 25
type input "RXEDO"
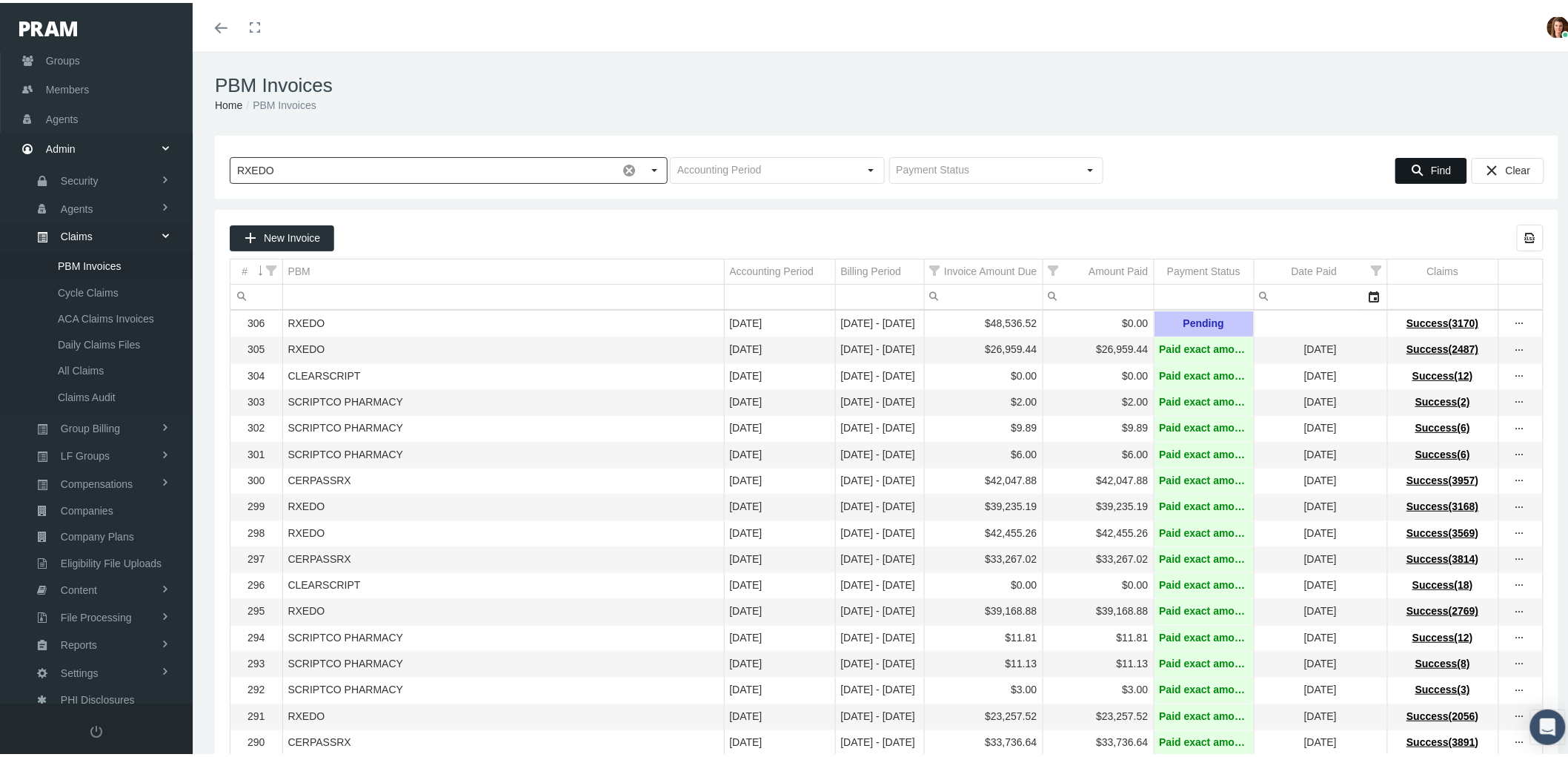
click at [1430, 168] on span "Find" at bounding box center [1440, 168] width 20 height 12
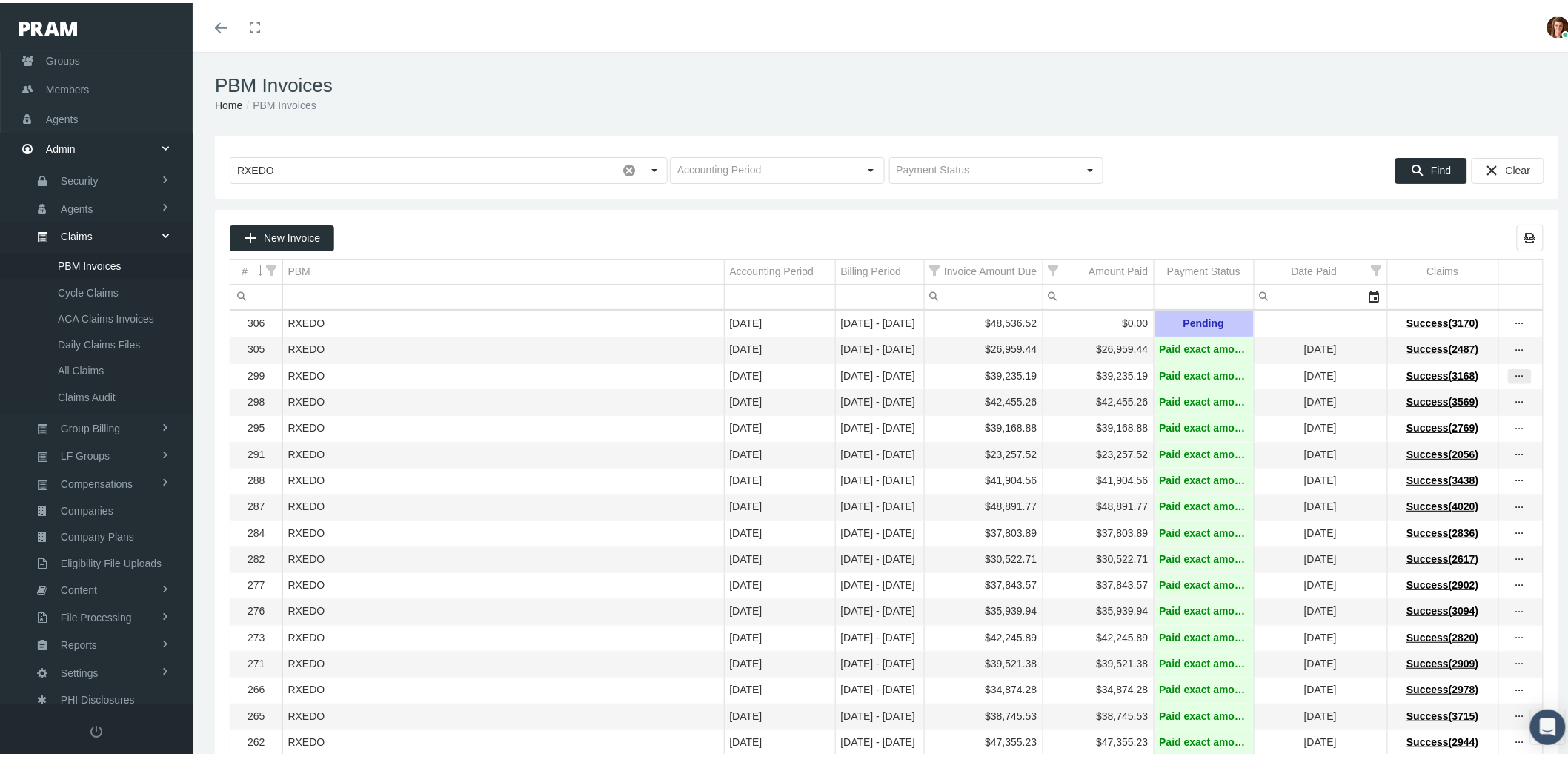
click at [1513, 376] on icon "more" at bounding box center [1519, 373] width 13 height 13
click at [1479, 396] on div "View Invoice" at bounding box center [1445, 403] width 146 height 31
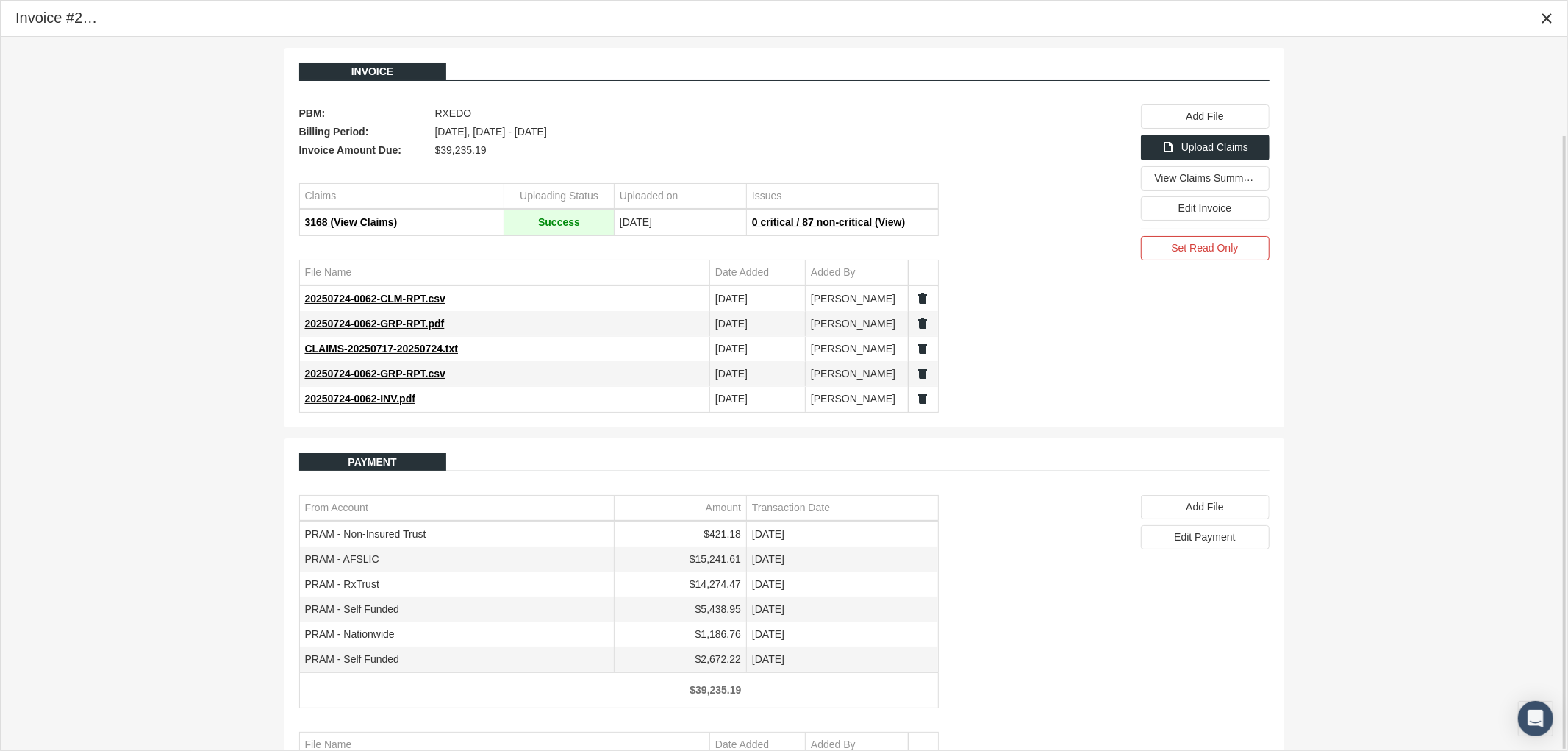
scroll to position [113, 0]
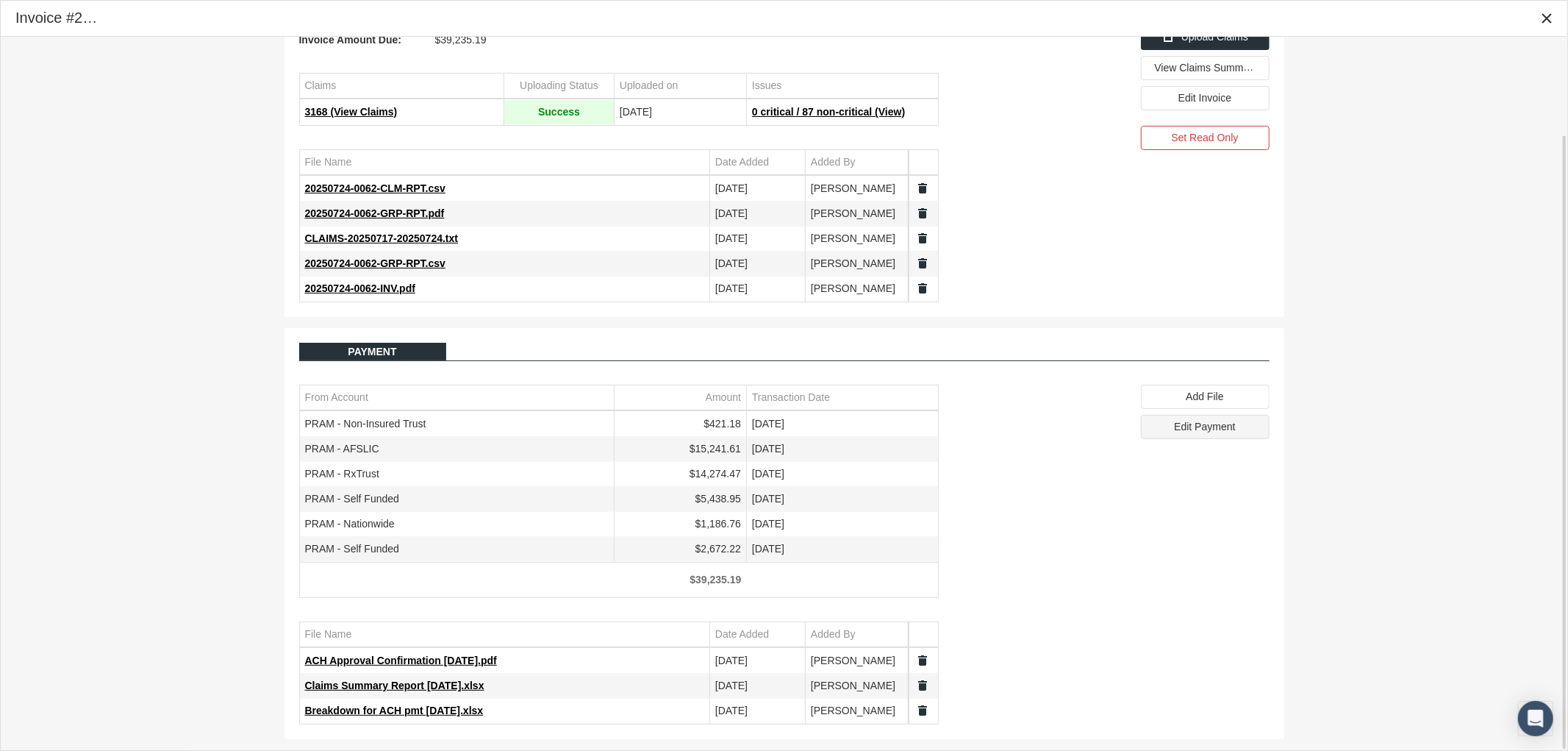
click at [1196, 432] on span "Edit Payment" at bounding box center [1204, 426] width 61 height 12
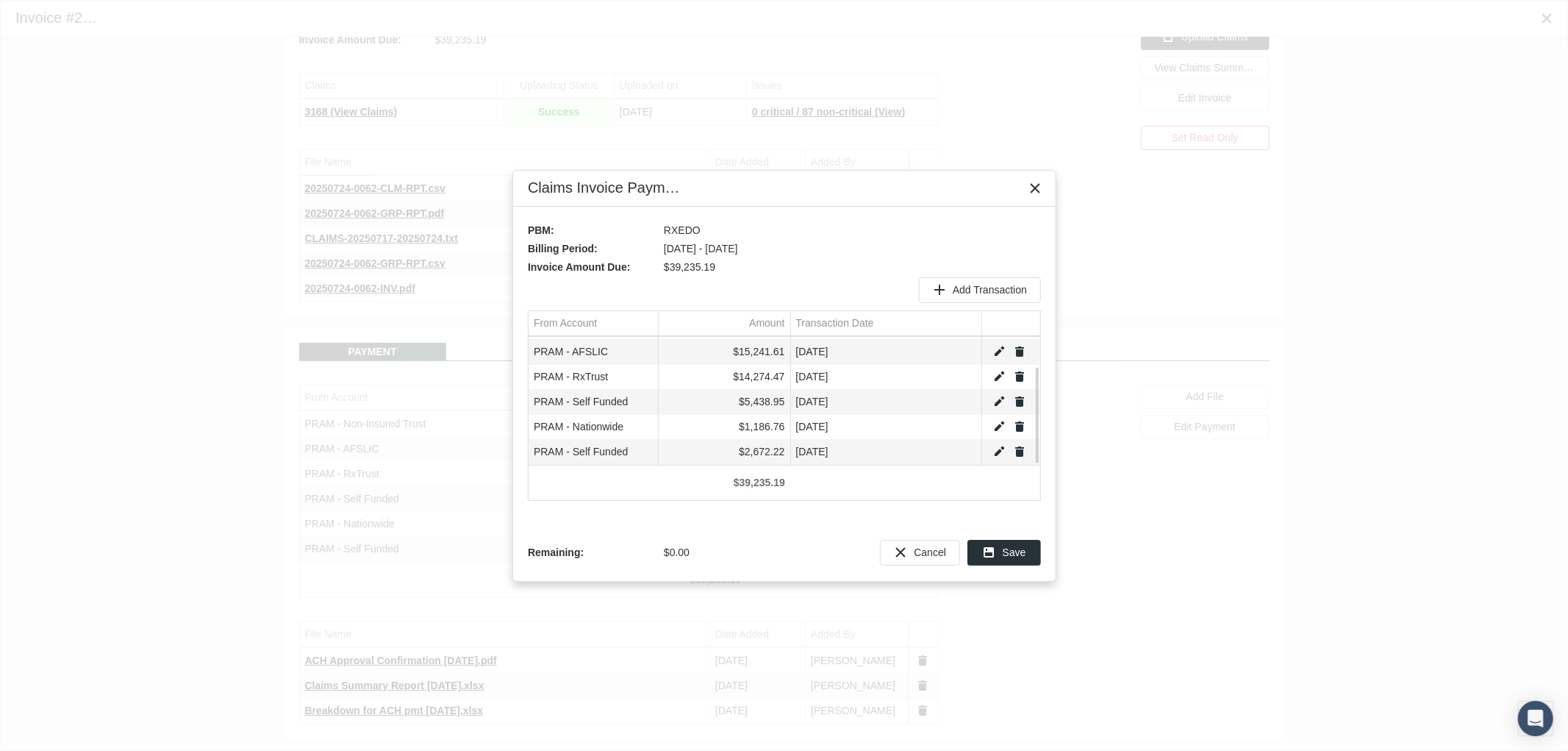
scroll to position [0, 0]
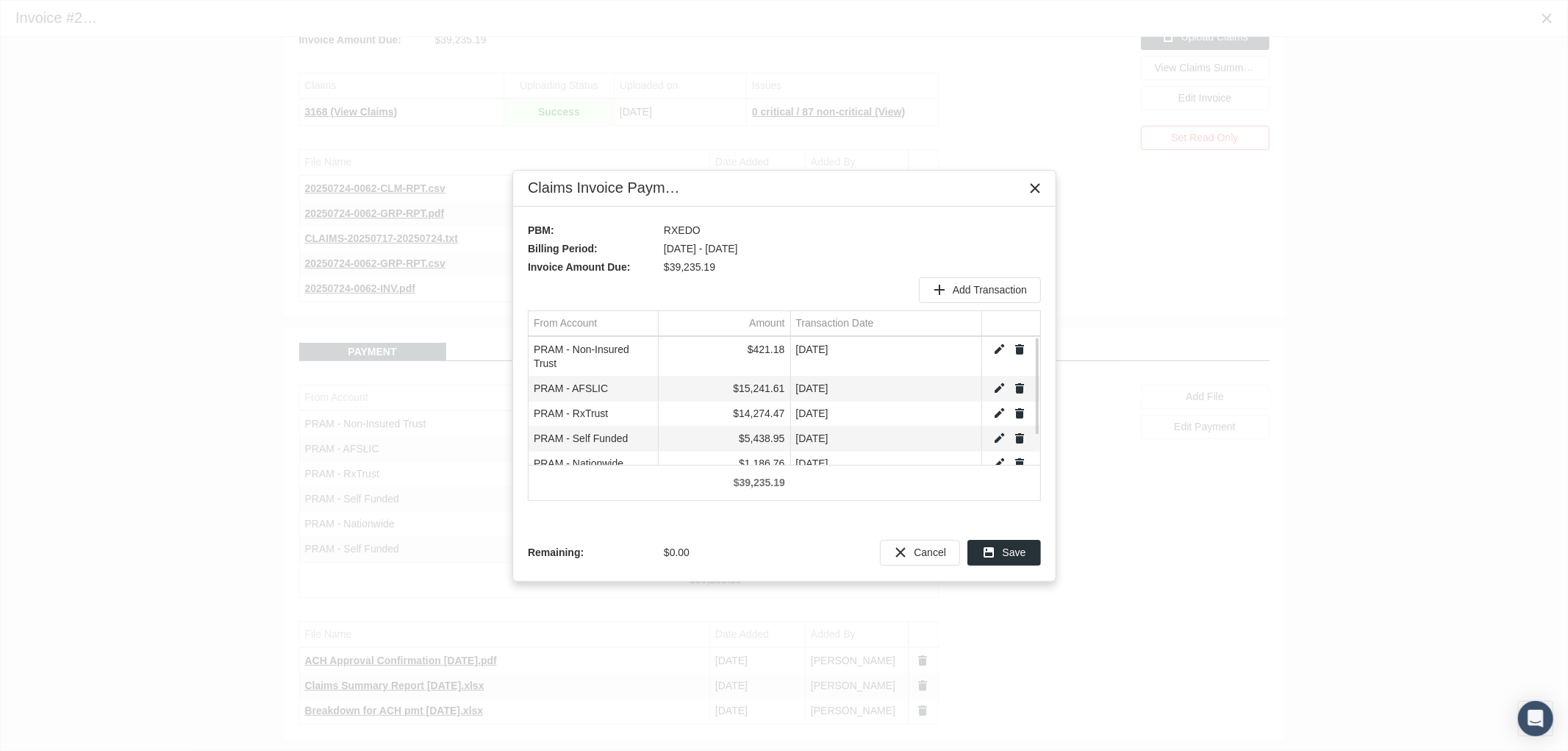
click at [1000, 347] on link "Edit" at bounding box center [999, 349] width 13 height 13
click at [644, 351] on div "Select" at bounding box center [645, 350] width 23 height 23
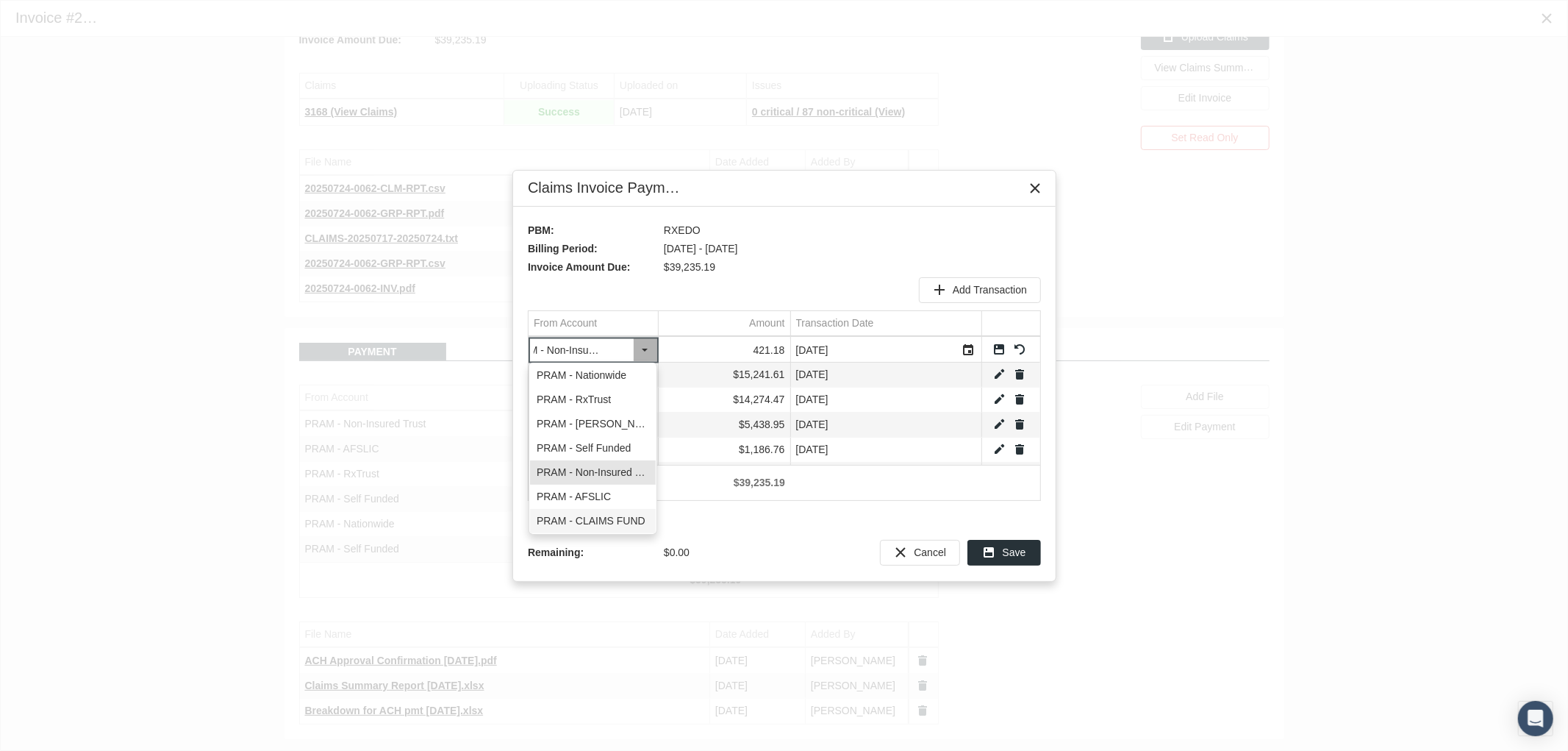
click at [620, 518] on div "PRAM - CLAIMS FUND" at bounding box center [593, 521] width 125 height 24
type input "PRAM - CLAIMS FUND"
click at [1015, 546] on span "Save" at bounding box center [1014, 553] width 23 height 12
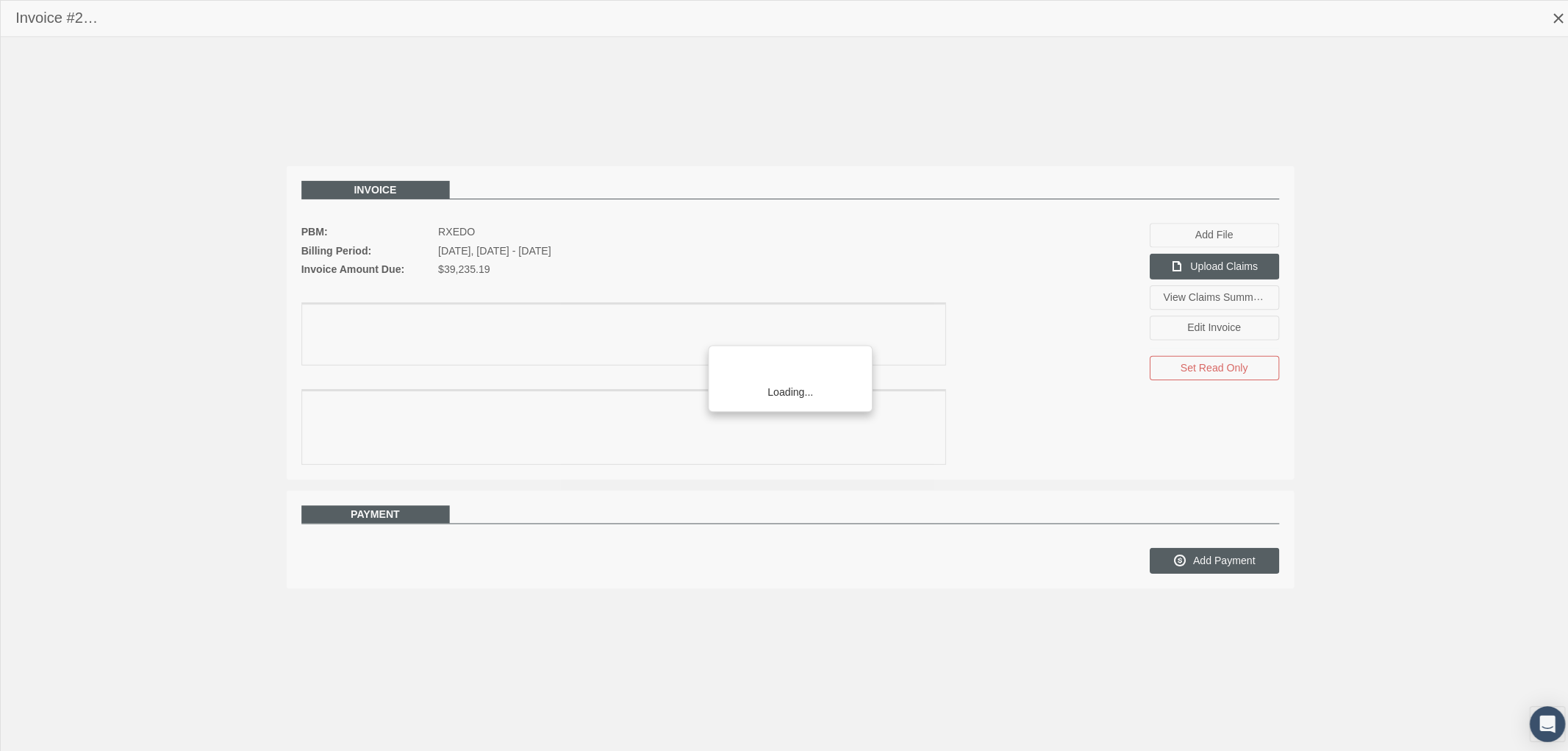
scroll to position [117, 0]
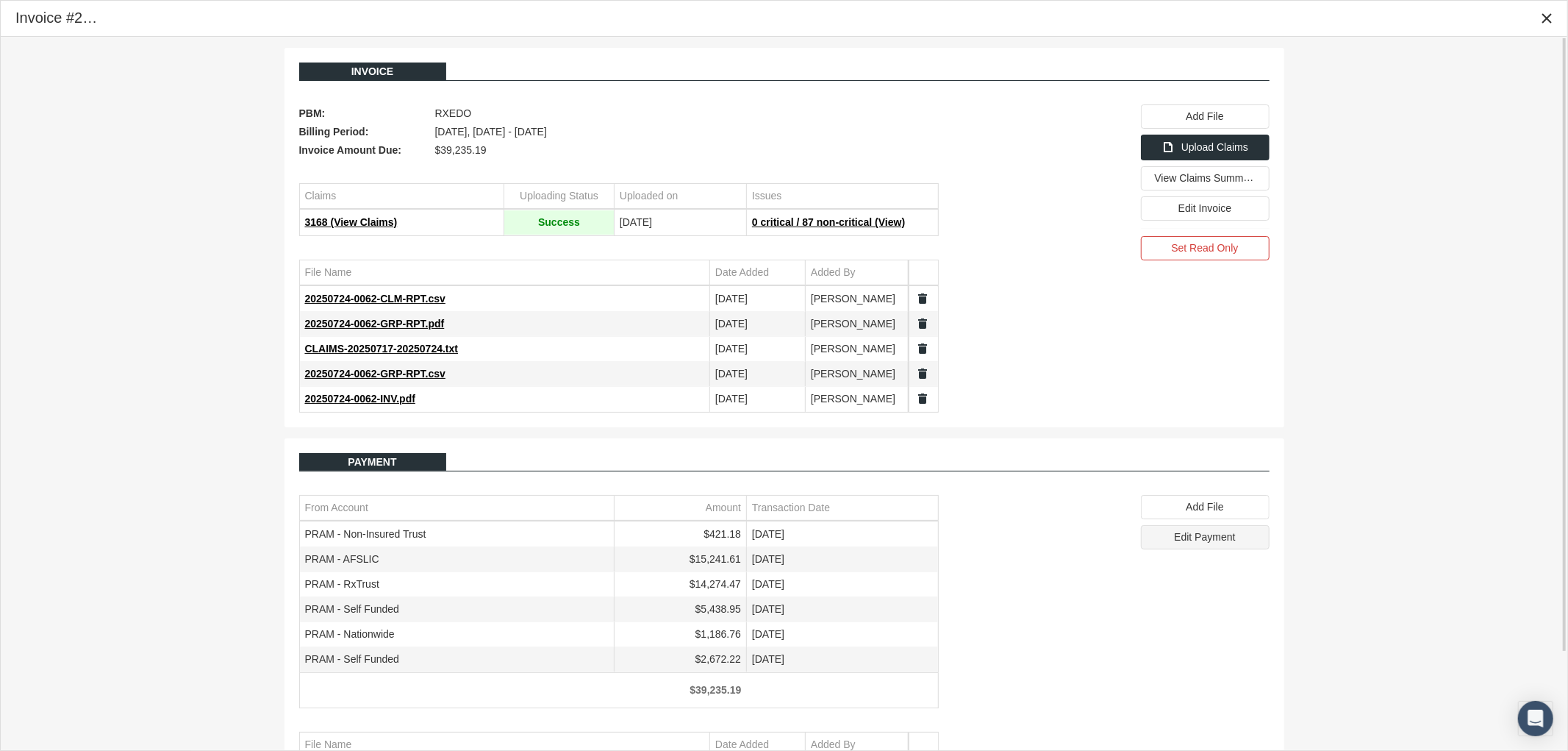
click at [1175, 541] on span "Edit Payment" at bounding box center [1204, 537] width 61 height 12
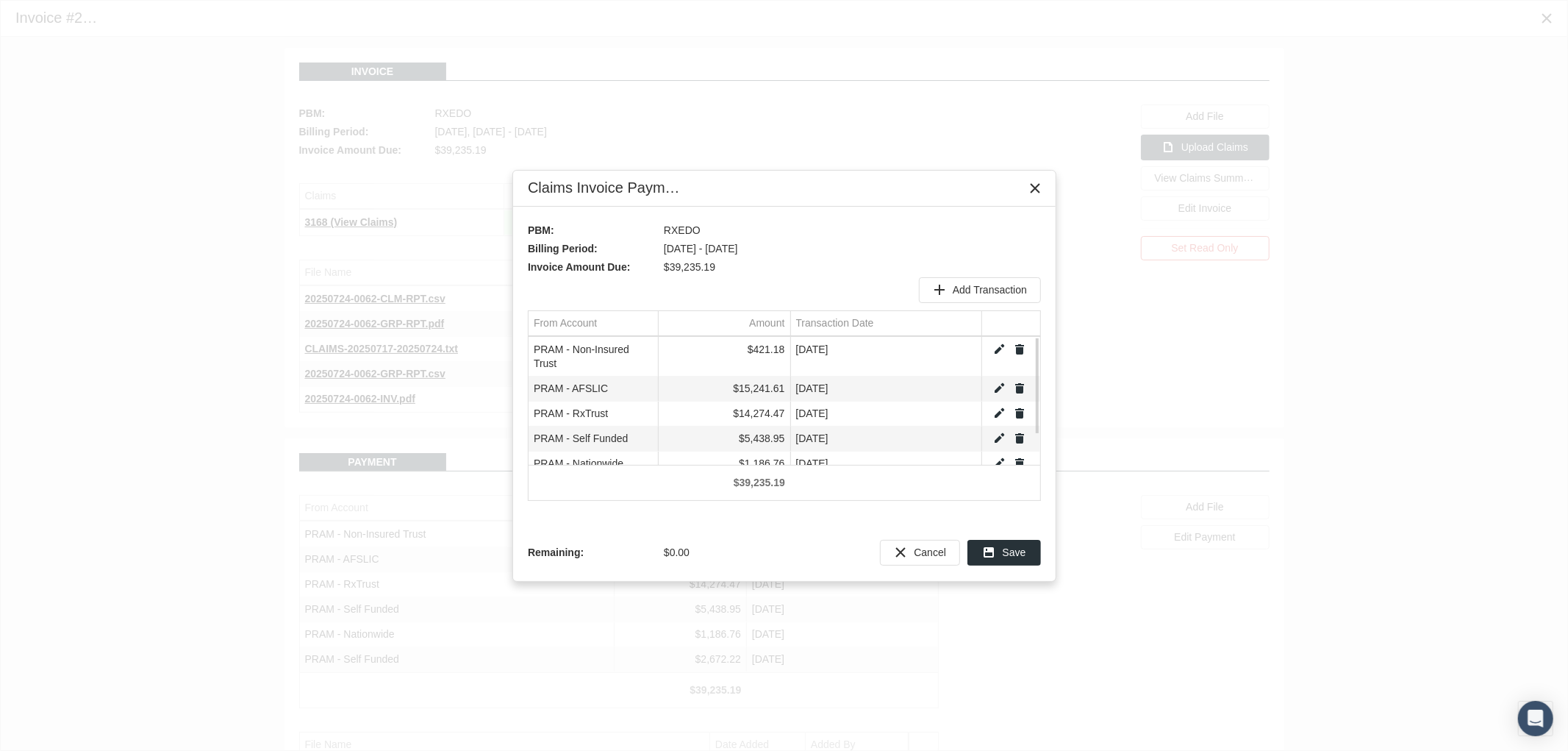
click at [997, 351] on link "Edit" at bounding box center [999, 349] width 13 height 13
click at [641, 348] on div "Select" at bounding box center [645, 350] width 23 height 23
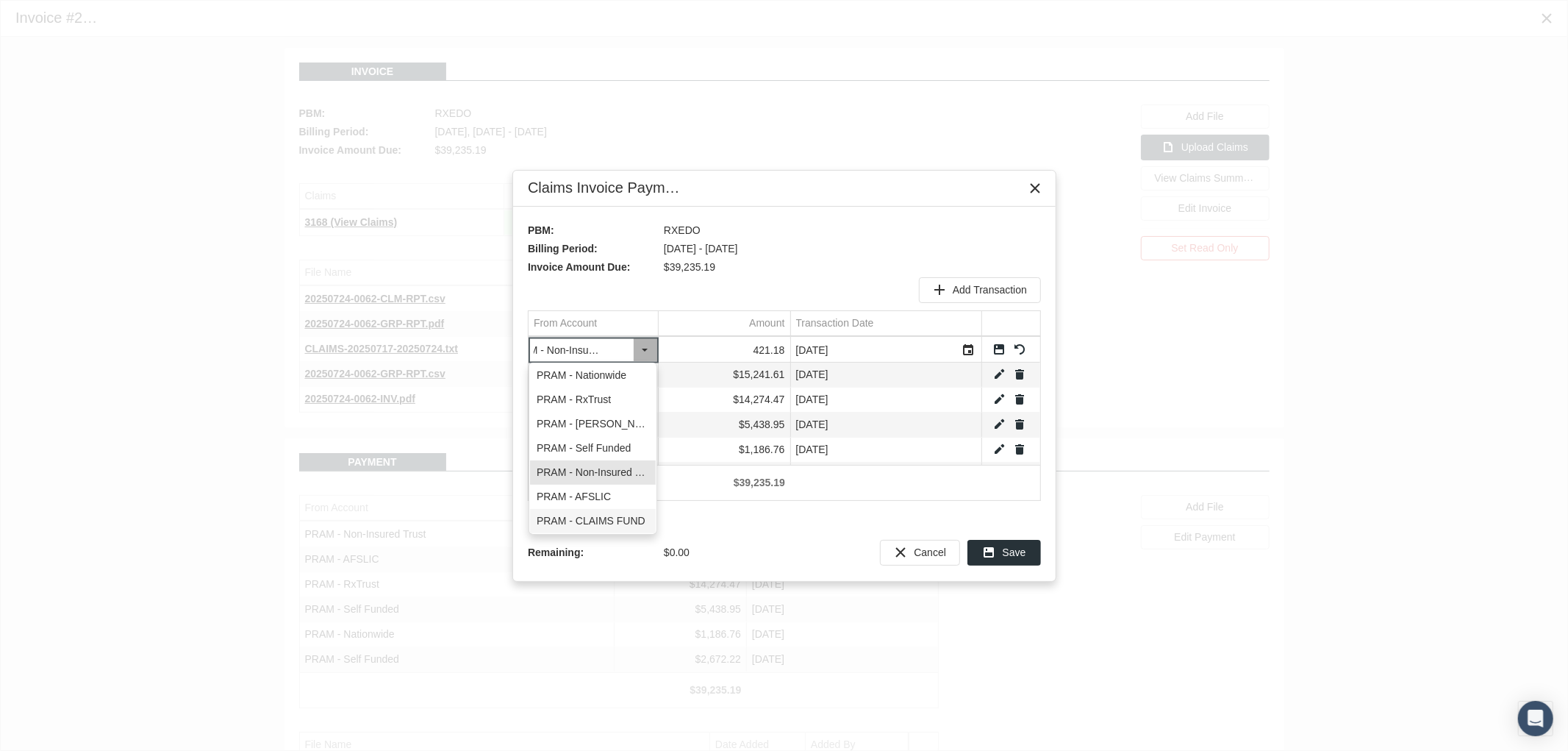
click at [610, 515] on div "PRAM - CLAIMS FUND" at bounding box center [593, 521] width 125 height 24
type input "PRAM - CLAIMS FUND"
click at [1003, 350] on link "Save" at bounding box center [999, 349] width 13 height 13
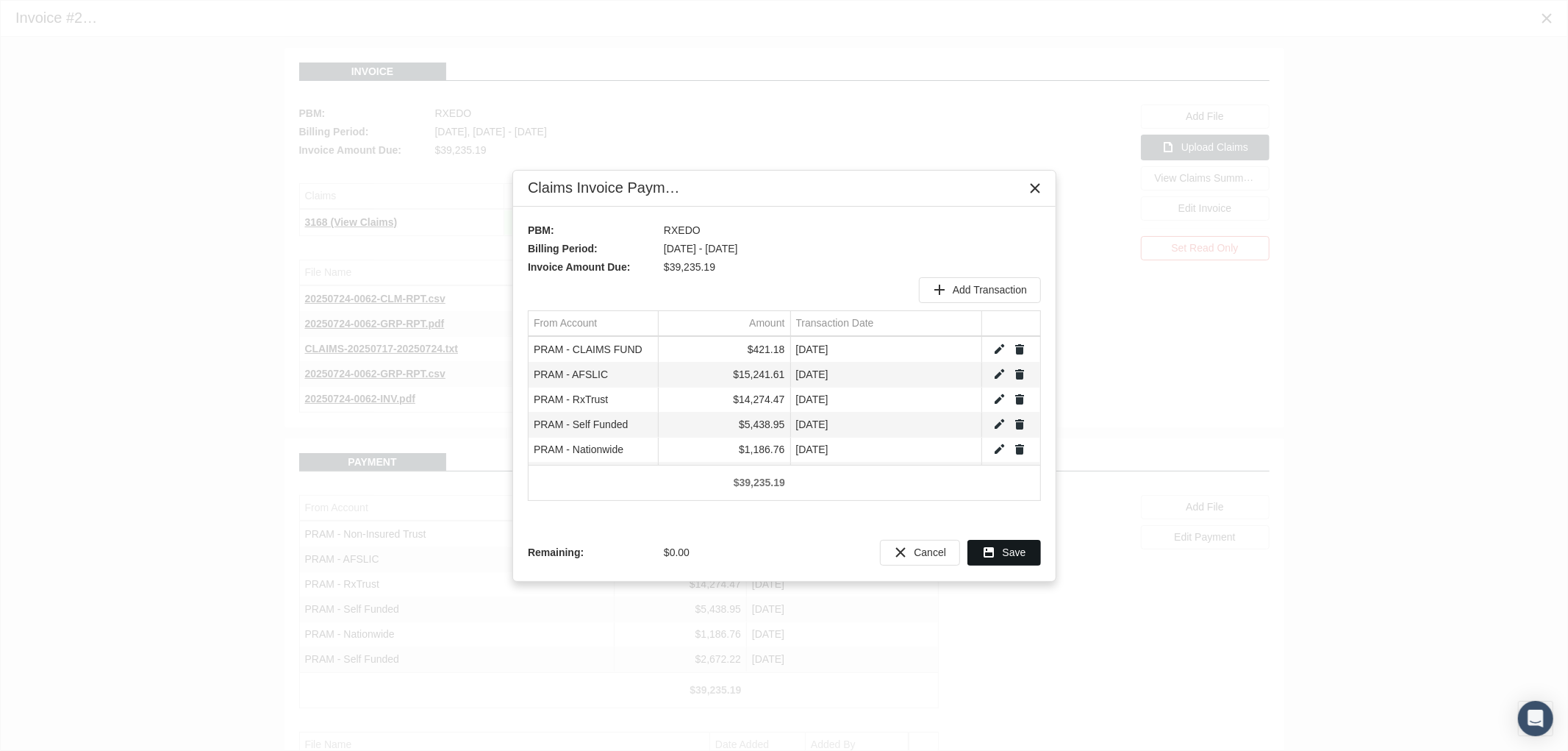
click at [1006, 548] on span "Save" at bounding box center [1014, 553] width 23 height 12
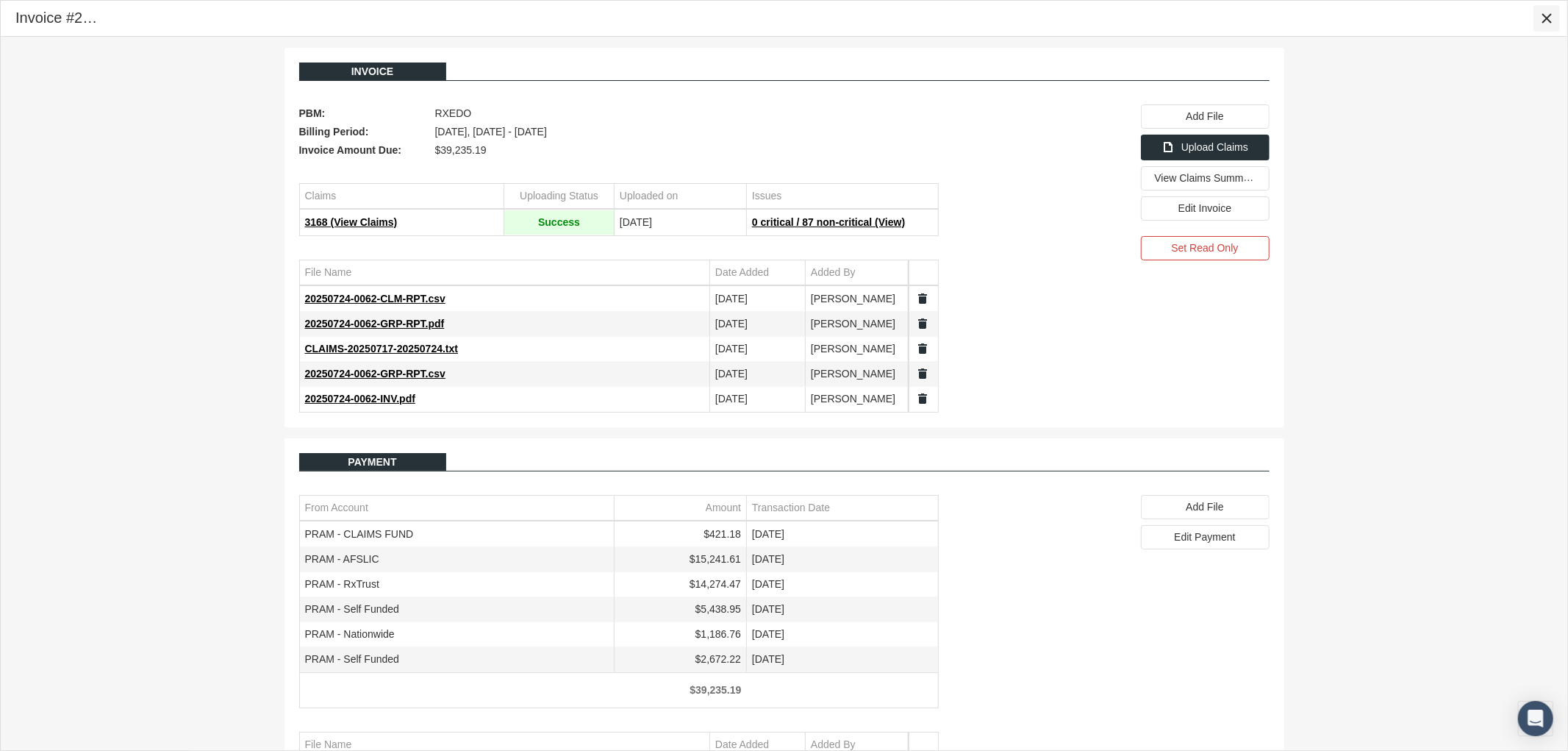
click at [1551, 16] on icon "Close" at bounding box center [1546, 18] width 13 height 13
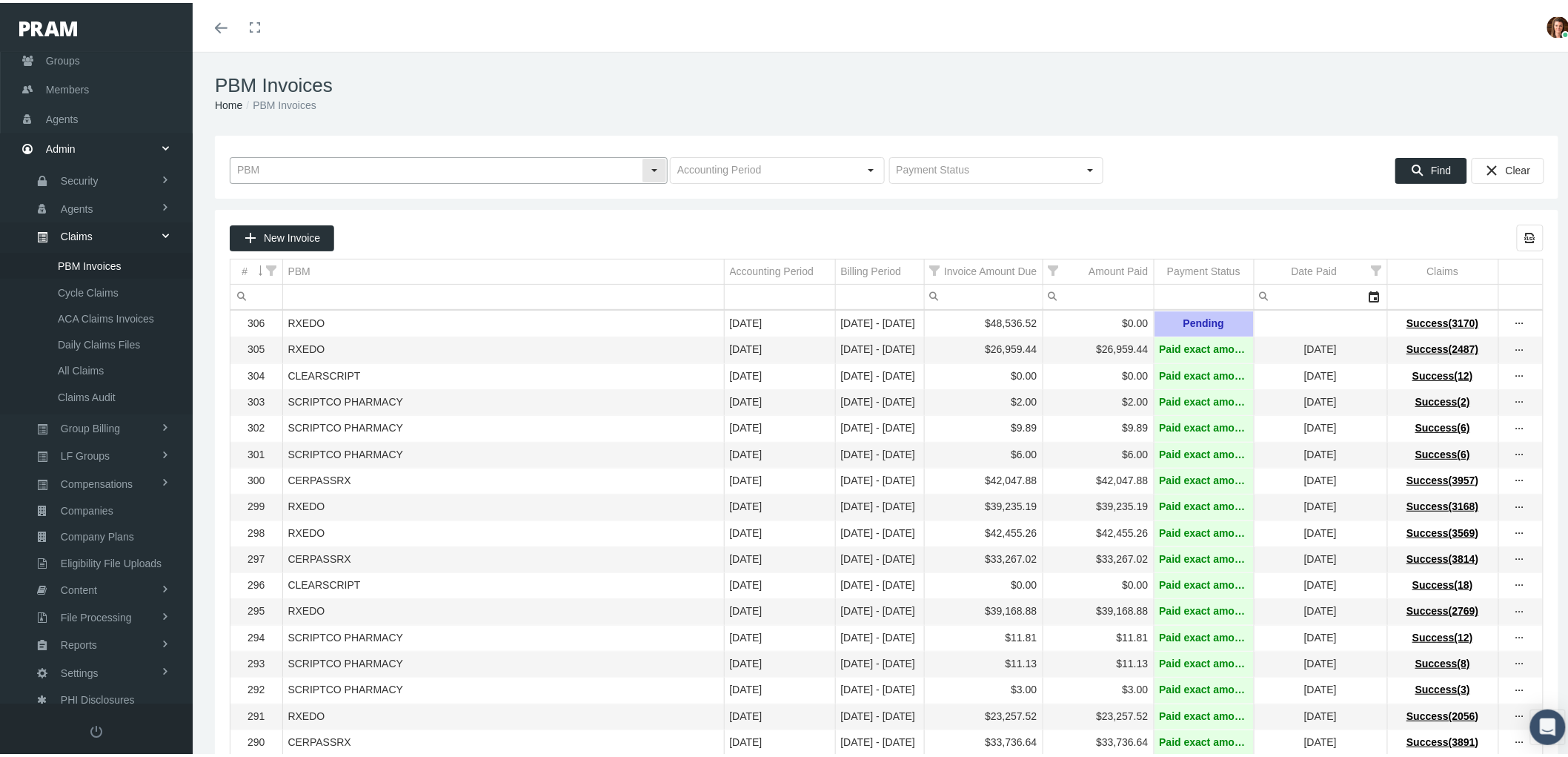
click at [309, 169] on input "text" at bounding box center [436, 168] width 411 height 25
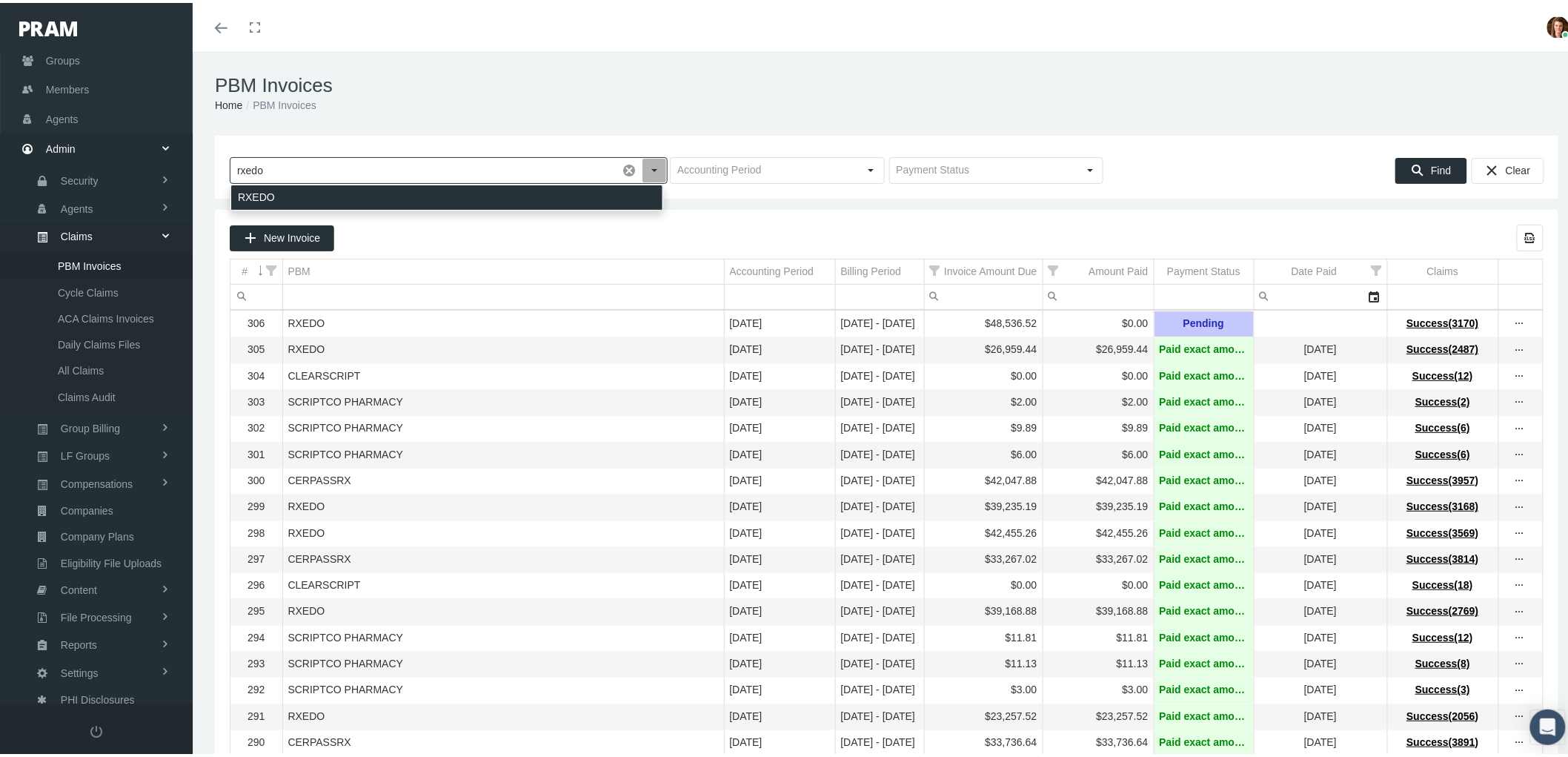
click at [324, 189] on div "RXEDO" at bounding box center [447, 195] width 431 height 25
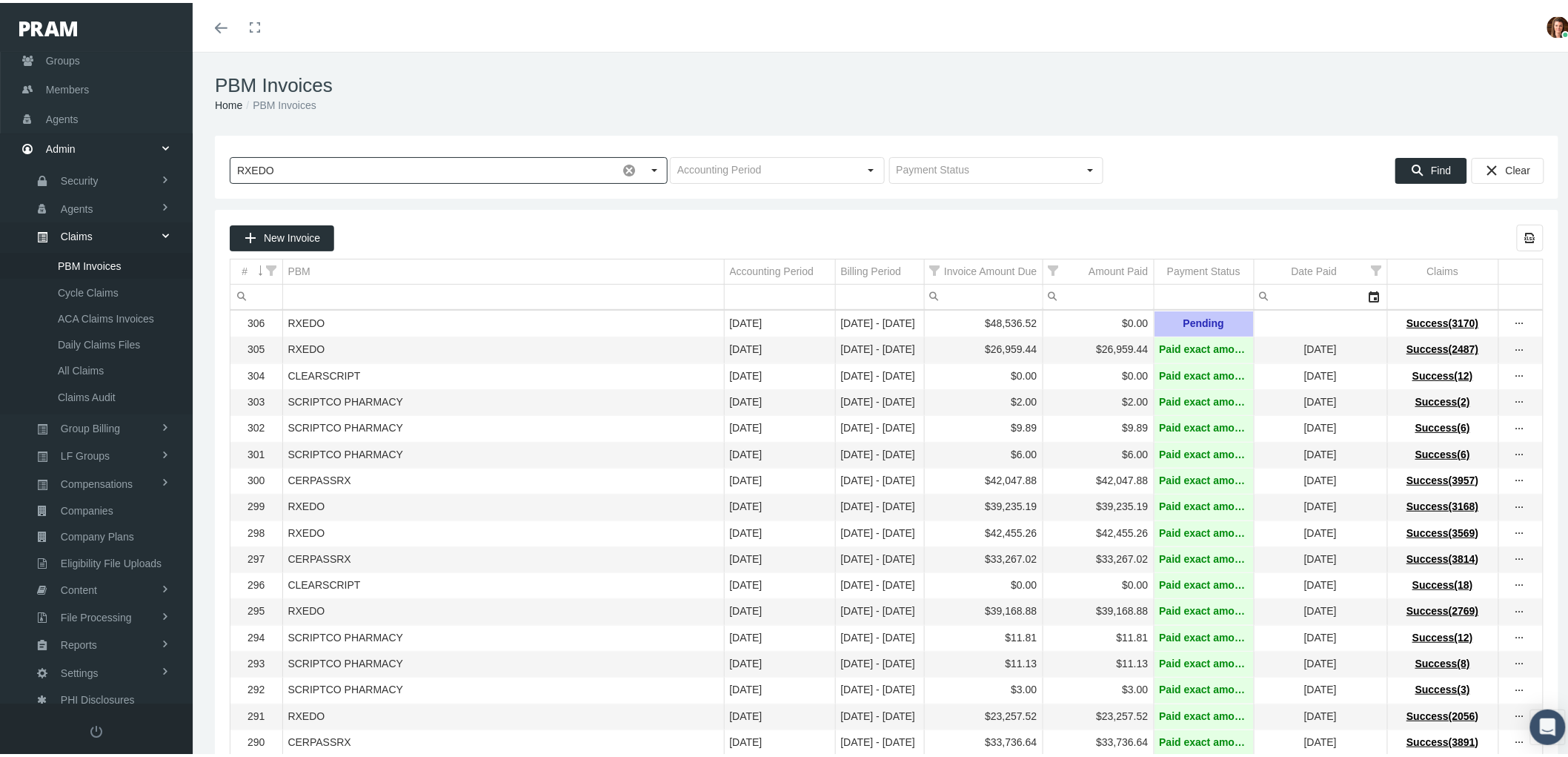
type input "RXEDO"
click at [1396, 154] on div "Find" at bounding box center [1432, 164] width 74 height 33
click at [1411, 169] on icon "Find" at bounding box center [1417, 167] width 13 height 13
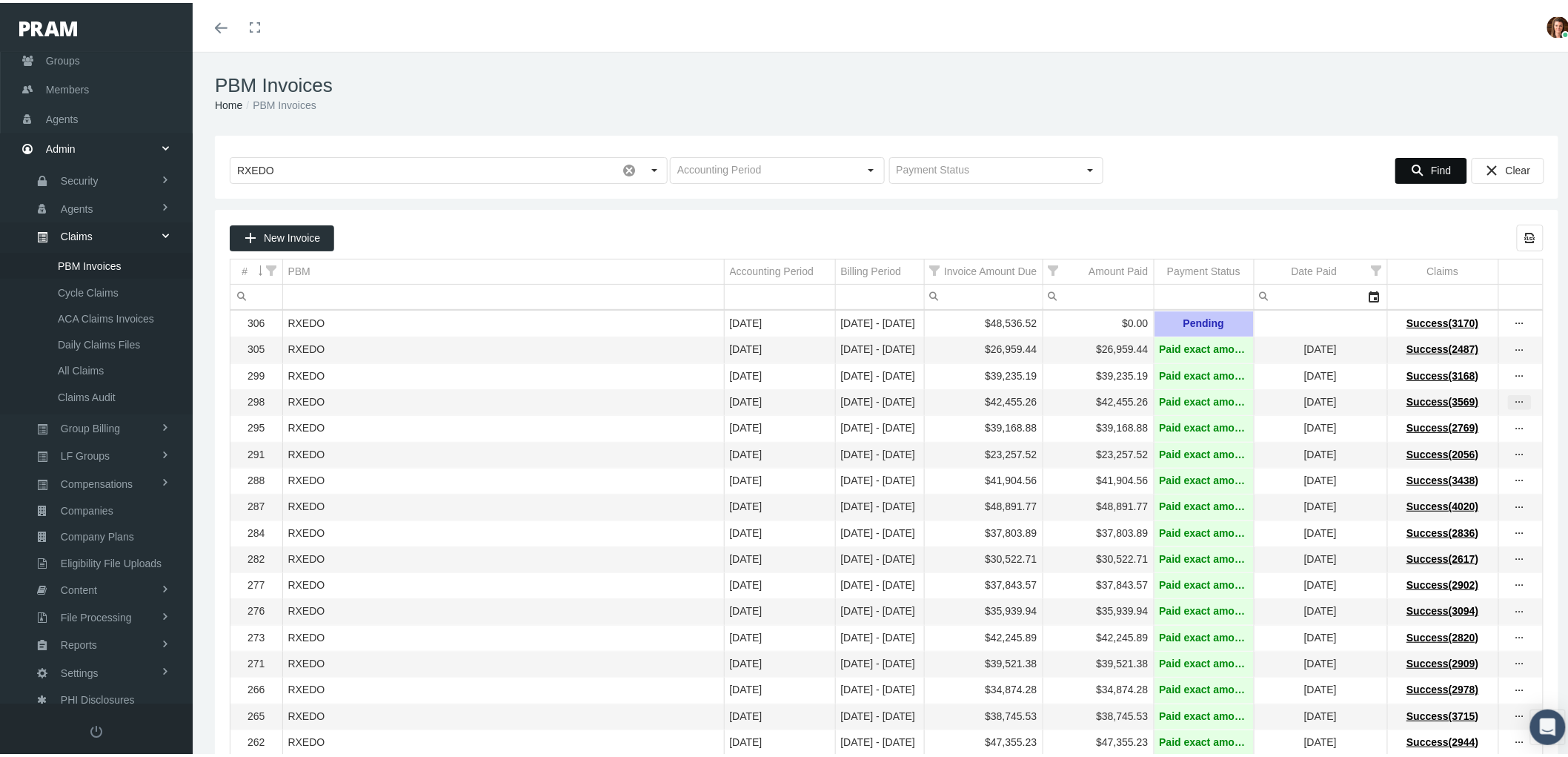
click at [1513, 406] on icon "more" at bounding box center [1519, 399] width 13 height 13
click at [1455, 425] on div "View Invoice" at bounding box center [1445, 430] width 146 height 31
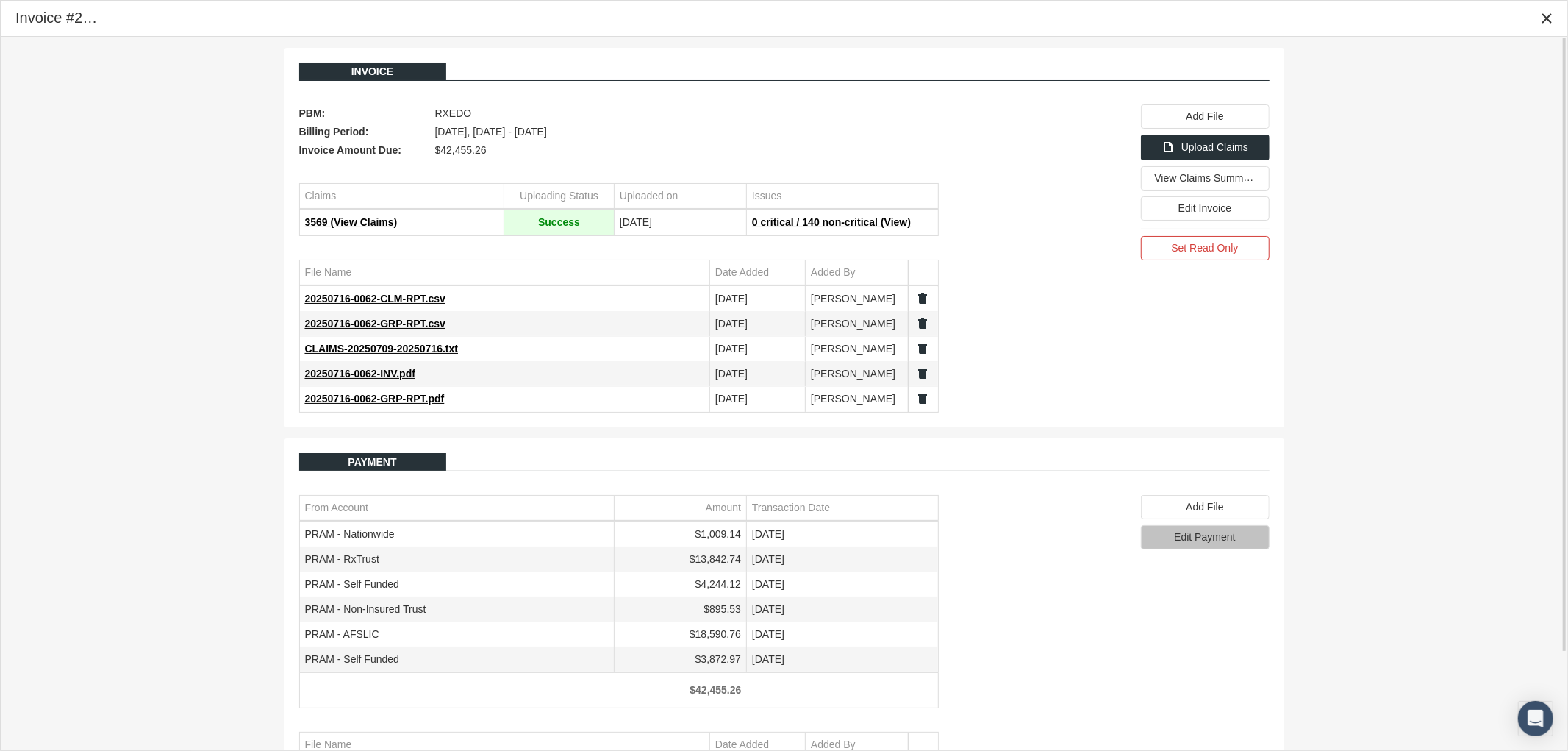
click at [1181, 543] on span "Edit Payment" at bounding box center [1204, 537] width 61 height 12
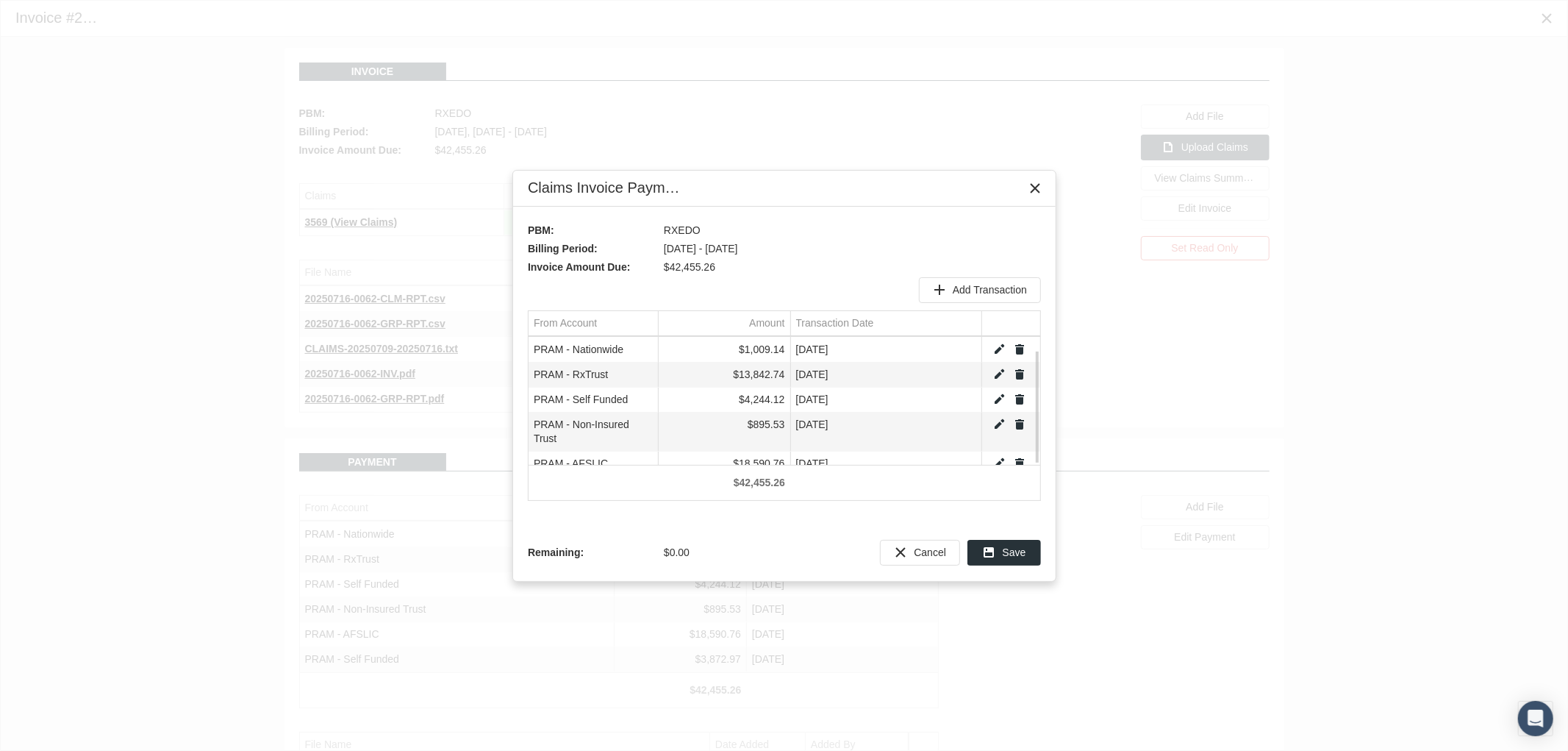
scroll to position [15, 0]
click at [997, 406] on link "Edit" at bounding box center [999, 409] width 13 height 13
click at [707, 415] on input "895.53" at bounding box center [724, 410] width 131 height 24
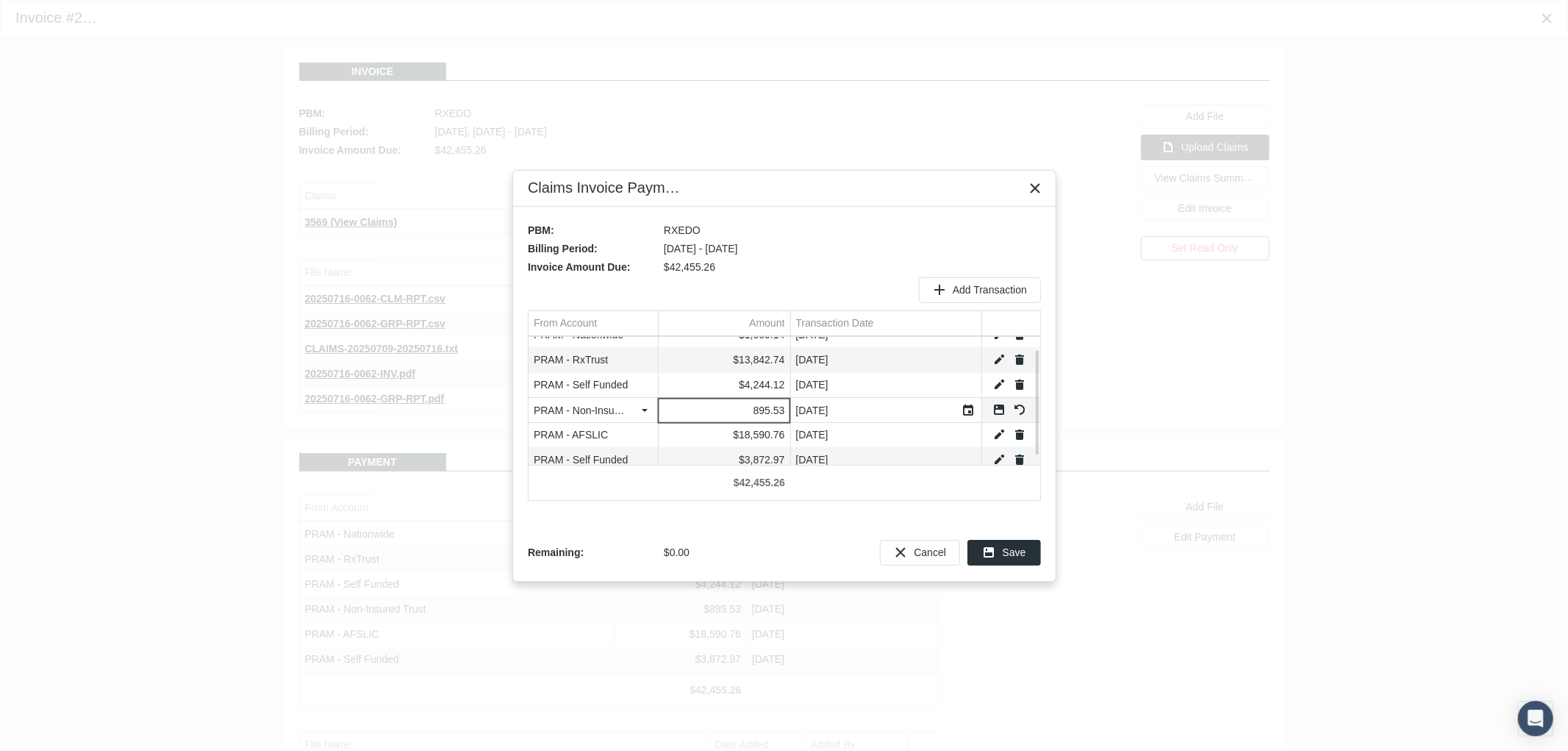
drag, startPoint x: 725, startPoint y: 410, endPoint x: 803, endPoint y: 410, distance: 78.0
click at [803, 410] on tr "PRAM - Non-Insured Trust 895.53 07/22/2025" at bounding box center [784, 410] width 512 height 25
type input "146.33"
click at [1000, 406] on link "Save" at bounding box center [999, 409] width 13 height 13
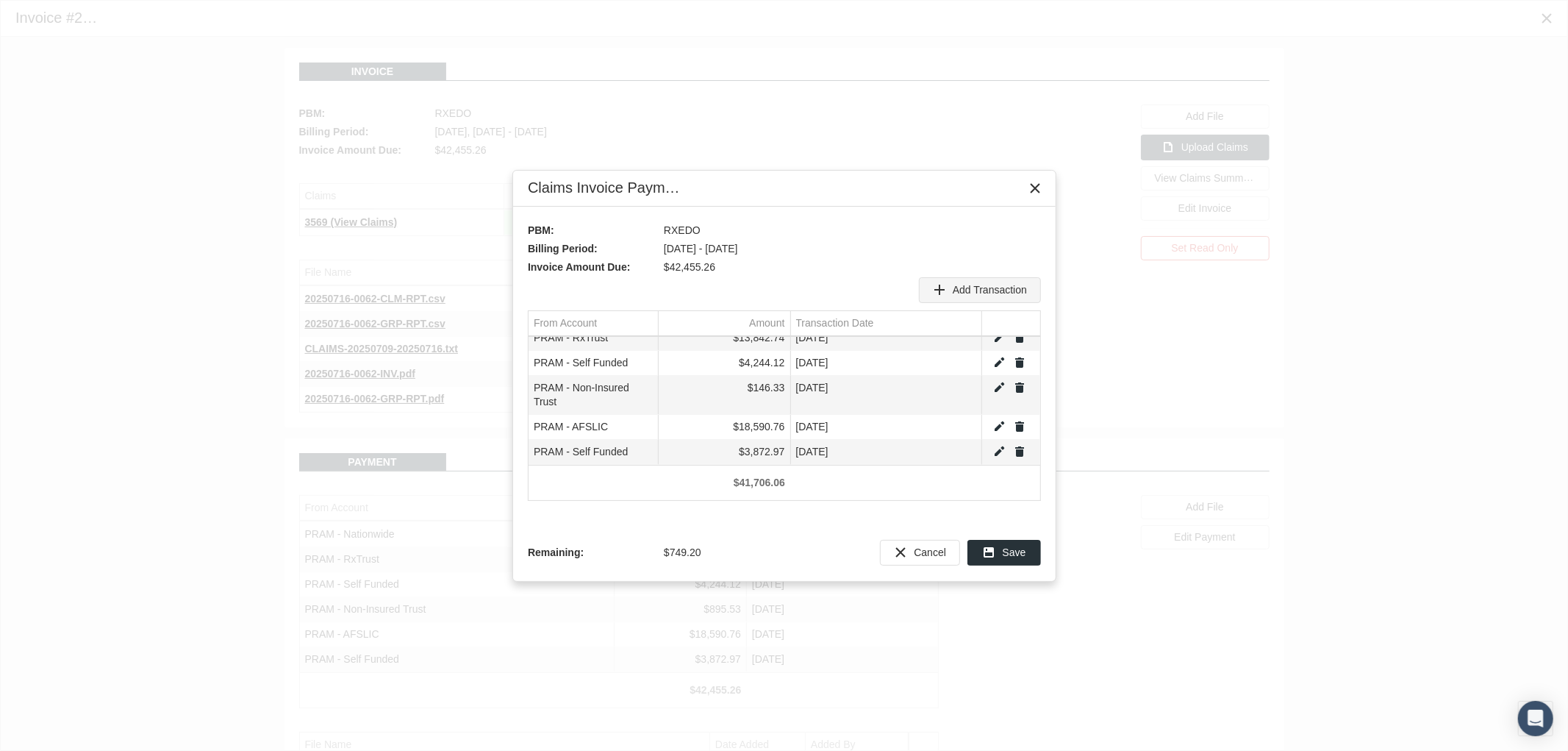
click at [989, 291] on span "Add Transaction" at bounding box center [989, 290] width 74 height 12
click at [650, 362] on div "Select" at bounding box center [645, 361] width 23 height 23
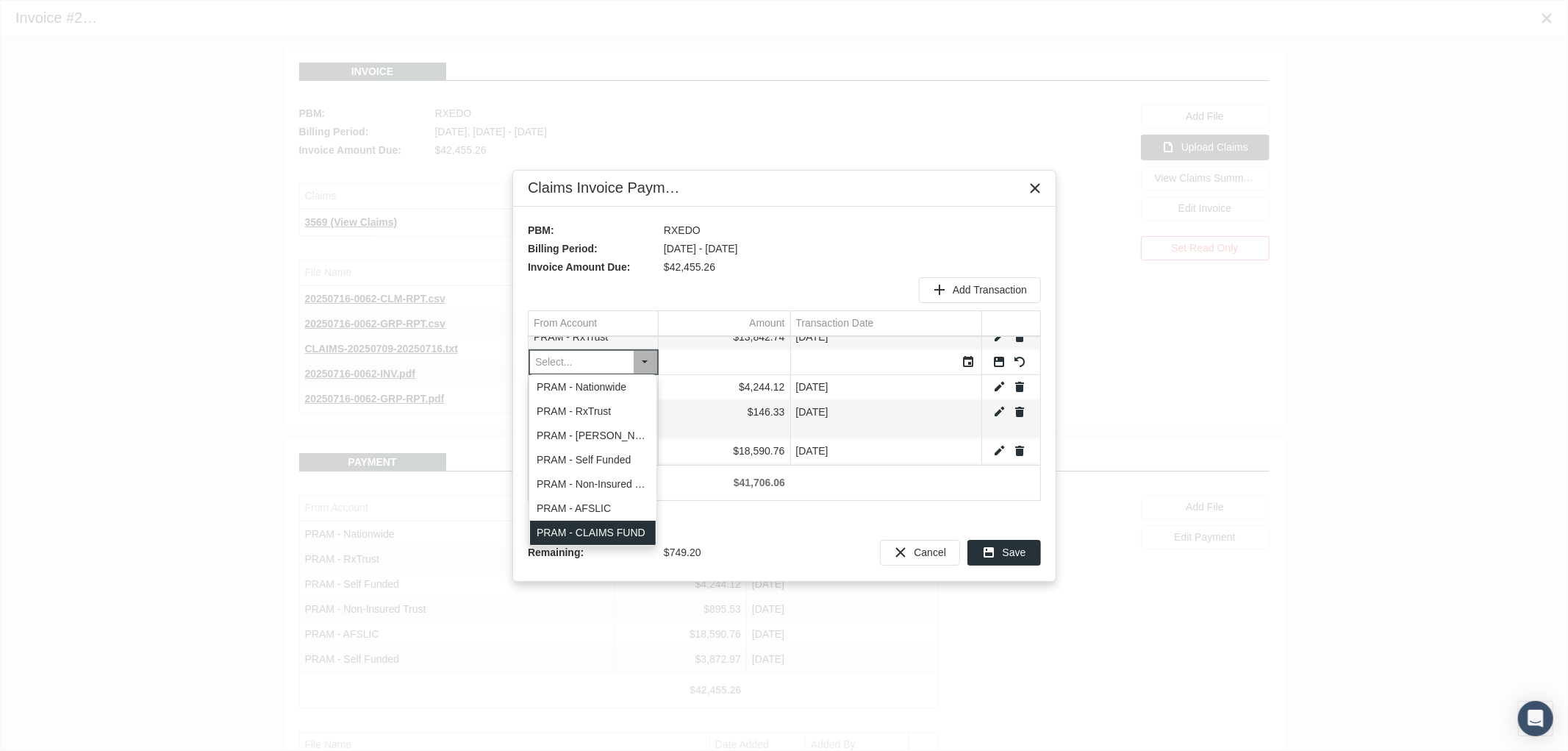
click at [593, 528] on div "PRAM - CLAIMS FUND" at bounding box center [593, 533] width 125 height 24
type input "PRAM - CLAIMS FUND"
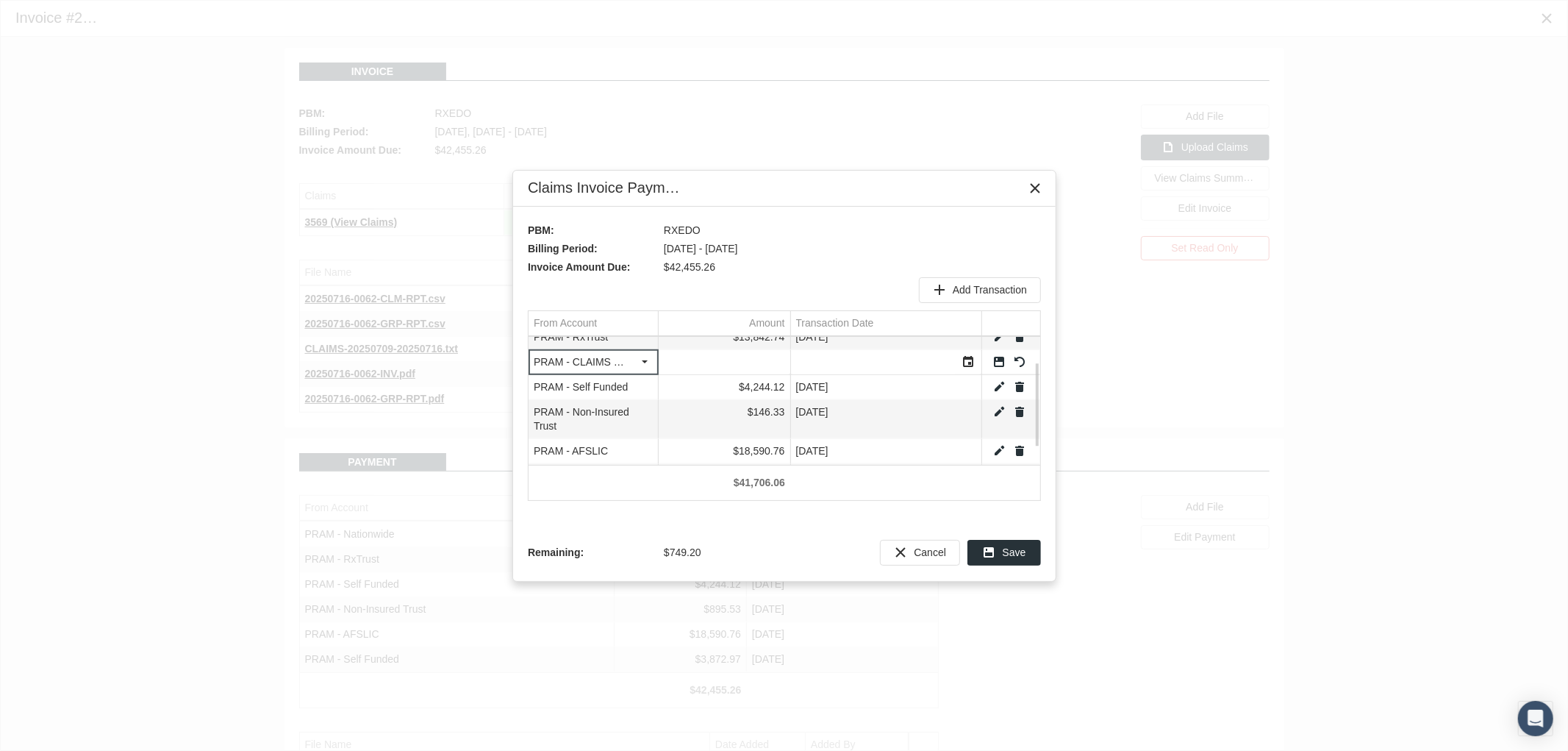
click at [740, 364] on input "Data grid" at bounding box center [724, 361] width 131 height 24
type input "749.2"
click at [965, 362] on div "Select" at bounding box center [968, 361] width 23 height 23
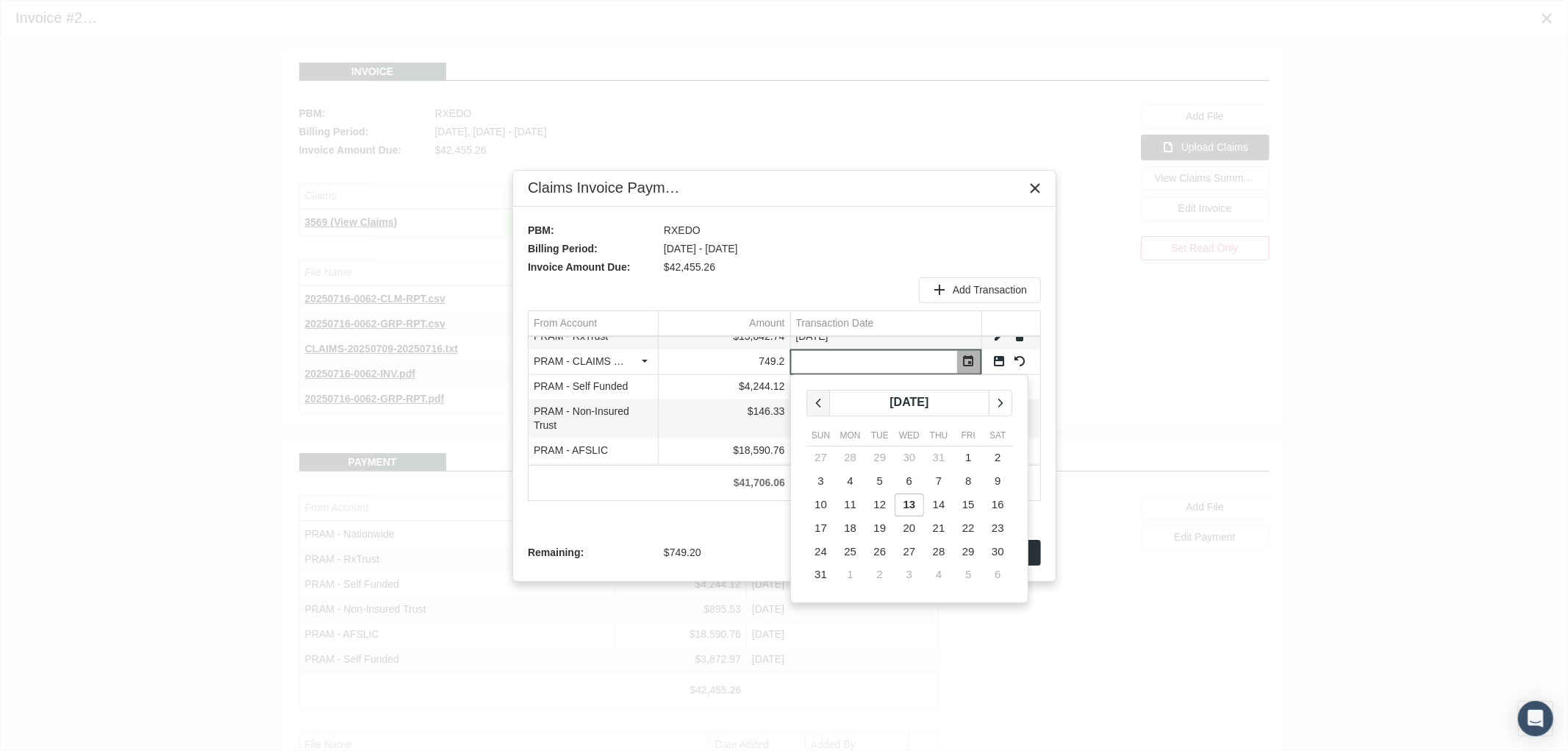
click at [819, 405] on icon "chevronleft" at bounding box center [818, 402] width 13 height 13
click at [887, 526] on td "22" at bounding box center [880, 528] width 30 height 23
type input "07/22/2025"
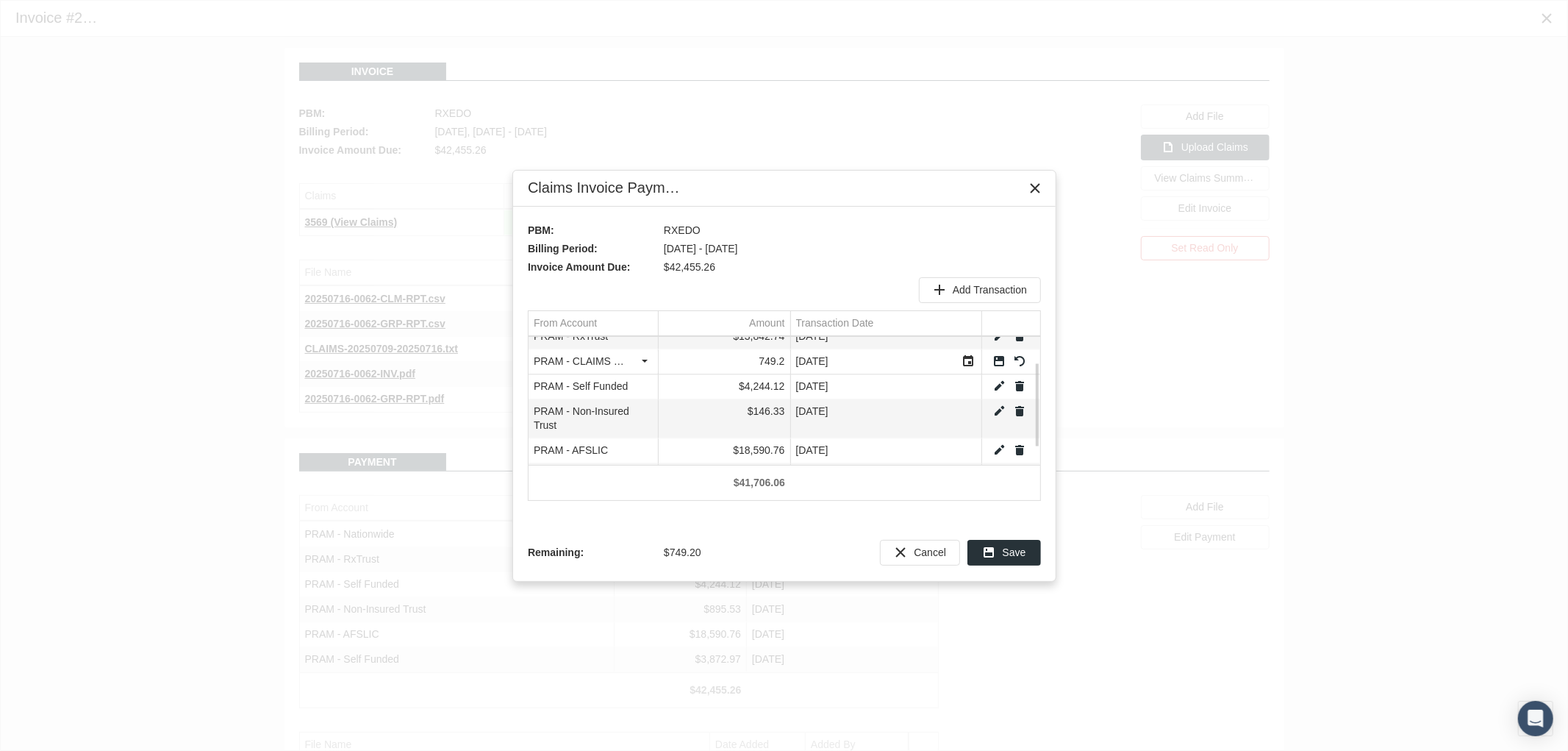
click at [998, 356] on link "Save" at bounding box center [999, 360] width 13 height 13
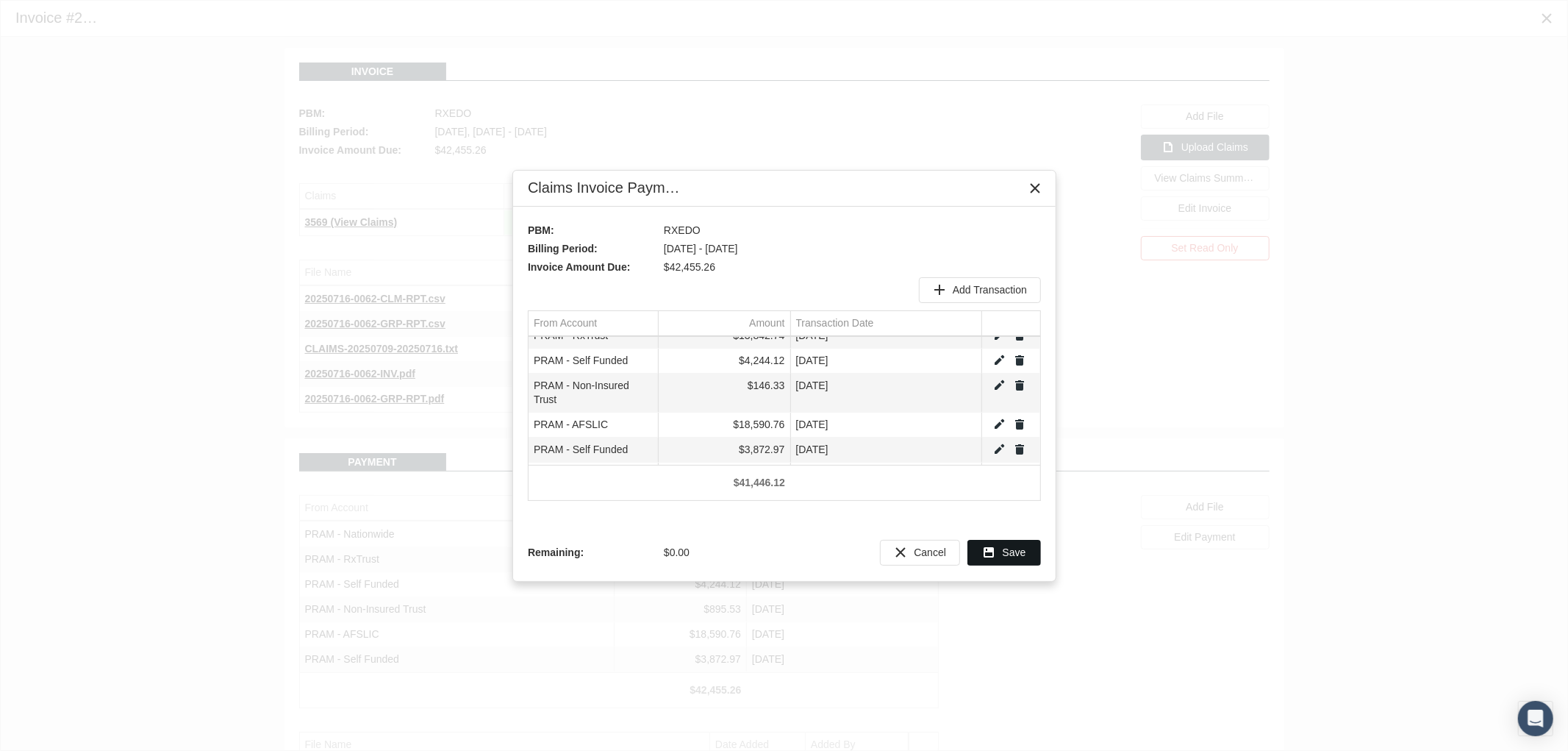
click at [1003, 550] on span "Save" at bounding box center [1014, 553] width 23 height 12
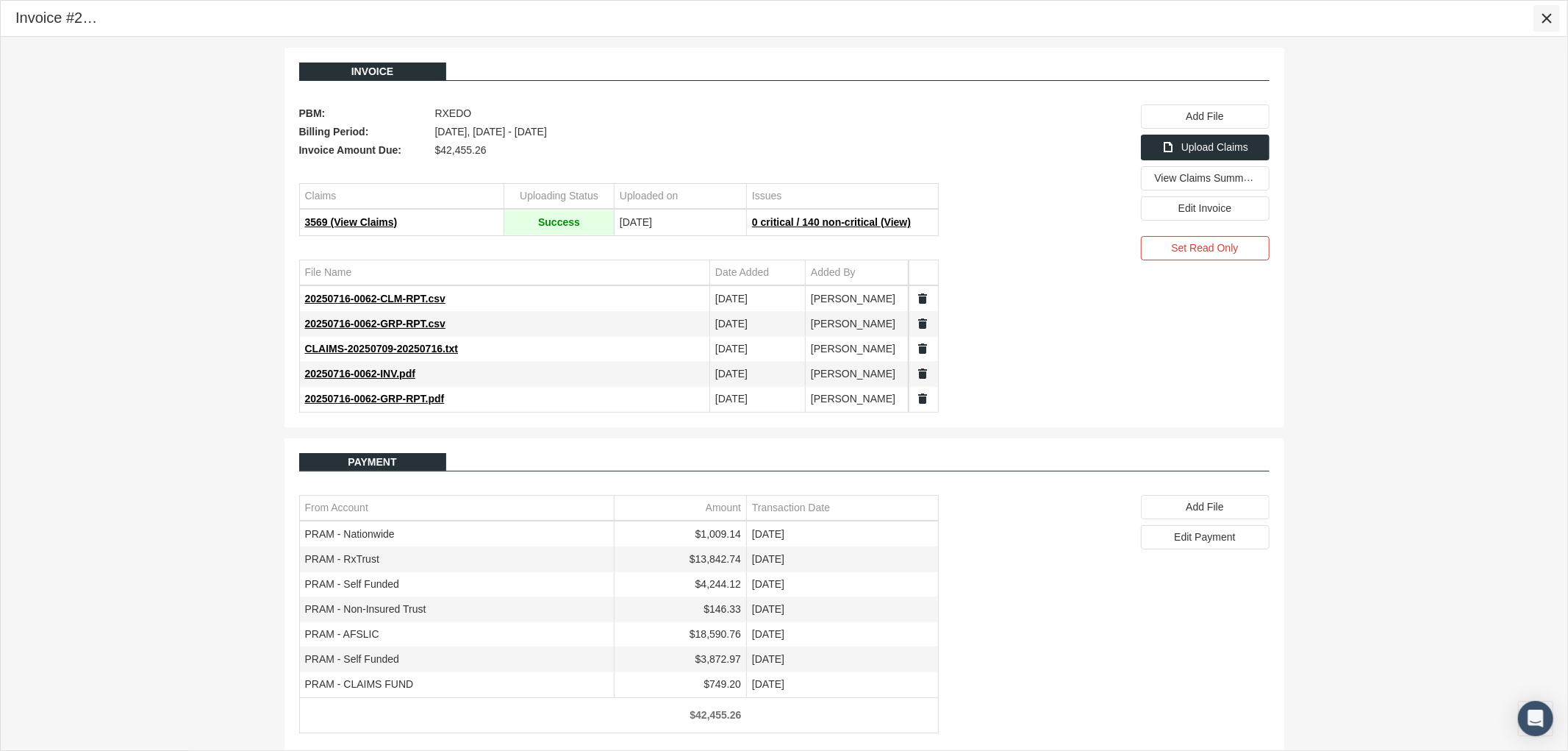
click at [1546, 17] on icon "Close" at bounding box center [1546, 18] width 13 height 13
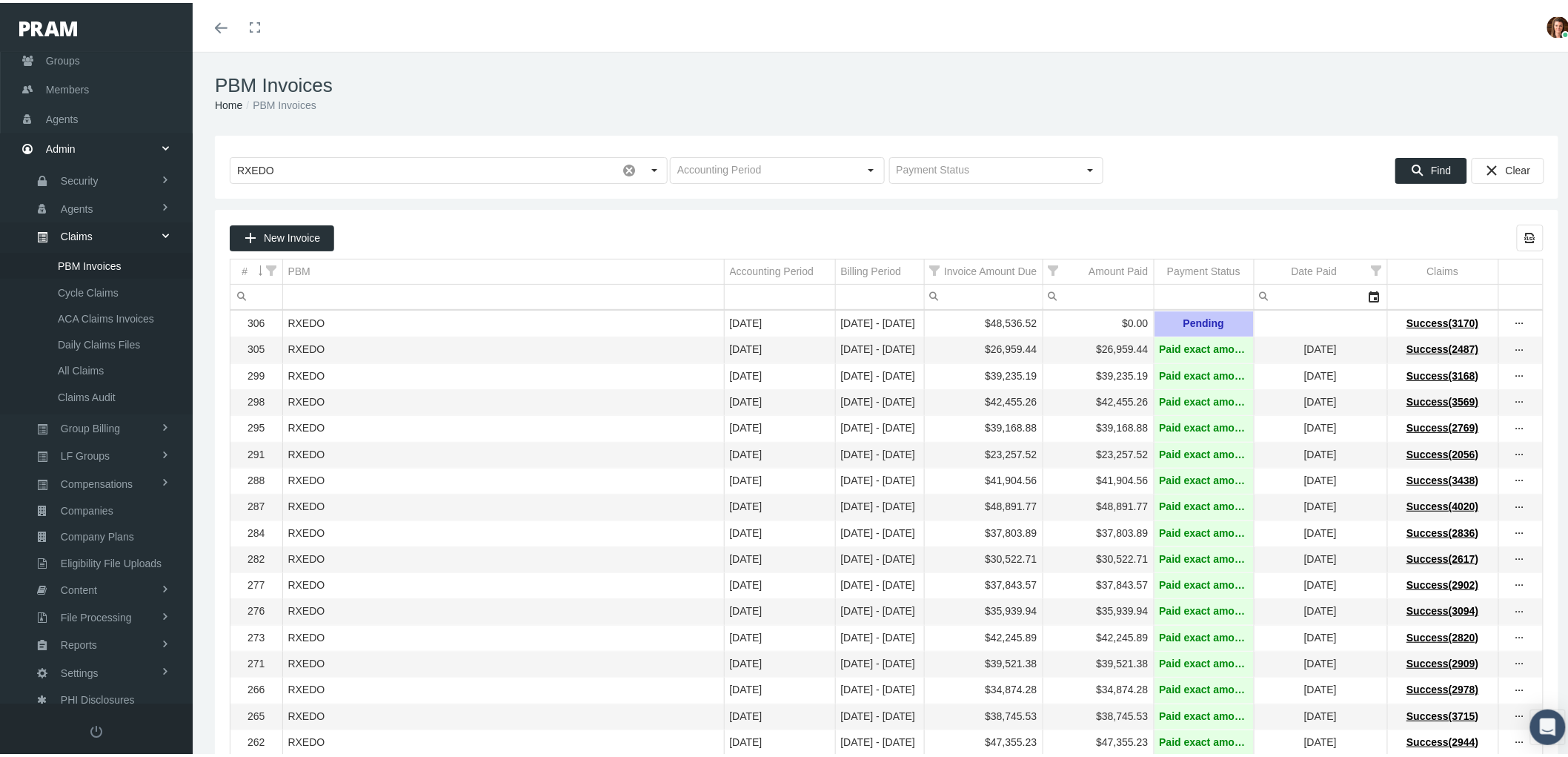
click at [1513, 428] on icon "more" at bounding box center [1519, 425] width 13 height 13
click at [1443, 451] on div "View Invoice" at bounding box center [1445, 457] width 146 height 31
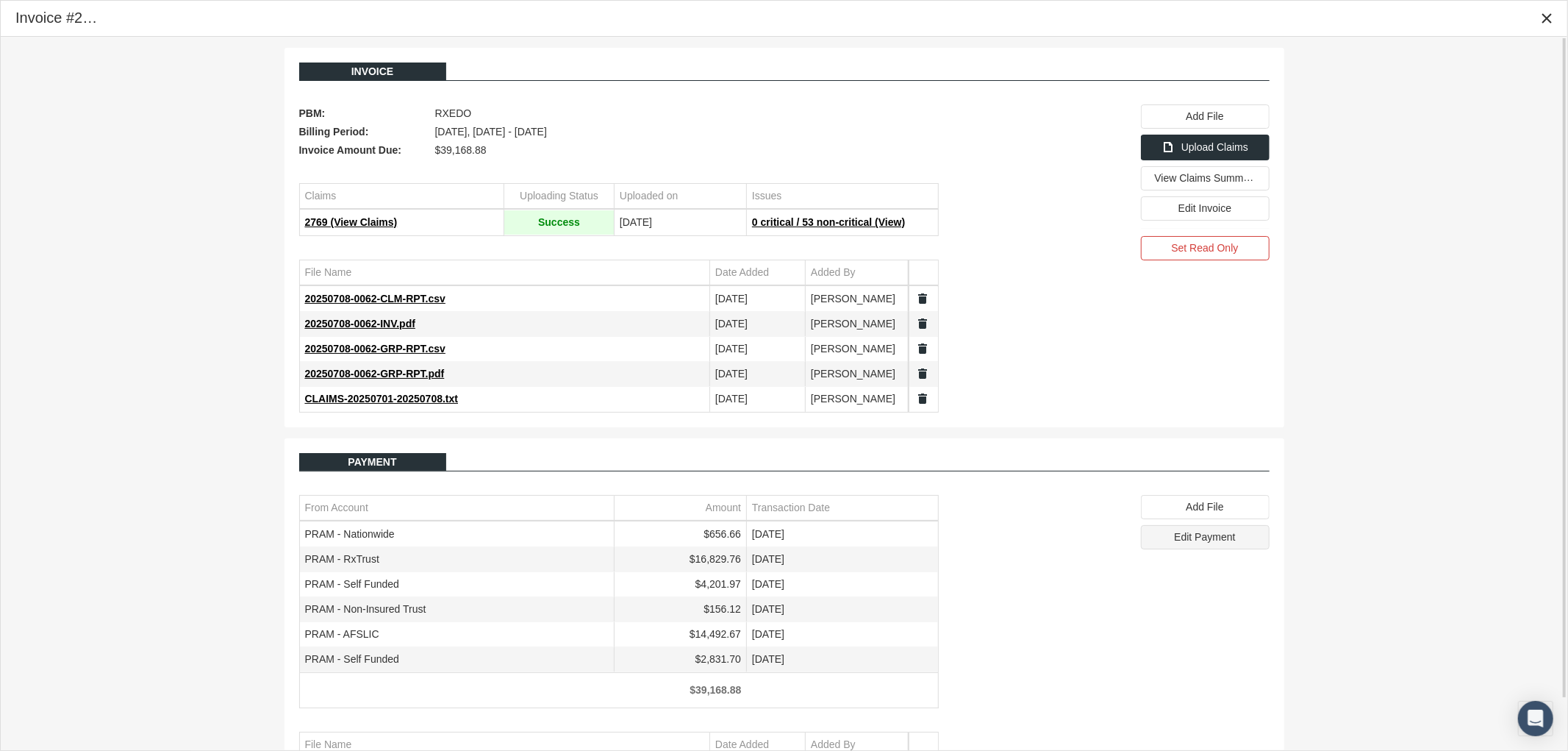
click at [1223, 543] on span "Edit Payment" at bounding box center [1204, 537] width 61 height 12
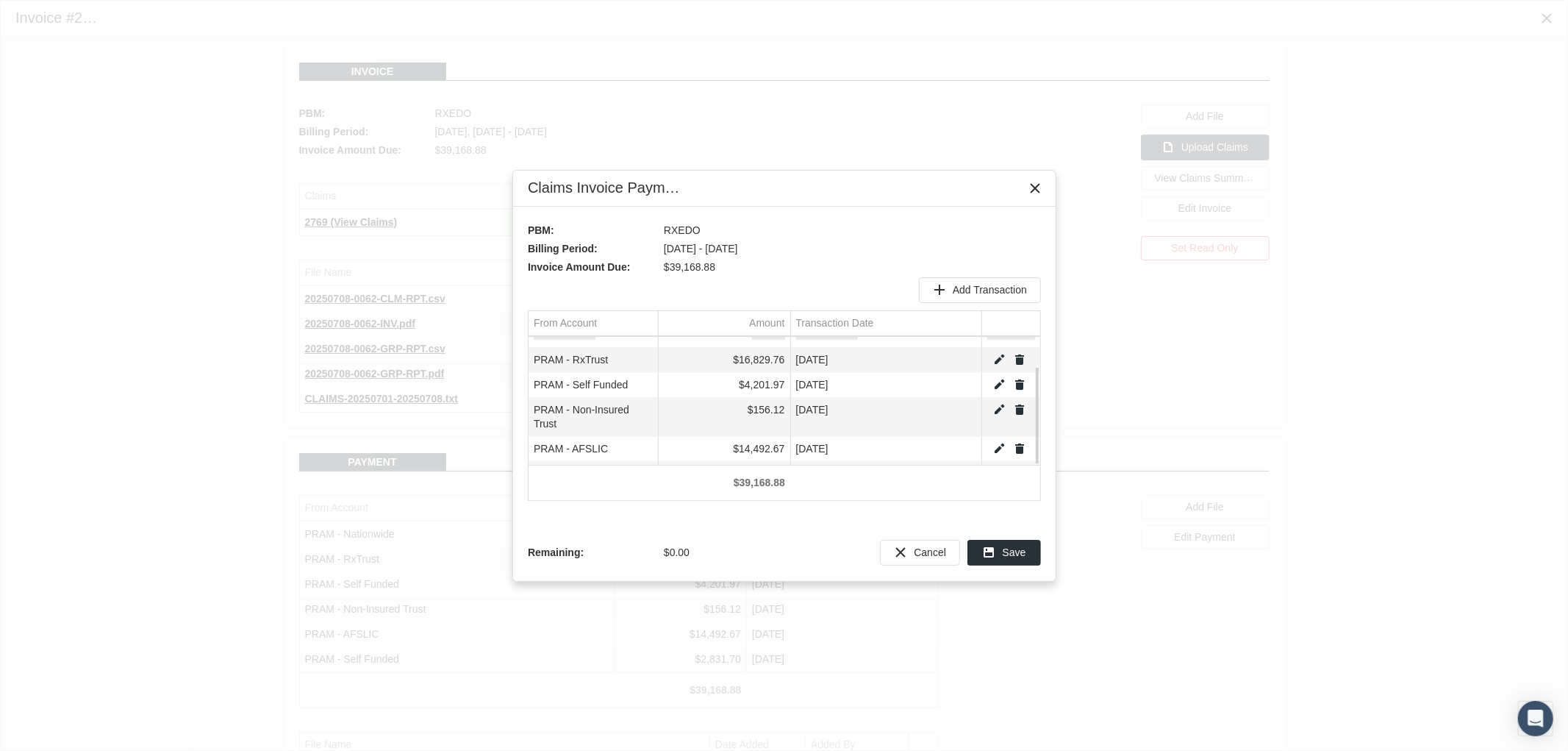
scroll to position [37, 0]
click at [997, 386] on link "Edit" at bounding box center [999, 387] width 13 height 13
click at [746, 400] on input "156.12" at bounding box center [724, 402] width 131 height 24
drag, startPoint x: 746, startPoint y: 400, endPoint x: 777, endPoint y: 402, distance: 31.1
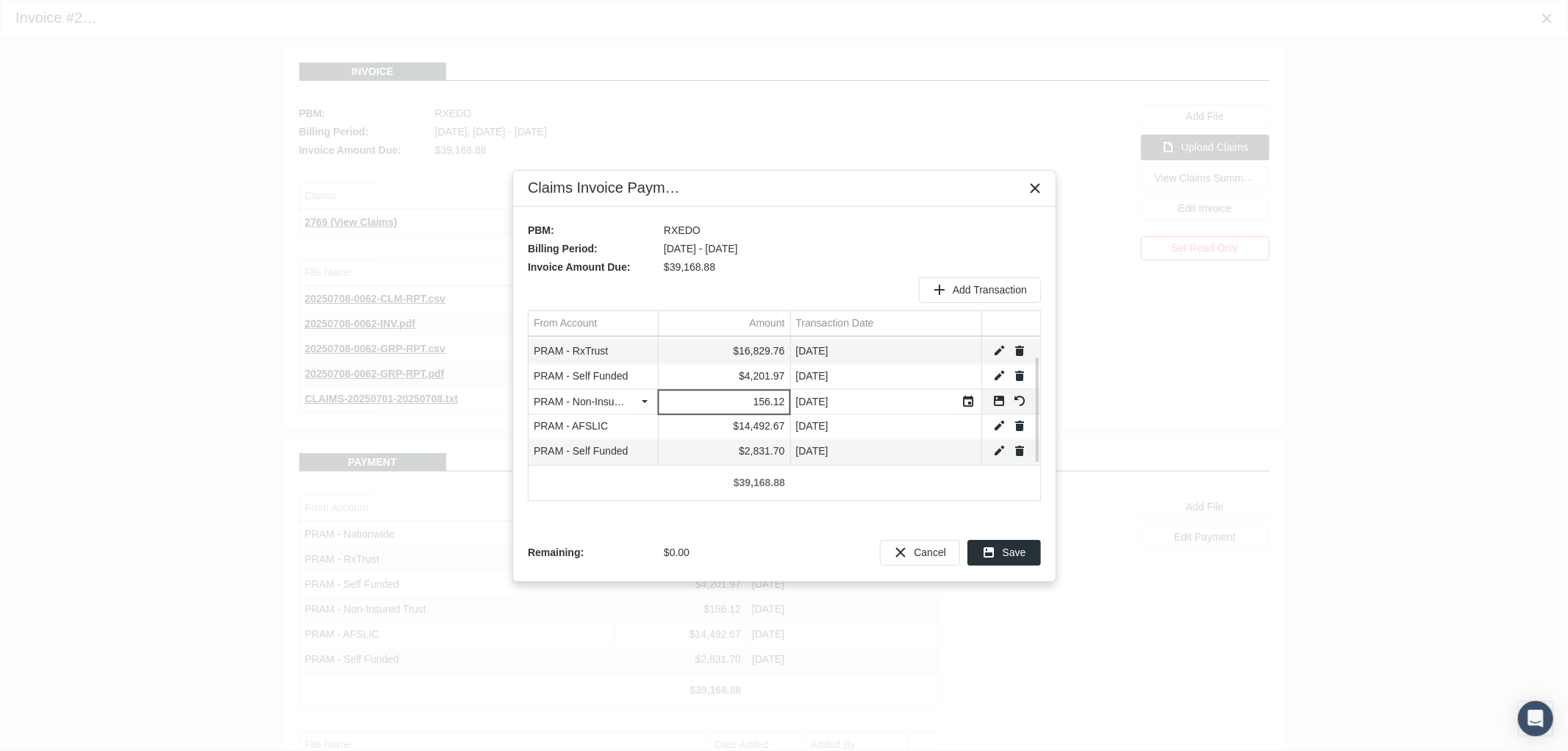
click at [777, 402] on input "156.12" at bounding box center [724, 402] width 131 height 24
type input "-84.01"
click at [996, 396] on link "Save" at bounding box center [999, 400] width 13 height 13
click at [969, 285] on span "Add Transaction" at bounding box center [989, 290] width 74 height 12
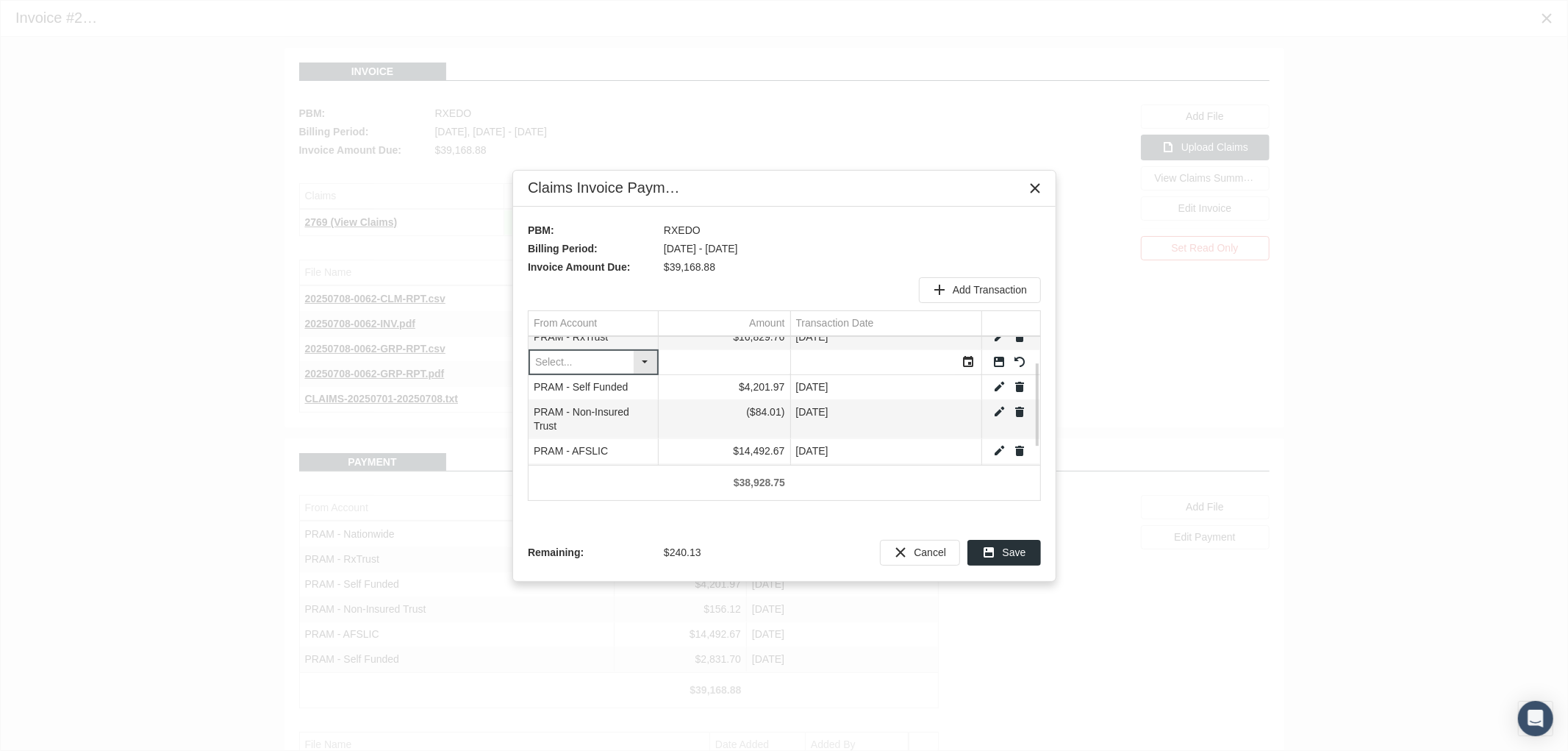
click at [645, 358] on div "Select" at bounding box center [645, 361] width 23 height 23
click at [593, 530] on div "PRAM - CLAIMS FUND" at bounding box center [593, 533] width 125 height 24
type input "PRAM - CLAIMS FUND"
click at [734, 361] on input "Data grid" at bounding box center [724, 361] width 131 height 24
type input "240.13"
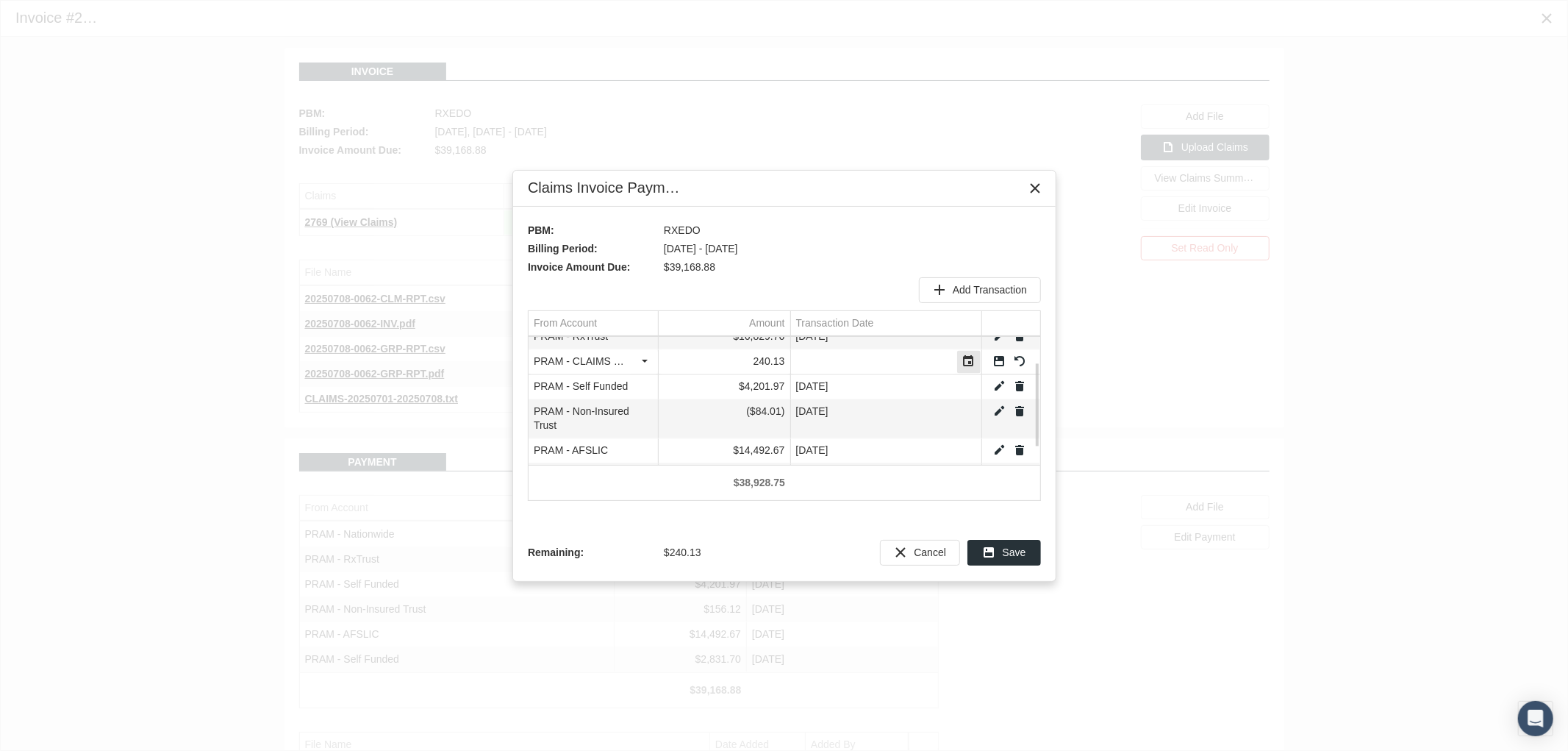
click at [972, 358] on div "Select" at bounding box center [968, 361] width 23 height 23
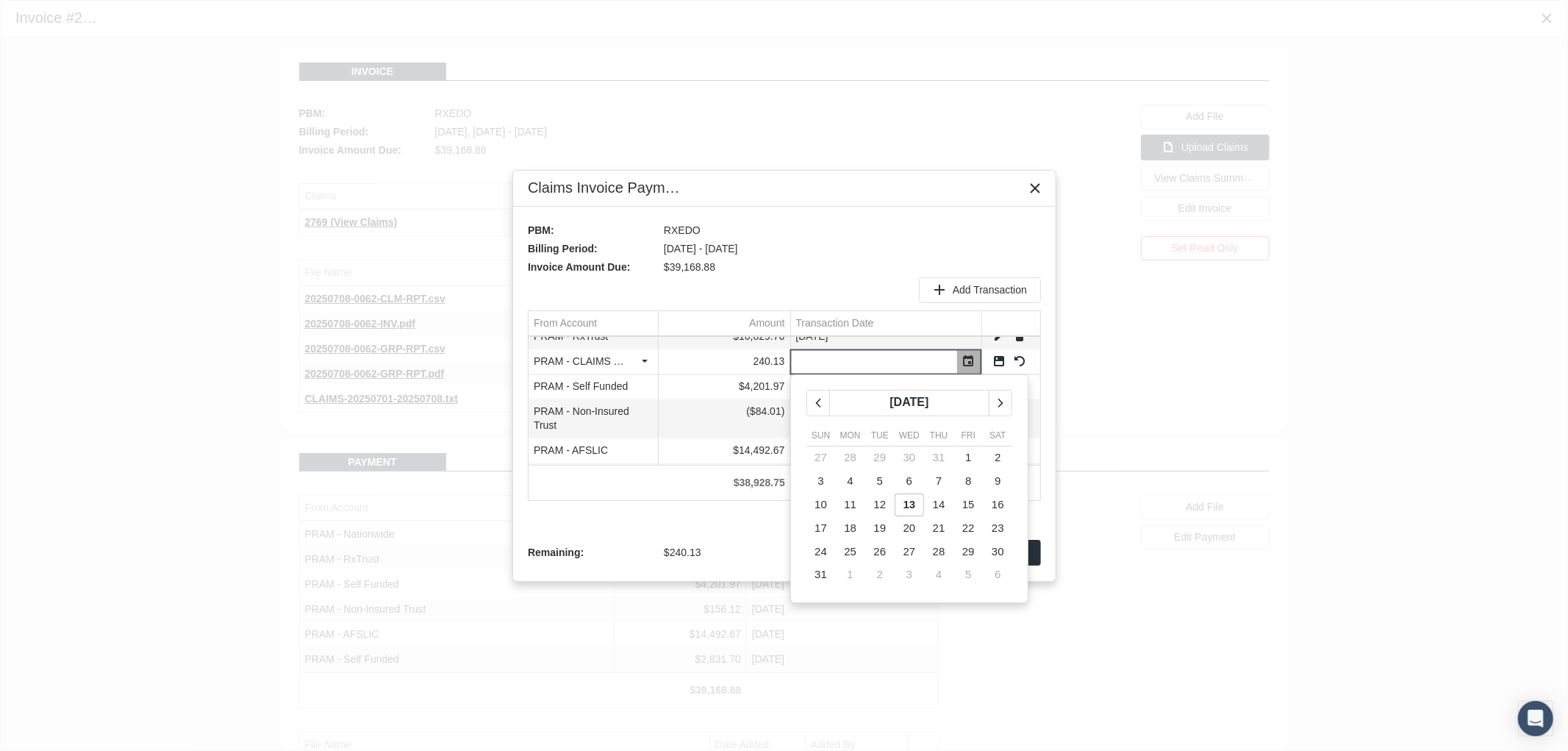
click at [807, 398] on div "[DATE]" at bounding box center [909, 403] width 207 height 26
click at [819, 406] on icon "chevronleft" at bounding box center [818, 402] width 13 height 13
click at [948, 502] on td "17" at bounding box center [939, 505] width 30 height 23
type input "07/17/2025"
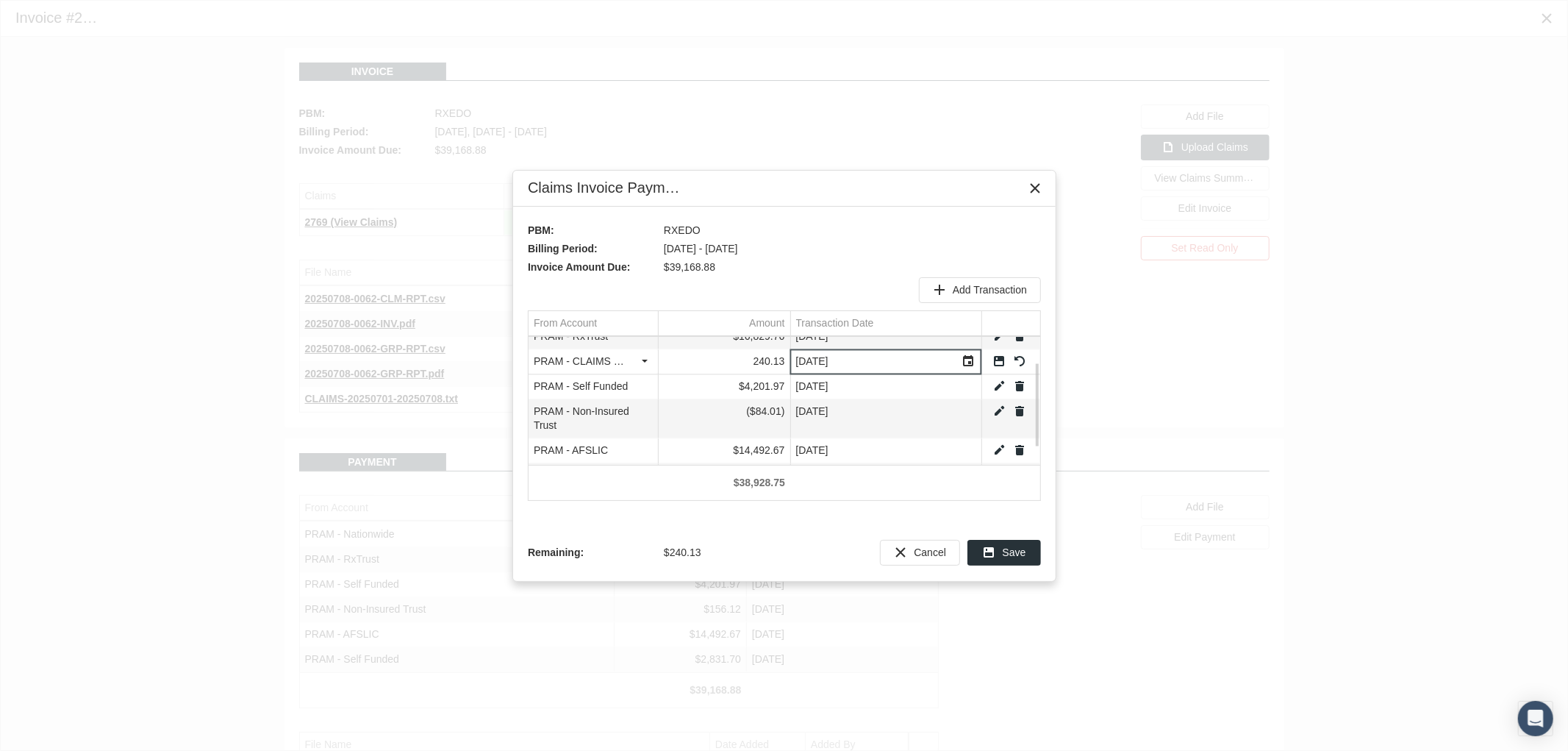
click at [998, 357] on link "Save" at bounding box center [999, 360] width 13 height 13
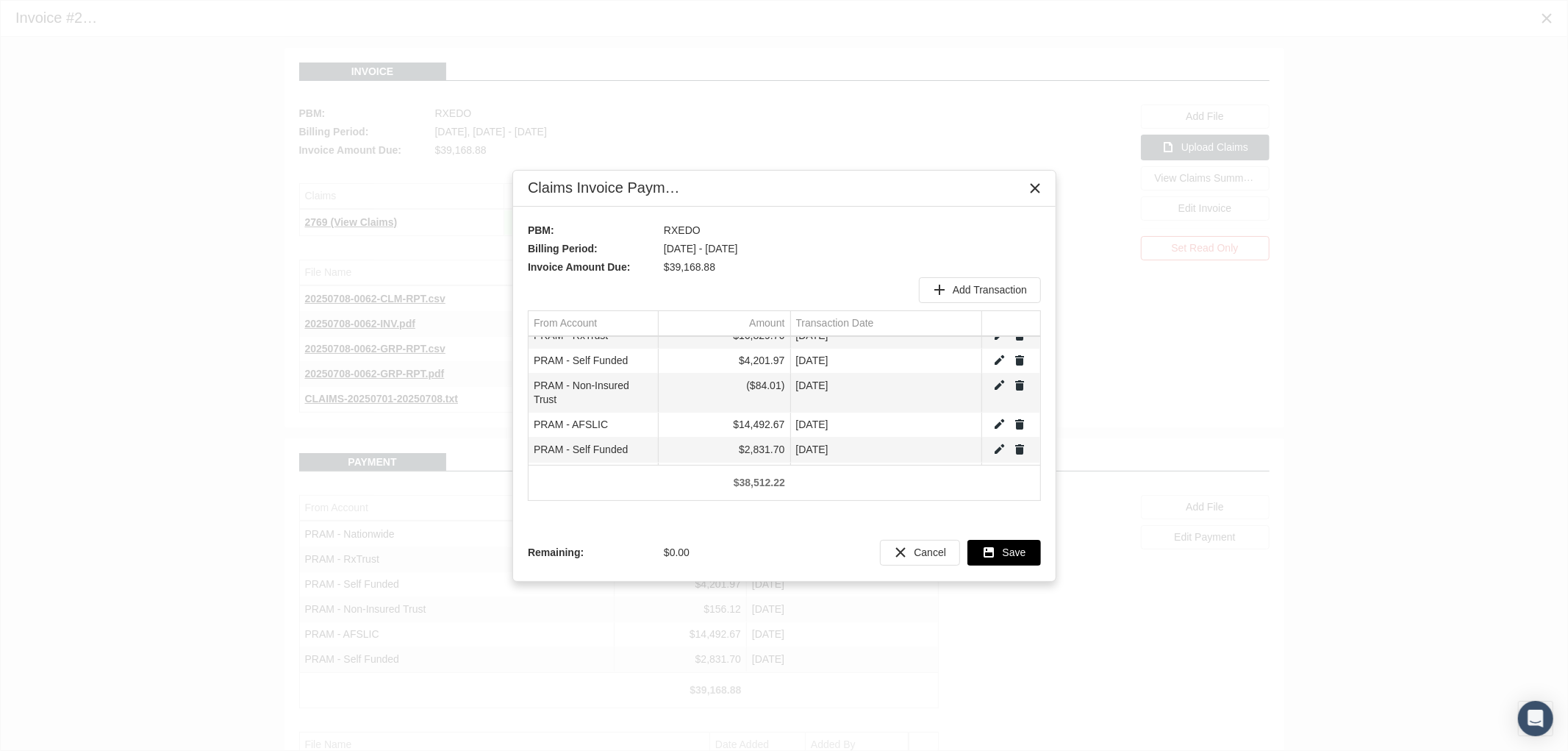
click at [1016, 546] on span "Save" at bounding box center [1014, 553] width 23 height 12
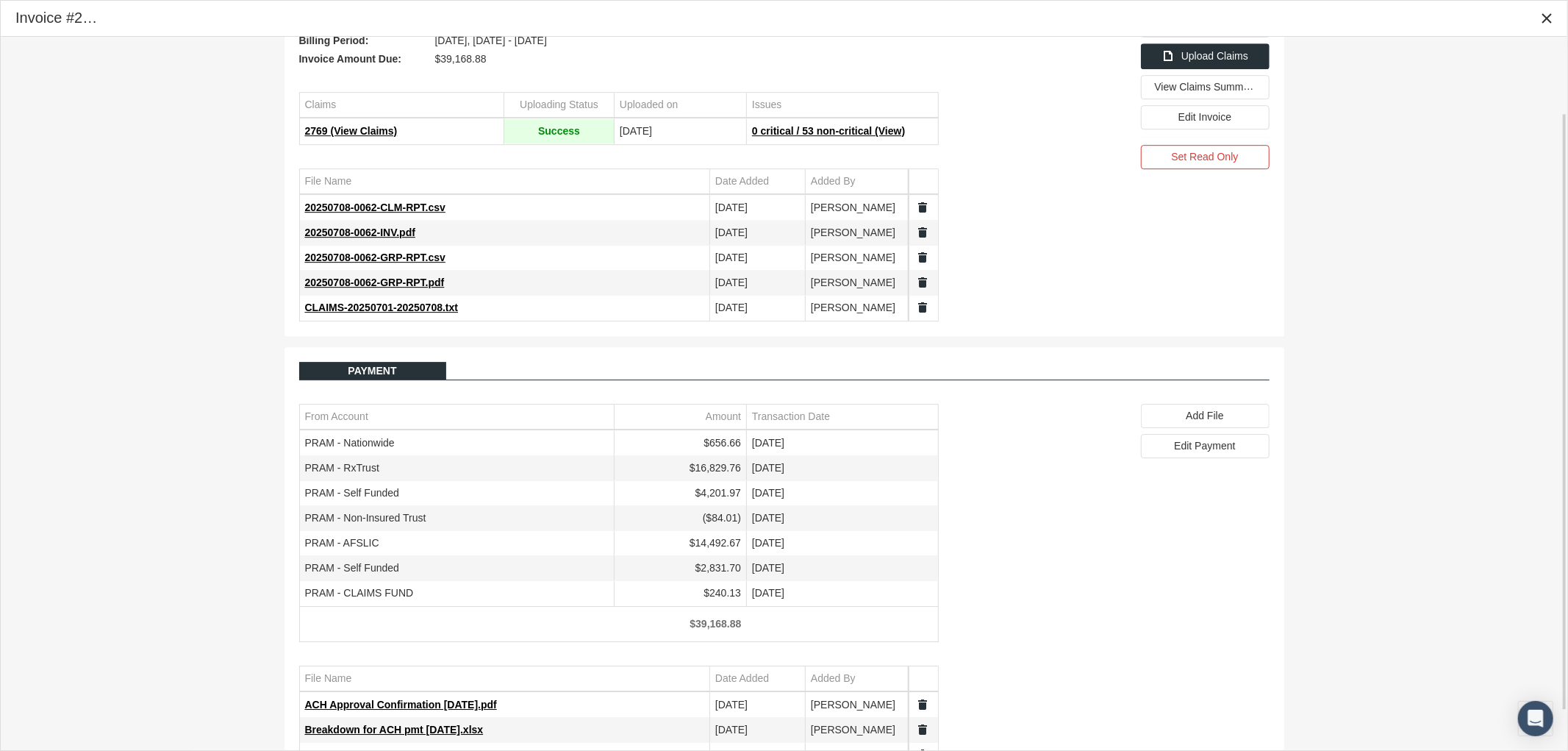
scroll to position [137, 0]
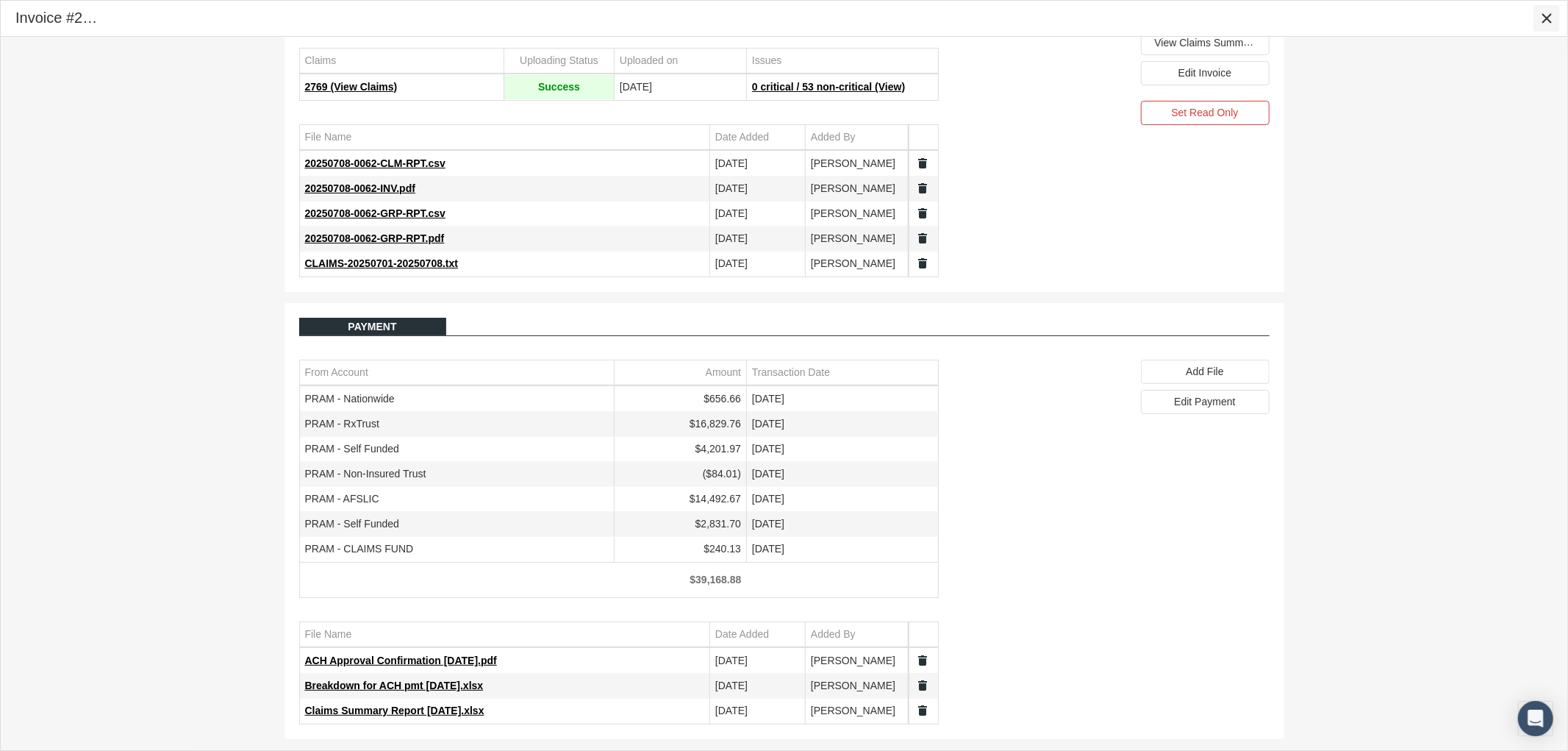
click at [1552, 19] on icon "Close" at bounding box center [1546, 18] width 13 height 13
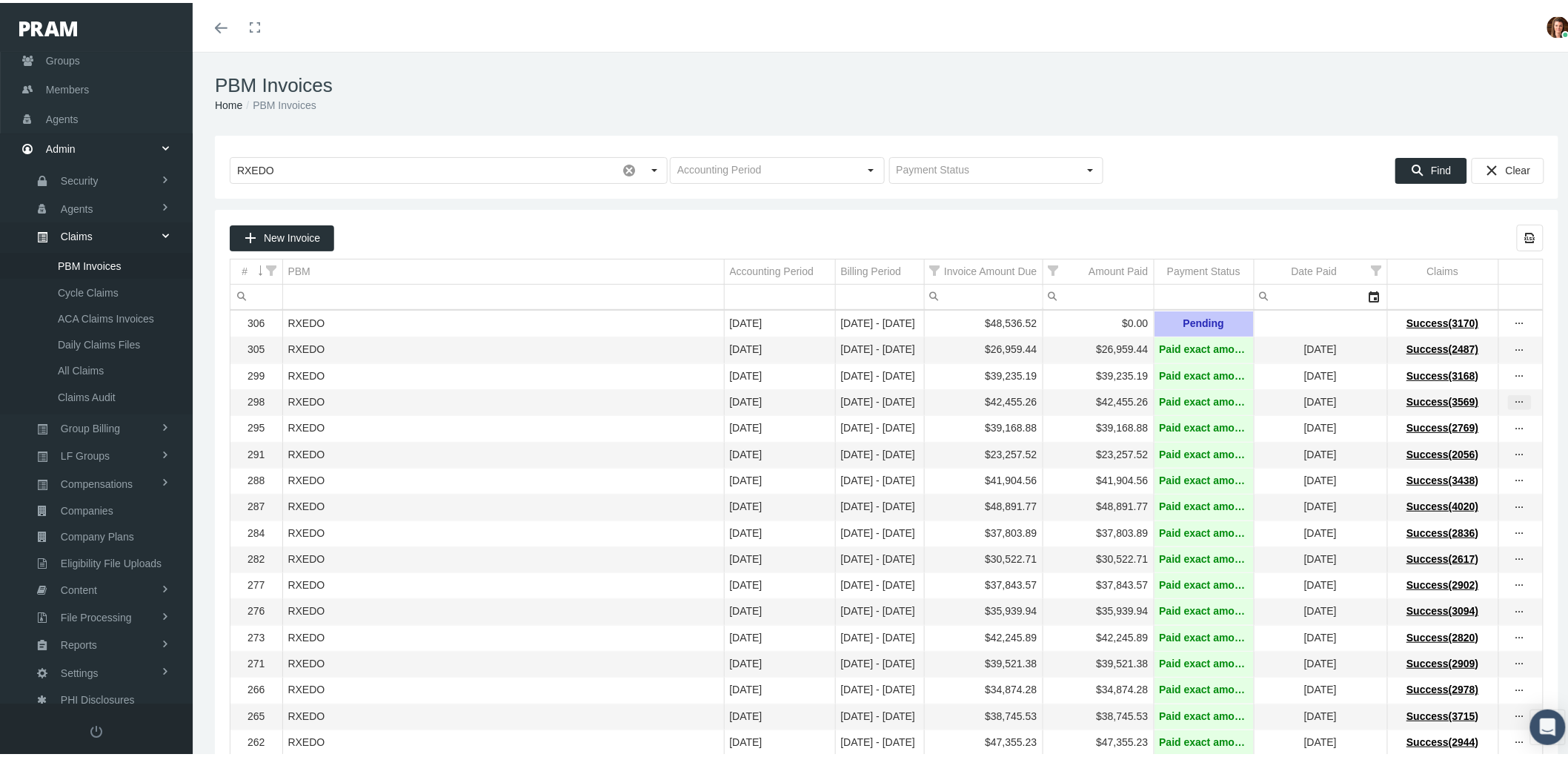
click at [1513, 403] on icon "more" at bounding box center [1519, 399] width 13 height 13
click at [1489, 423] on div "View Invoice" at bounding box center [1445, 430] width 146 height 31
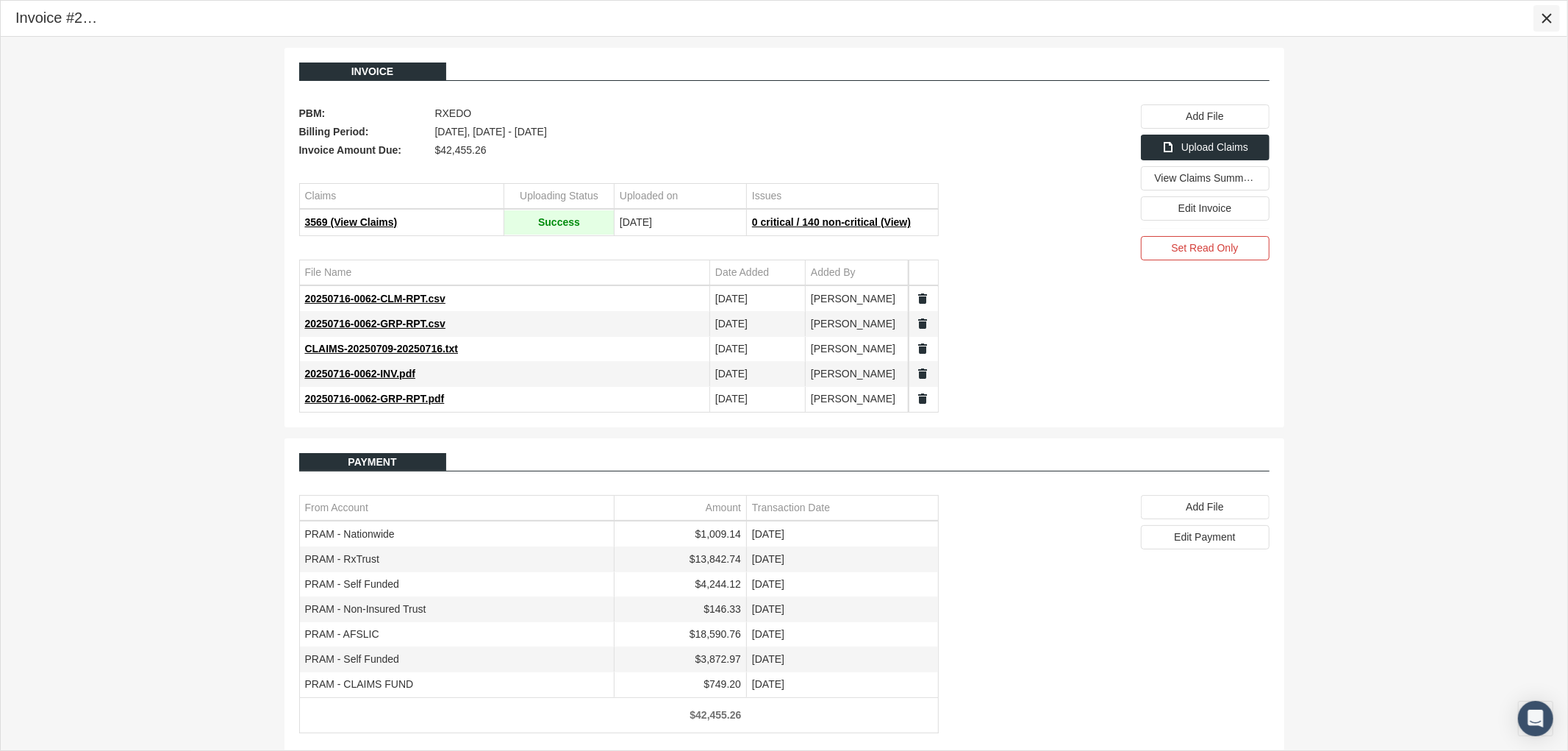
click at [1550, 21] on icon "Close" at bounding box center [1546, 18] width 13 height 13
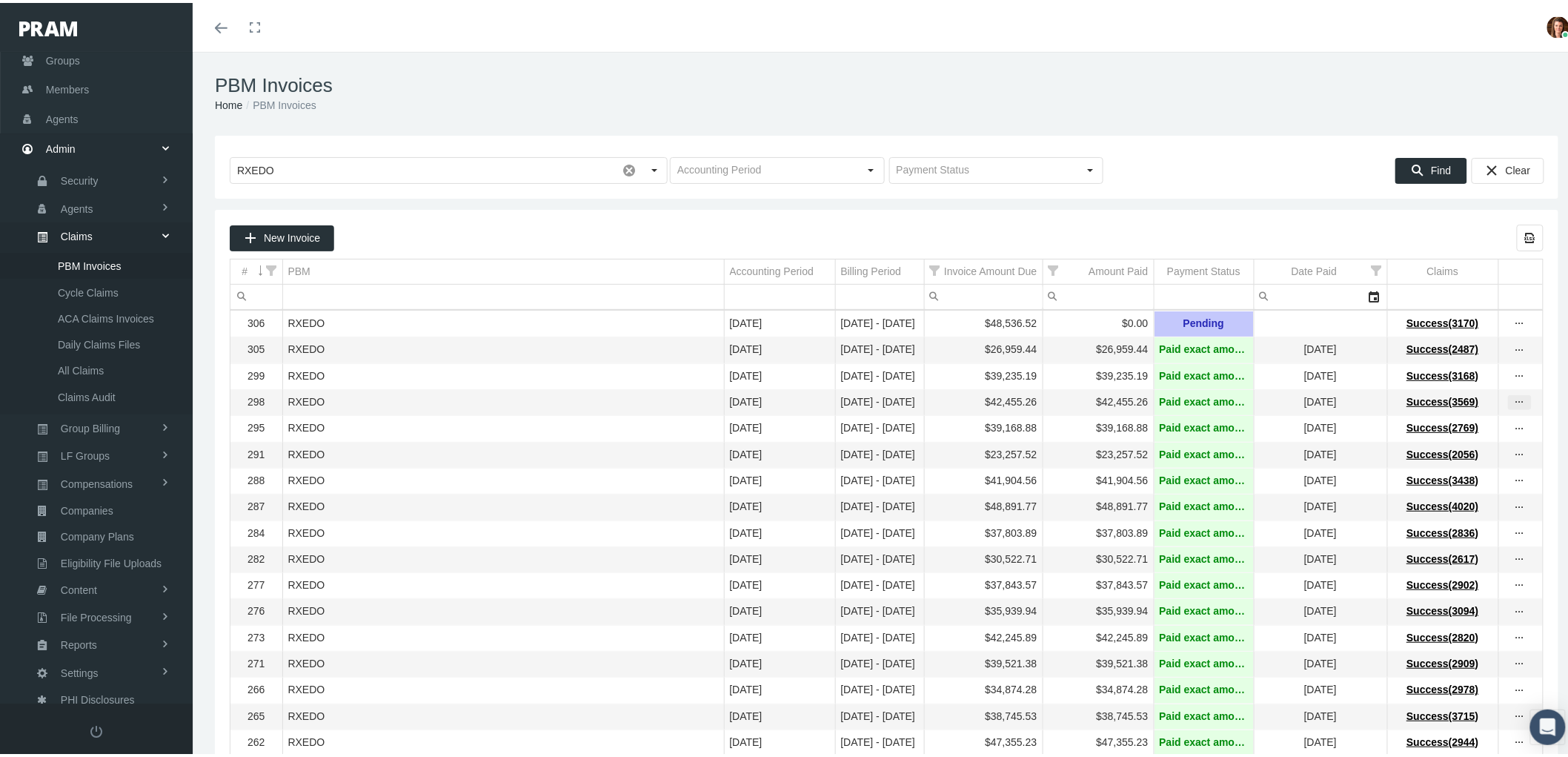
click at [1513, 405] on icon "more" at bounding box center [1519, 399] width 13 height 13
click at [1442, 432] on div "View Invoice" at bounding box center [1445, 430] width 146 height 31
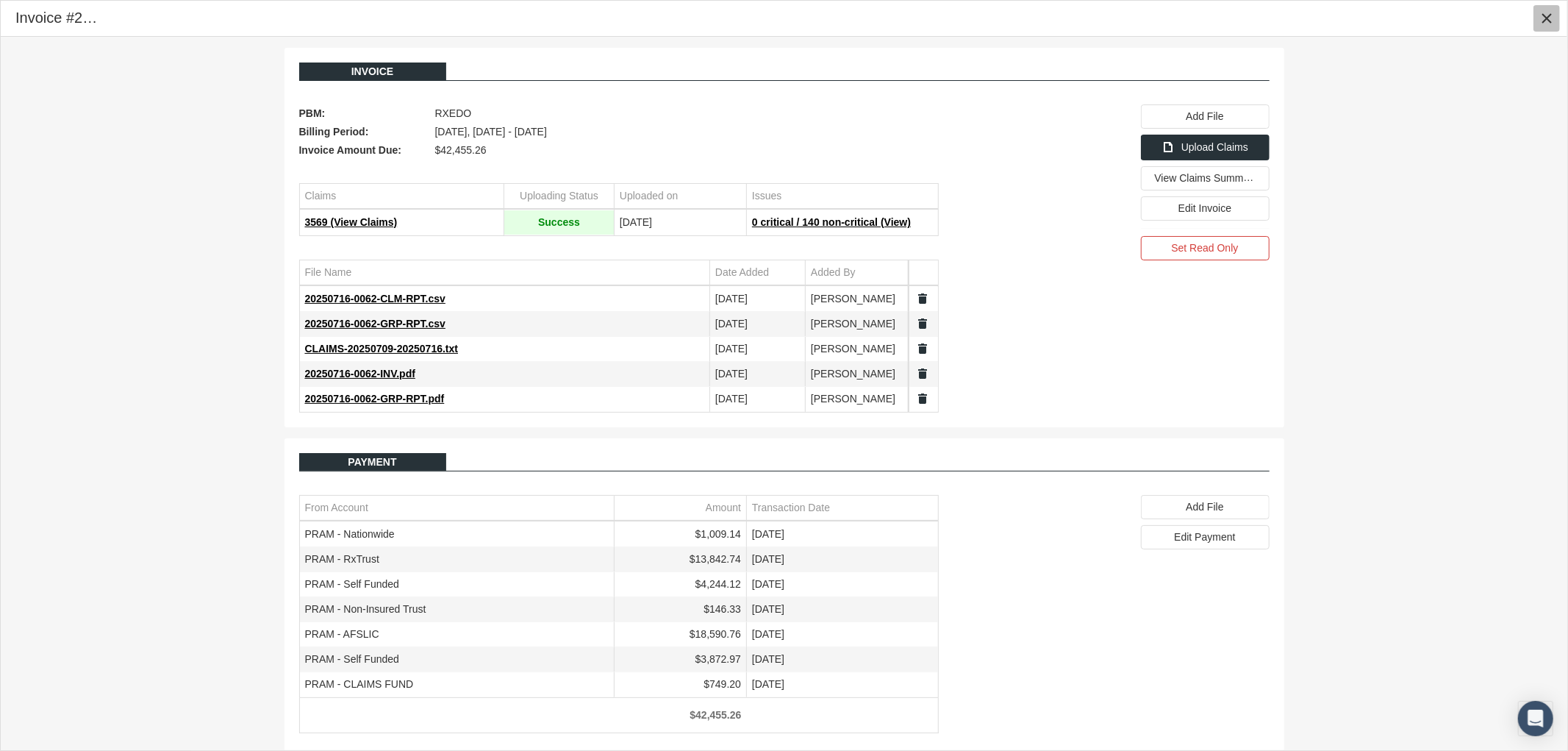
click at [1547, 17] on icon "Close" at bounding box center [1546, 18] width 13 height 13
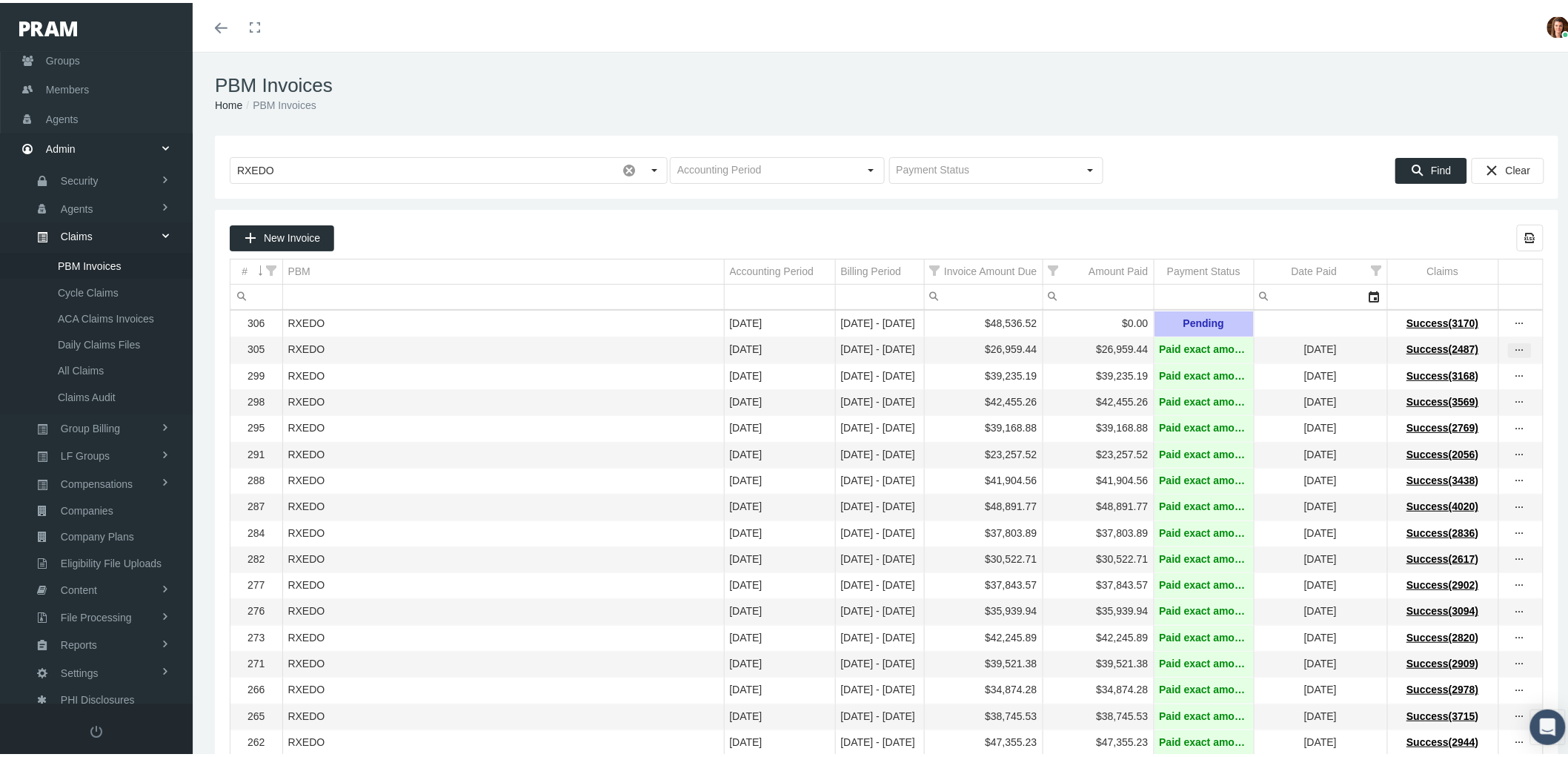
click at [1513, 352] on icon "more" at bounding box center [1519, 347] width 13 height 13
click at [1477, 366] on div "View Invoice" at bounding box center [1445, 375] width 146 height 31
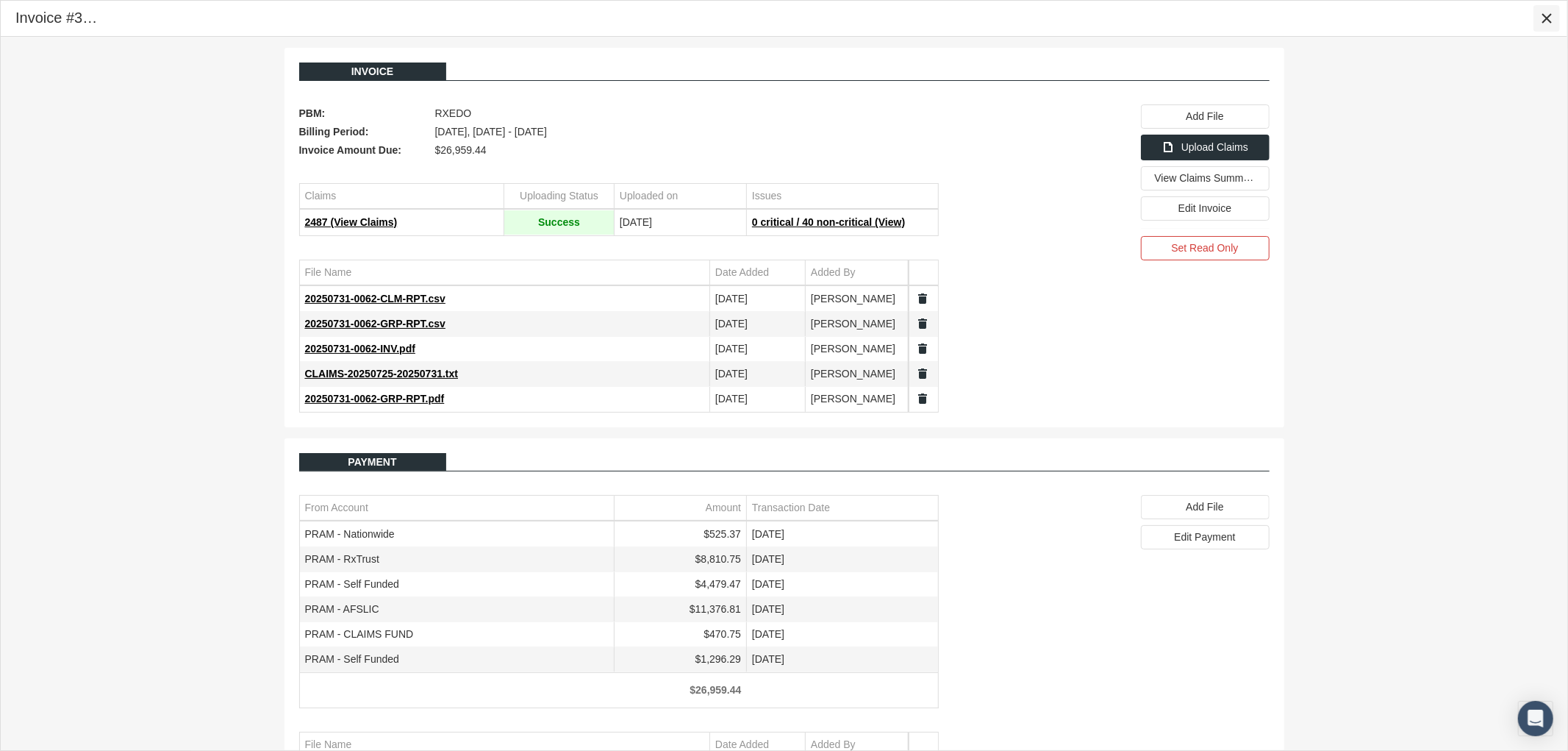
click at [1550, 23] on icon "Close" at bounding box center [1546, 18] width 13 height 13
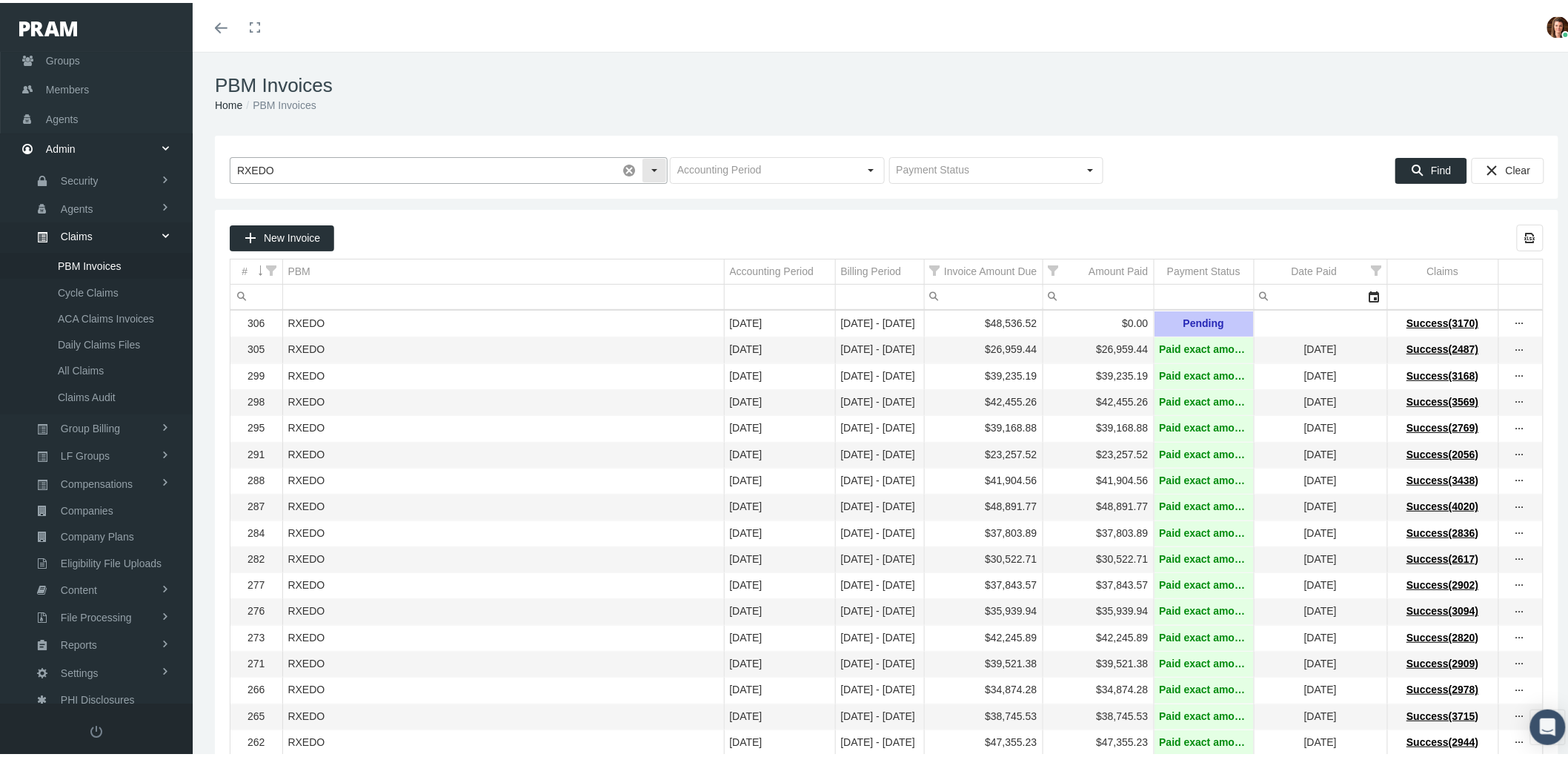
click at [341, 173] on input "RXEDO" at bounding box center [424, 168] width 386 height 25
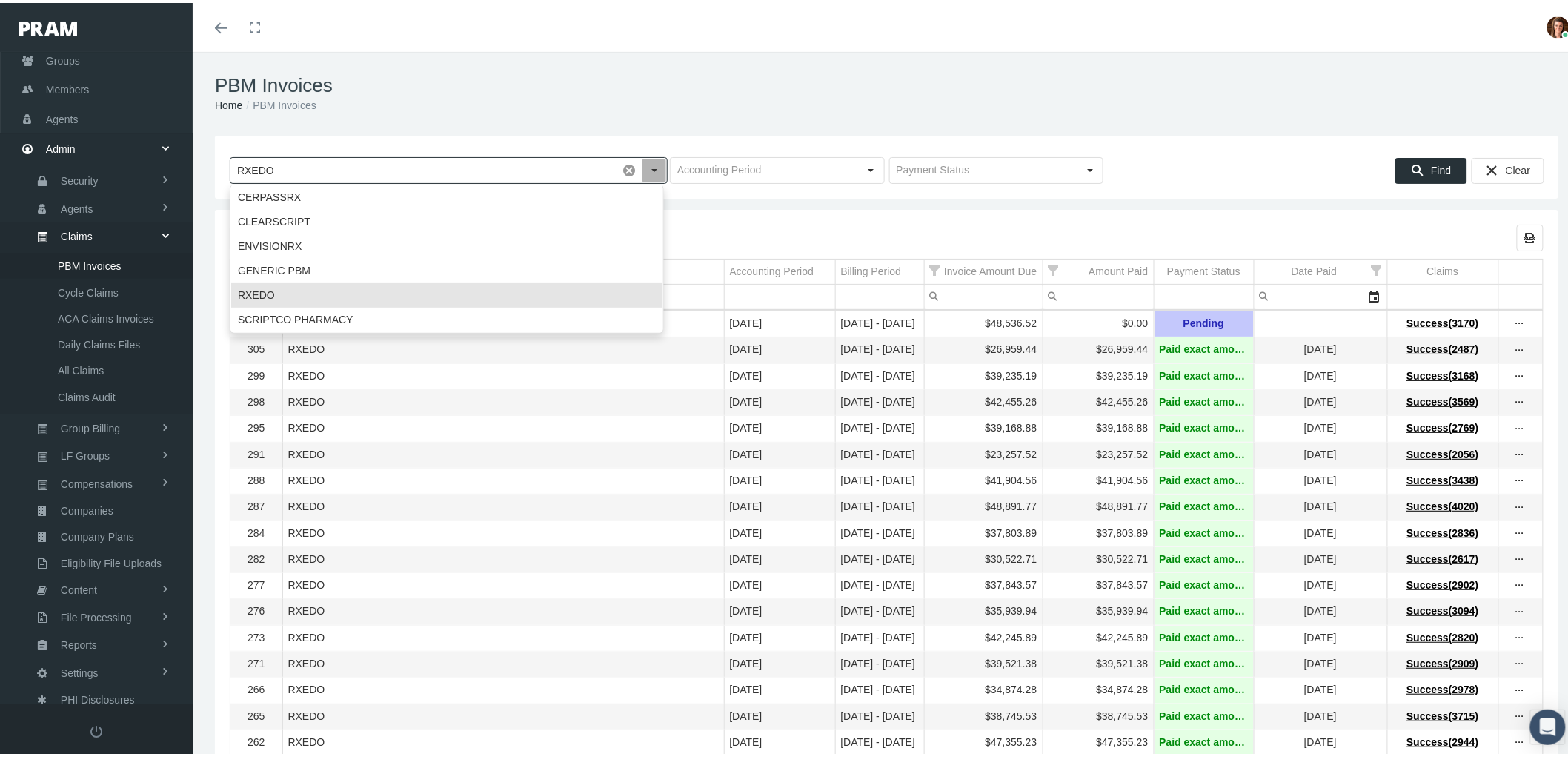
drag, startPoint x: 336, startPoint y: 170, endPoint x: 182, endPoint y: 161, distance: 154.3
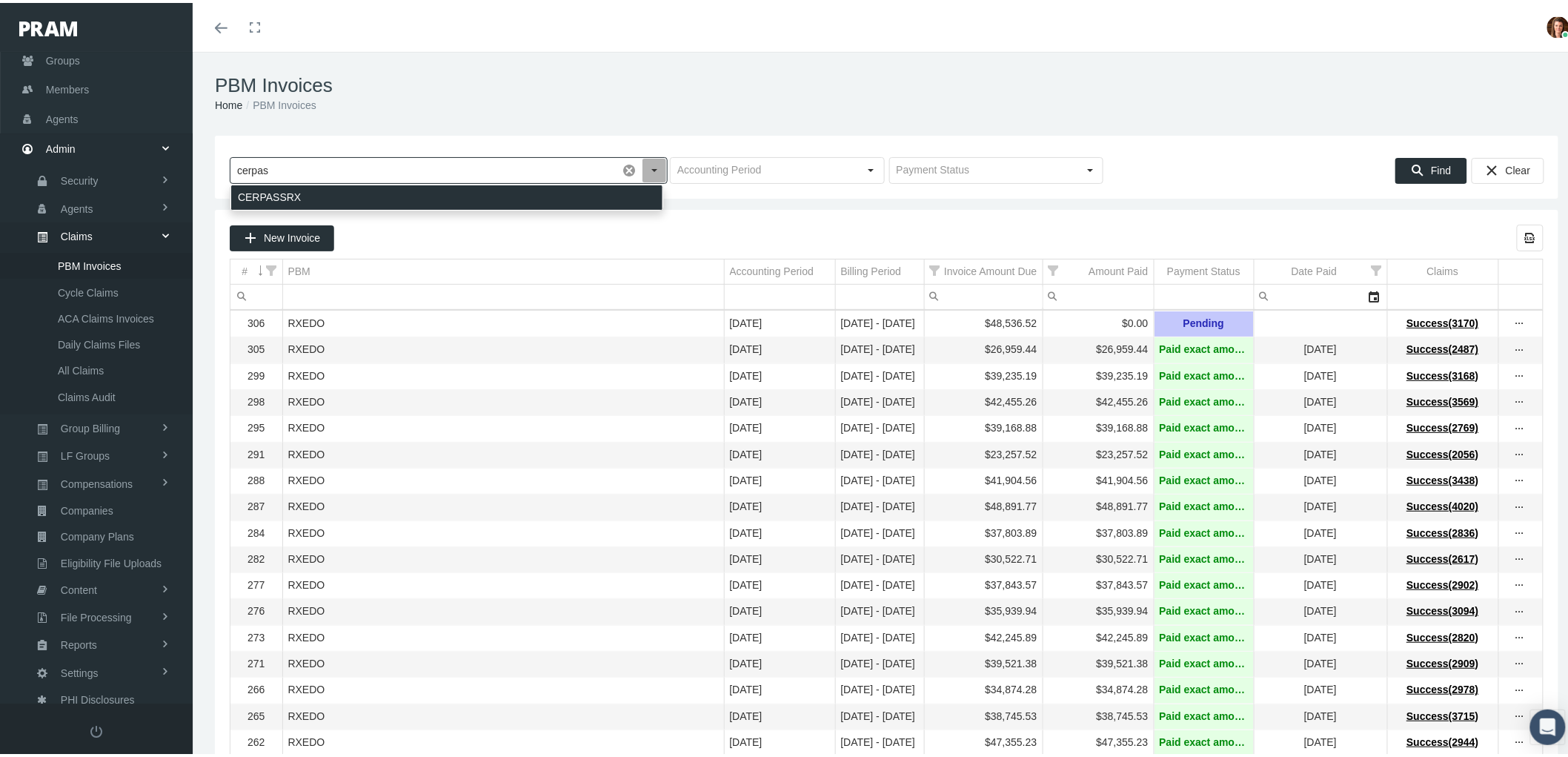
click at [280, 195] on div "CERPASSRX" at bounding box center [447, 195] width 431 height 25
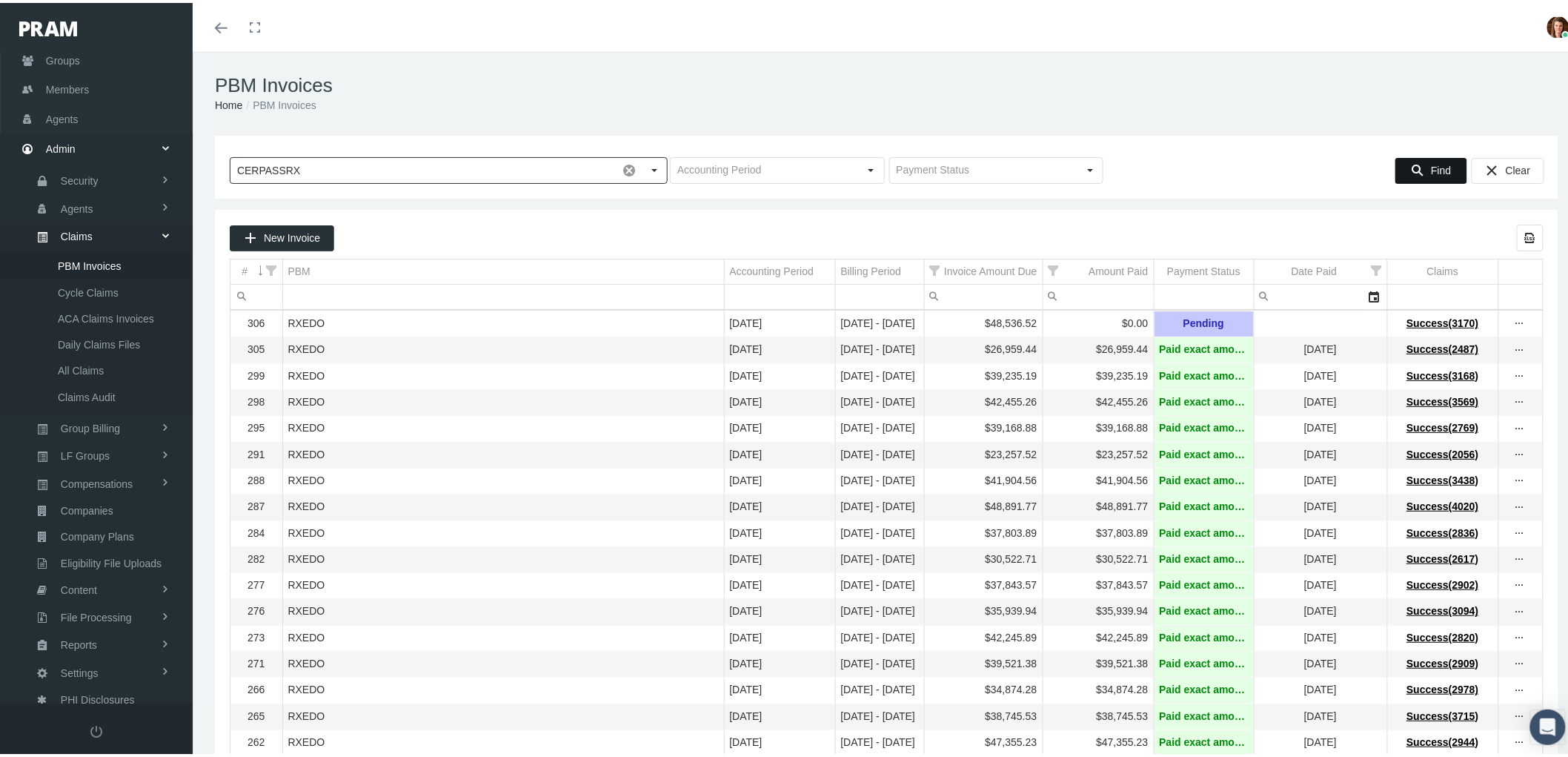
type input "CERPASSRX"
click at [1411, 168] on icon "Find" at bounding box center [1417, 167] width 13 height 13
click at [1513, 318] on icon "more" at bounding box center [1519, 320] width 13 height 13
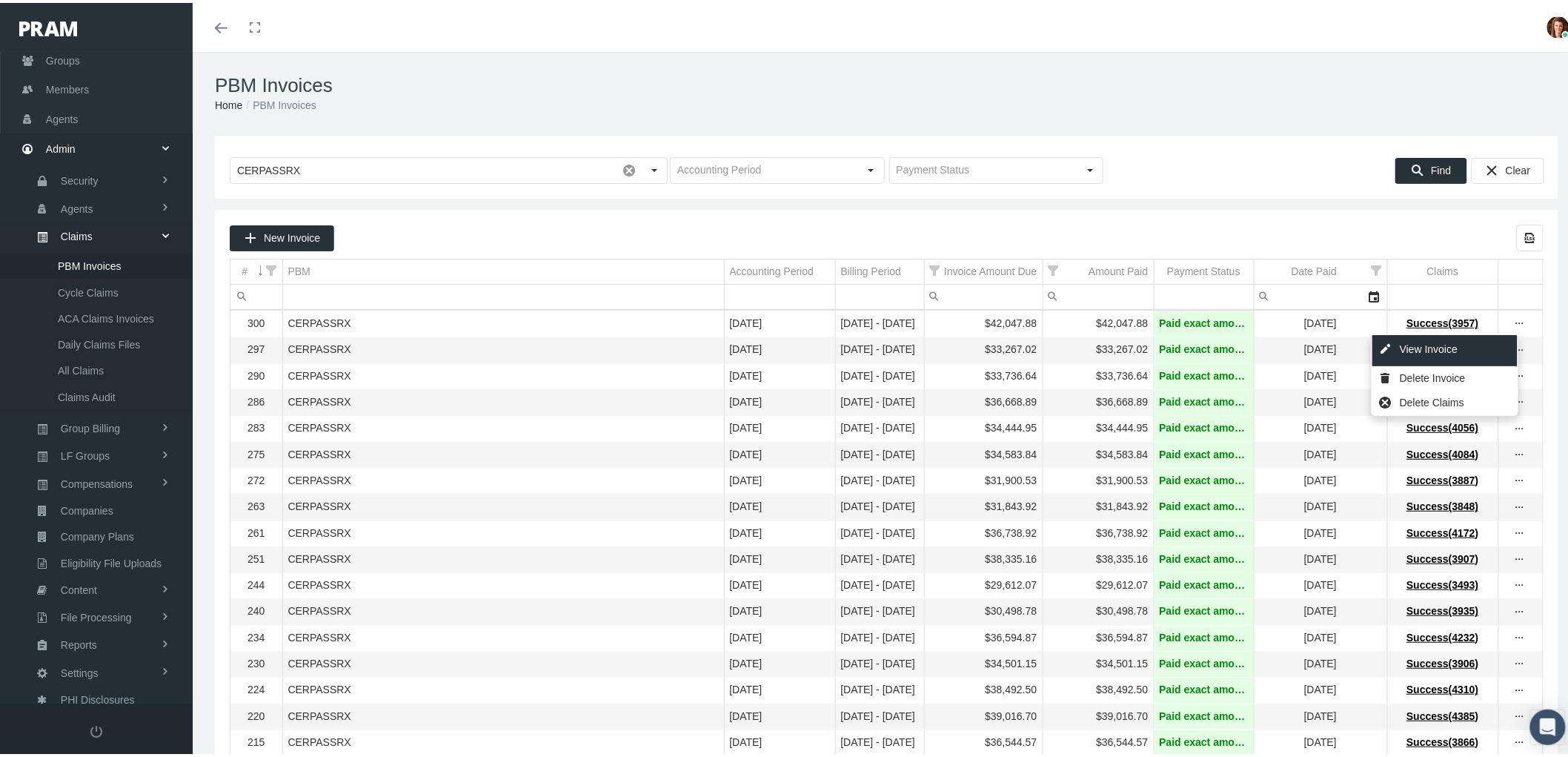
click at [1486, 339] on div "View Invoice" at bounding box center [1445, 347] width 146 height 31
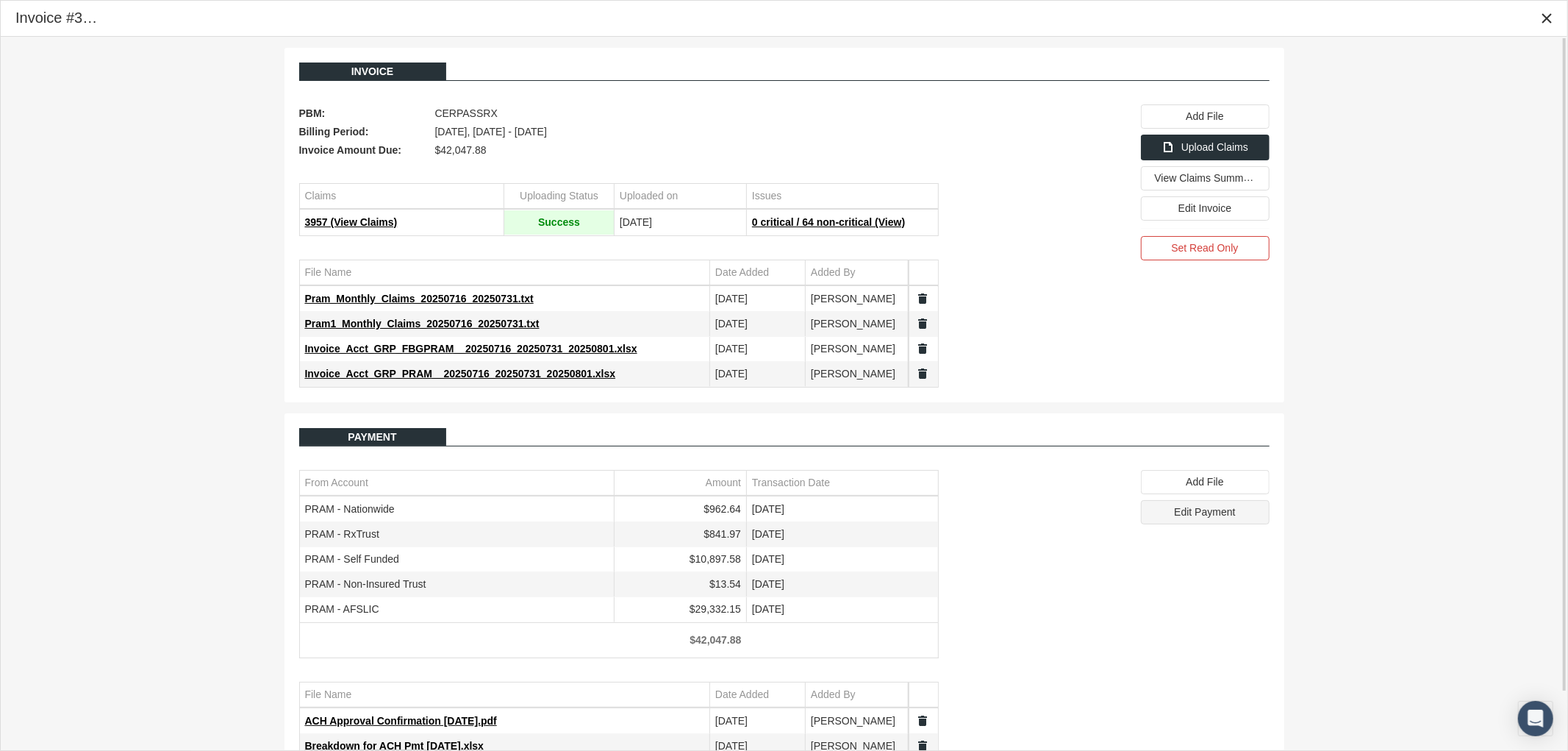
click at [1184, 518] on span "Edit Payment" at bounding box center [1204, 512] width 61 height 12
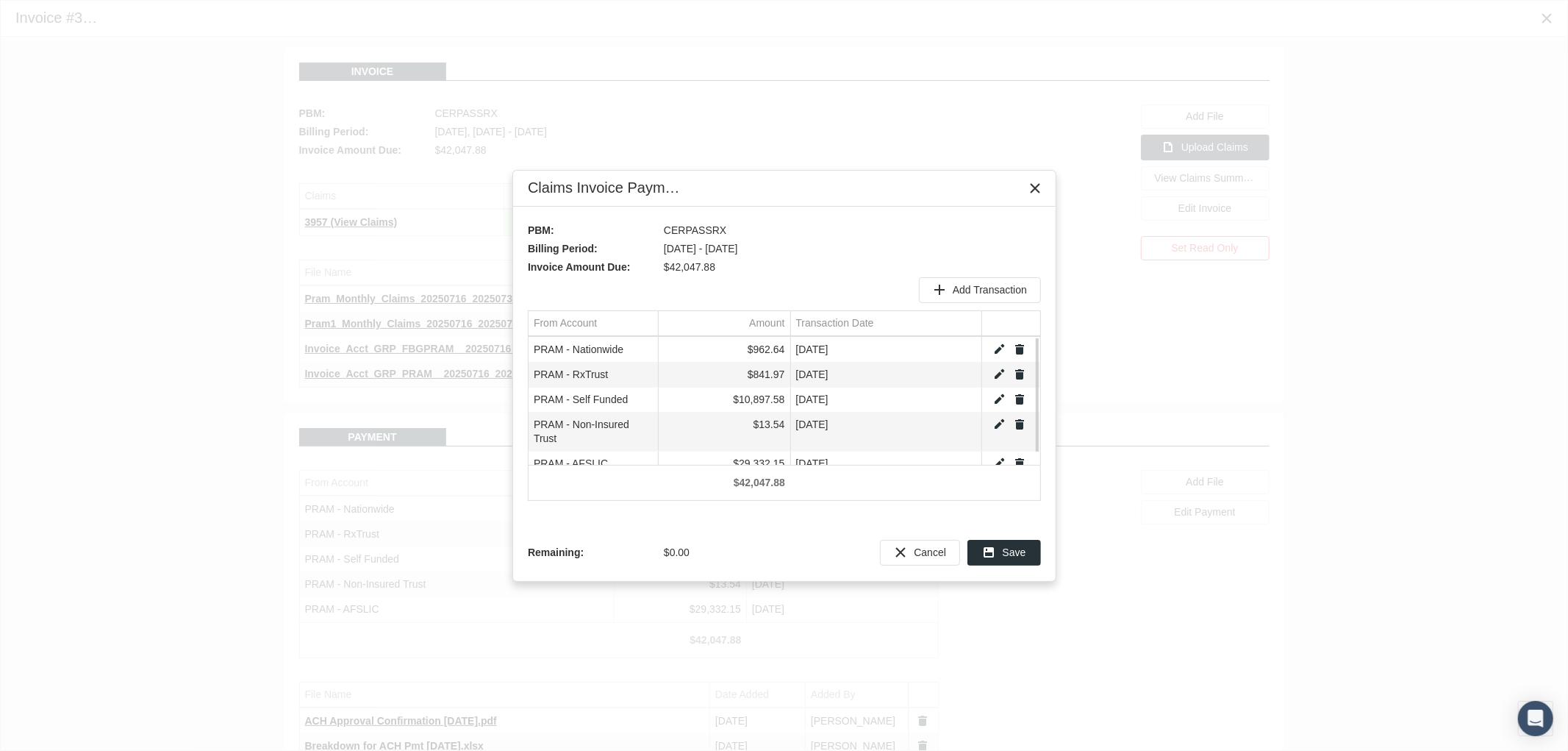
click at [995, 421] on link "Edit" at bounding box center [999, 424] width 13 height 13
click at [645, 433] on div "Select" at bounding box center [645, 425] width 23 height 23
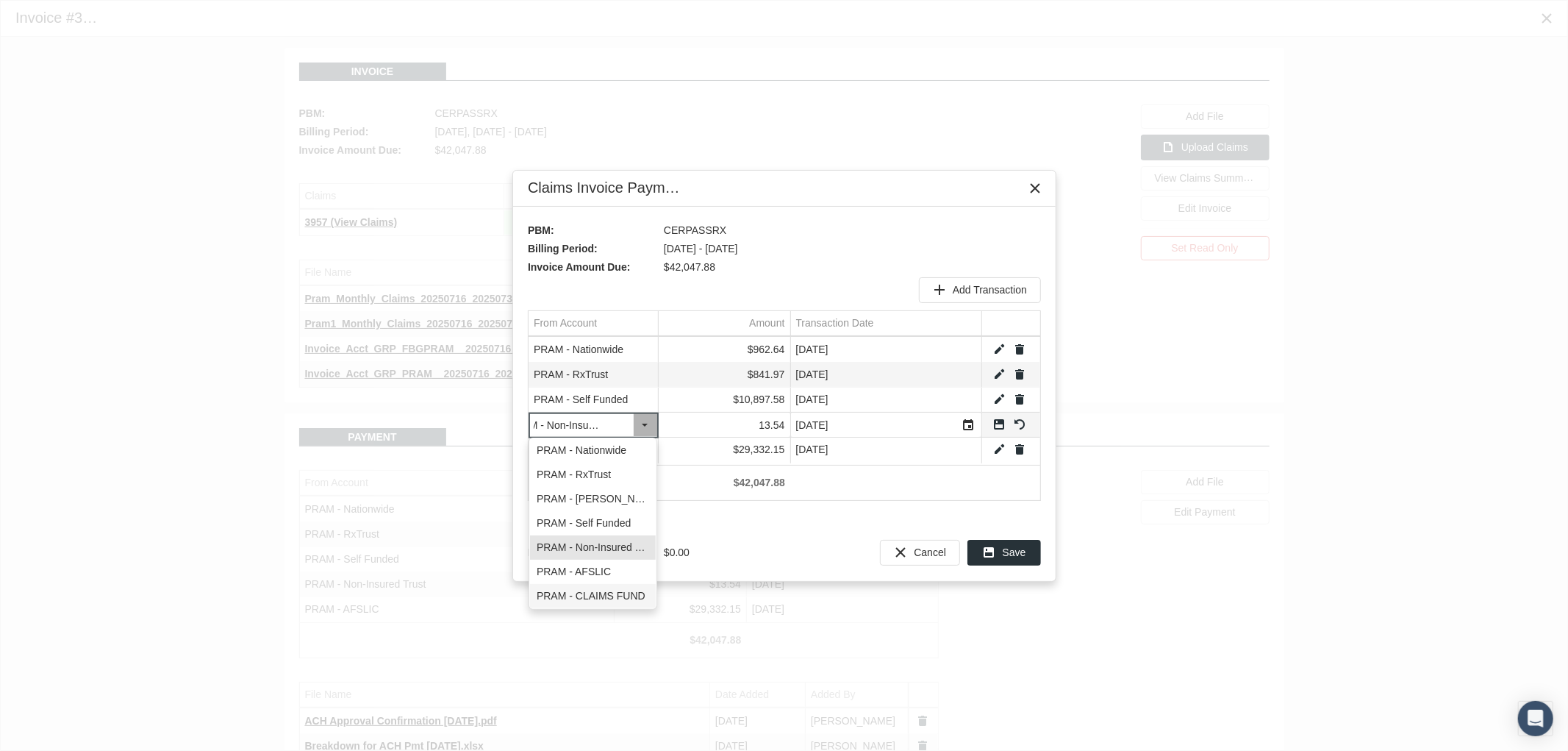
click at [623, 588] on div "PRAM - CLAIMS FUND" at bounding box center [593, 596] width 125 height 24
type input "PRAM - CLAIMS FUND"
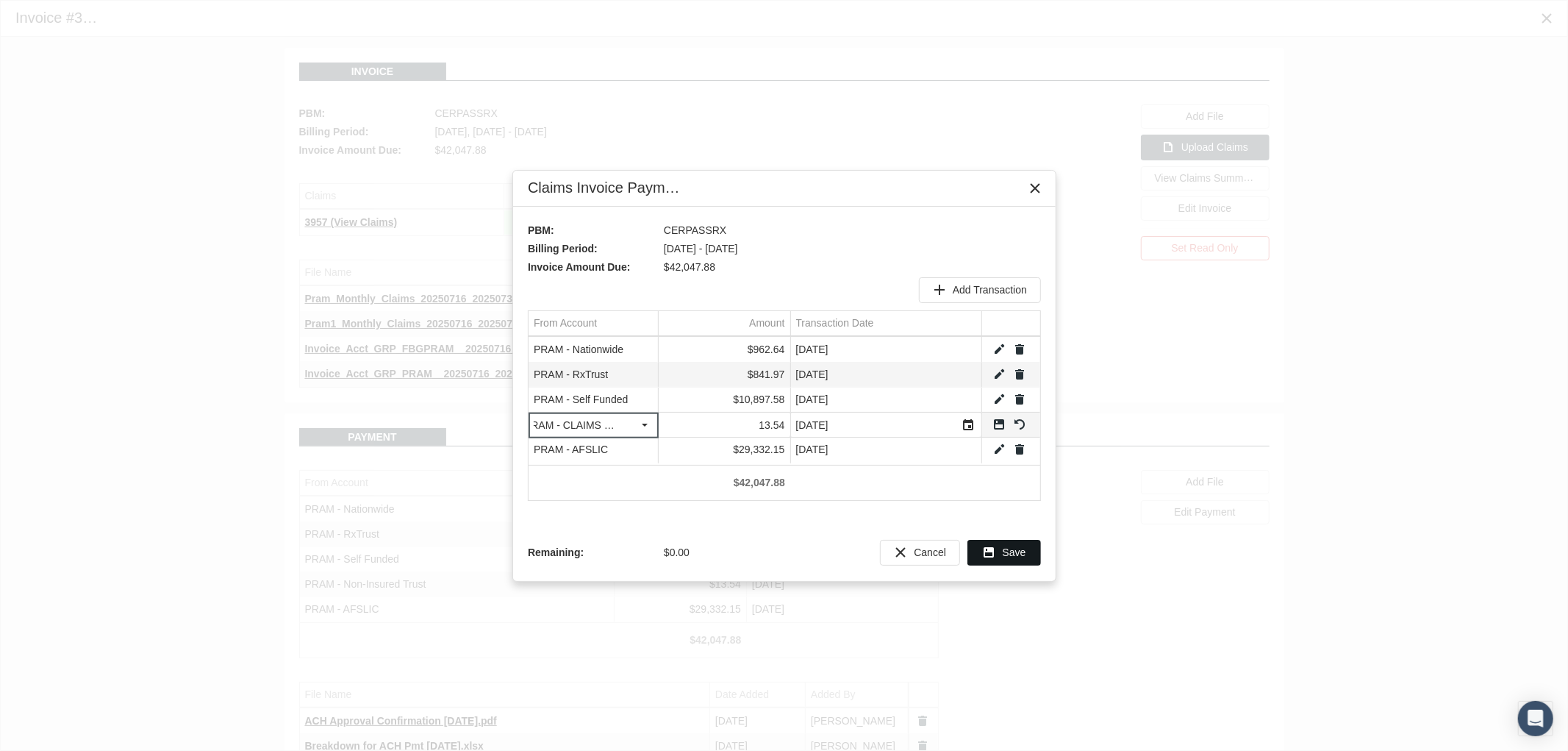
scroll to position [0, 0]
click at [1015, 550] on span "Save" at bounding box center [1014, 553] width 23 height 12
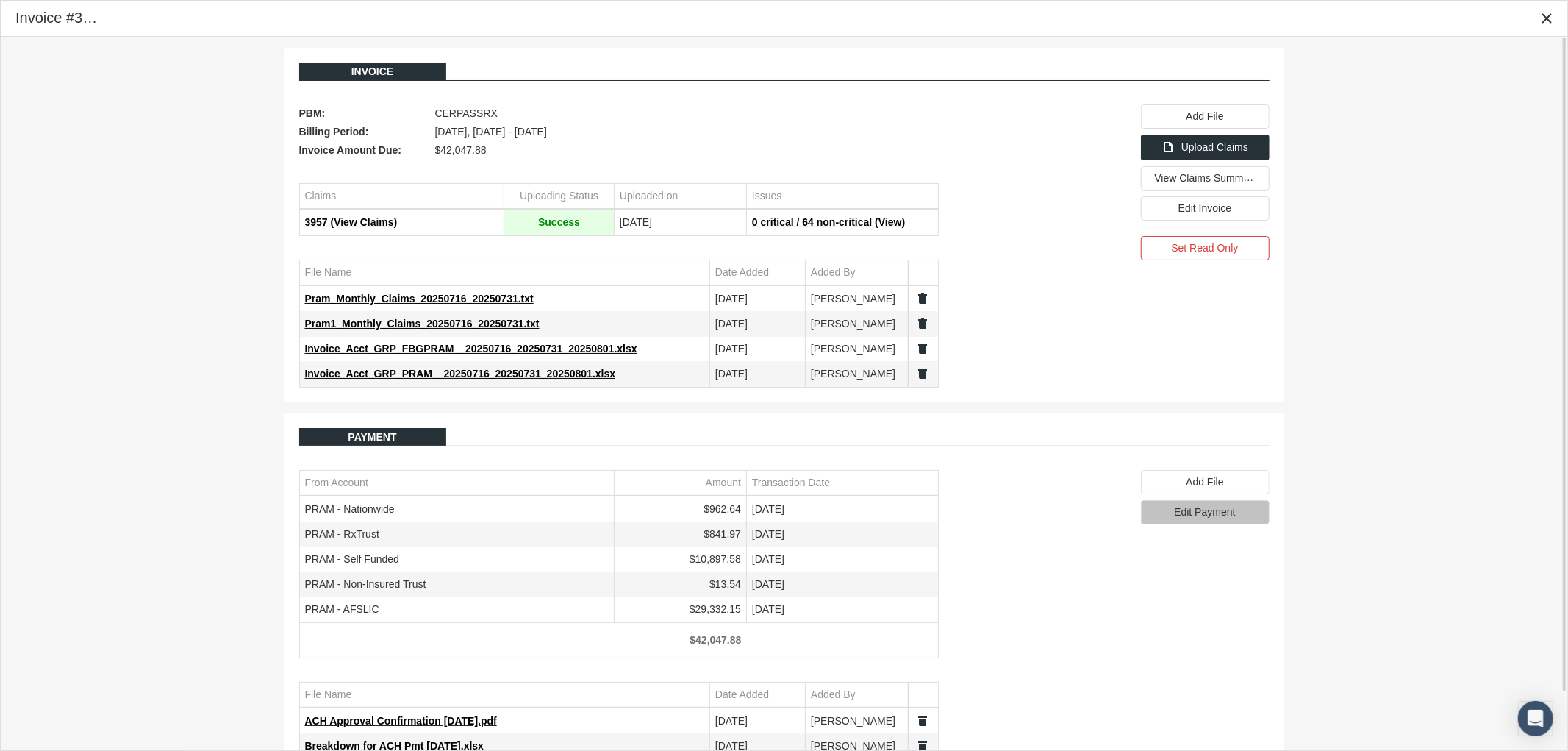
click at [1195, 514] on span "Edit Payment" at bounding box center [1204, 512] width 61 height 12
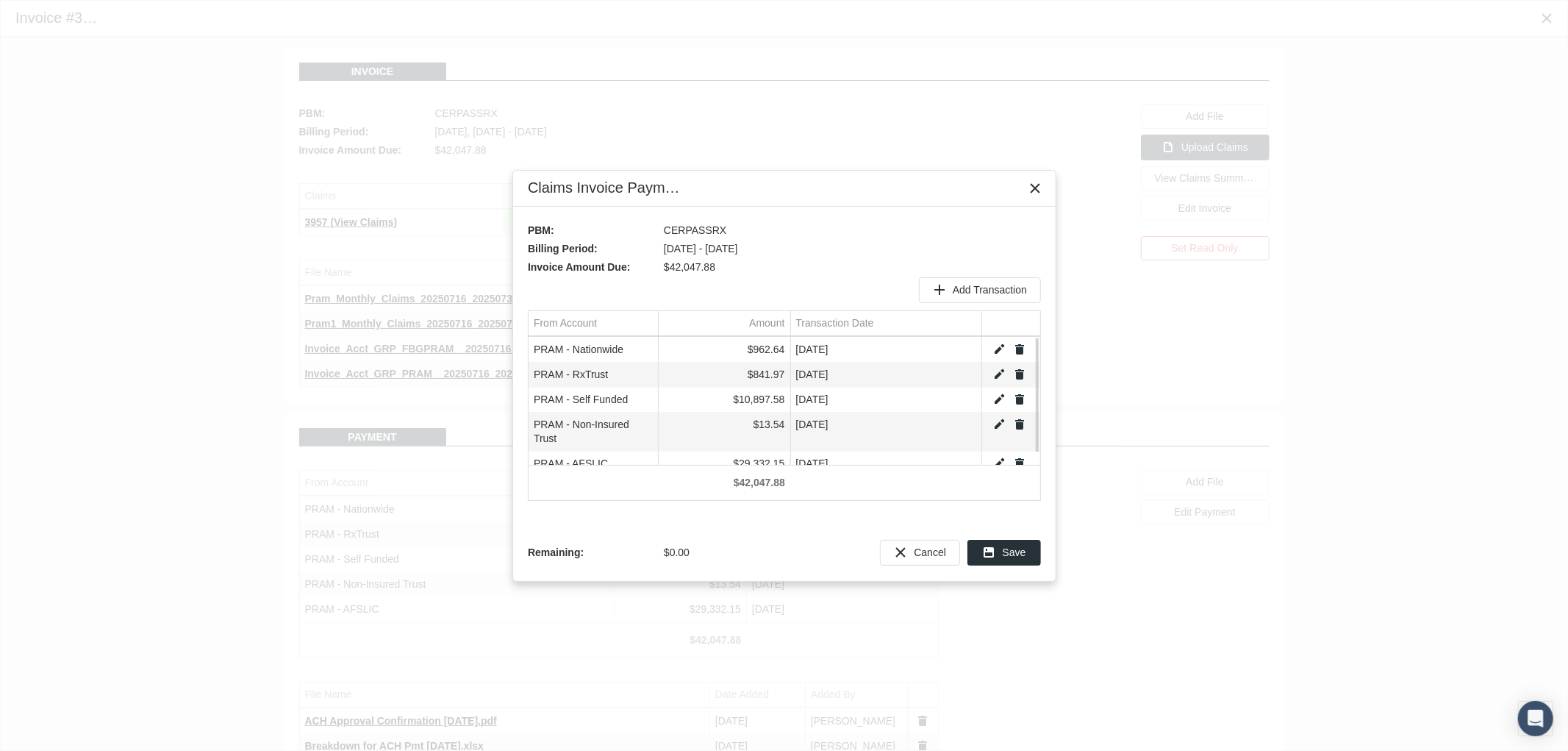
click at [996, 425] on link "Edit" at bounding box center [999, 424] width 13 height 13
click at [647, 426] on div "Select" at bounding box center [645, 425] width 23 height 23
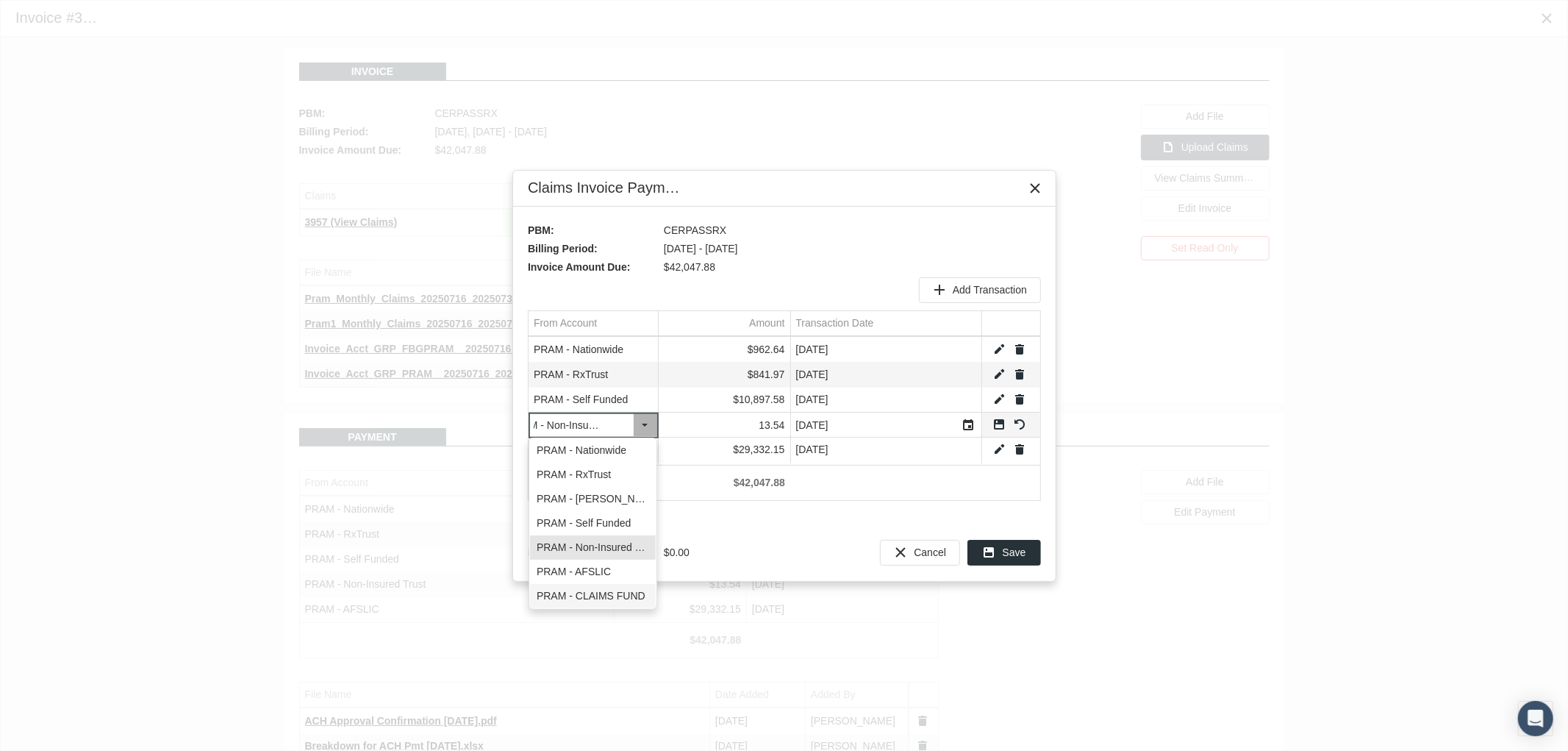
click at [628, 591] on div "PRAM - CLAIMS FUND" at bounding box center [593, 596] width 125 height 24
type input "PRAM - CLAIMS FUND"
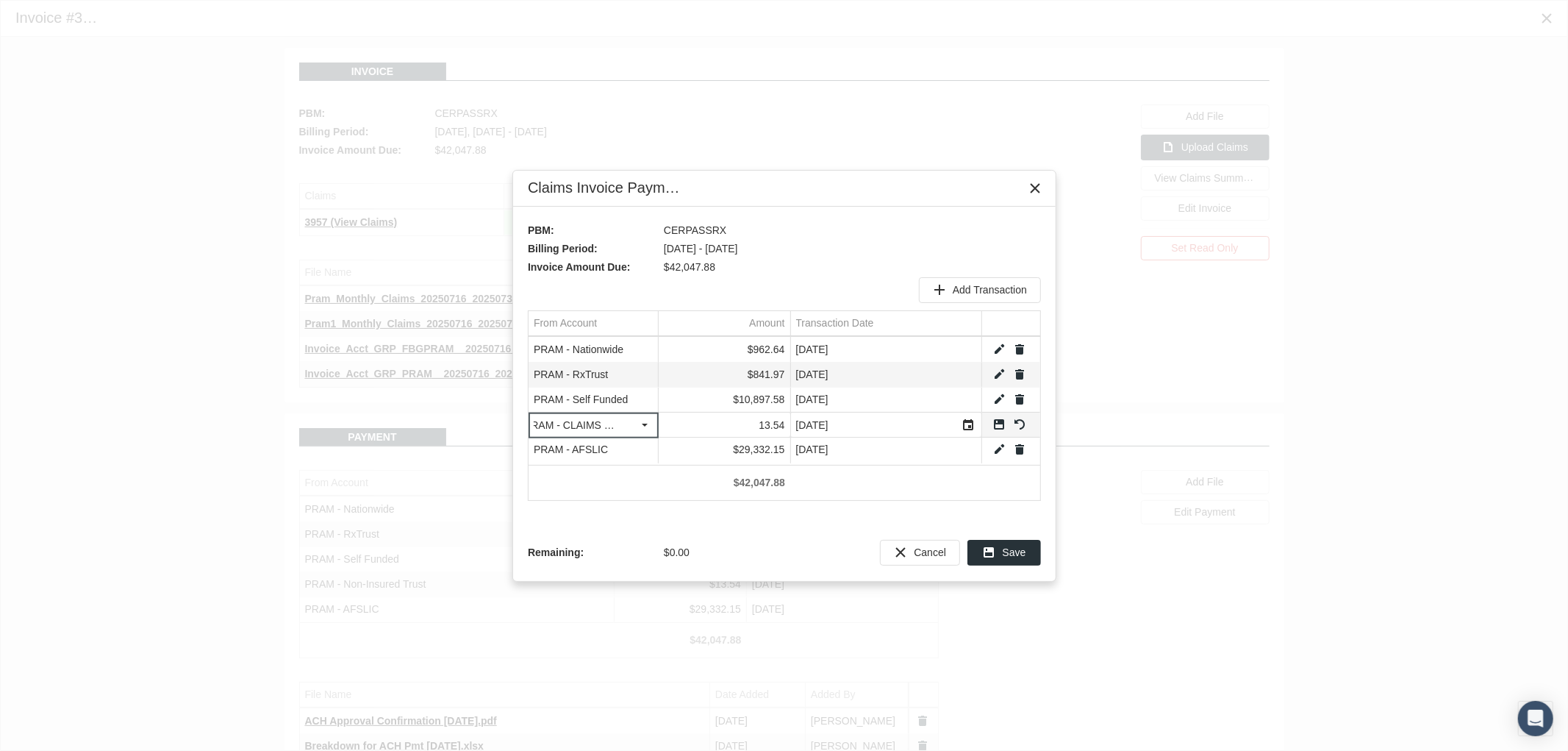
click at [997, 425] on link "Save" at bounding box center [999, 424] width 13 height 13
click at [1021, 557] on span "Save" at bounding box center [1014, 553] width 23 height 12
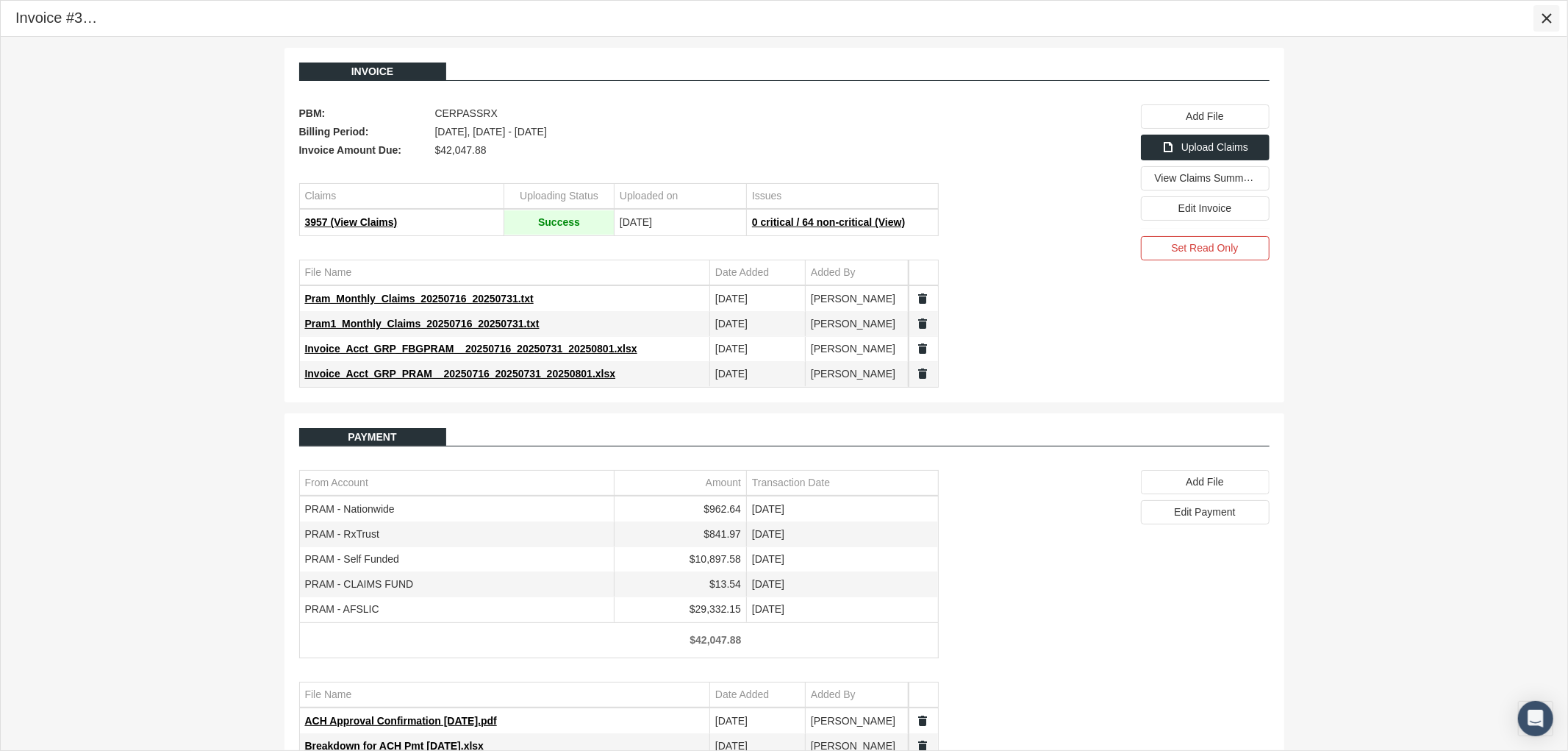
click at [1543, 19] on icon "Close" at bounding box center [1546, 18] width 13 height 13
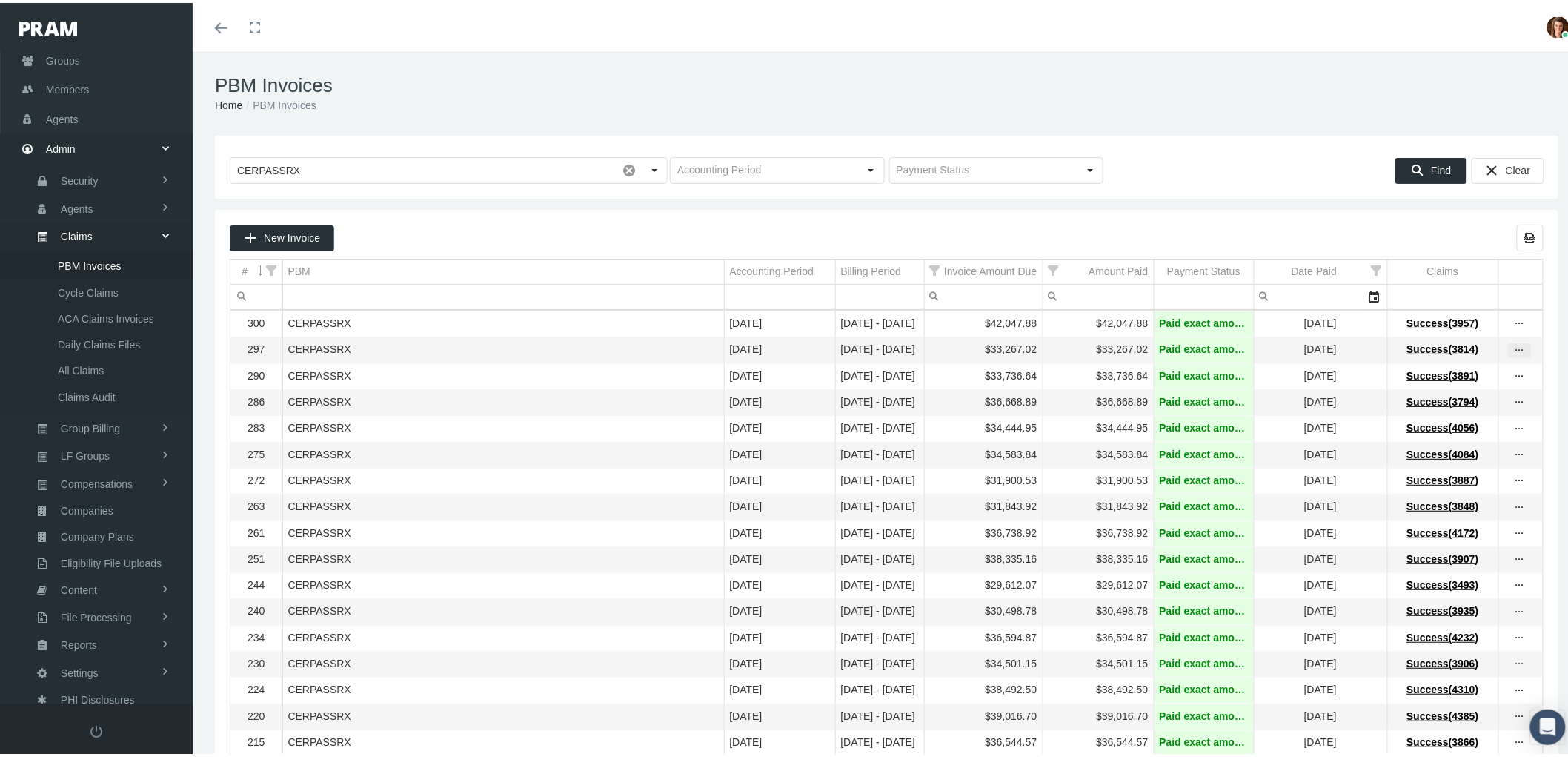
click at [1513, 351] on icon "more" at bounding box center [1519, 347] width 13 height 13
click at [1465, 368] on div "View Invoice" at bounding box center [1445, 375] width 146 height 31
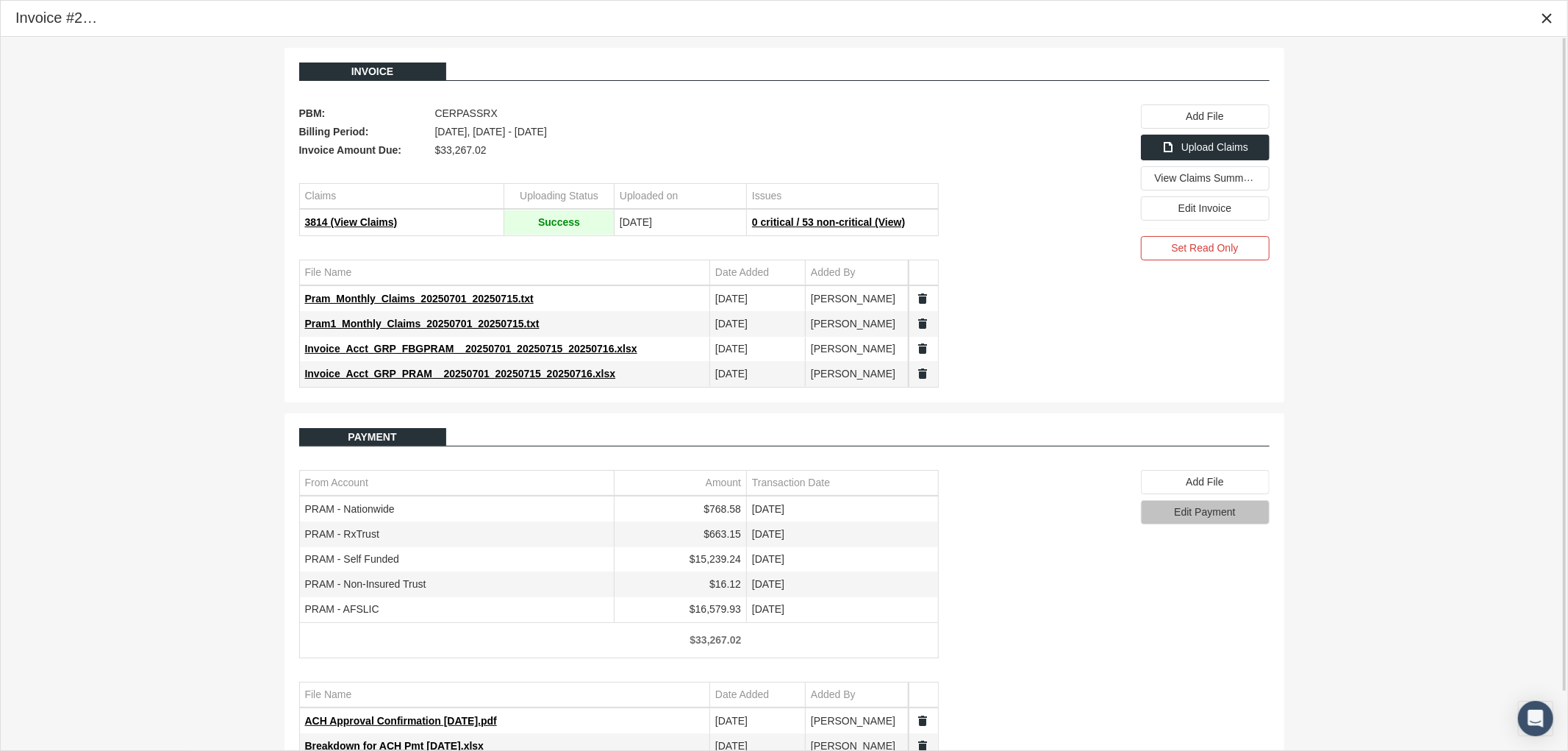
click at [1196, 516] on span "Edit Payment" at bounding box center [1204, 512] width 61 height 12
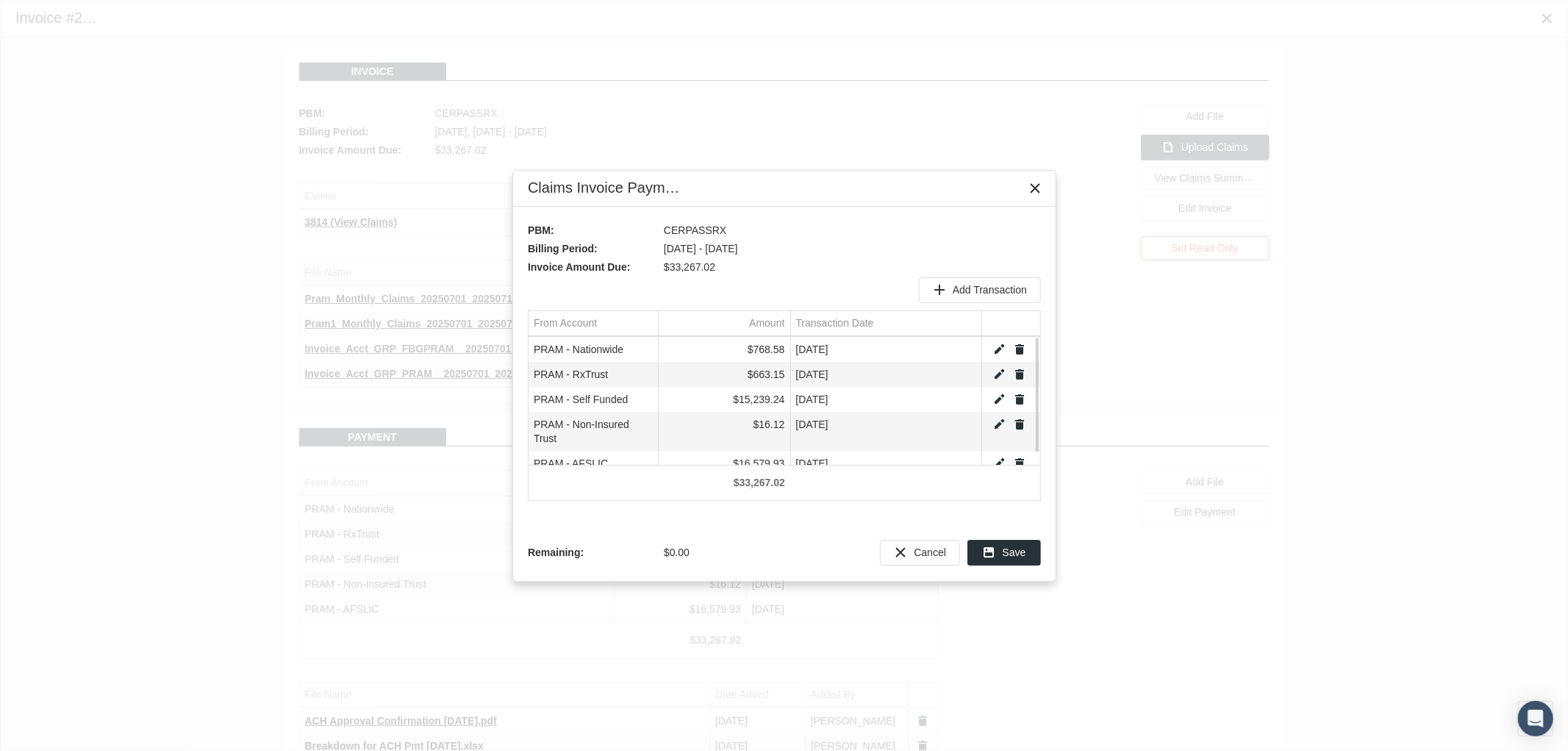
click at [997, 423] on link "Edit" at bounding box center [999, 424] width 13 height 13
click at [644, 425] on div "Select" at bounding box center [645, 425] width 23 height 23
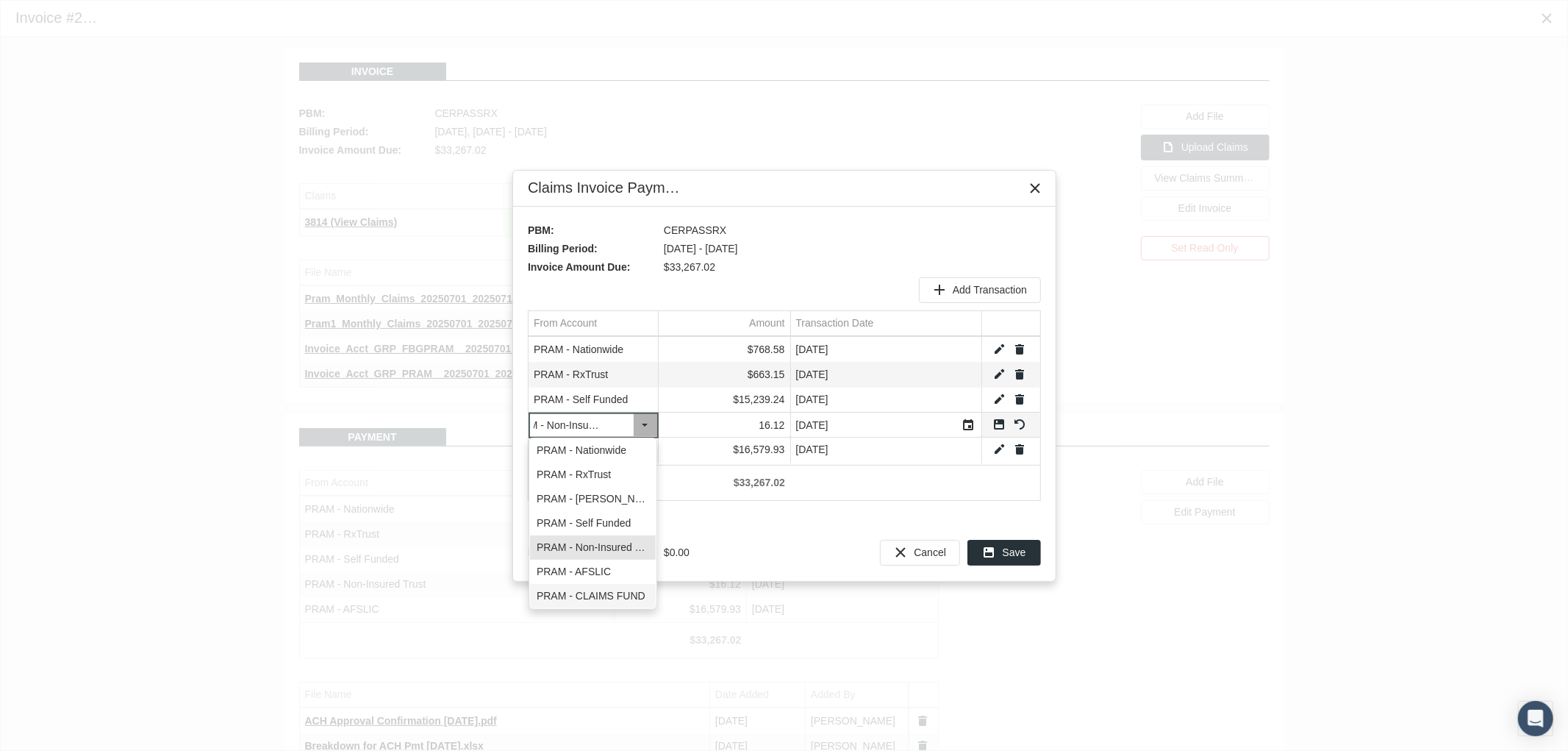
click at [597, 600] on div "PRAM - CLAIMS FUND" at bounding box center [593, 596] width 125 height 24
type input "PRAM - CLAIMS FUND"
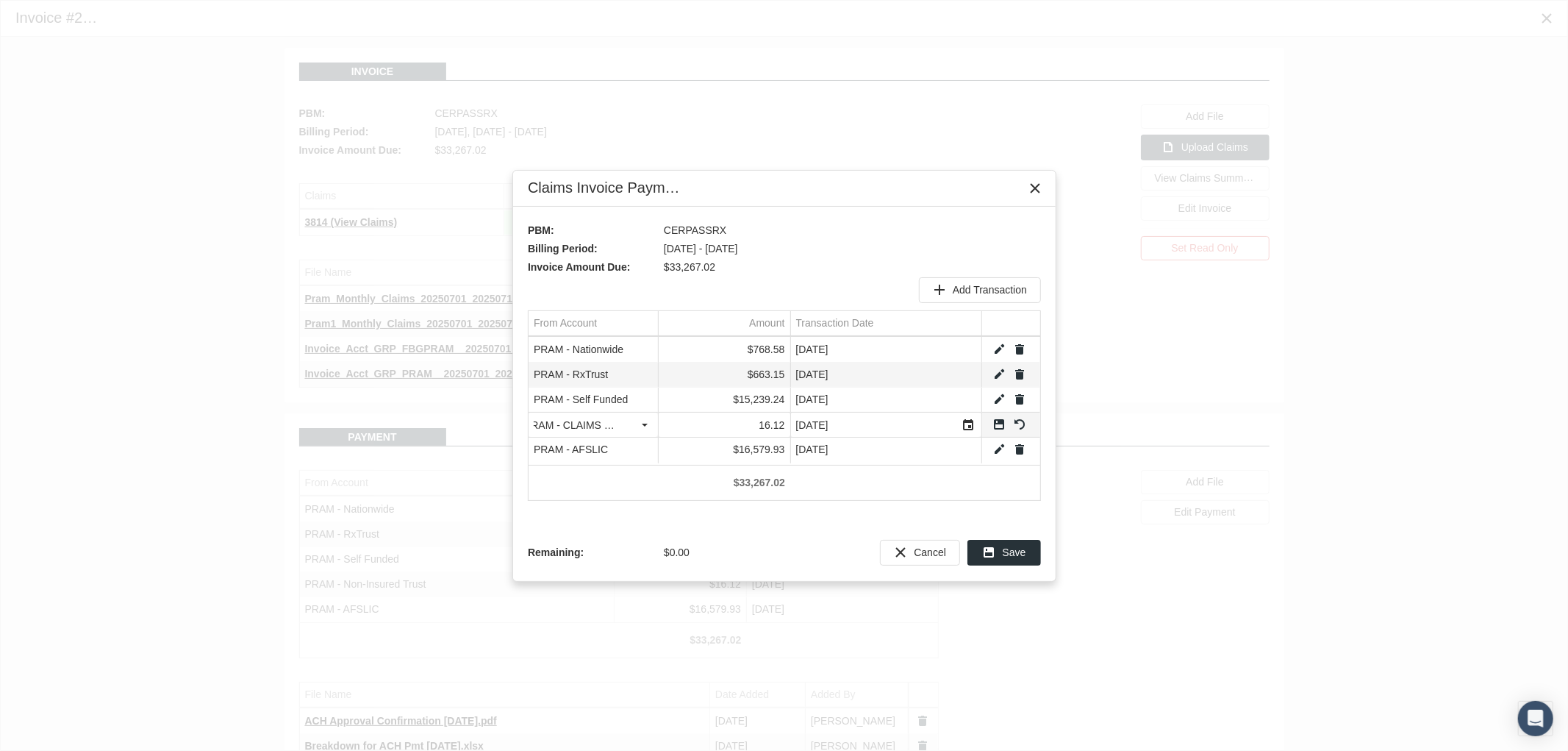
click at [1000, 425] on link "Save" at bounding box center [999, 424] width 13 height 13
click at [1002, 553] on div "Save" at bounding box center [1004, 553] width 72 height 24
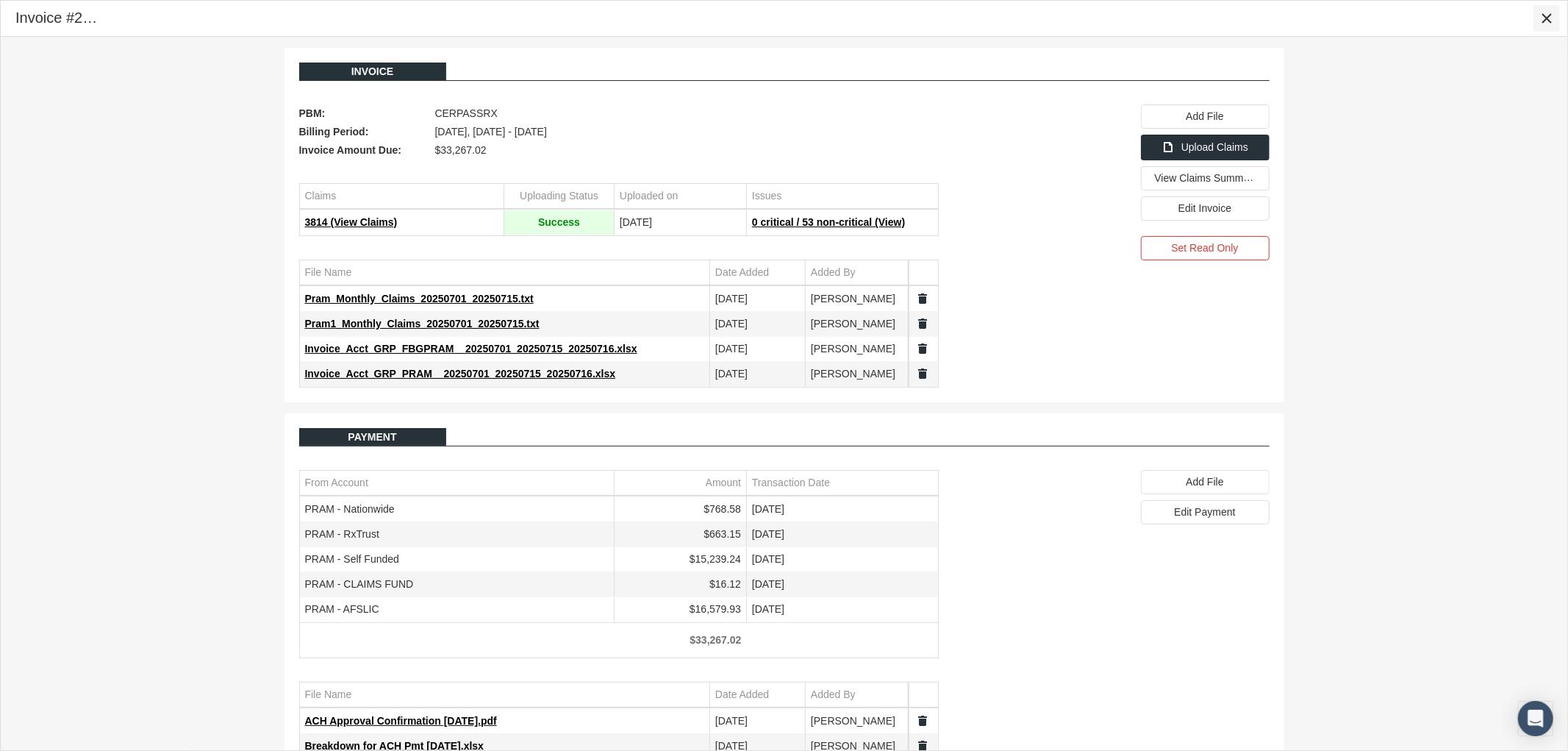
click at [1547, 17] on icon "Close" at bounding box center [1546, 18] width 13 height 13
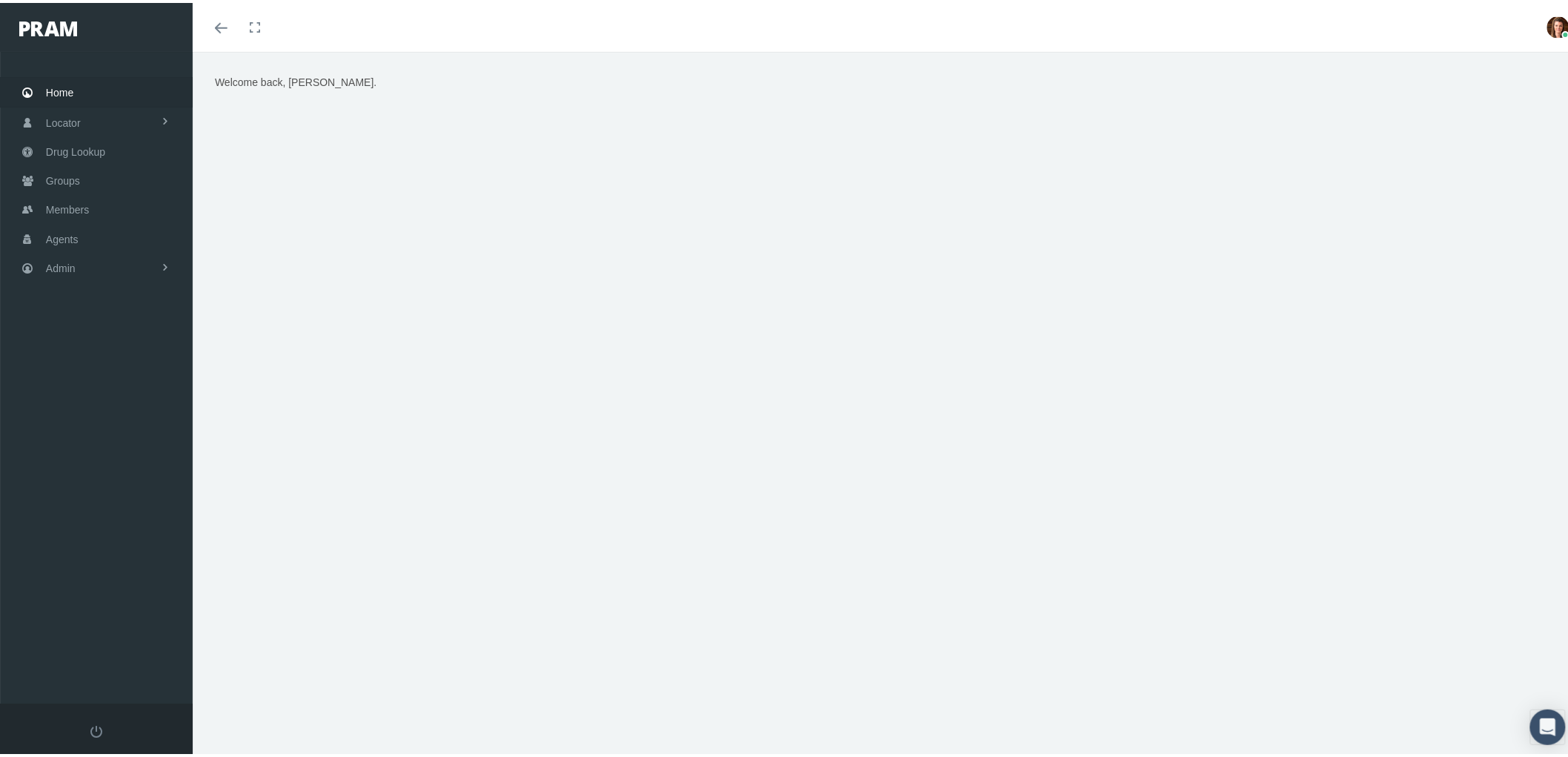
click at [89, 275] on link "Admin" at bounding box center [96, 265] width 193 height 29
click at [114, 348] on link "Claims" at bounding box center [96, 353] width 193 height 26
click at [146, 389] on link "Cycle Claims" at bounding box center [96, 400] width 193 height 26
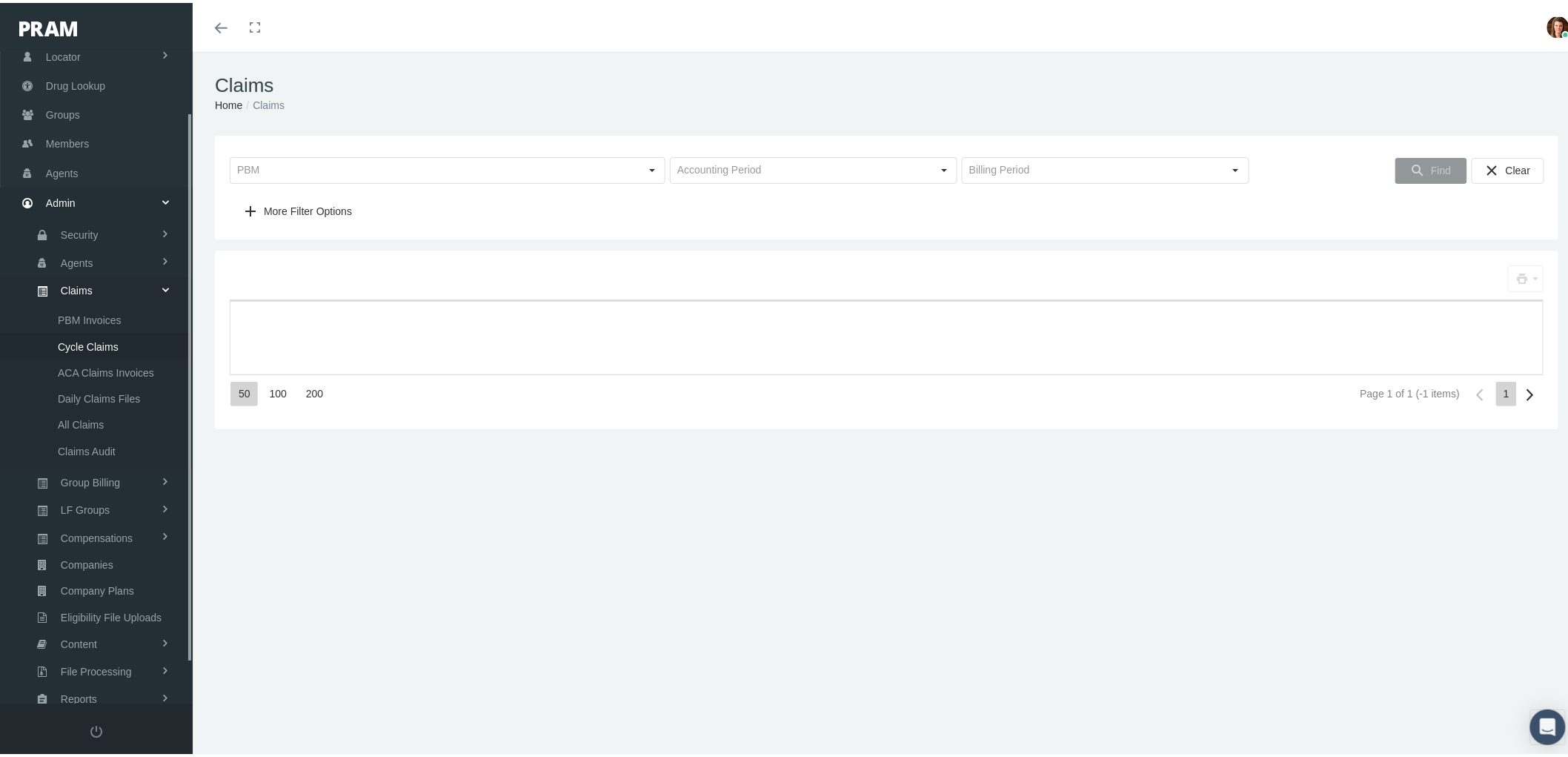
scroll to position [118, 0]
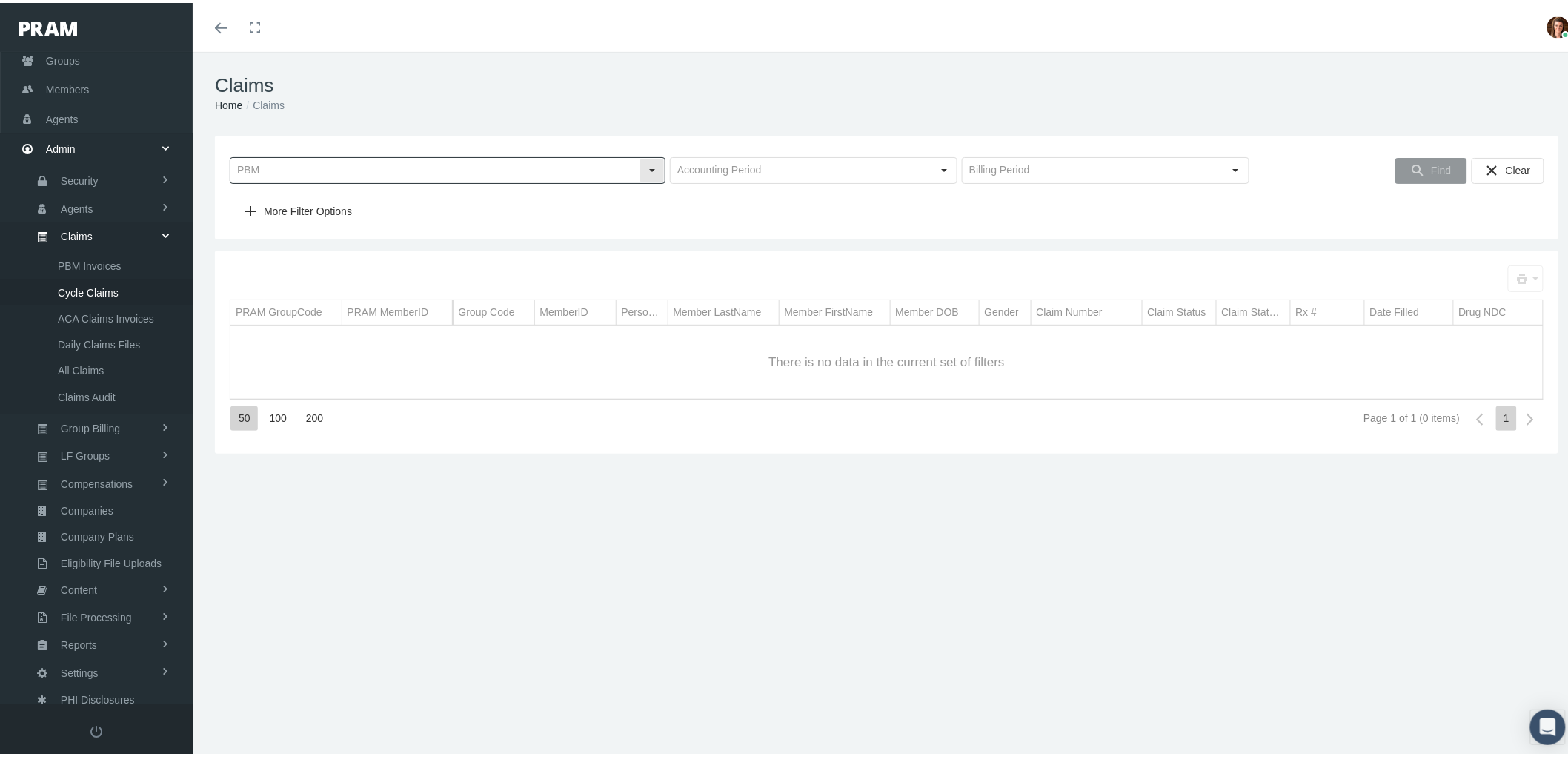
click at [640, 168] on div "Select" at bounding box center [652, 167] width 24 height 24
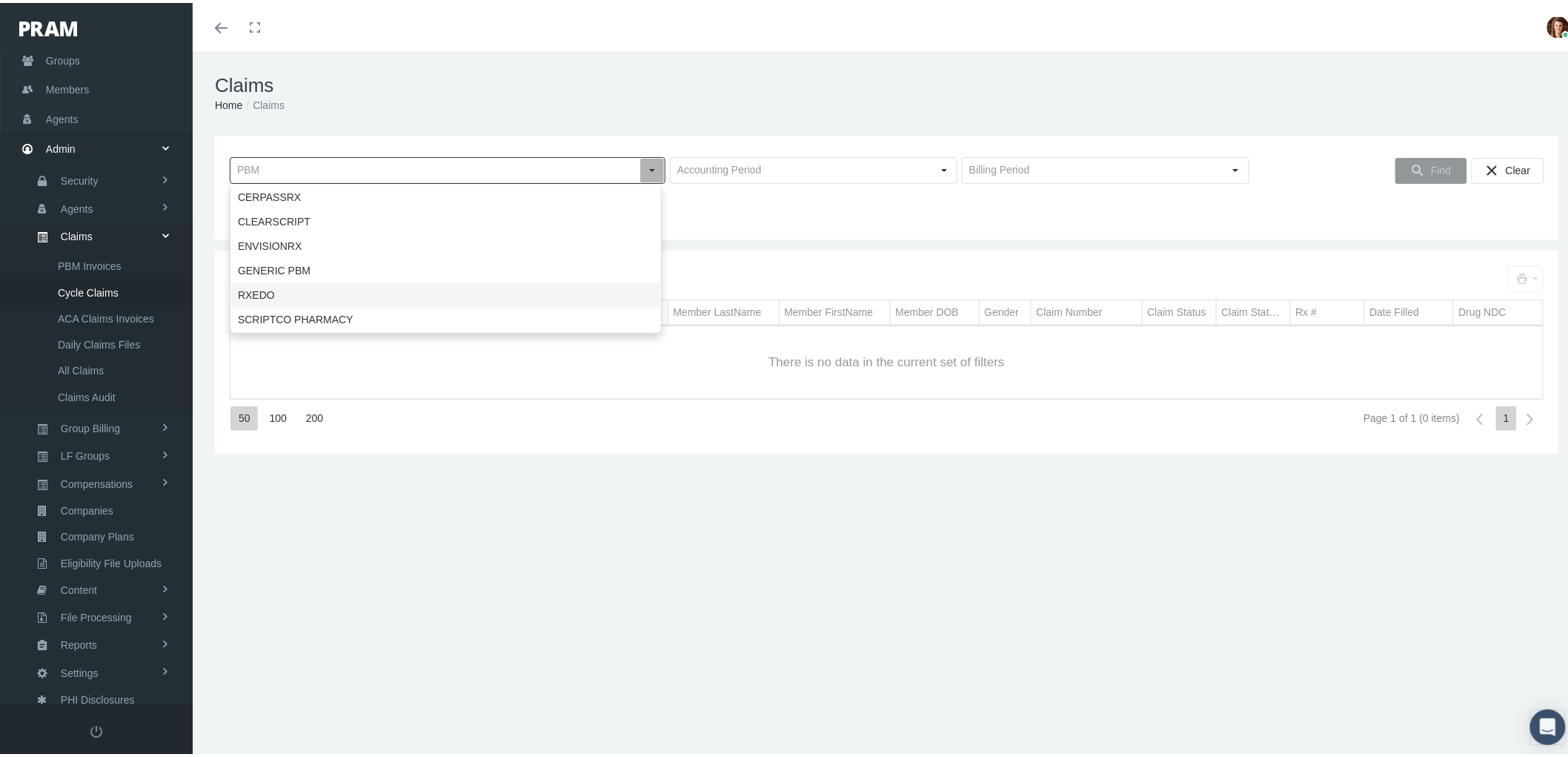
click at [428, 289] on div "RXEDO" at bounding box center [445, 292] width 429 height 25
type input "RXEDO"
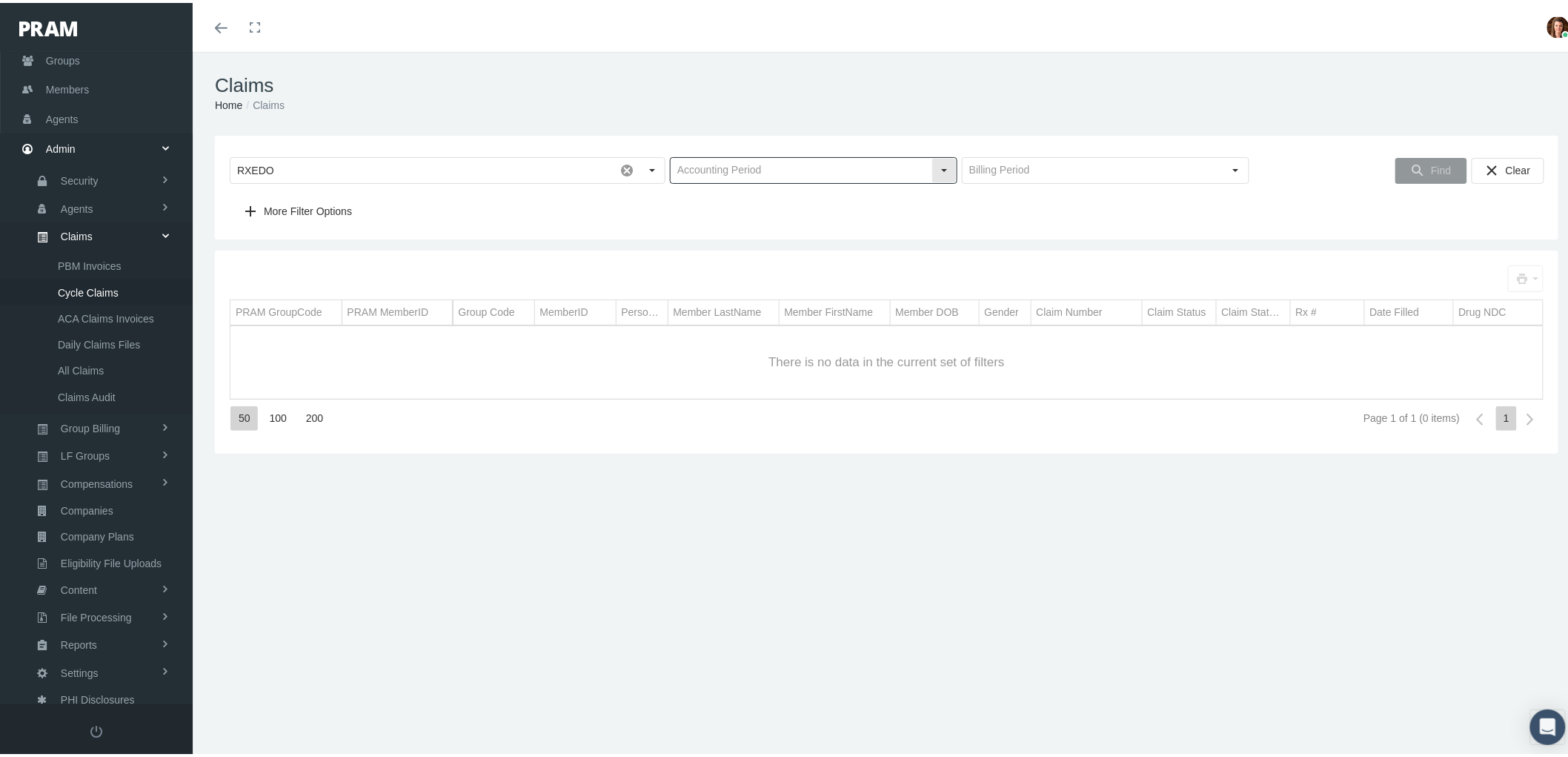
click at [944, 164] on div "Select" at bounding box center [944, 167] width 24 height 24
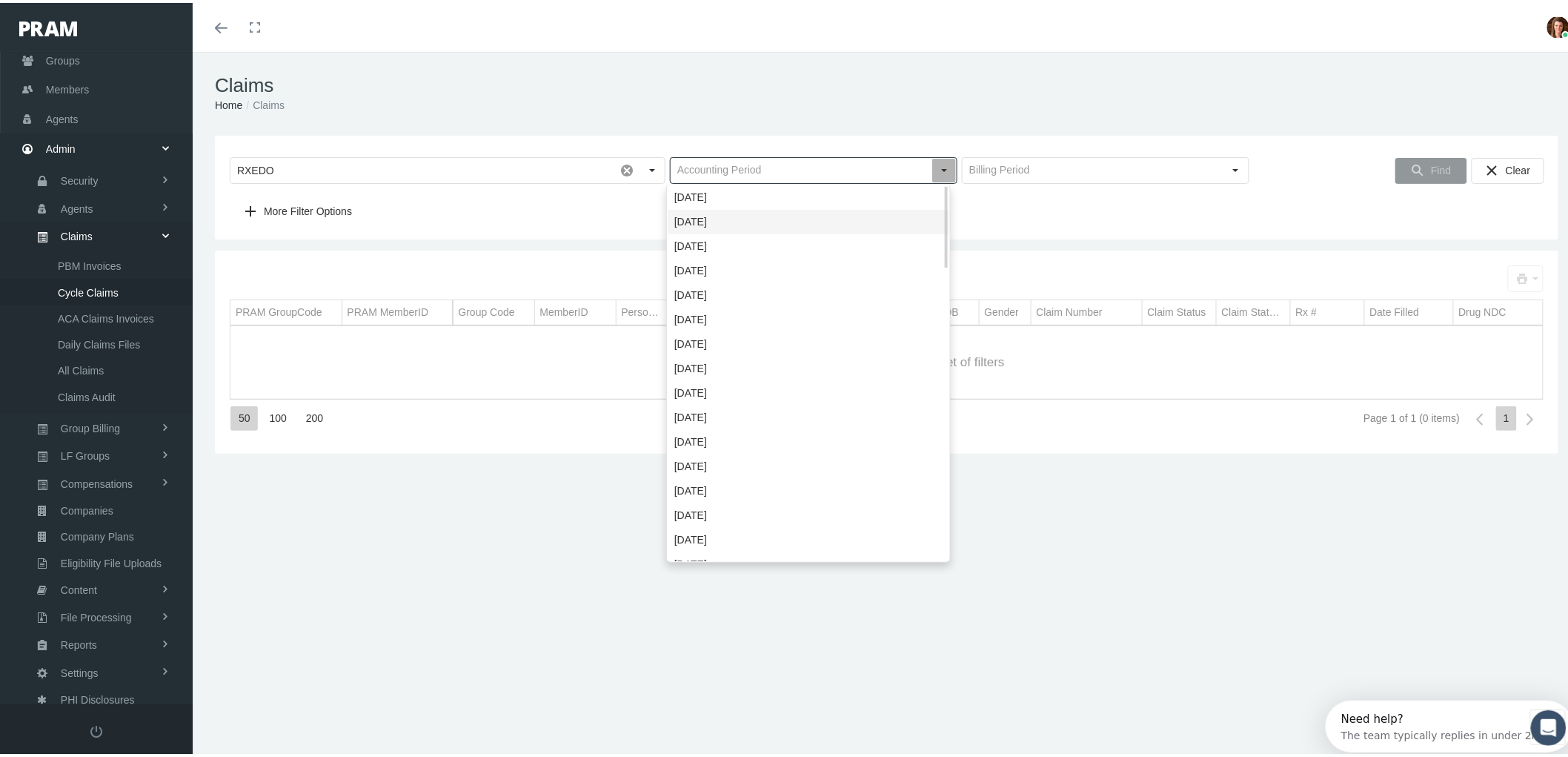
scroll to position [0, 0]
click at [835, 226] on div "[DATE]" at bounding box center [808, 219] width 282 height 25
type input "[DATE]"
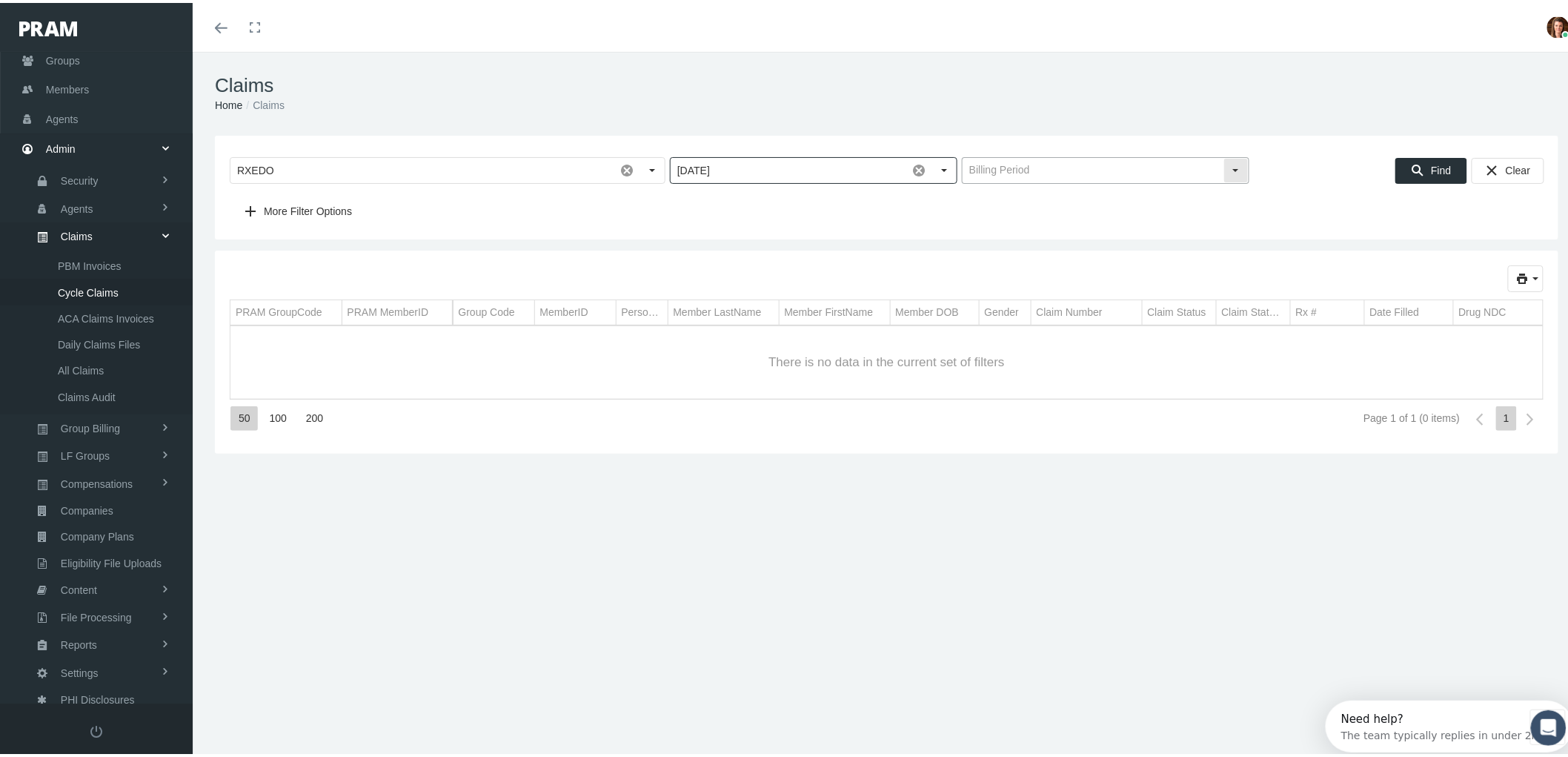
click at [1233, 165] on div "Select" at bounding box center [1236, 167] width 24 height 24
click at [1163, 191] on span "[DATE] — [DATE]" at bounding box center [1097, 195] width 282 height 25
click at [1416, 171] on div "Find" at bounding box center [1431, 168] width 70 height 25
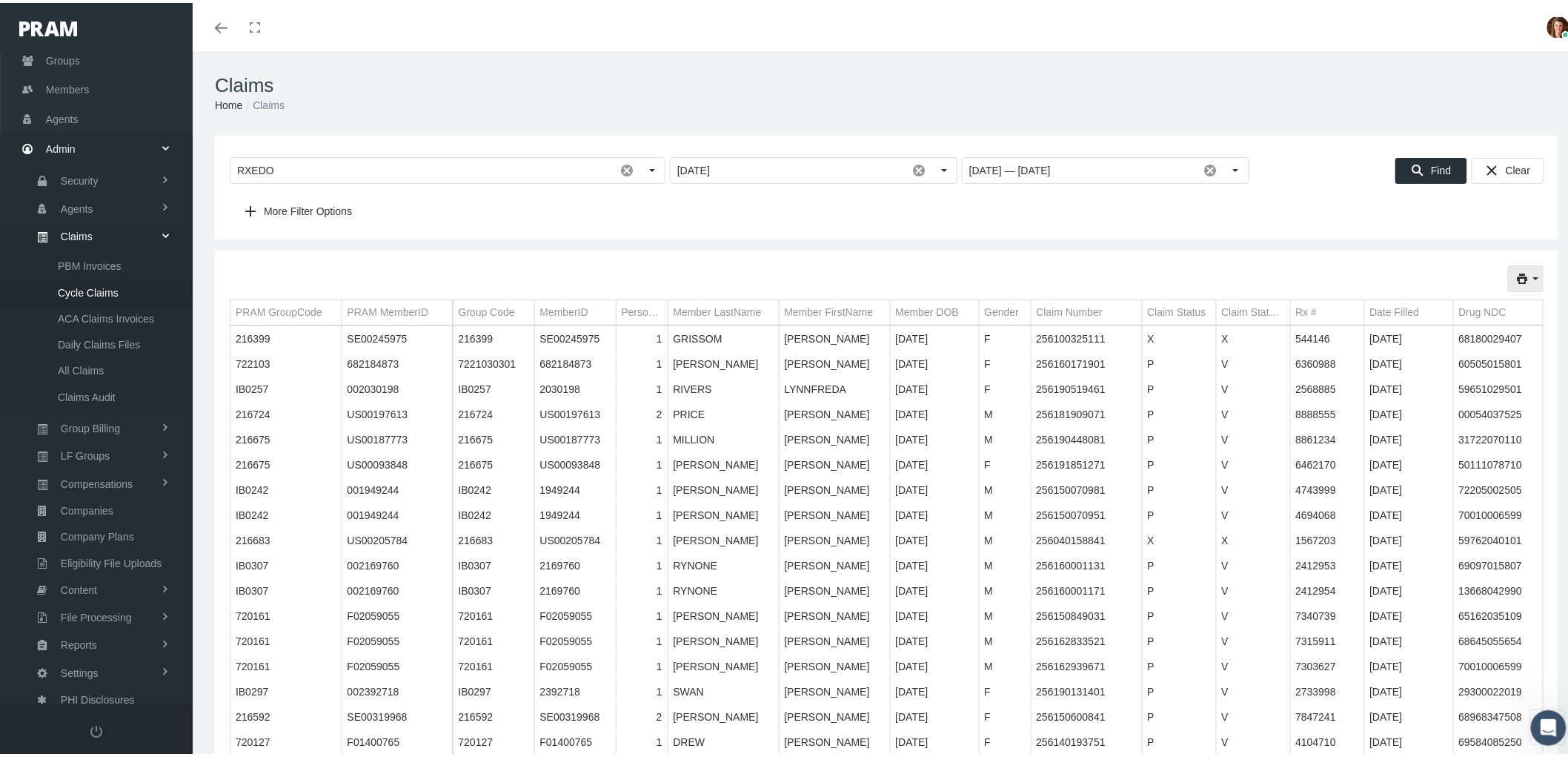
click at [1529, 272] on icon "print" at bounding box center [1536, 275] width 13 height 13
click at [1492, 300] on div "Short Format" at bounding box center [1472, 304] width 116 height 25
click at [1529, 272] on icon "print" at bounding box center [1536, 275] width 13 height 13
click at [1464, 299] on div "Short Format" at bounding box center [1472, 304] width 116 height 25
